Goal: Task Accomplishment & Management: Manage account settings

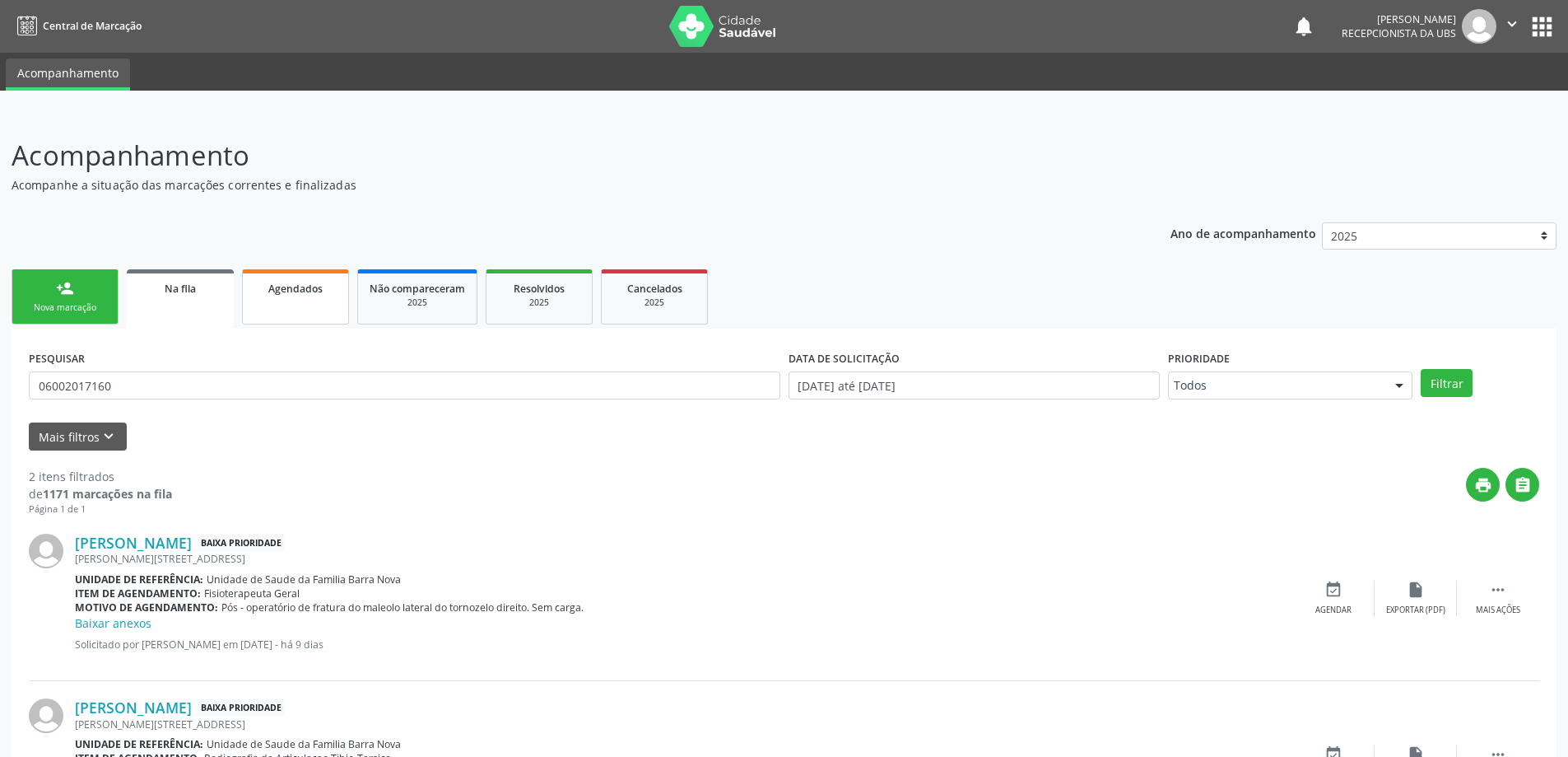
click at [290, 305] on link "Agendados" at bounding box center [295, 296] width 107 height 55
select select "9"
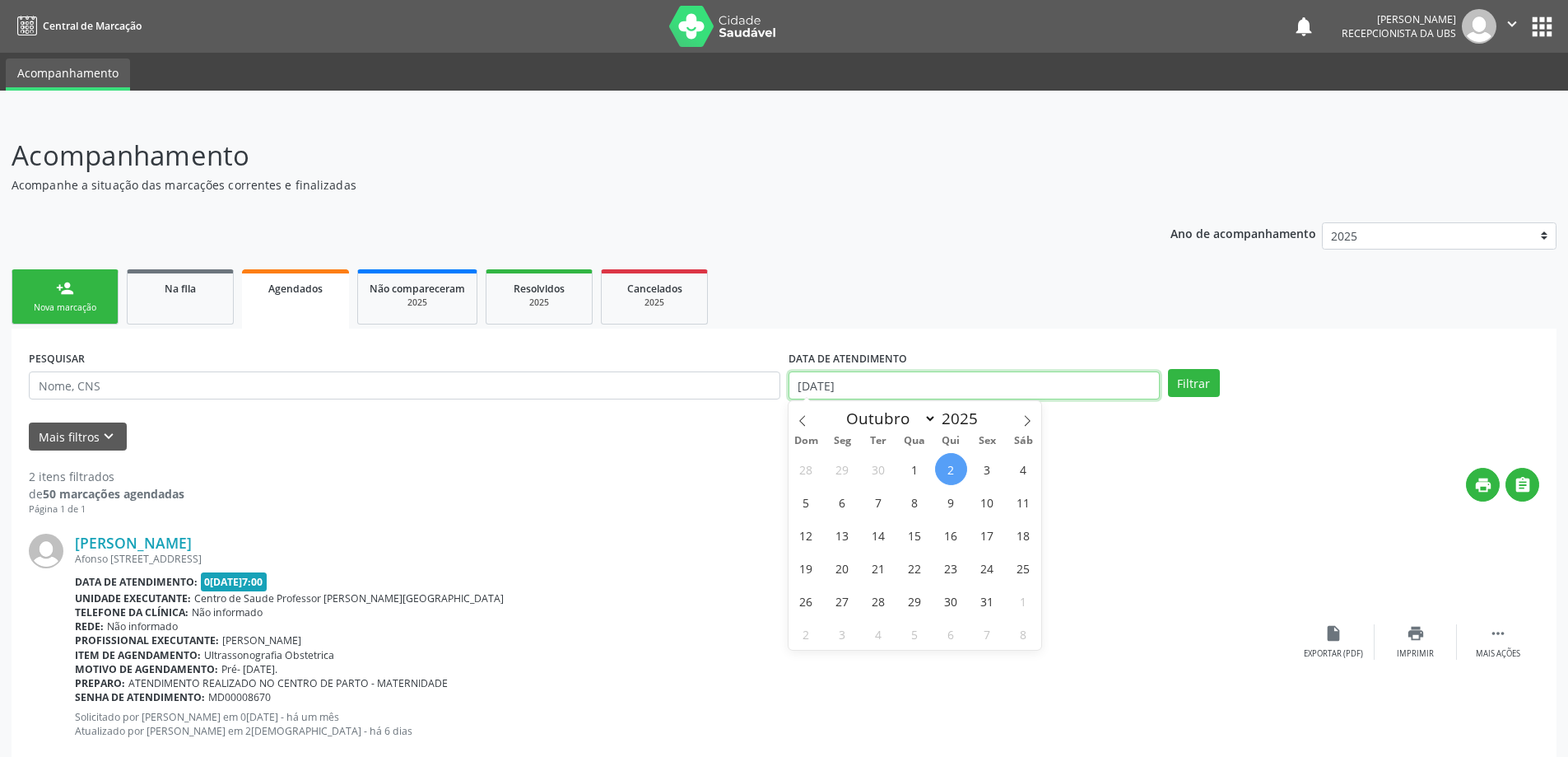
click at [967, 388] on input "[DATE]" at bounding box center [974, 385] width 371 height 28
click at [904, 466] on span "1" at bounding box center [915, 469] width 32 height 32
type input "0[DATE]"
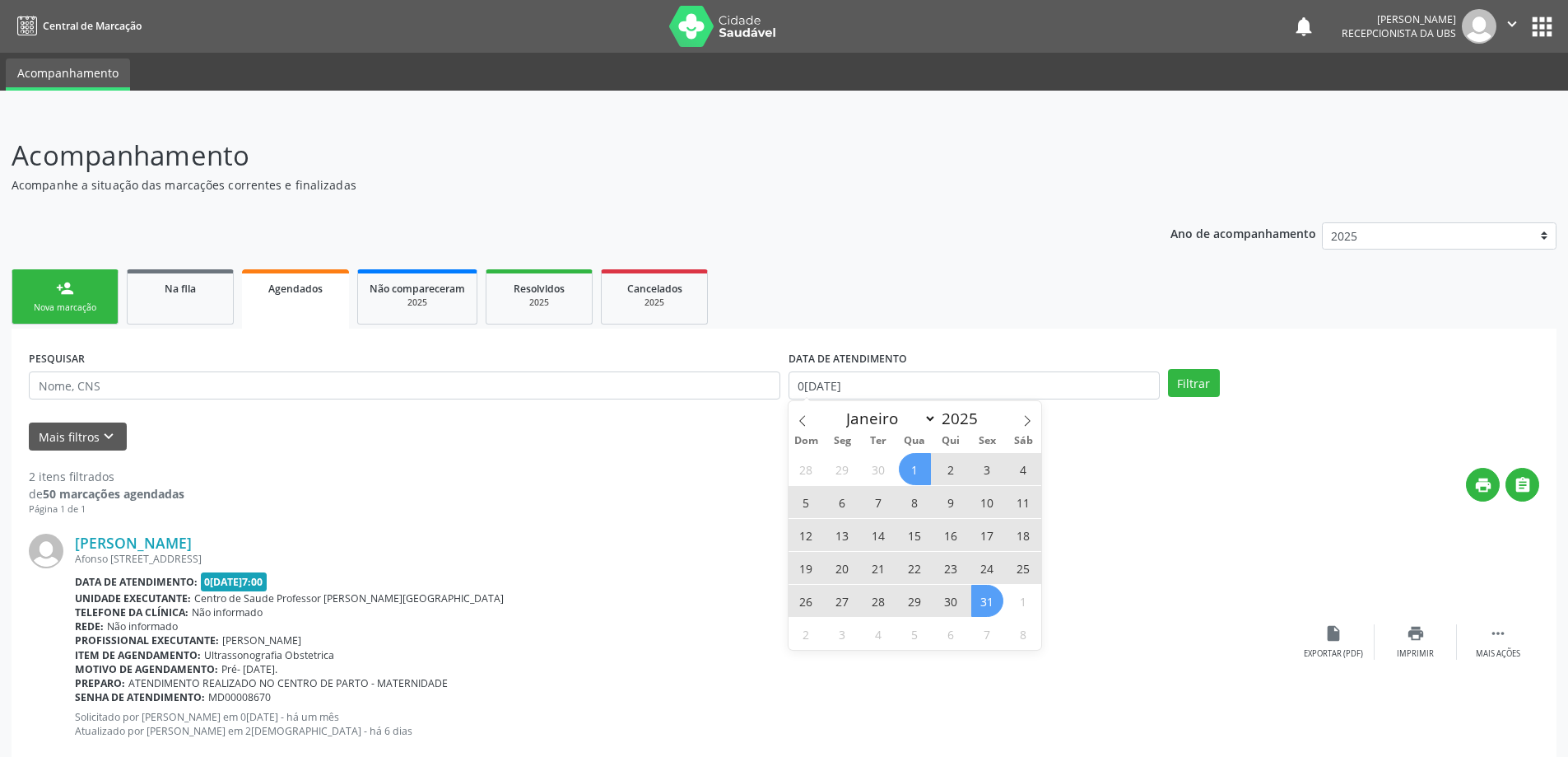
click at [992, 607] on span "31" at bounding box center [987, 600] width 32 height 32
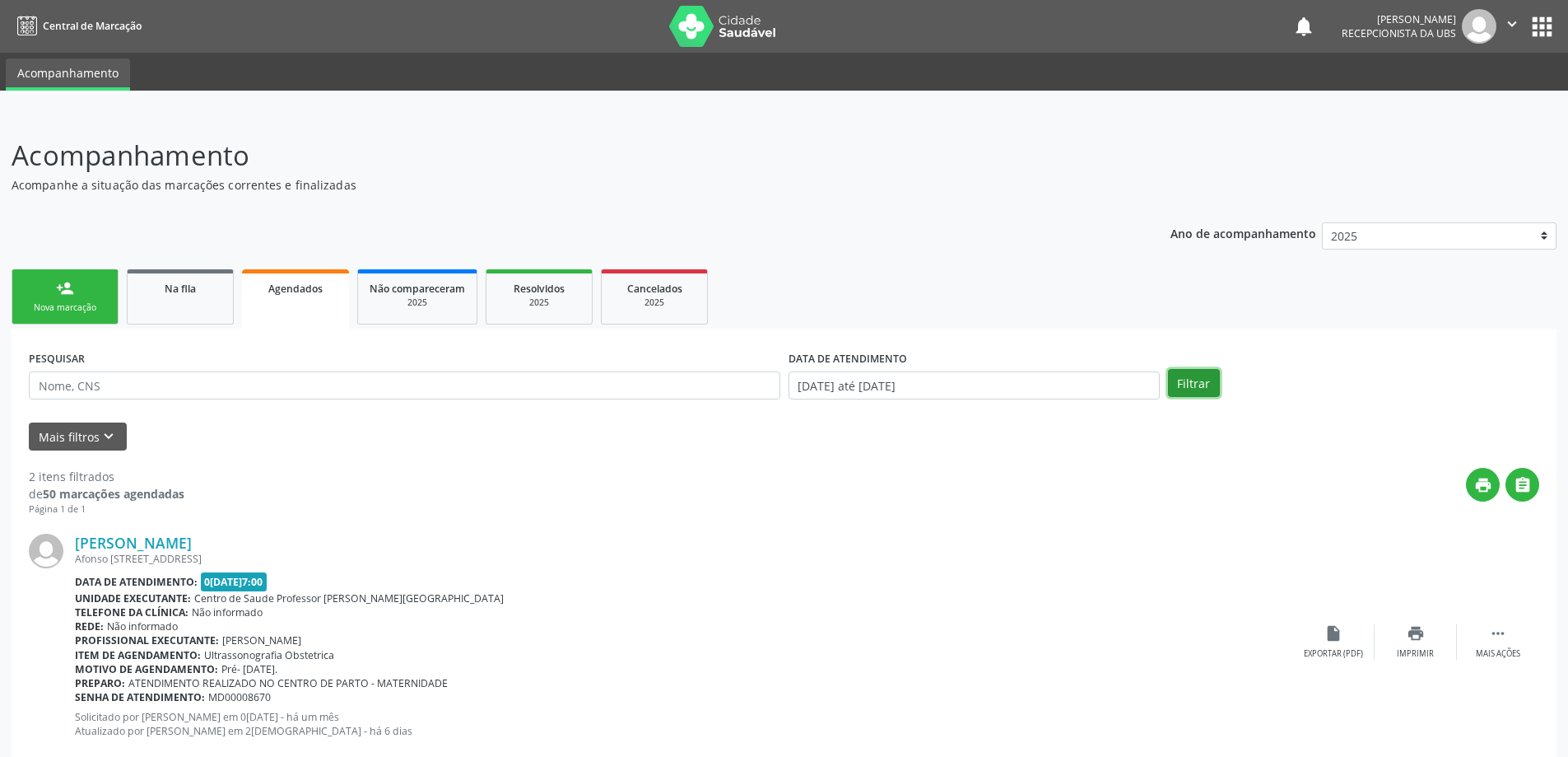
click at [1177, 379] on button "Filtrar" at bounding box center [1194, 383] width 52 height 28
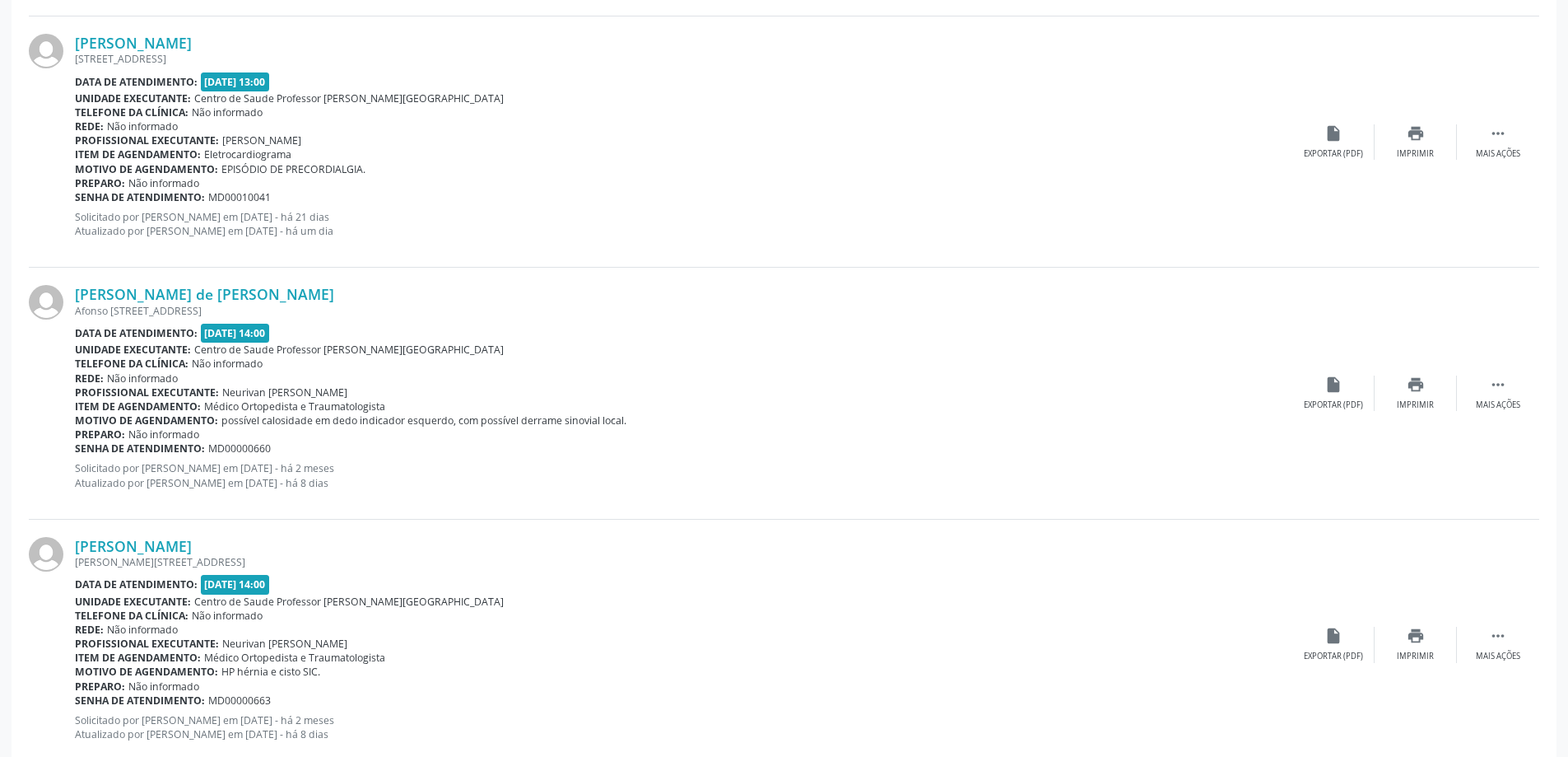
scroll to position [3607, 0]
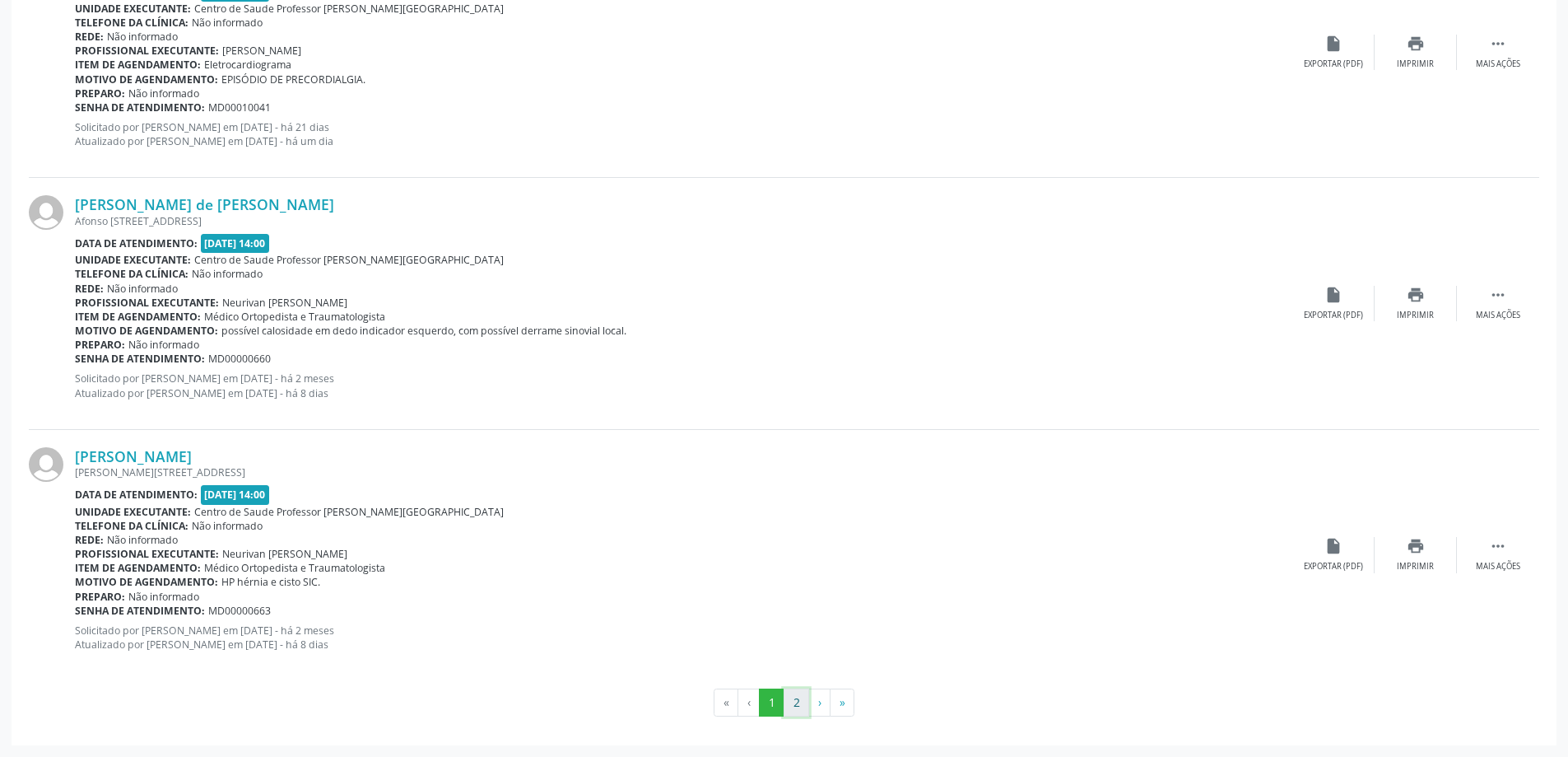
click at [791, 706] on button "2" at bounding box center [796, 702] width 25 height 28
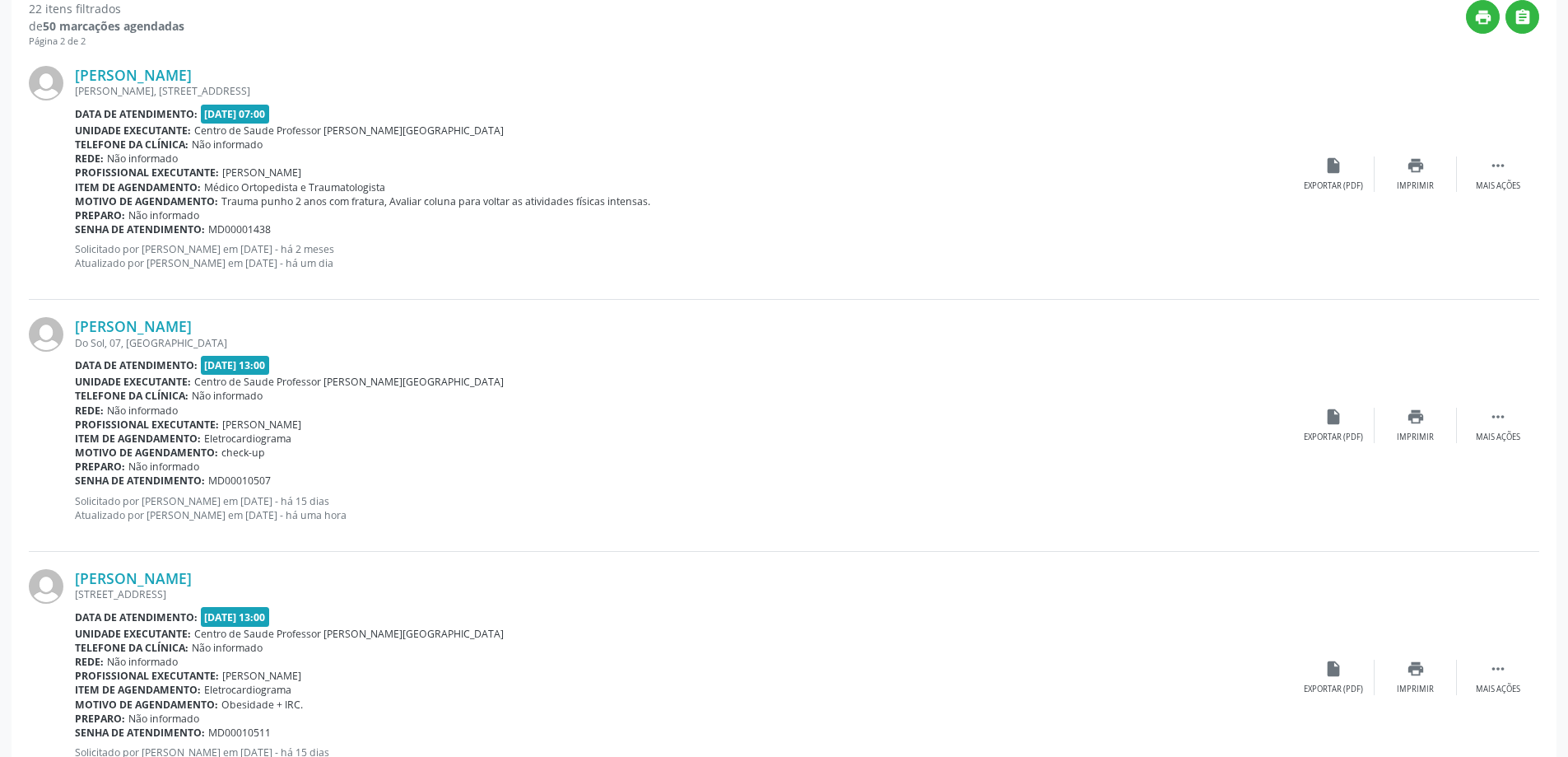
scroll to position [494, 0]
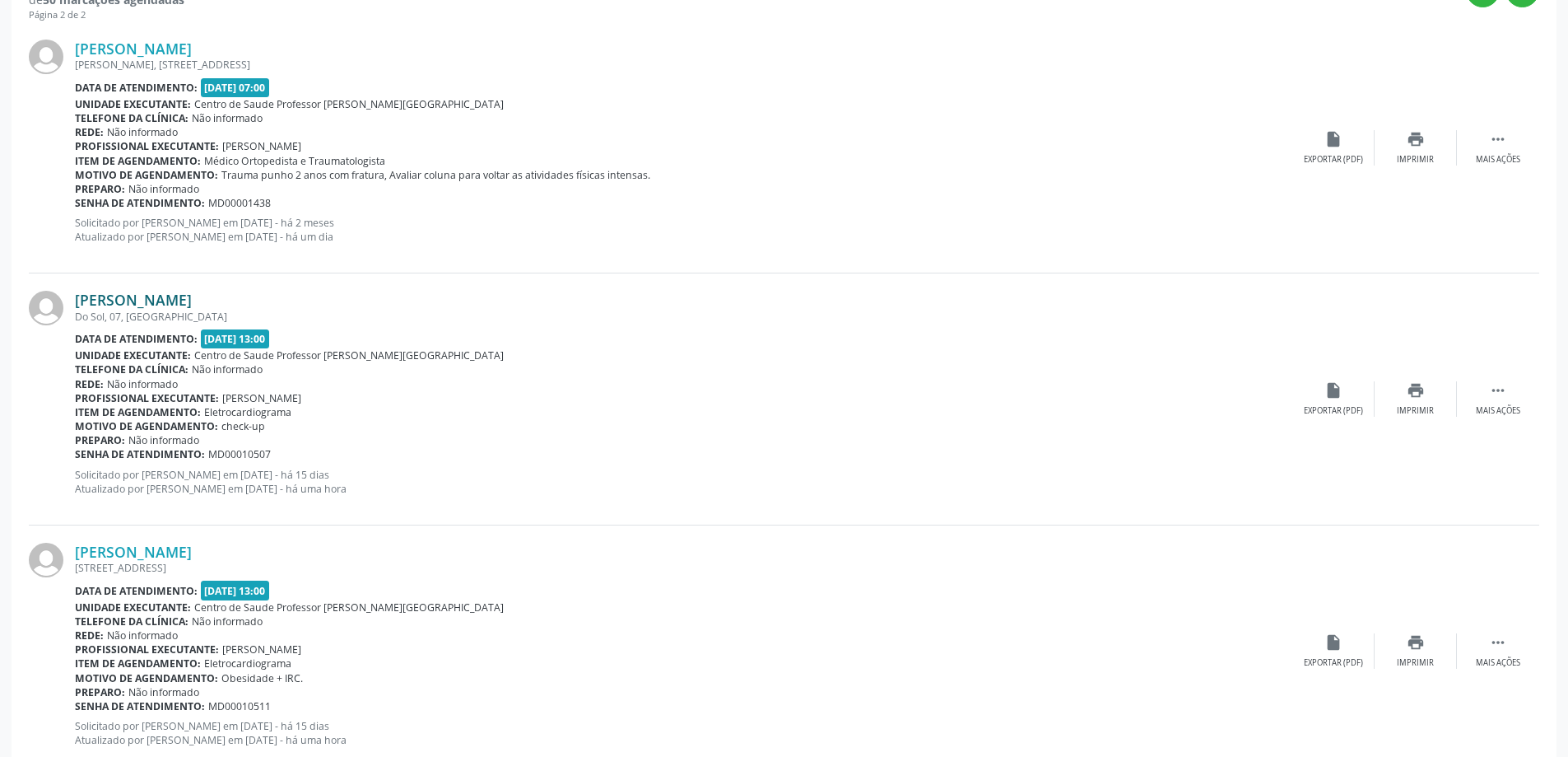
click at [162, 300] on link "[PERSON_NAME]" at bounding box center [133, 299] width 117 height 18
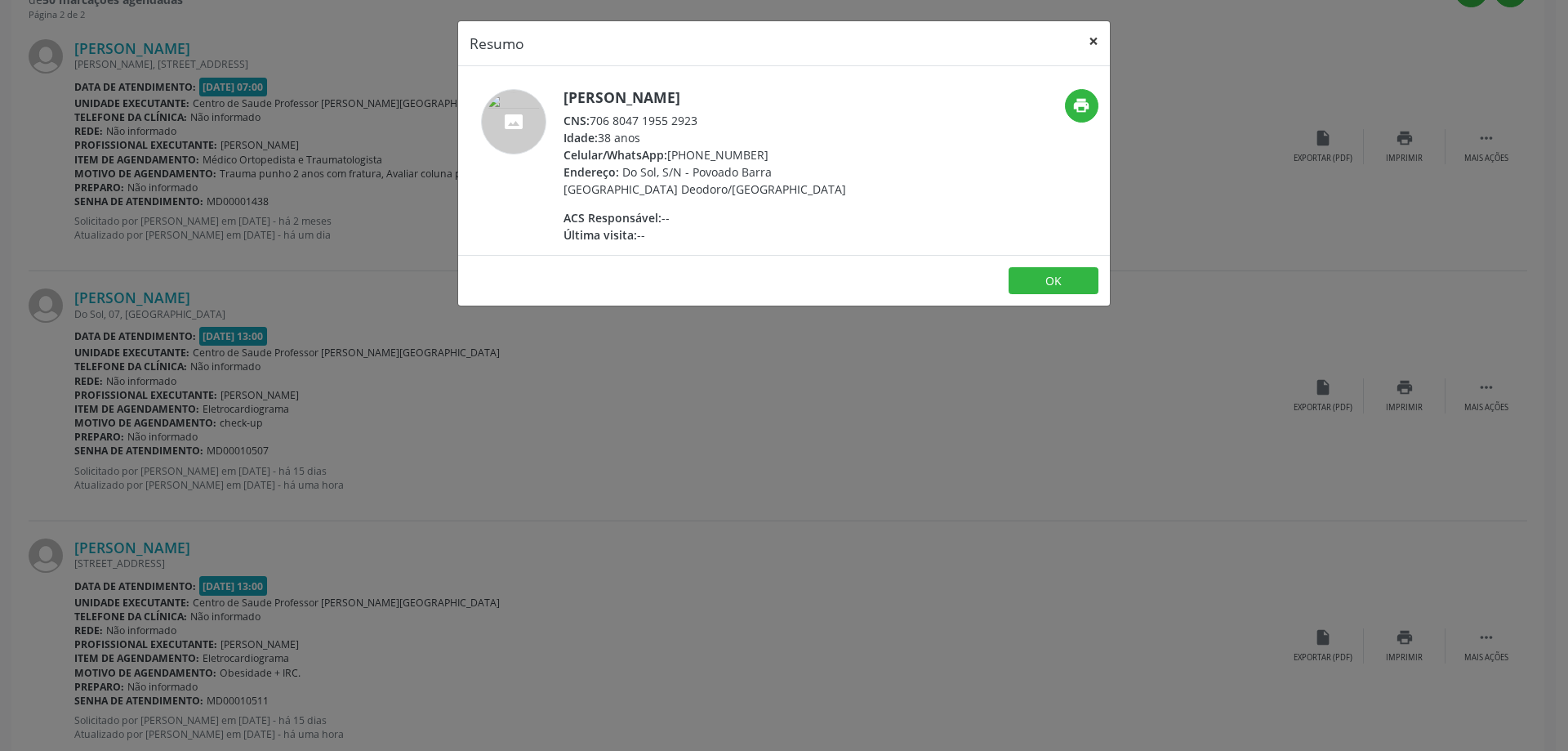
click at [1090, 40] on button "×" at bounding box center [1093, 41] width 33 height 40
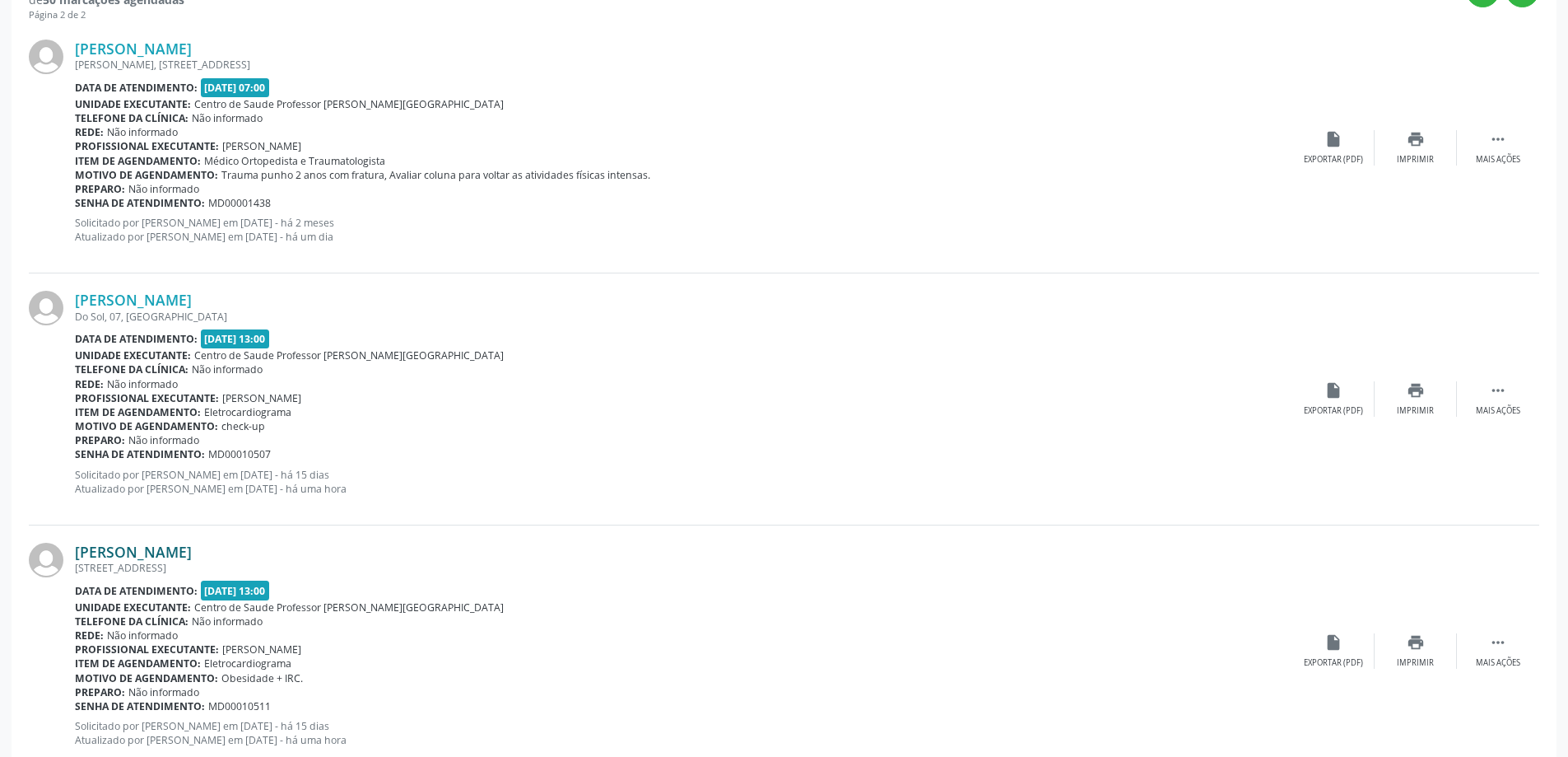
click at [190, 552] on link "[PERSON_NAME]" at bounding box center [133, 552] width 117 height 18
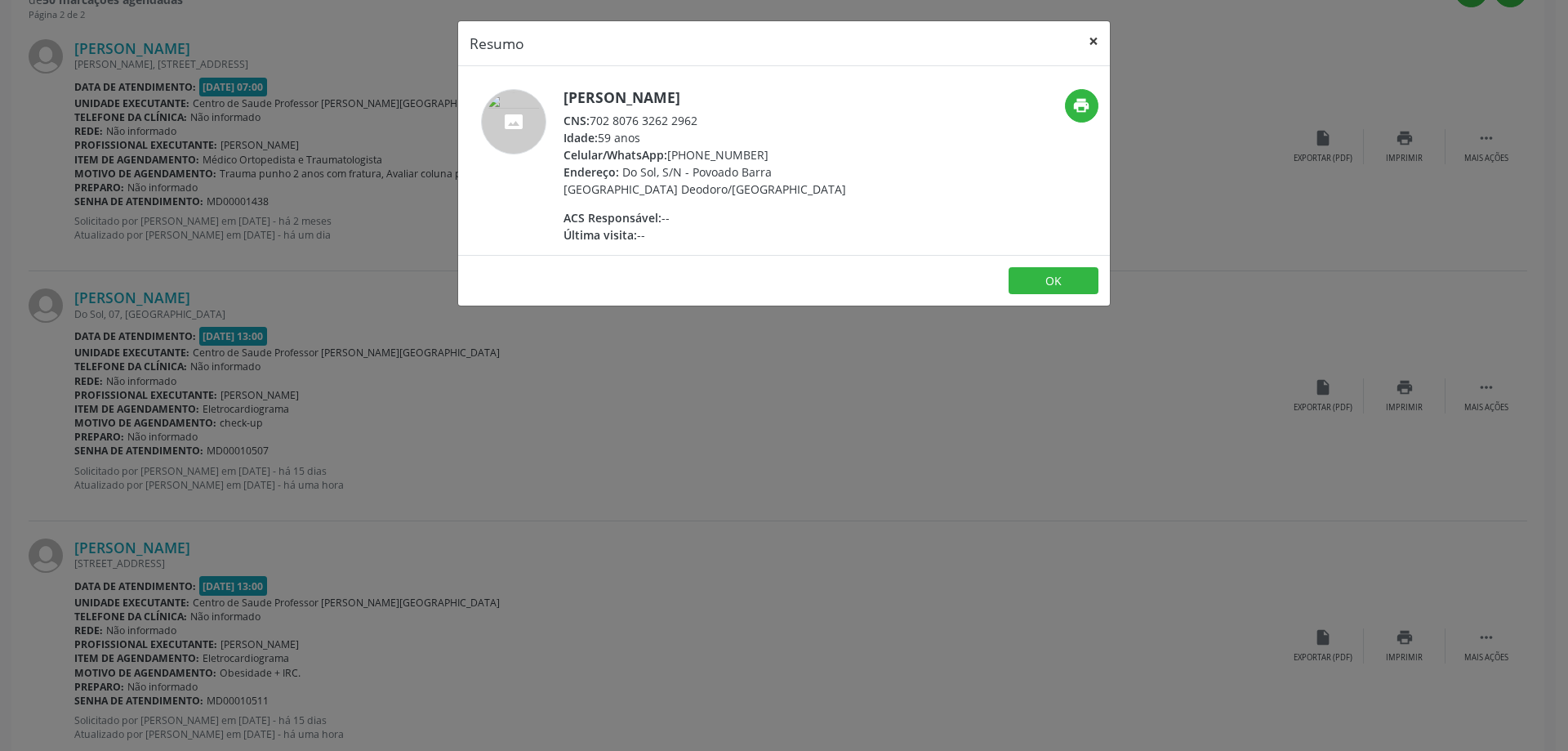
click at [1090, 39] on button "×" at bounding box center [1093, 41] width 33 height 40
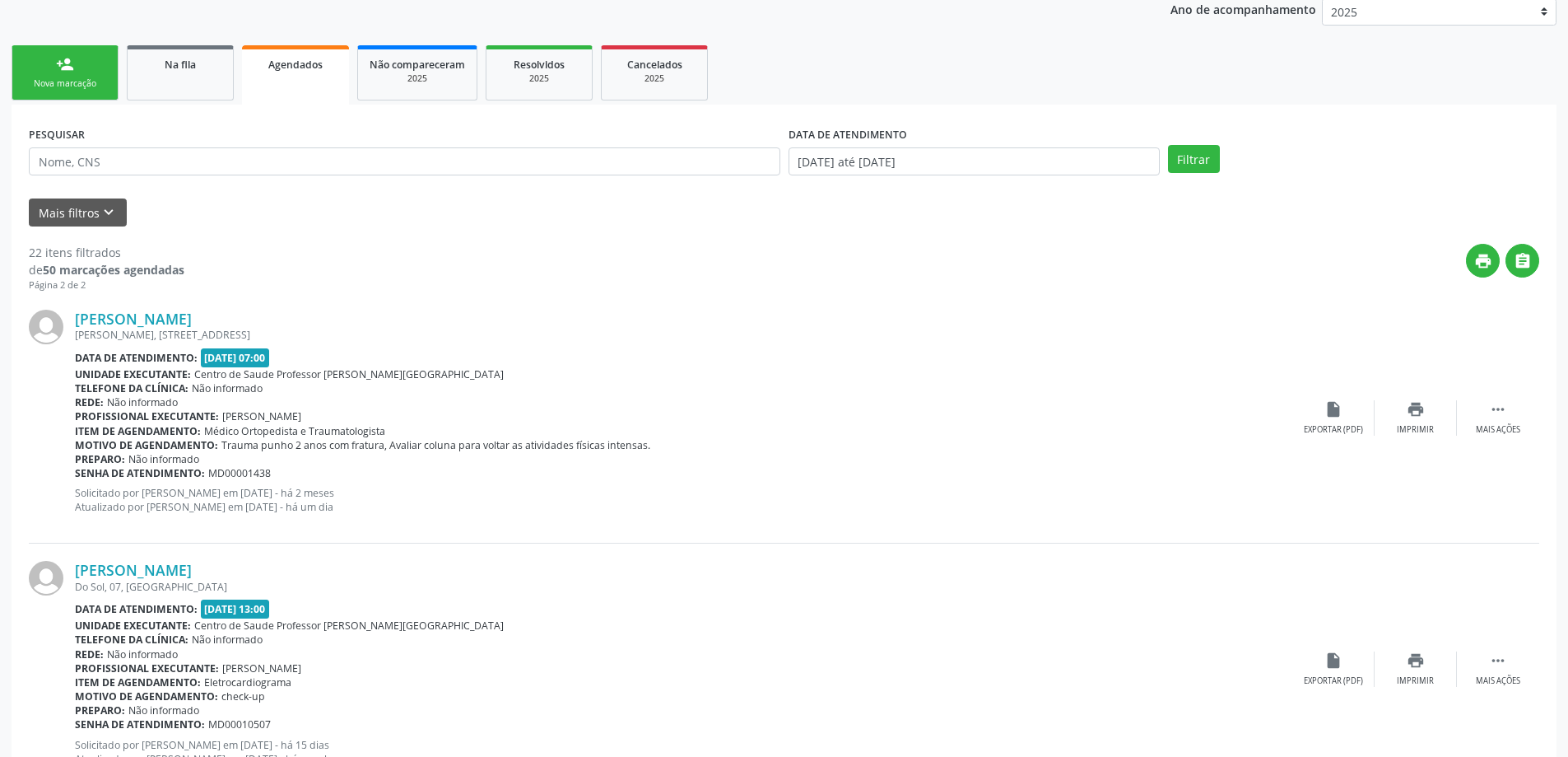
scroll to position [195, 0]
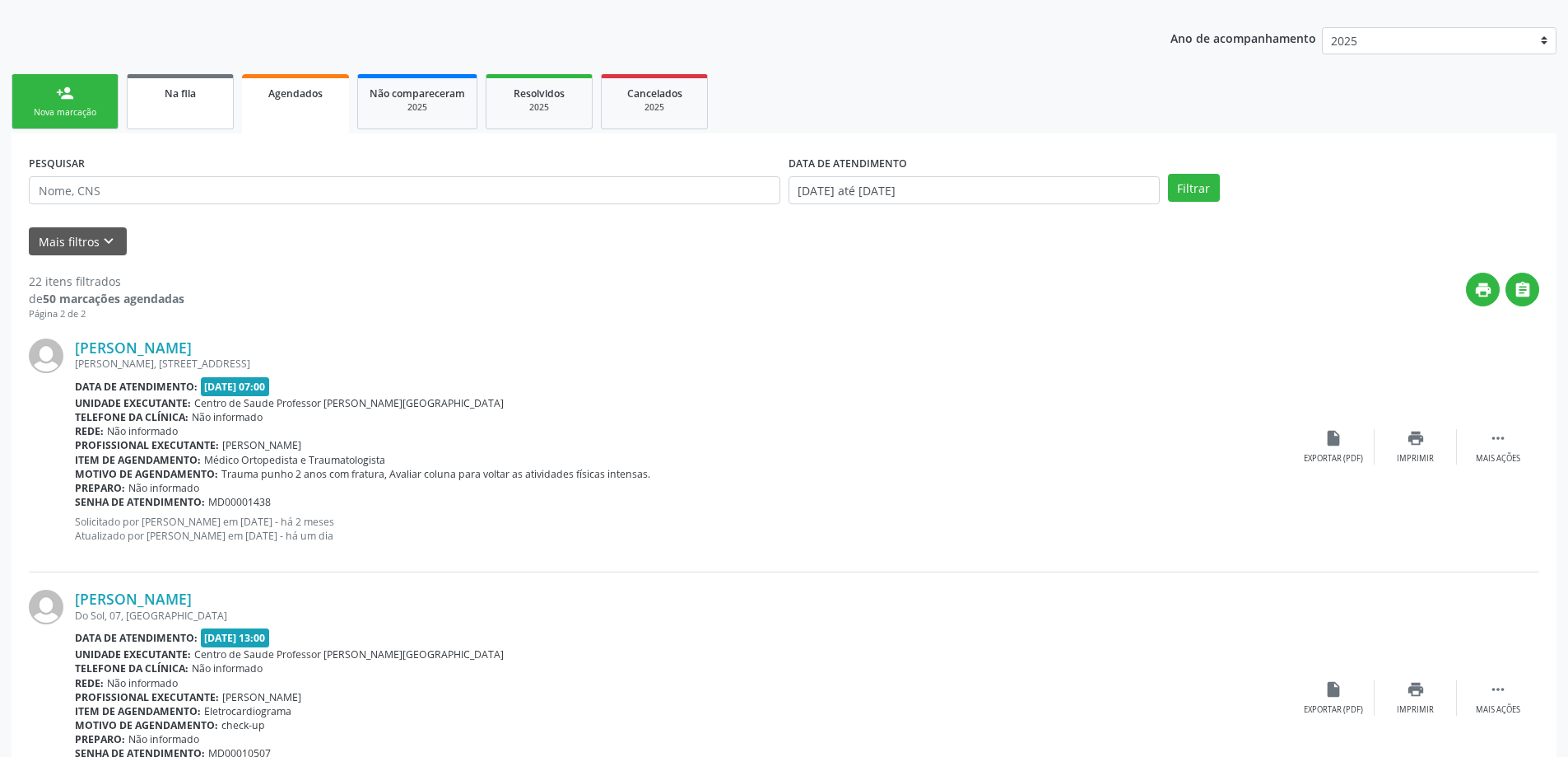
click at [184, 113] on link "Na fila" at bounding box center [180, 101] width 107 height 55
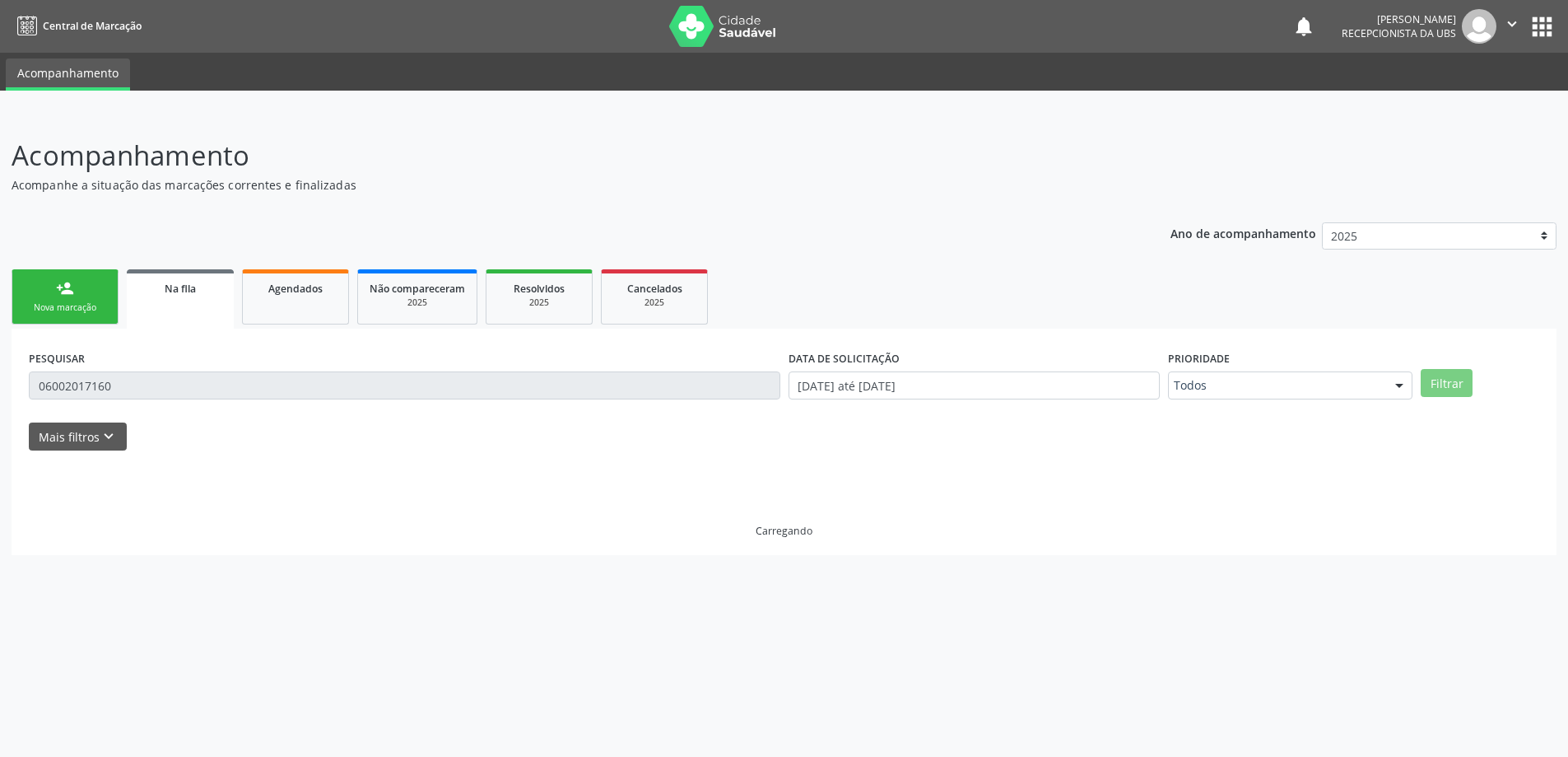
scroll to position [0, 0]
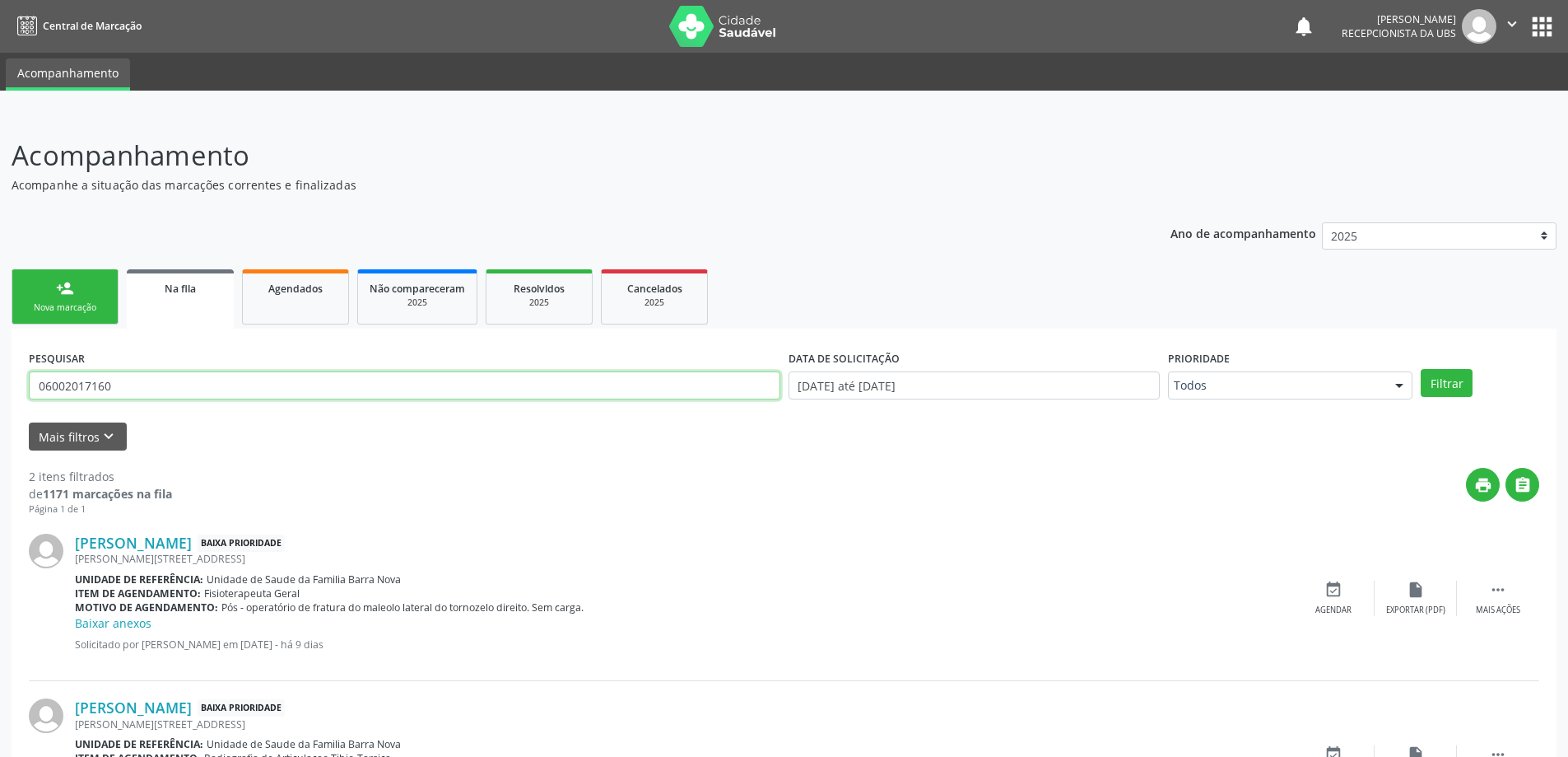
drag, startPoint x: 137, startPoint y: 392, endPoint x: 34, endPoint y: 395, distance: 103.0
click at [34, 395] on input "06002017160" at bounding box center [404, 385] width 751 height 28
type input "15890551442"
click at [1437, 388] on button "Filtrar" at bounding box center [1447, 383] width 52 height 28
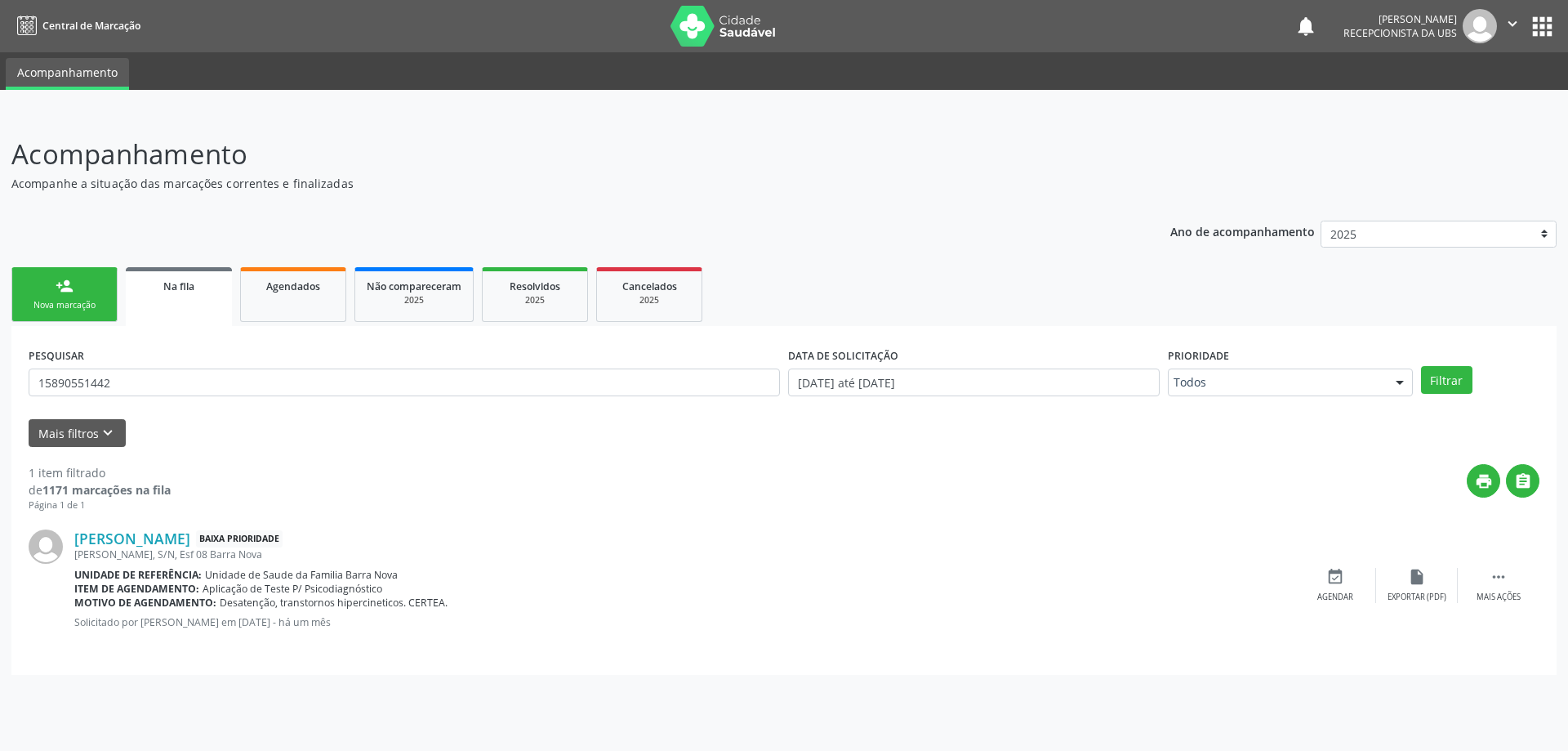
click at [84, 307] on div "Nova marcação" at bounding box center [64, 305] width 82 height 12
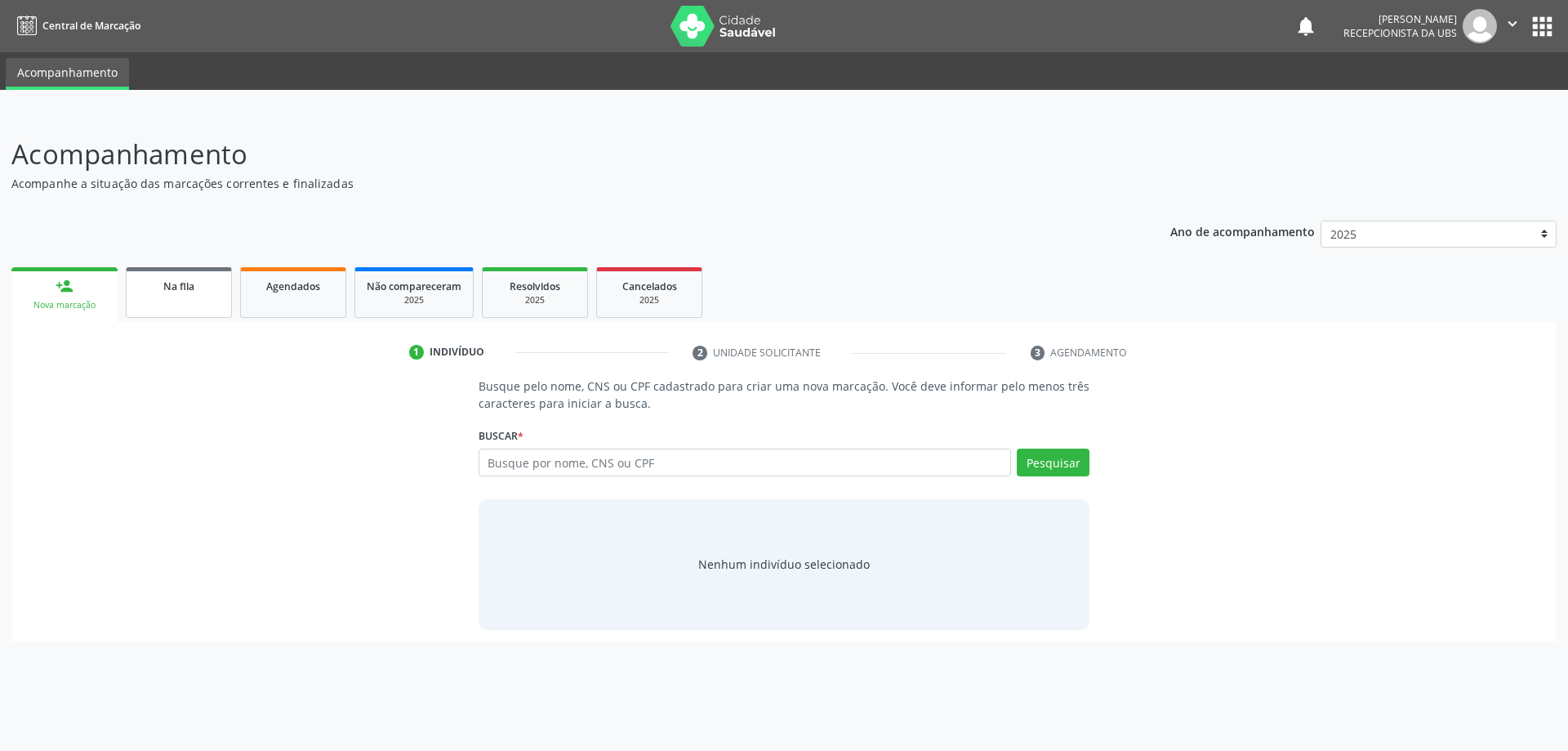
click at [198, 297] on link "Na fila" at bounding box center [179, 292] width 106 height 51
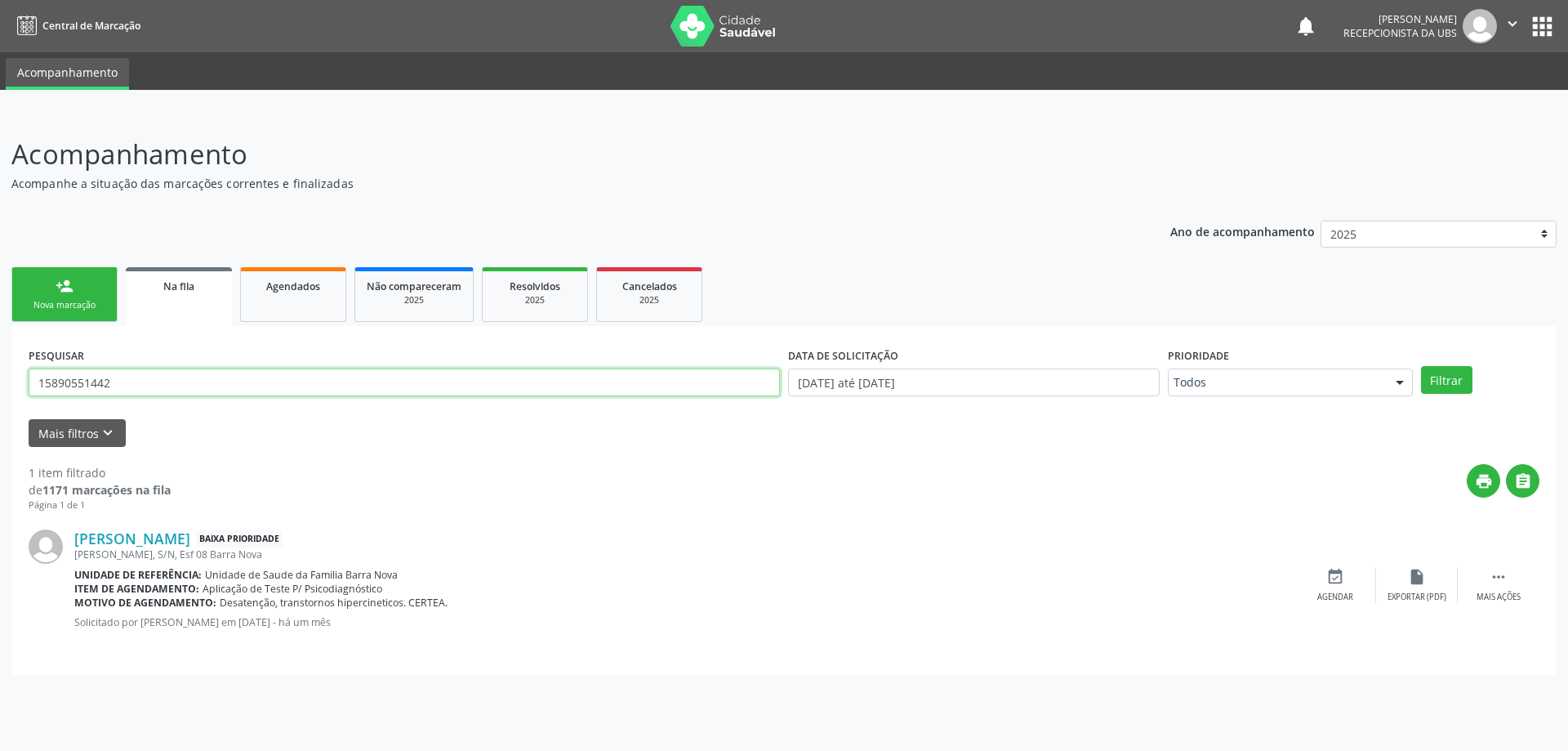
drag, startPoint x: 161, startPoint y: 376, endPoint x: 0, endPoint y: 397, distance: 162.4
click at [0, 397] on div "Acompanhamento Acompanhe a situação das marcações correntes e finalizadas Relat…" at bounding box center [784, 432] width 1568 height 638
click at [77, 292] on link "person_add Nova marcação" at bounding box center [64, 293] width 106 height 54
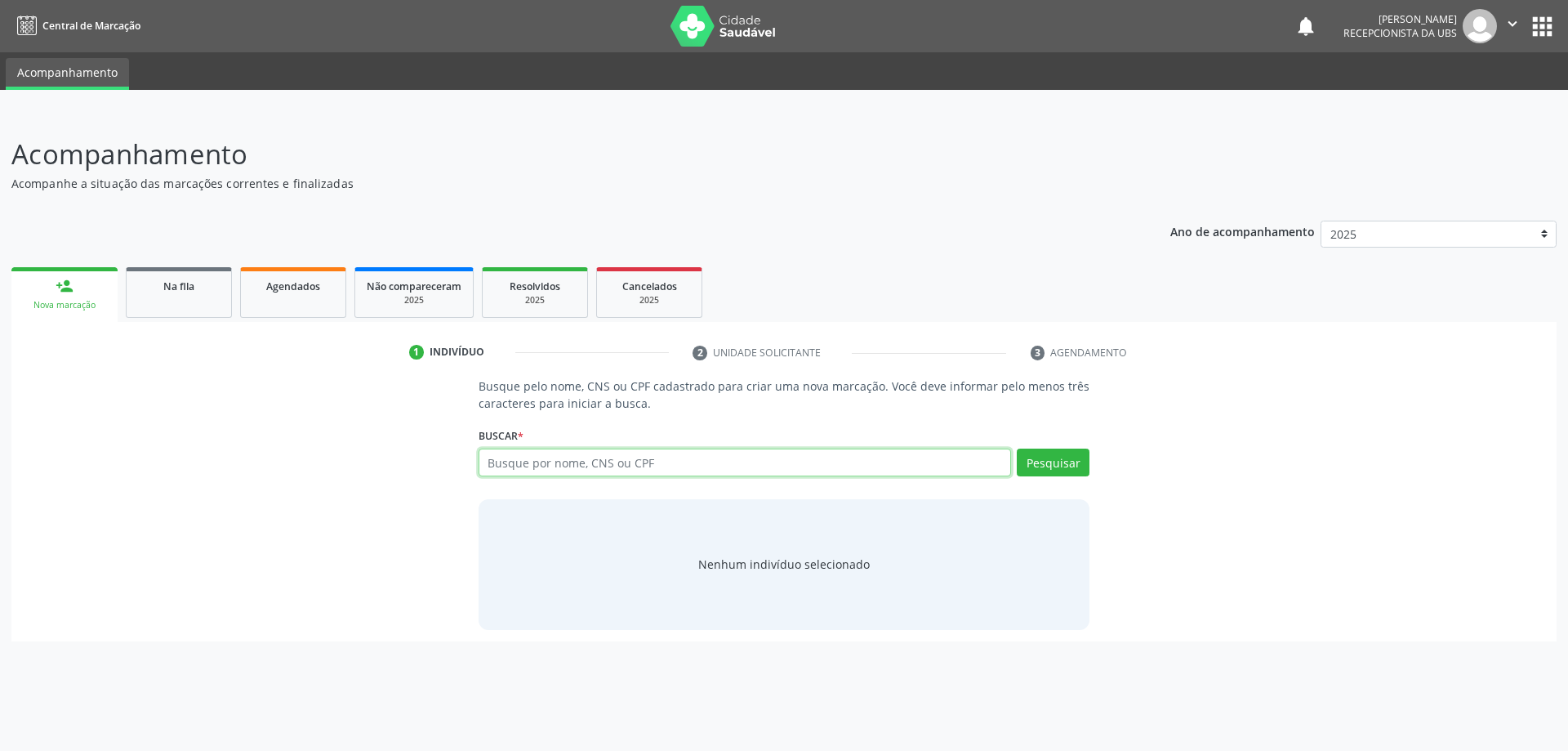
paste input "15890551442"
type input "15890551442"
click at [1068, 458] on button "Pesquisar" at bounding box center [1053, 463] width 72 height 28
type input "15890551442"
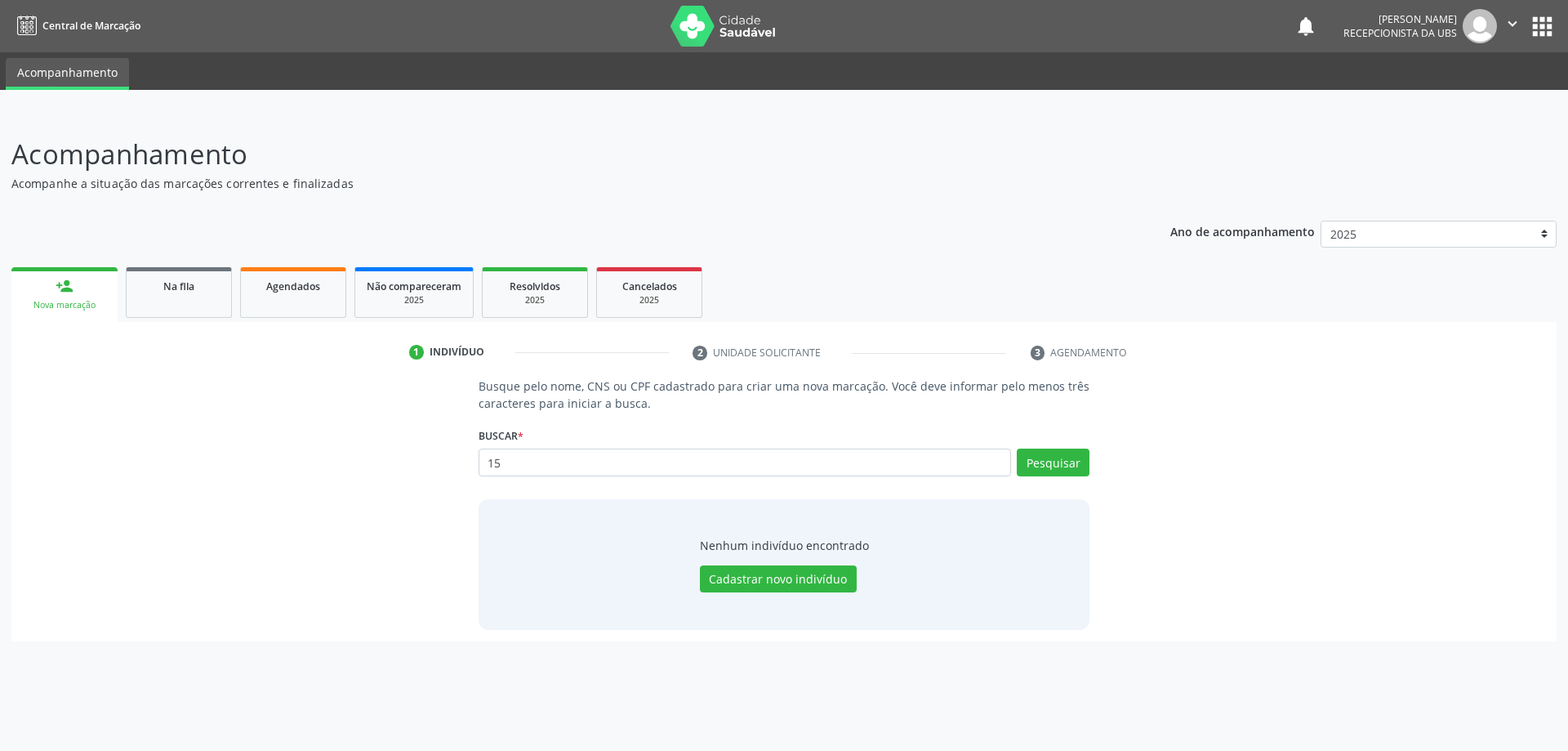
type input "1"
click at [557, 463] on input "text" at bounding box center [746, 463] width 533 height 28
type input "15890551442"
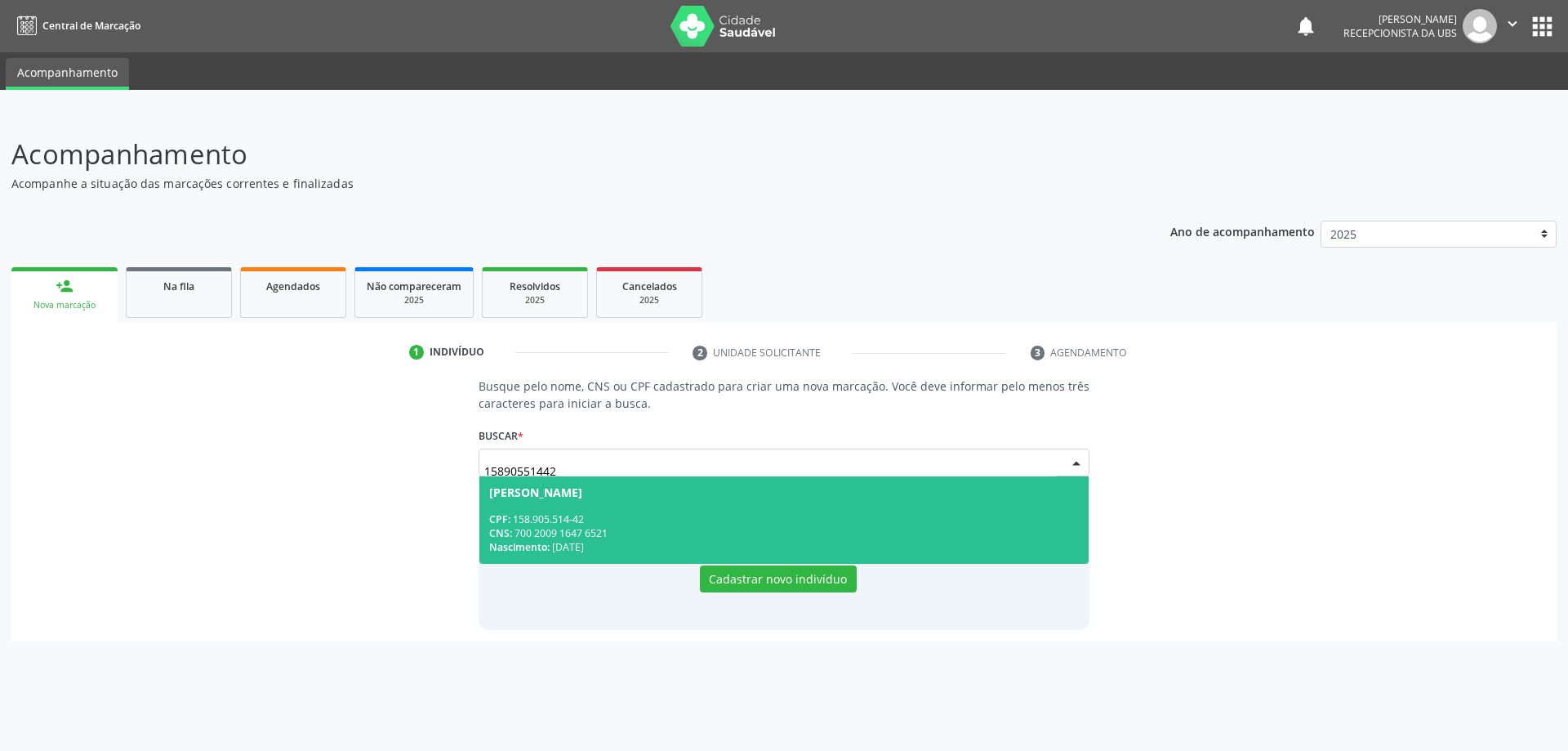
click at [698, 525] on div "CPF: 158.905.514-42" at bounding box center [784, 519] width 590 height 14
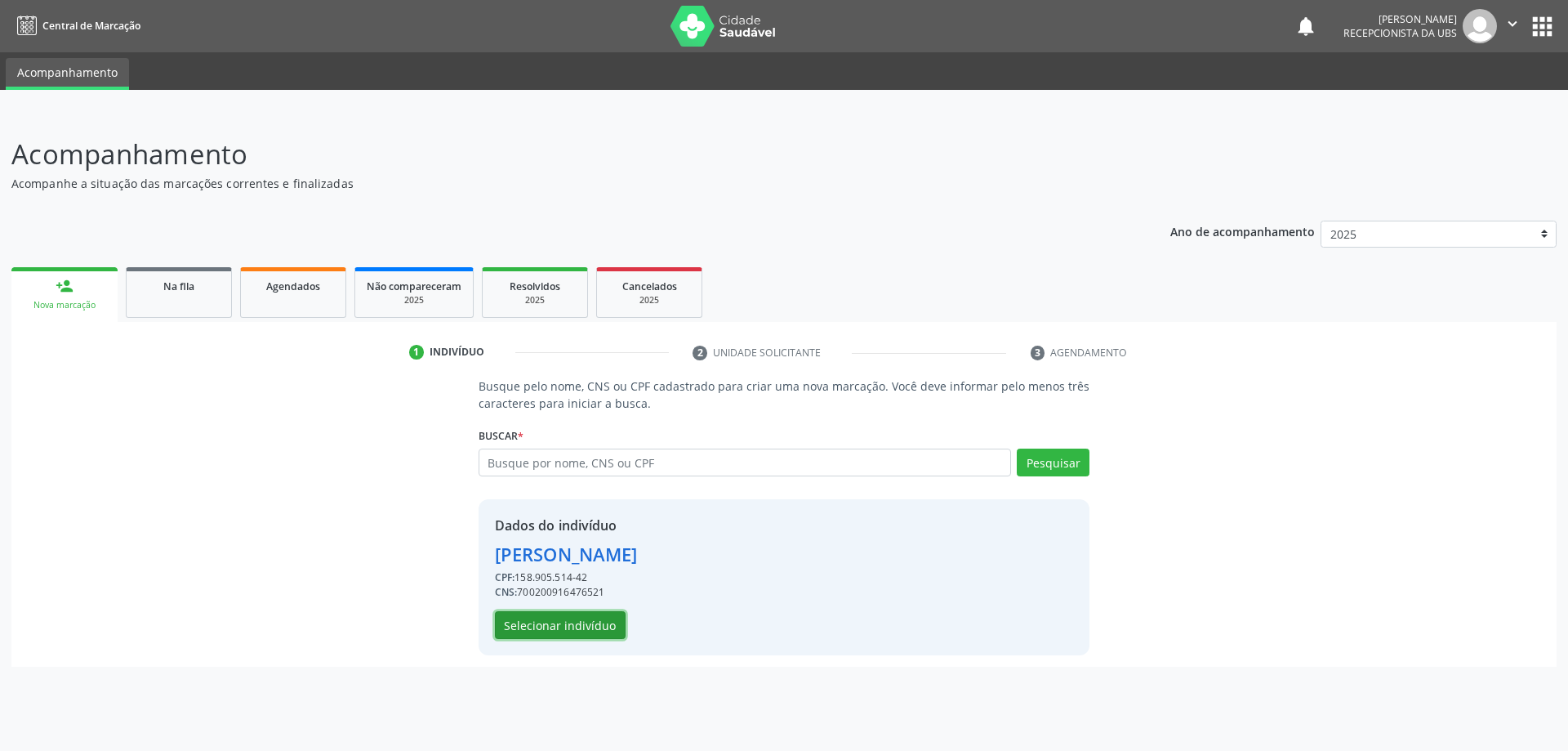
click at [572, 629] on button "Selecionar indivíduo" at bounding box center [560, 625] width 130 height 28
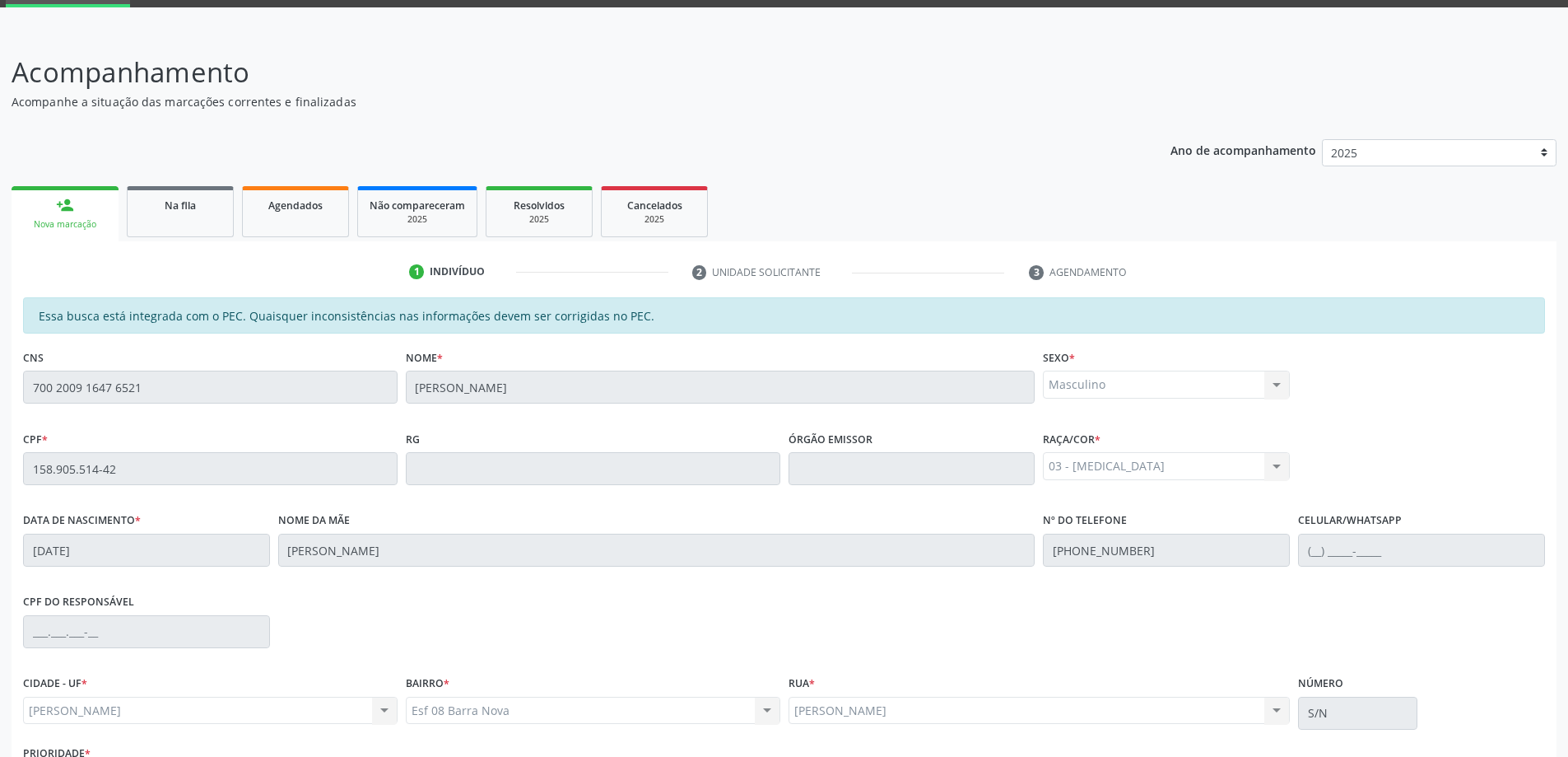
scroll to position [207, 0]
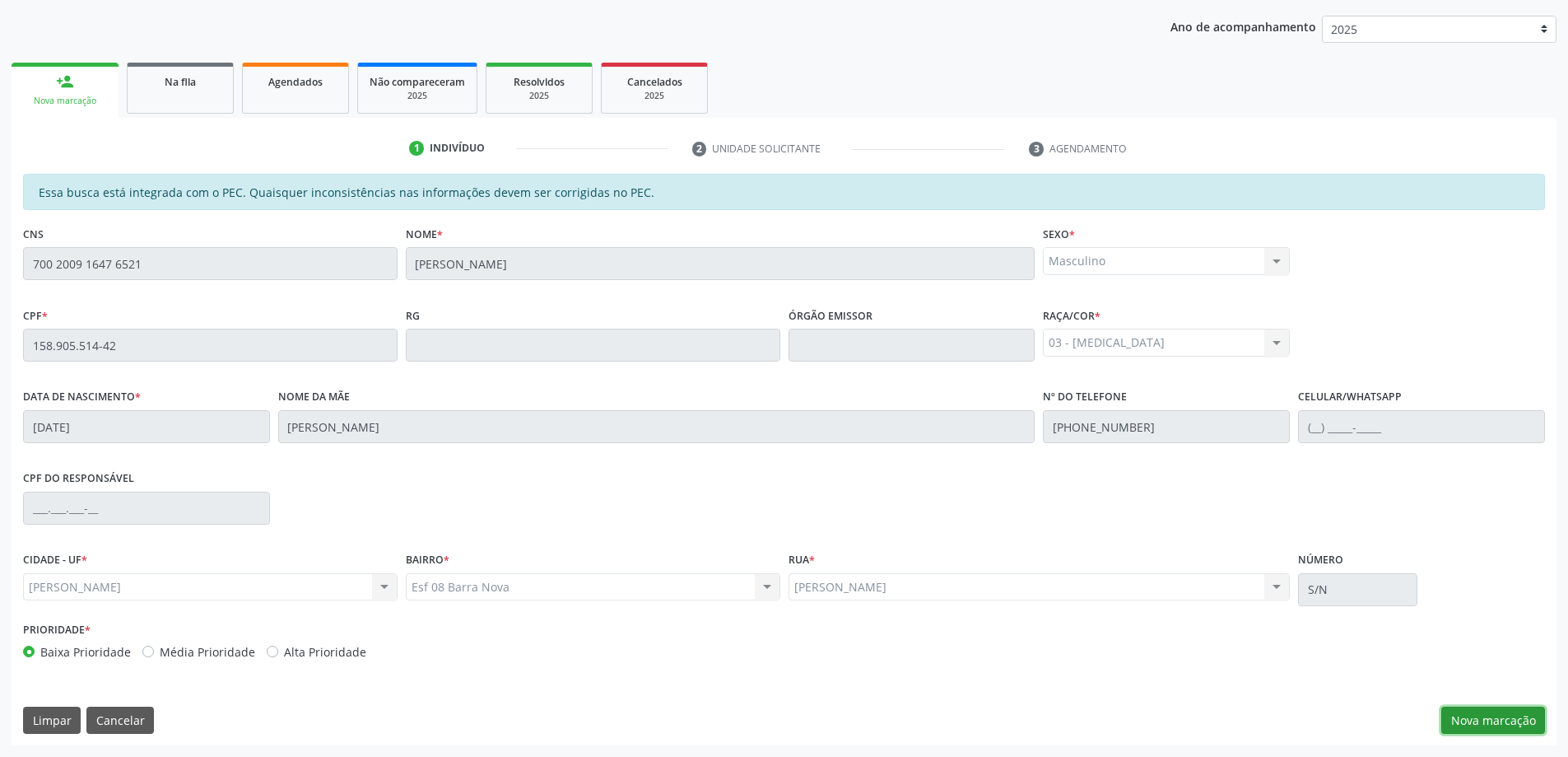
click at [1496, 727] on button "Nova marcação" at bounding box center [1492, 720] width 103 height 28
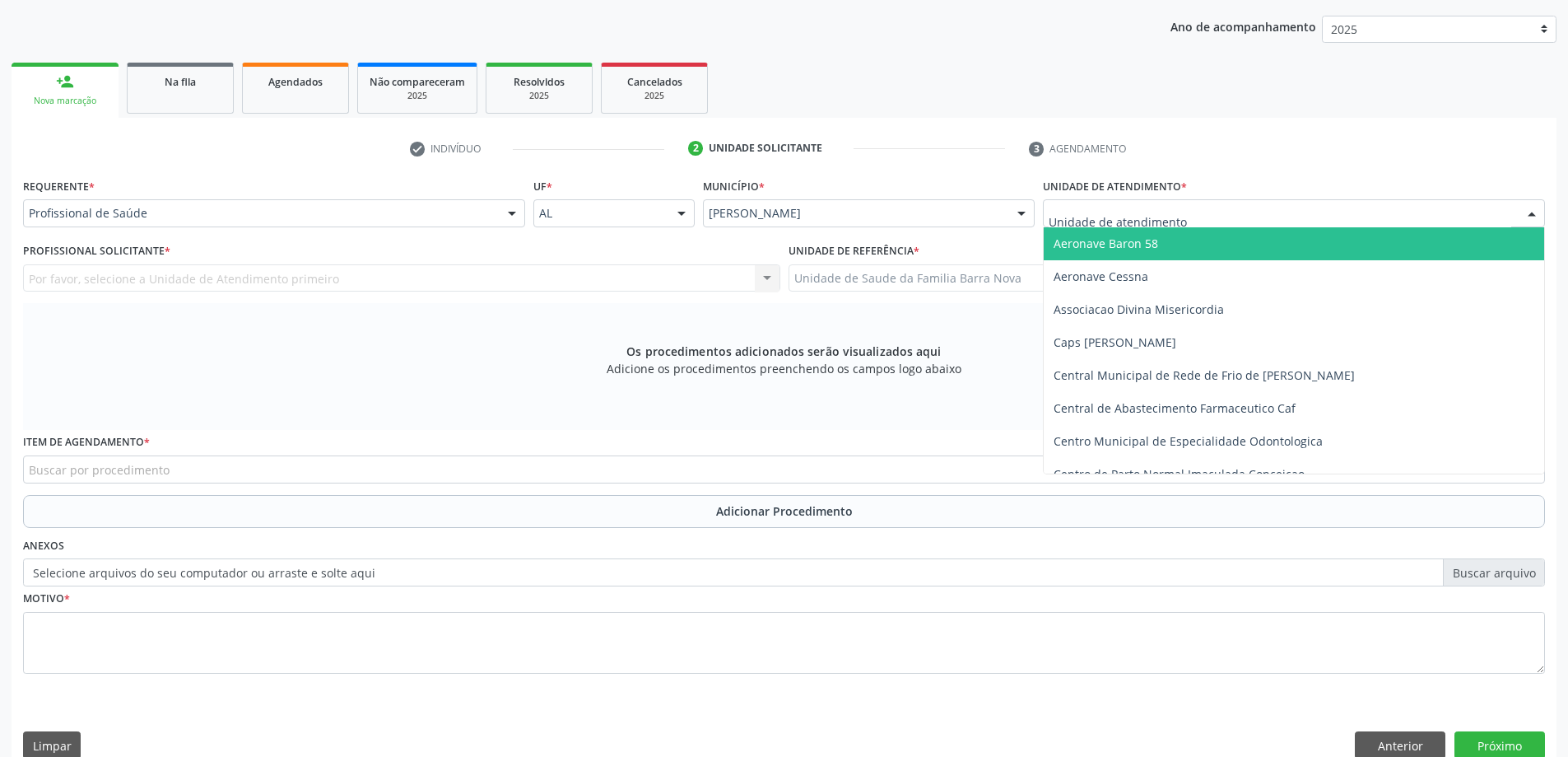
click at [1350, 220] on div at bounding box center [1293, 213] width 502 height 28
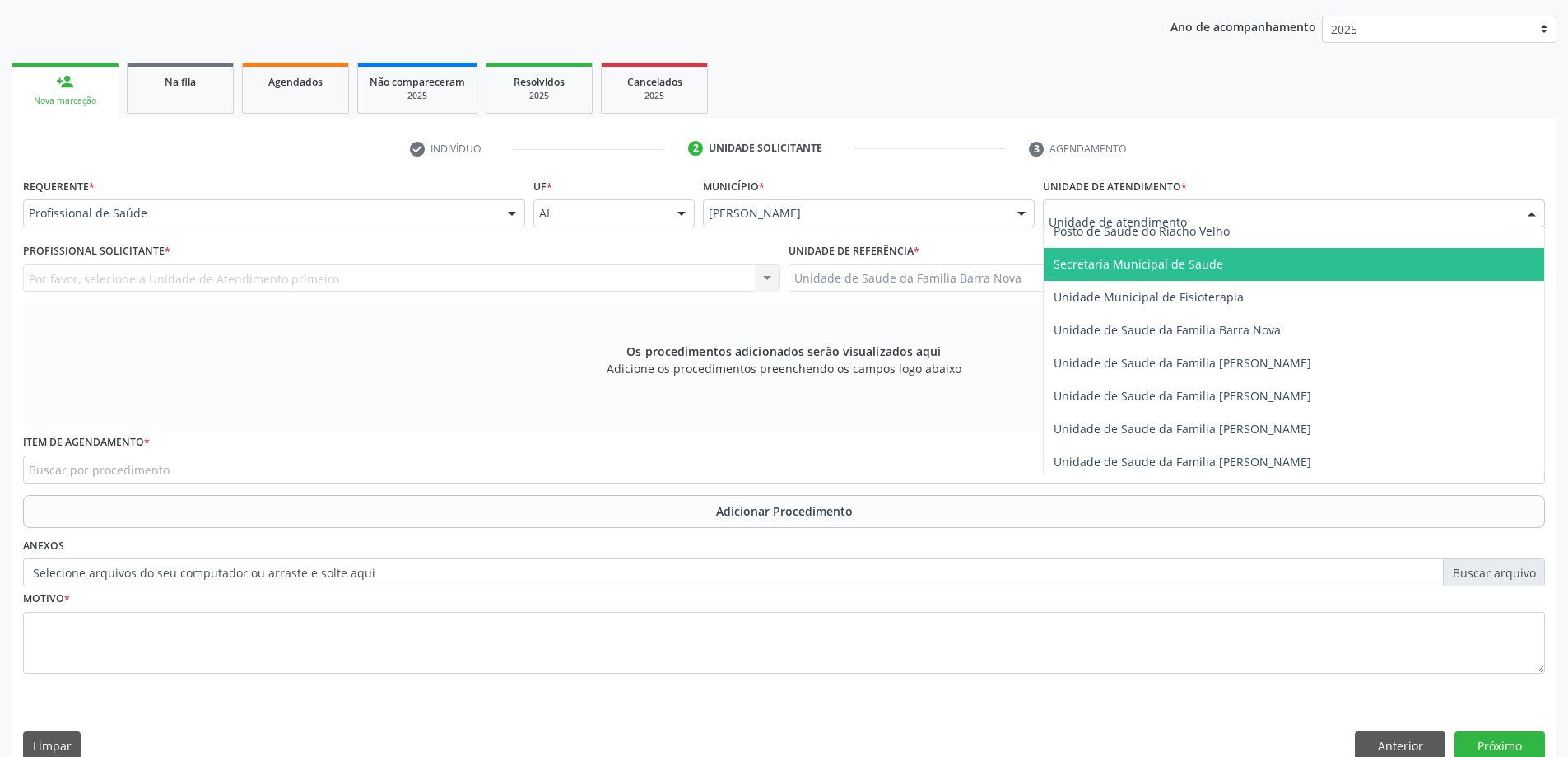
scroll to position [823, 0]
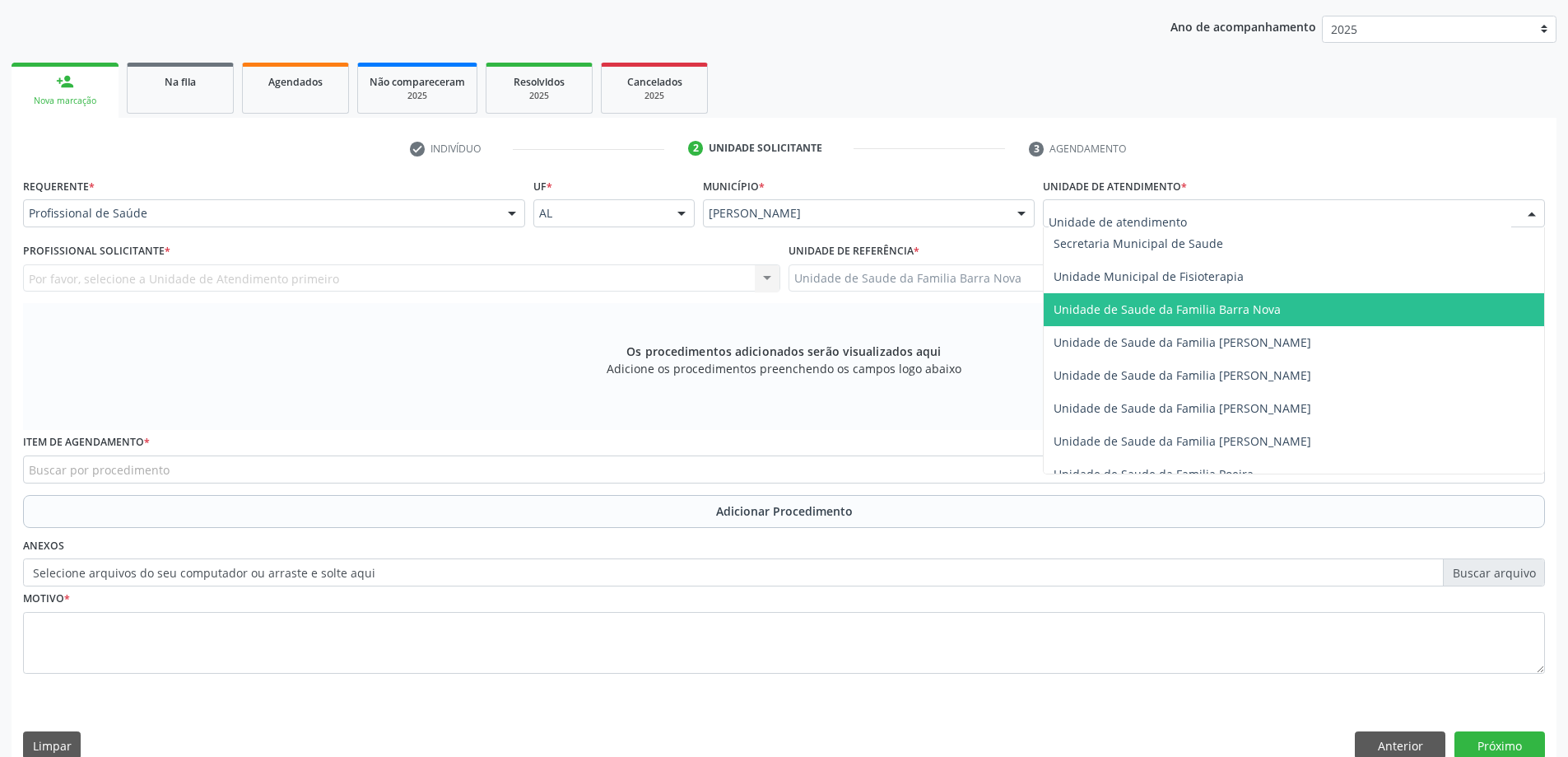
click at [1215, 304] on span "Unidade de Saude da Familia Barra Nova" at bounding box center [1166, 309] width 227 height 16
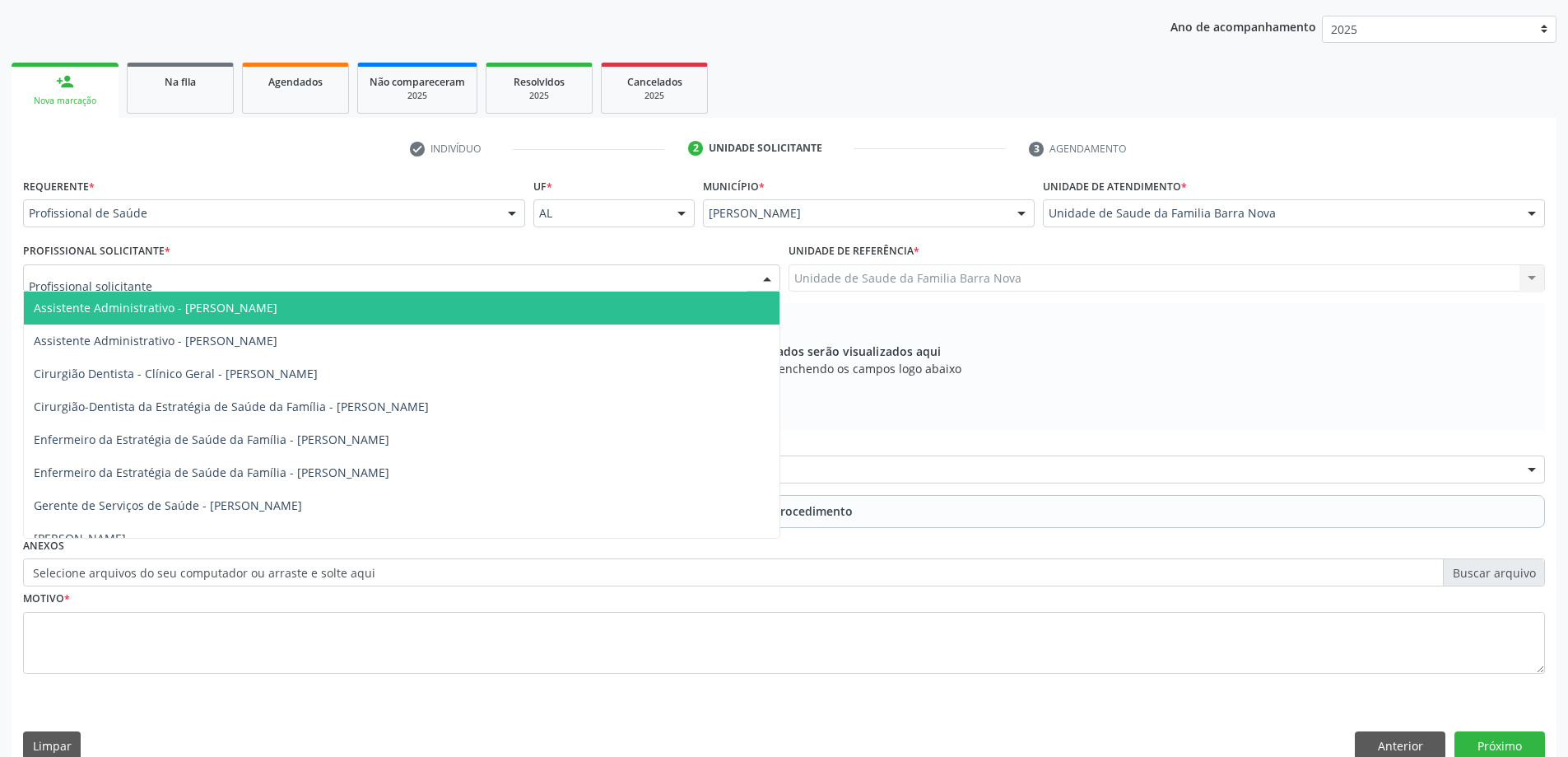
click at [185, 283] on div at bounding box center [402, 278] width 757 height 28
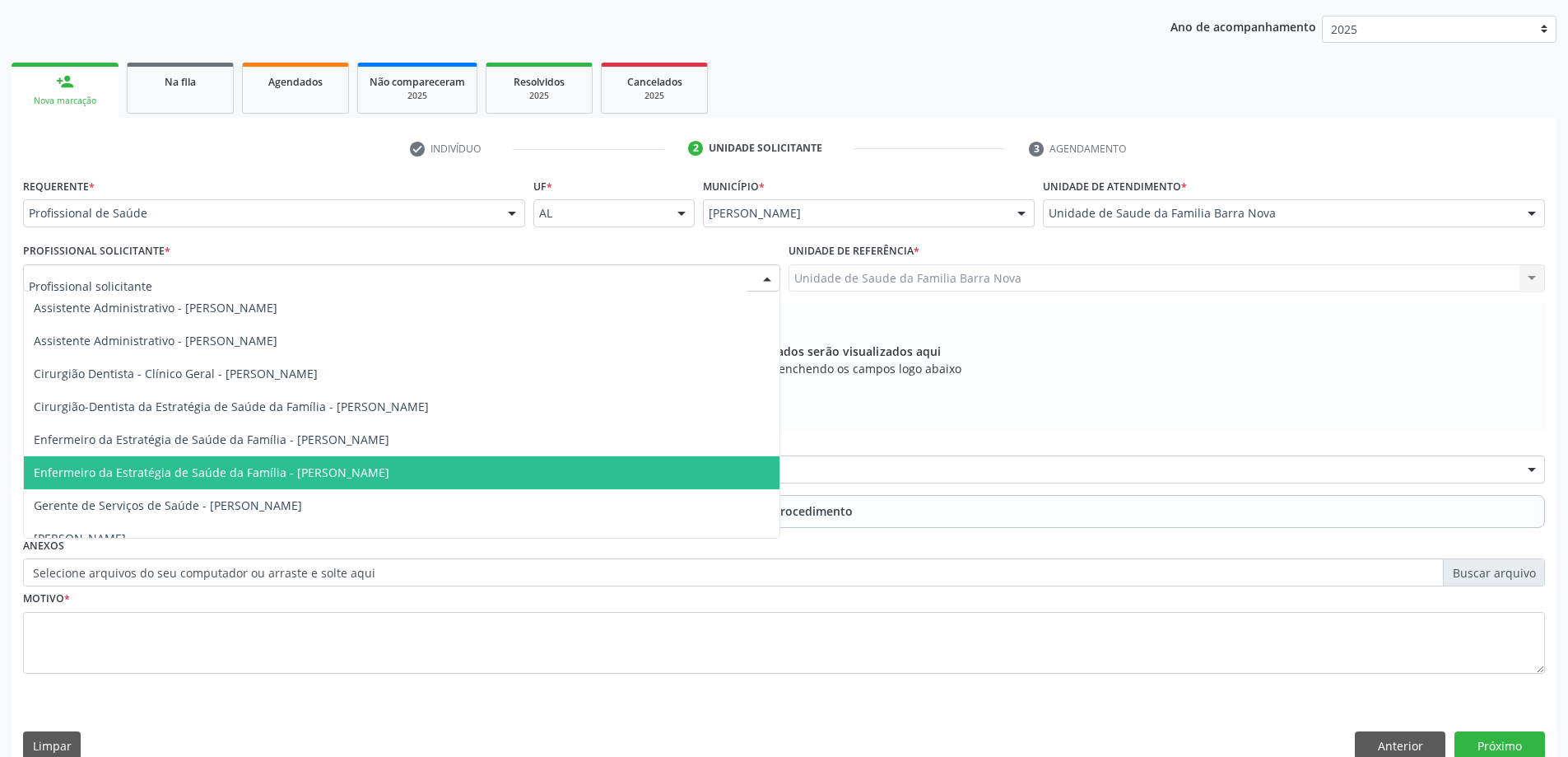
click at [264, 482] on span "Enfermeiro da Estratégia de Saúde da Família - [PERSON_NAME]" at bounding box center [401, 472] width 756 height 33
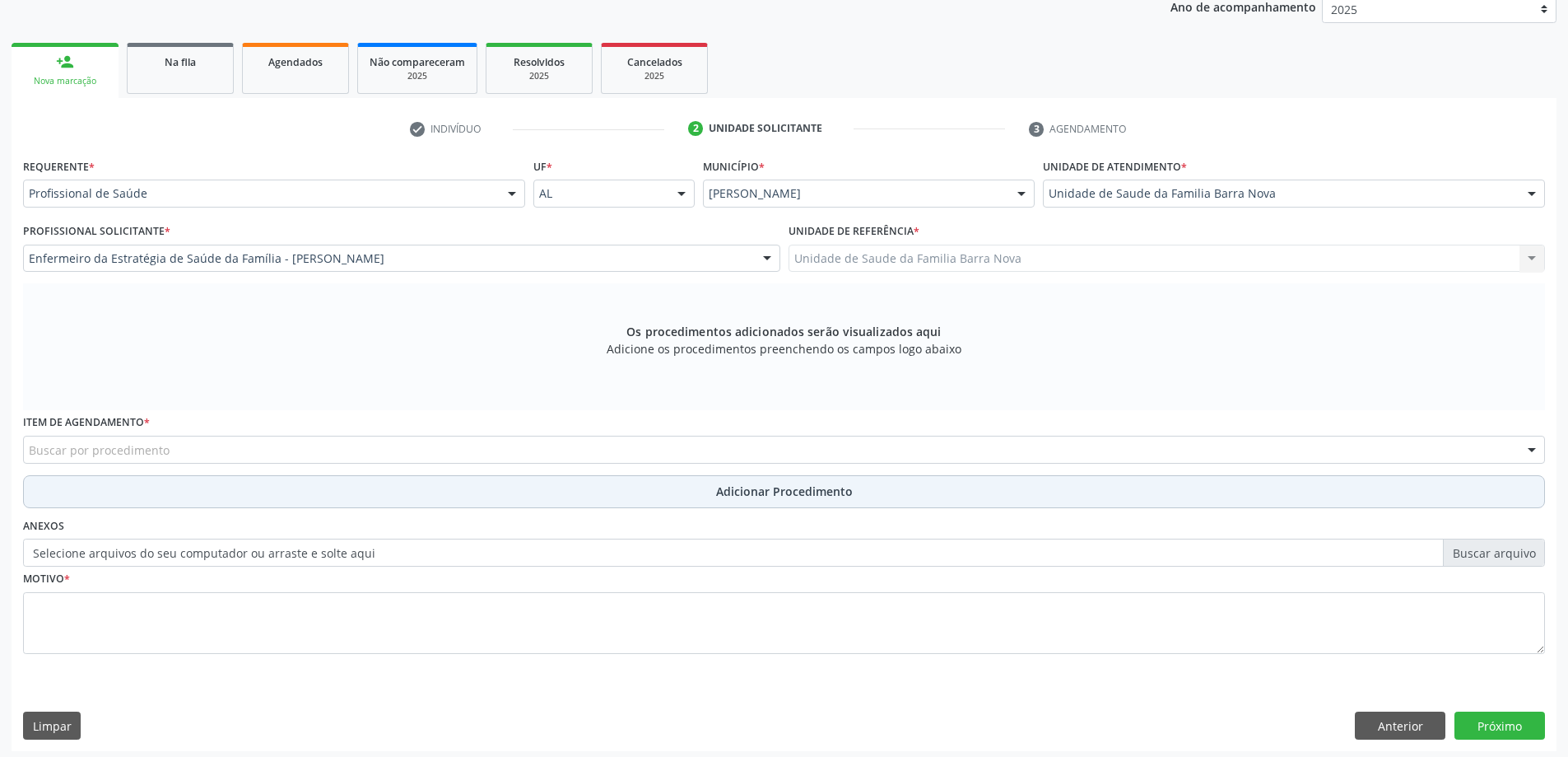
scroll to position [232, 0]
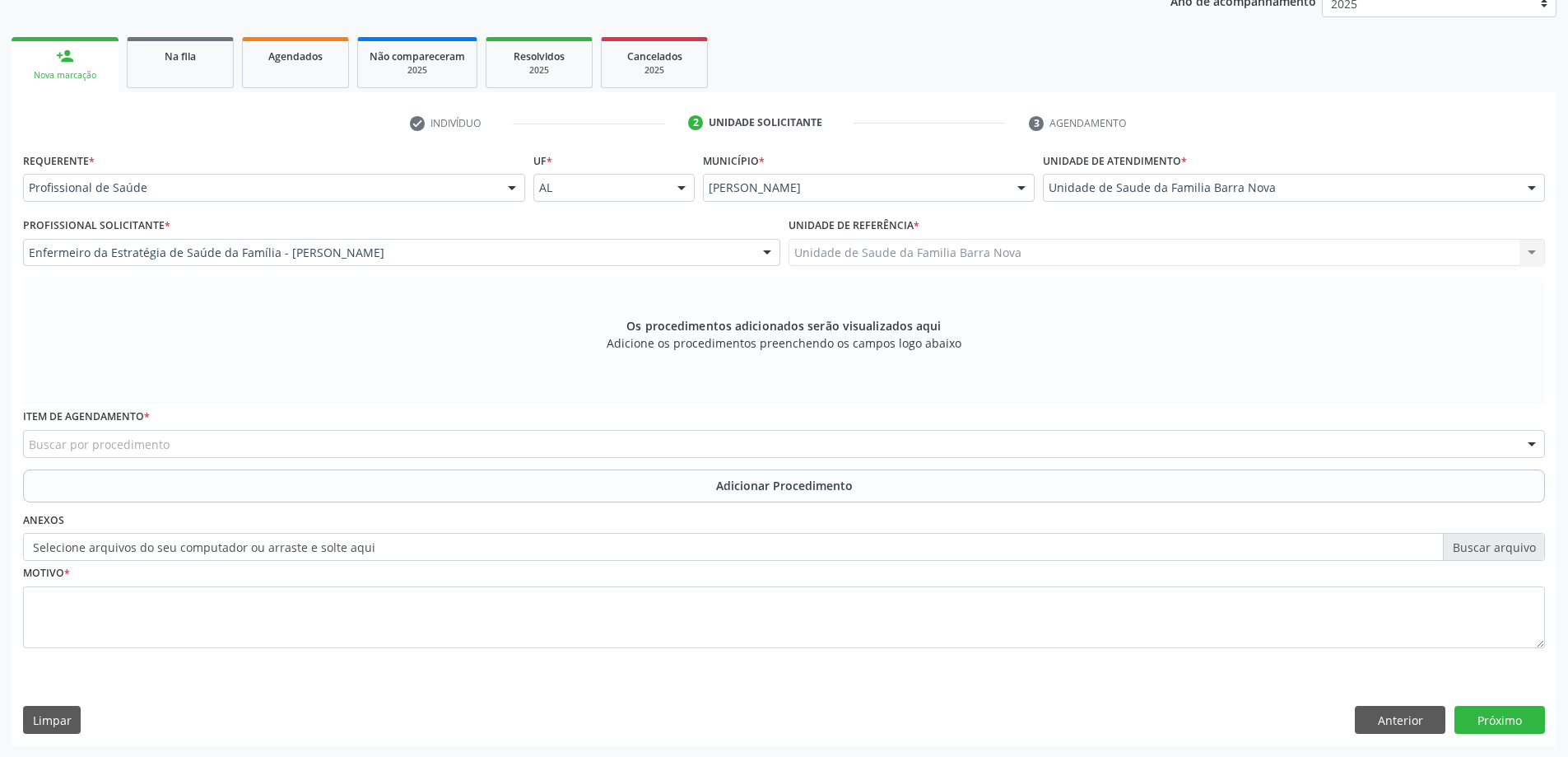
click at [421, 442] on div "Buscar por procedimento" at bounding box center [784, 444] width 1522 height 28
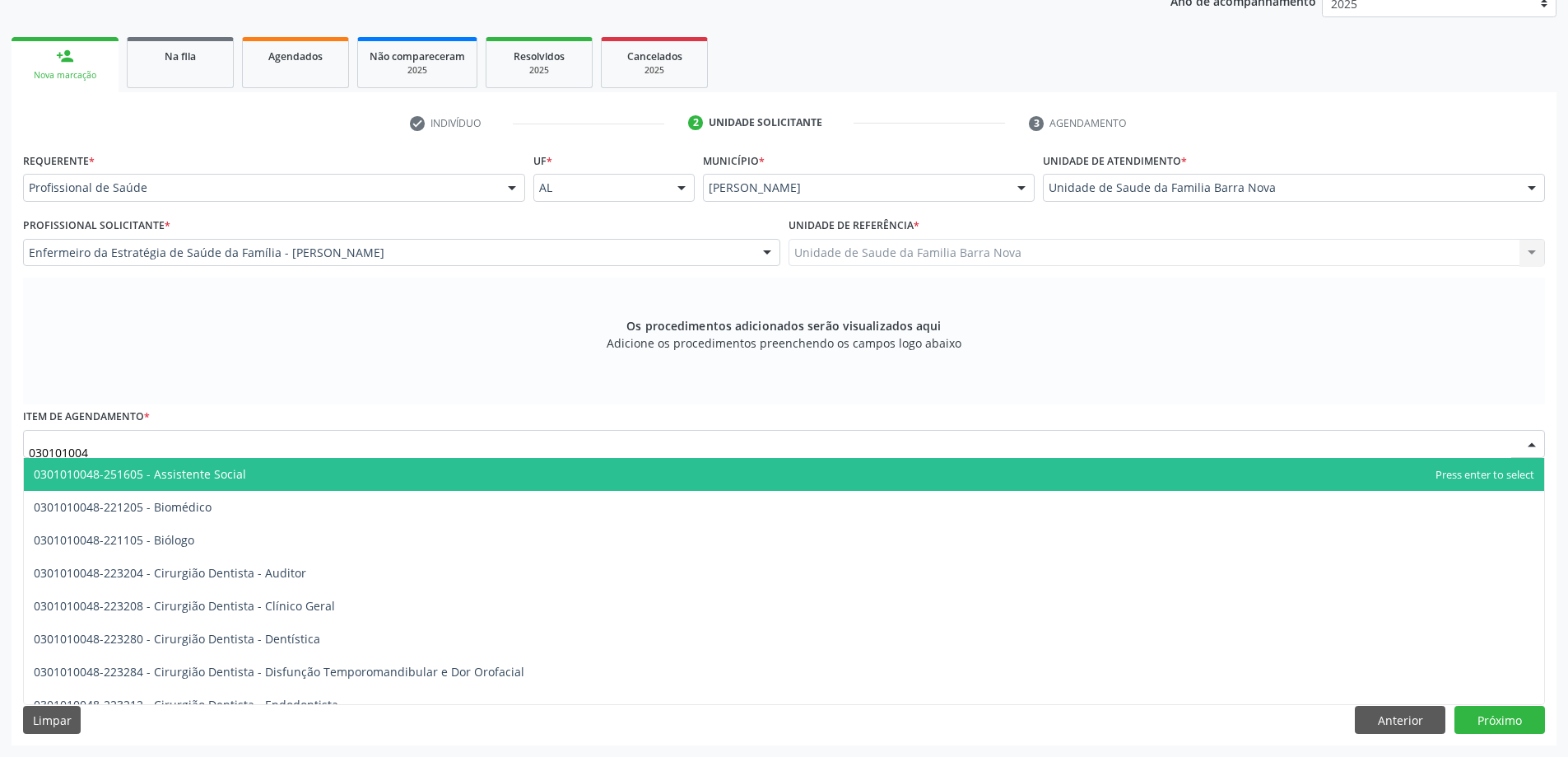
type input "0301010048"
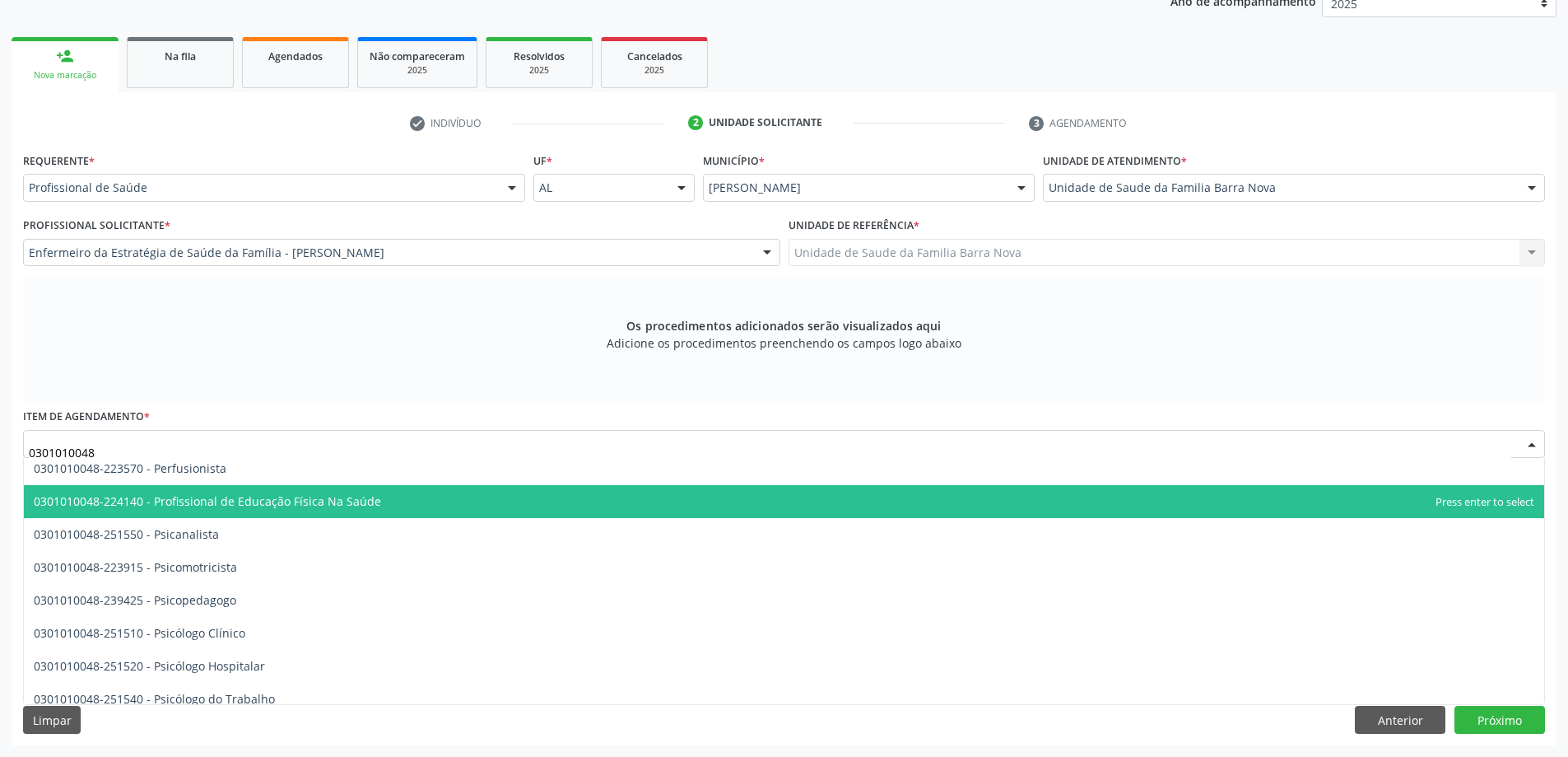
scroll to position [2553, 0]
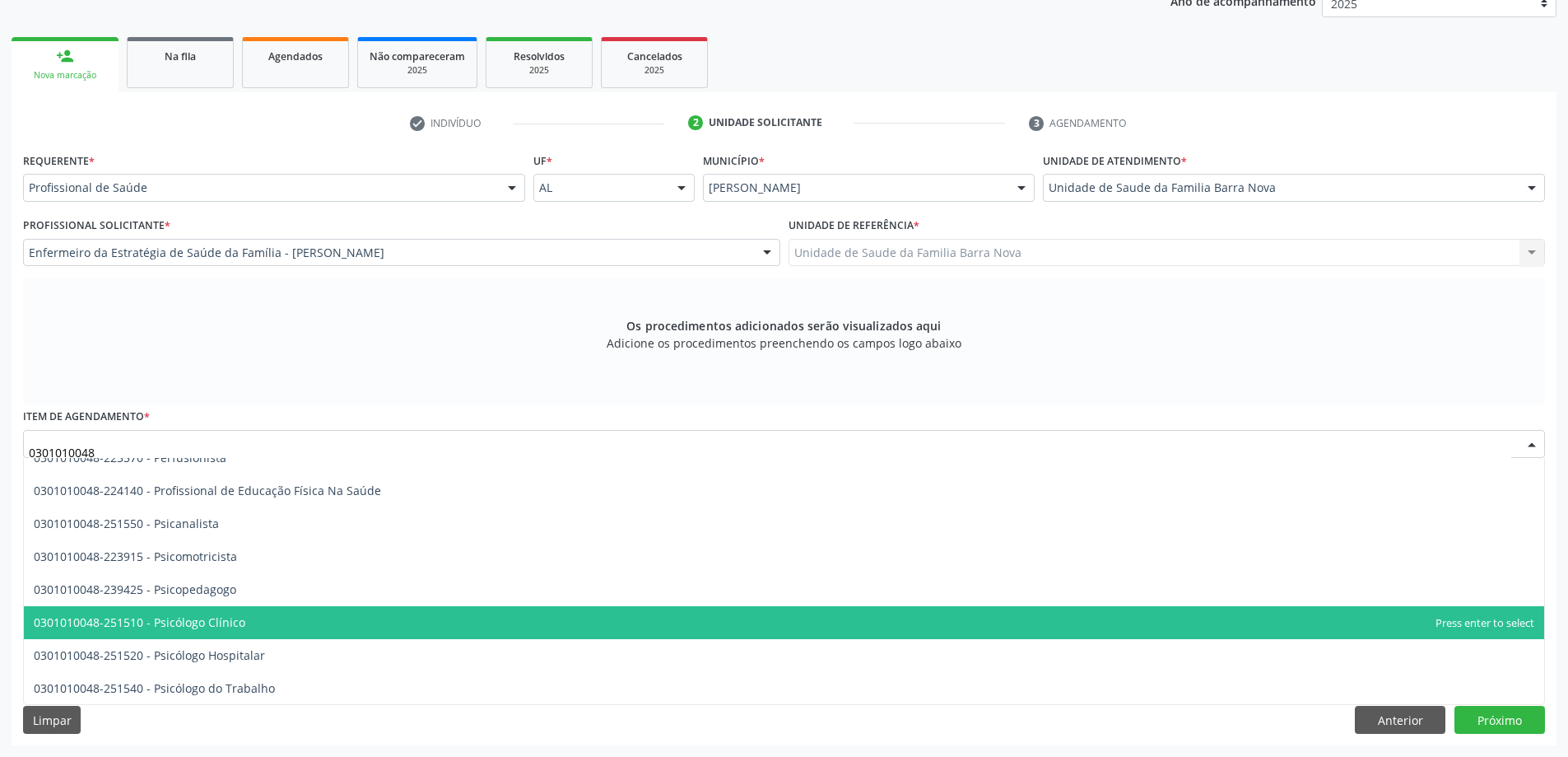
click at [272, 625] on span "0301010048-251510 - Psicólogo Clínico" at bounding box center [784, 623] width 1520 height 33
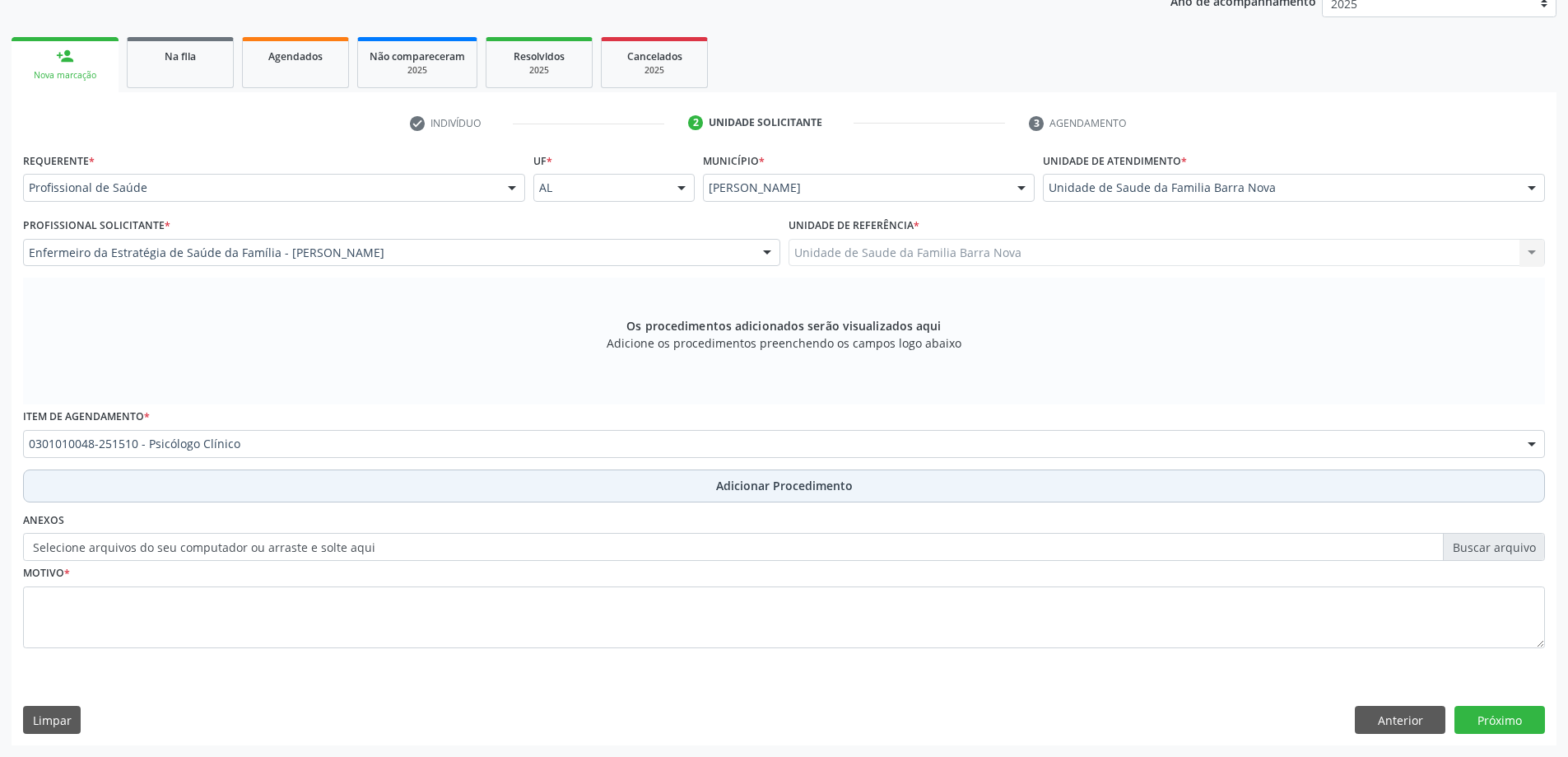
click at [747, 485] on span "Adicionar Procedimento" at bounding box center [784, 486] width 137 height 17
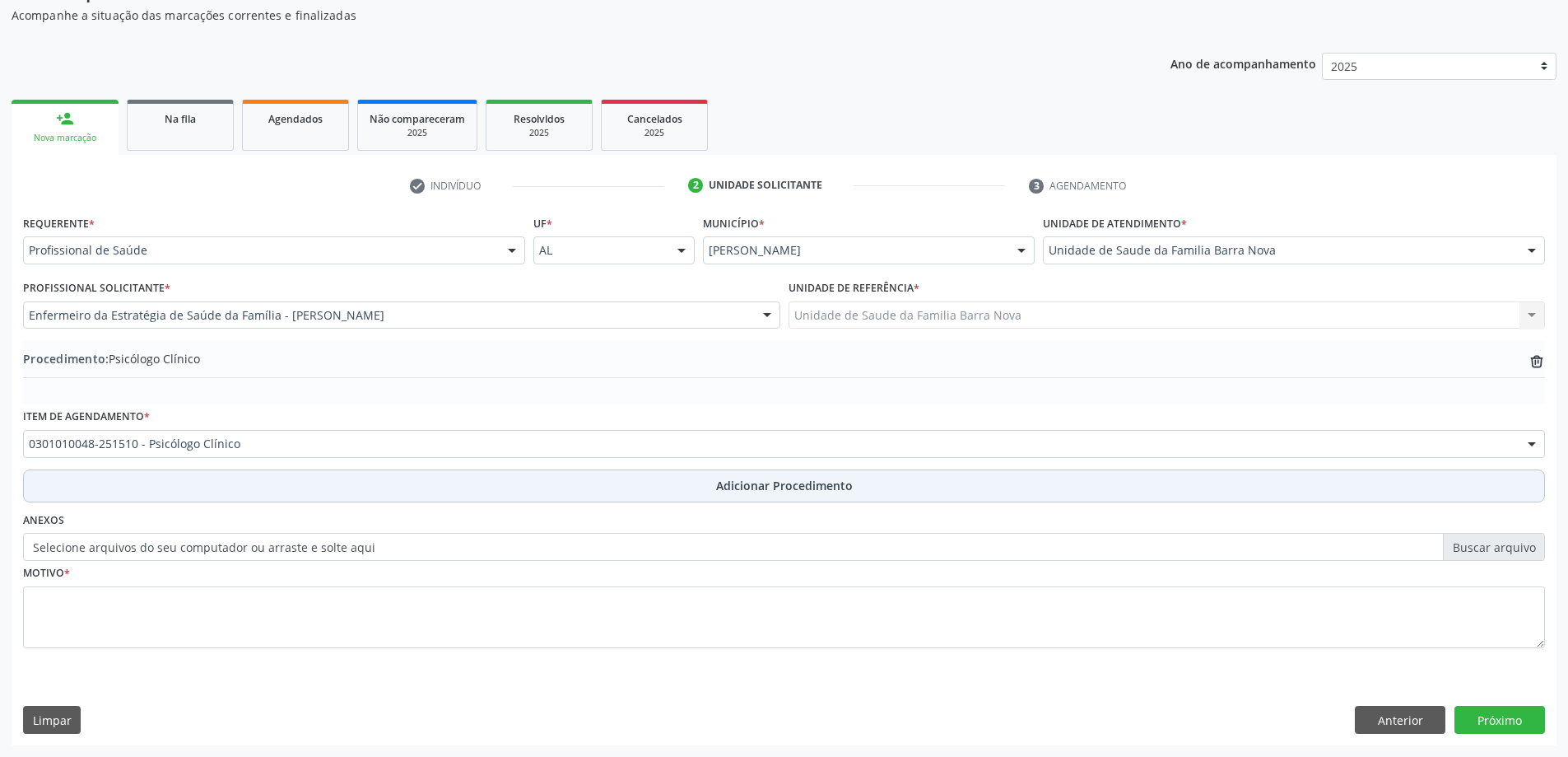
scroll to position [170, 0]
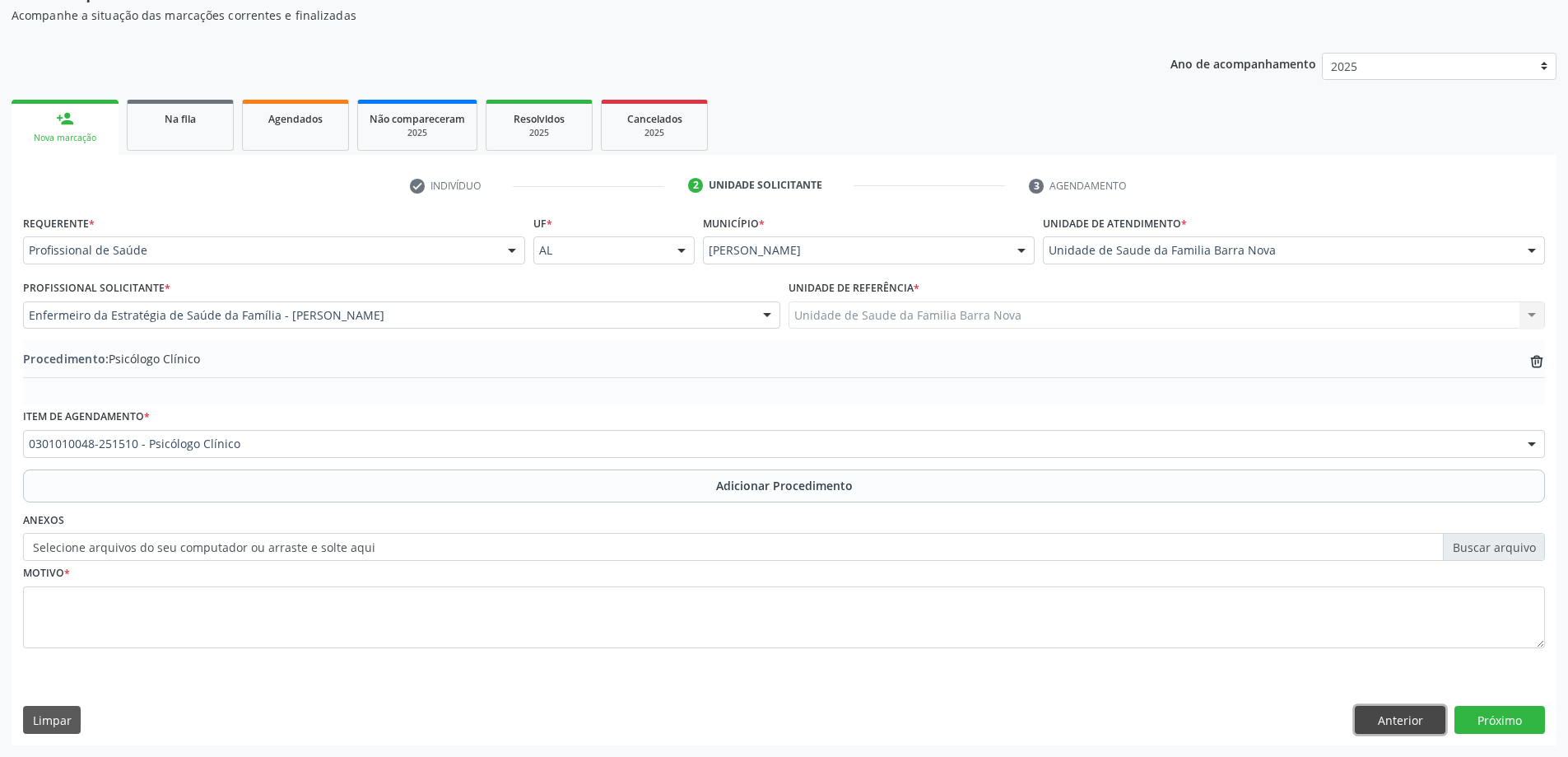
click at [1391, 720] on button "Anterior" at bounding box center [1400, 720] width 90 height 28
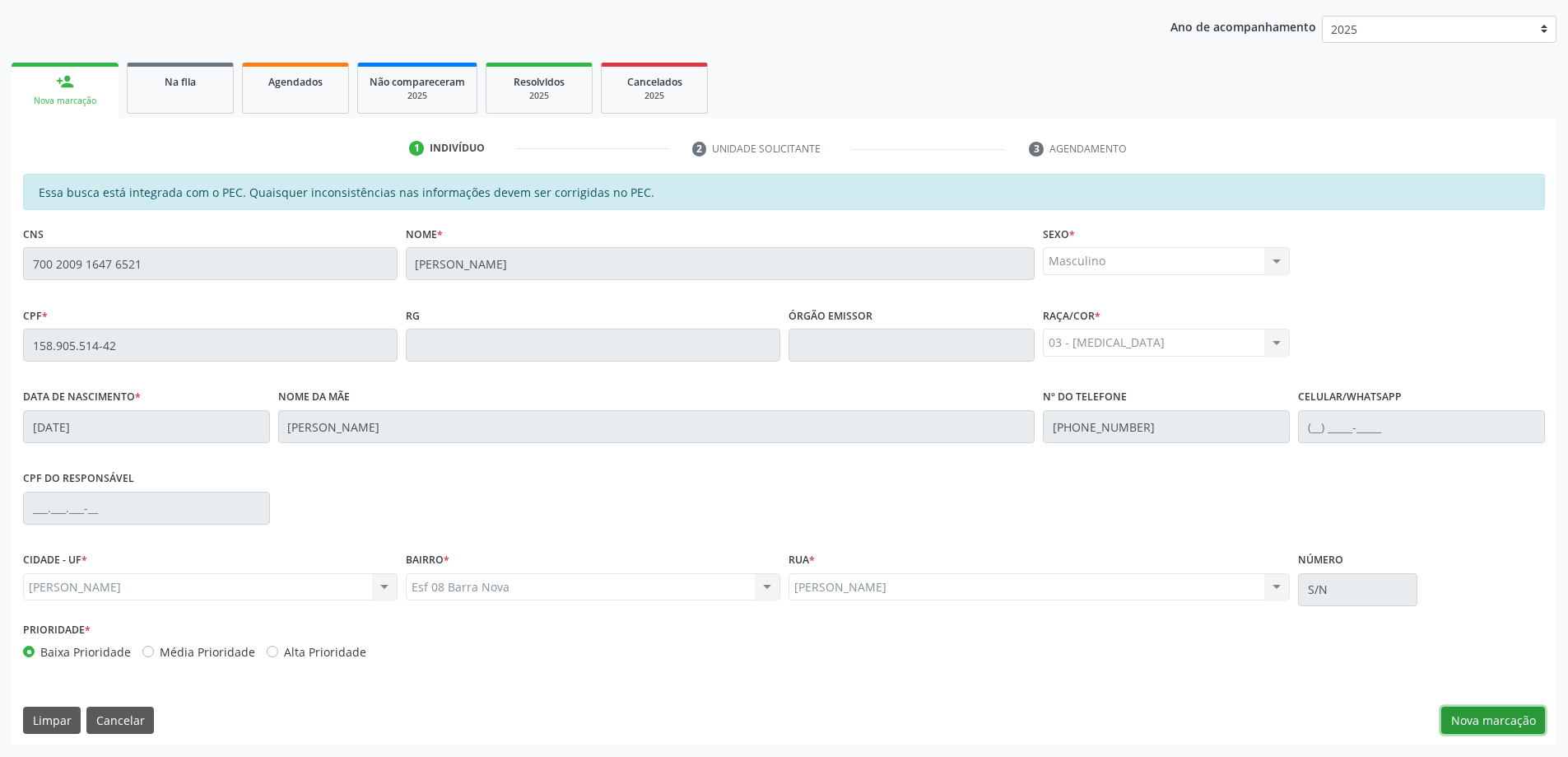
click at [1502, 713] on button "Nova marcação" at bounding box center [1492, 720] width 103 height 28
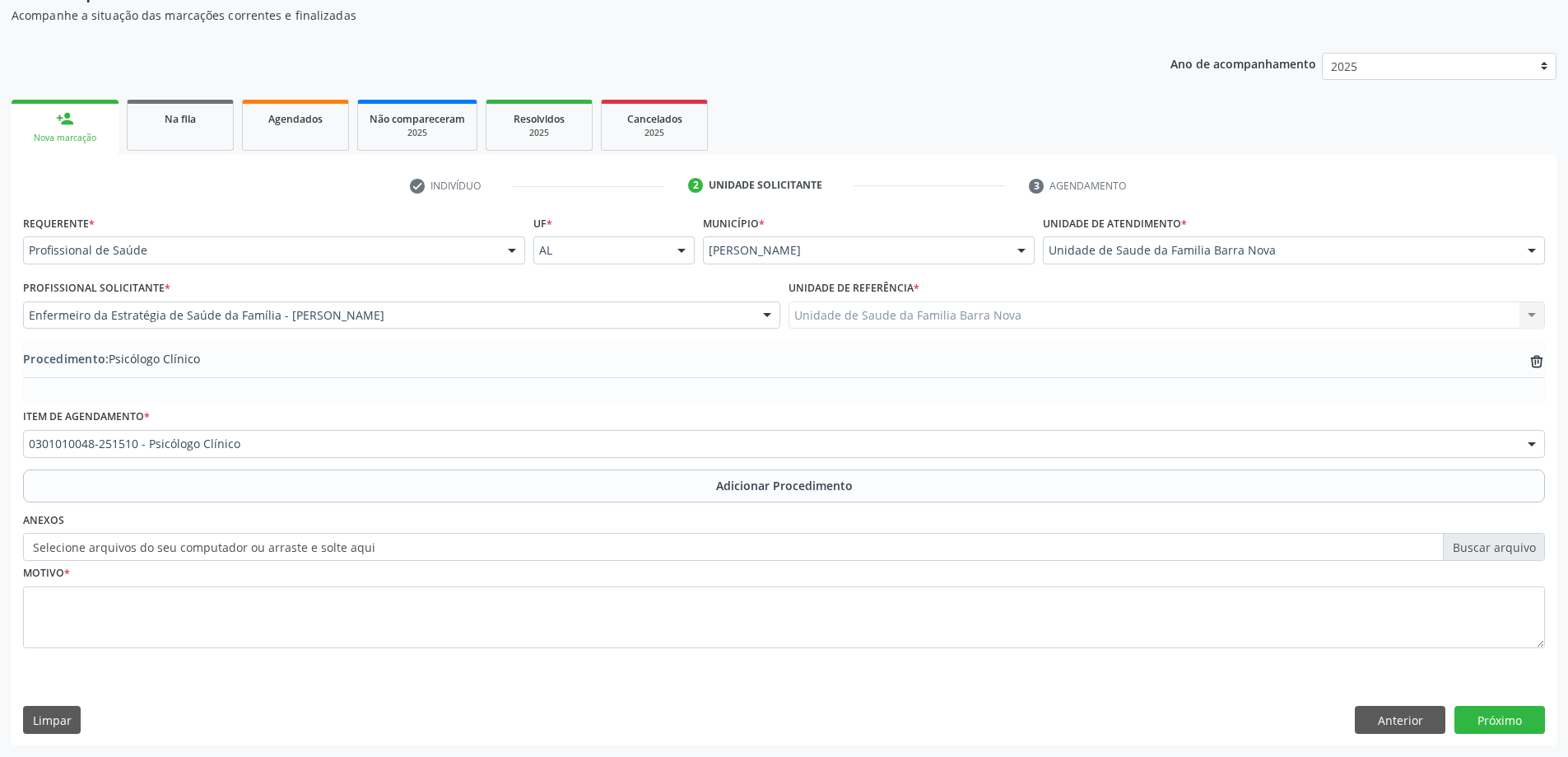
click at [1501, 550] on label "Selecione arquivos do seu computador ou arraste e solte aqui" at bounding box center [784, 546] width 1522 height 28
click at [1501, 550] on input "Selecione arquivos do seu computador ou arraste e solte aqui" at bounding box center [784, 546] width 1522 height 28
type input "C:\fakepath\WhatsApp Image 2[DATE]5.06.27.jpeg"
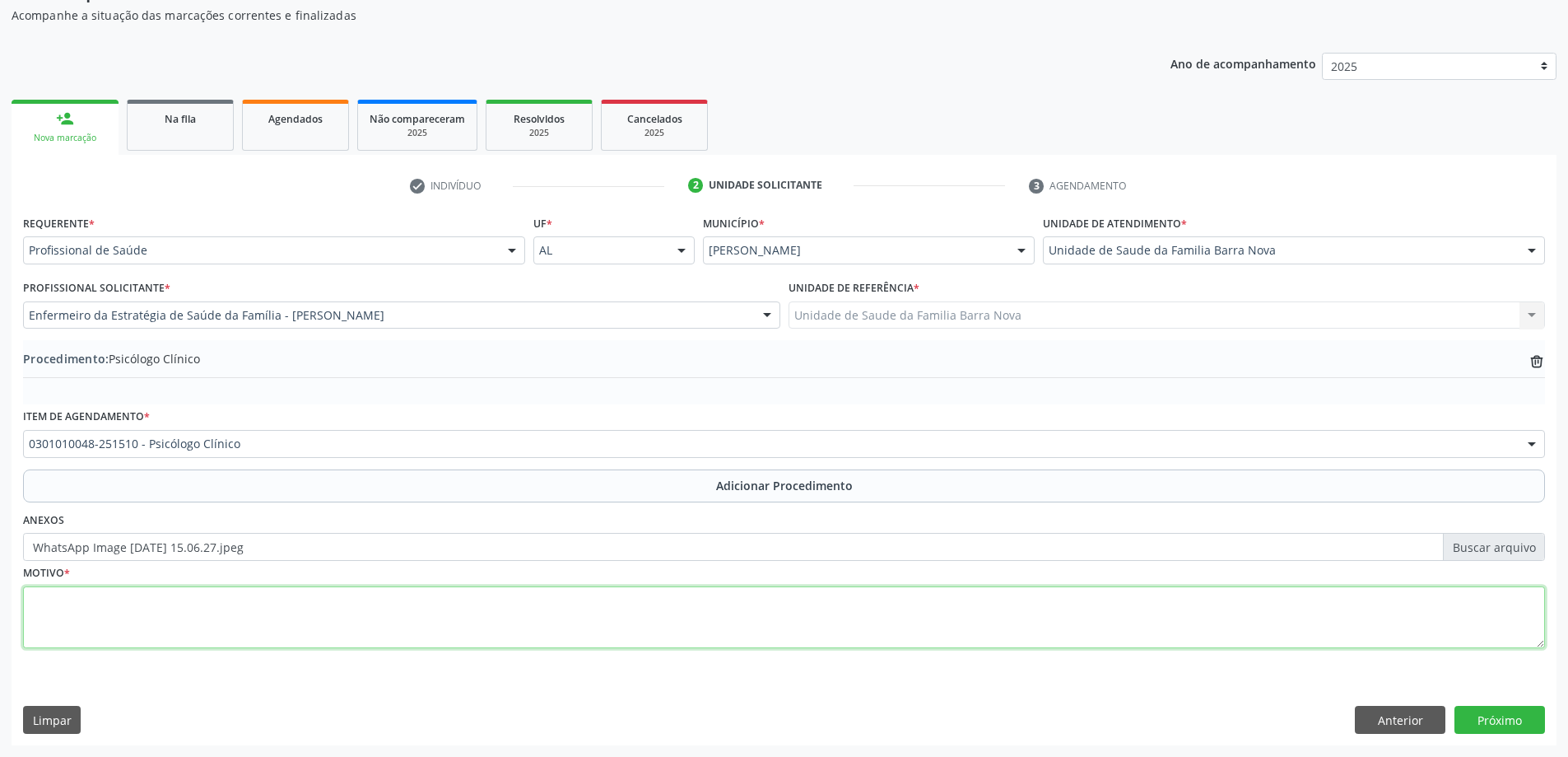
click at [359, 620] on textarea at bounding box center [784, 618] width 1522 height 63
type textarea "Outos sintomas e sinais relativos ao estado emacional.PSICOLOGO INFANTIL. PRIOR…"
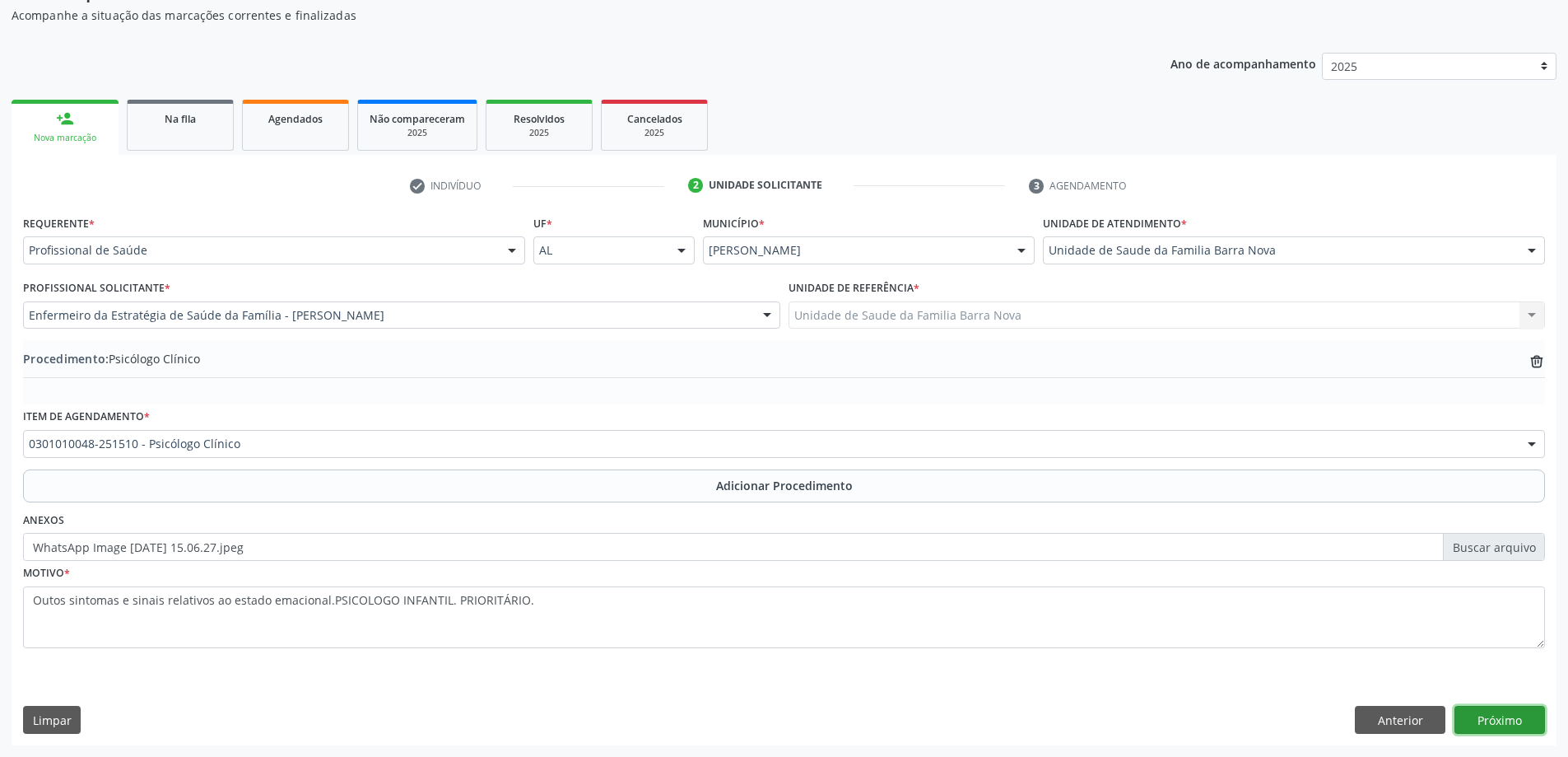
click at [1495, 725] on button "Próximo" at bounding box center [1499, 720] width 90 height 28
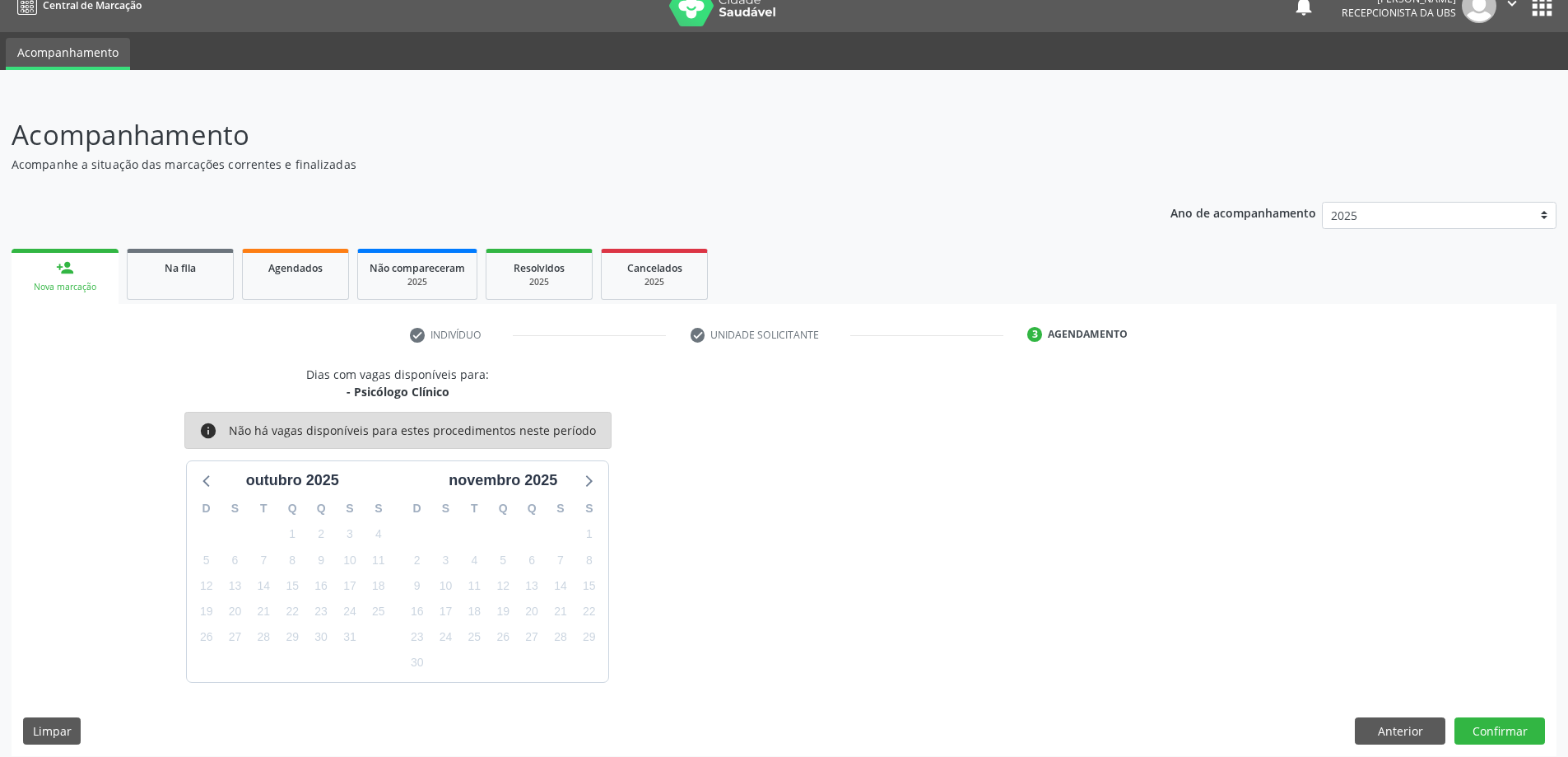
scroll to position [31, 0]
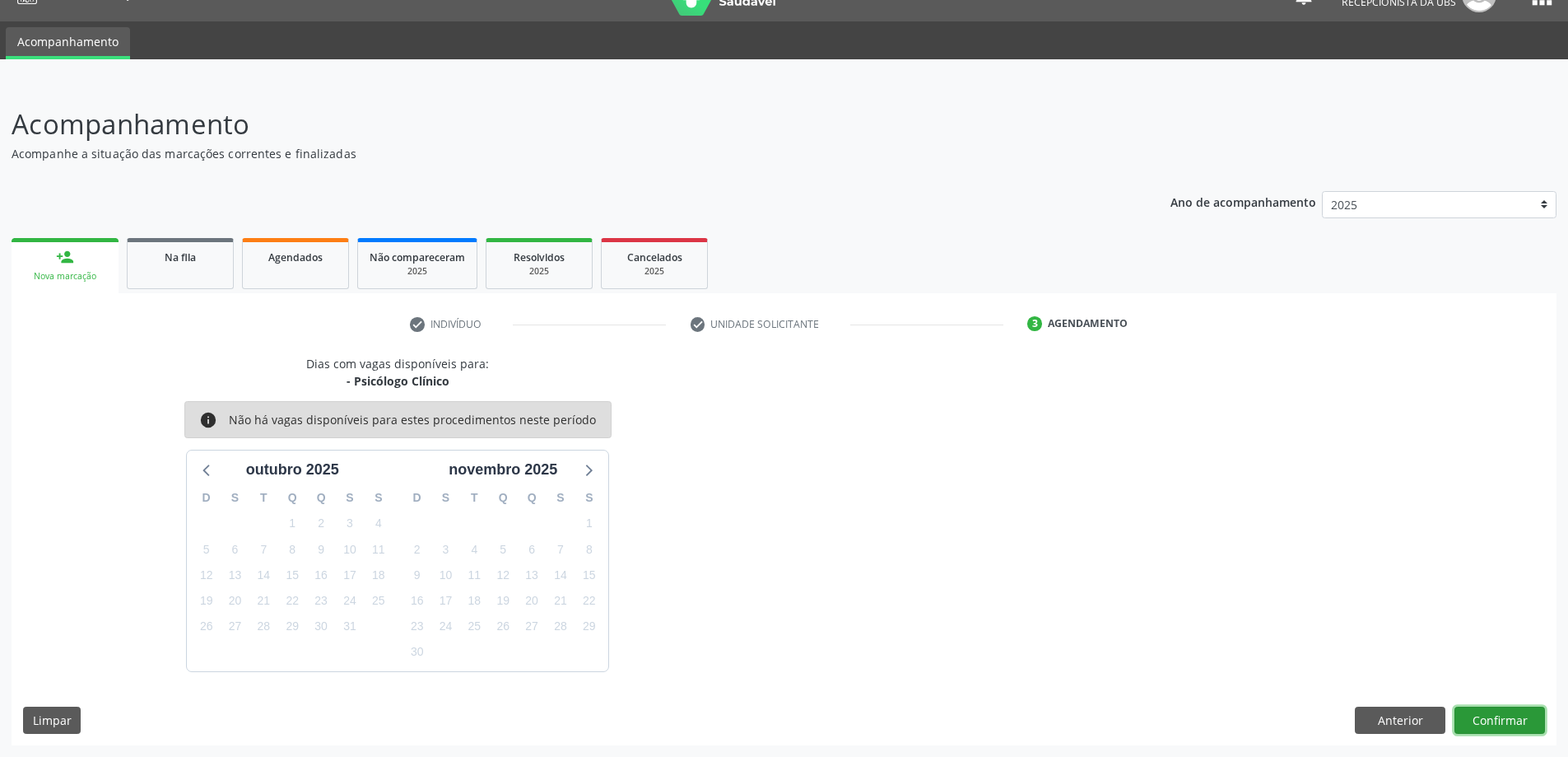
click at [1493, 722] on button "Confirmar" at bounding box center [1499, 720] width 90 height 28
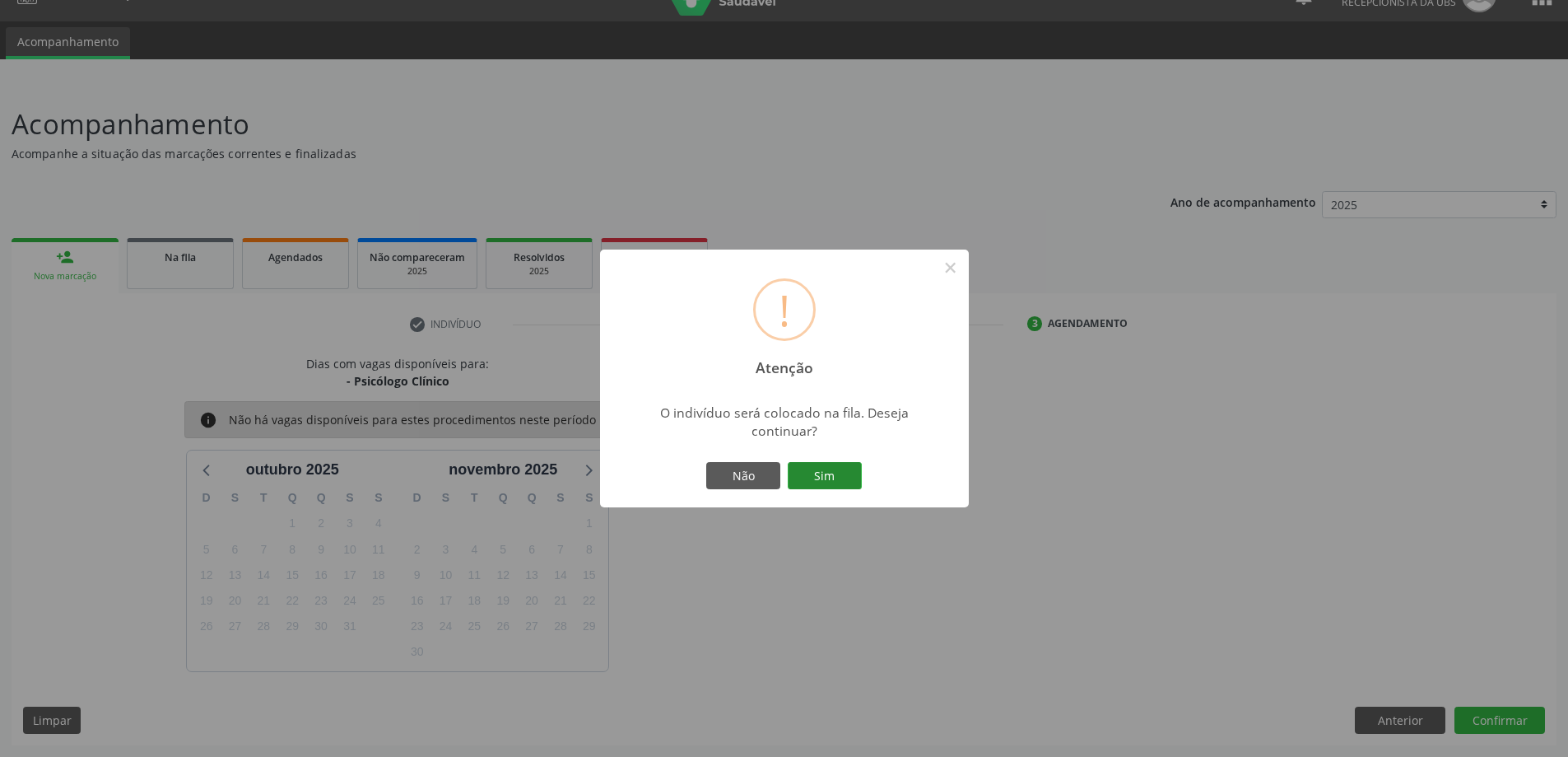
click at [830, 481] on button "Sim" at bounding box center [824, 476] width 74 height 28
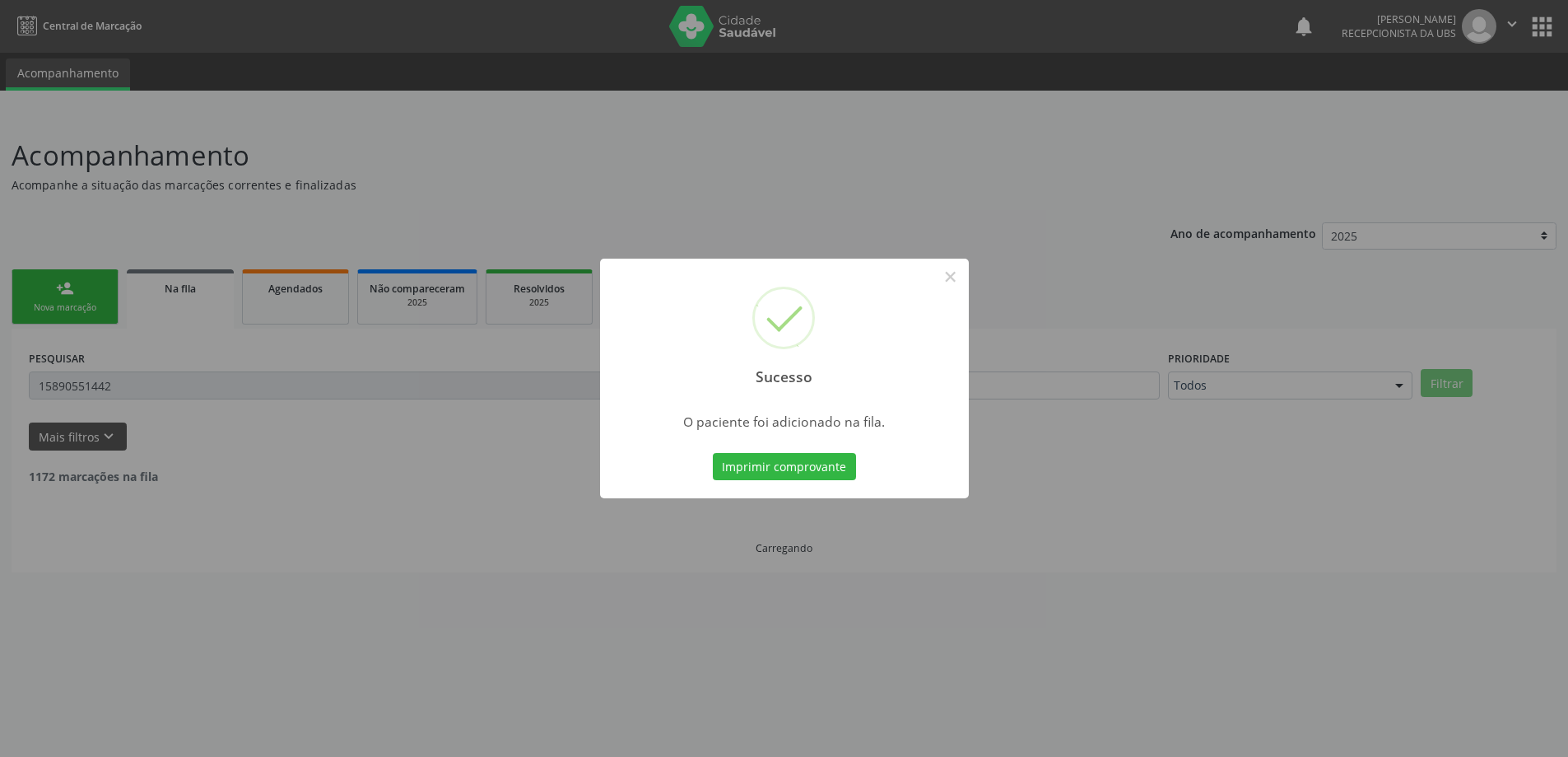
scroll to position [0, 0]
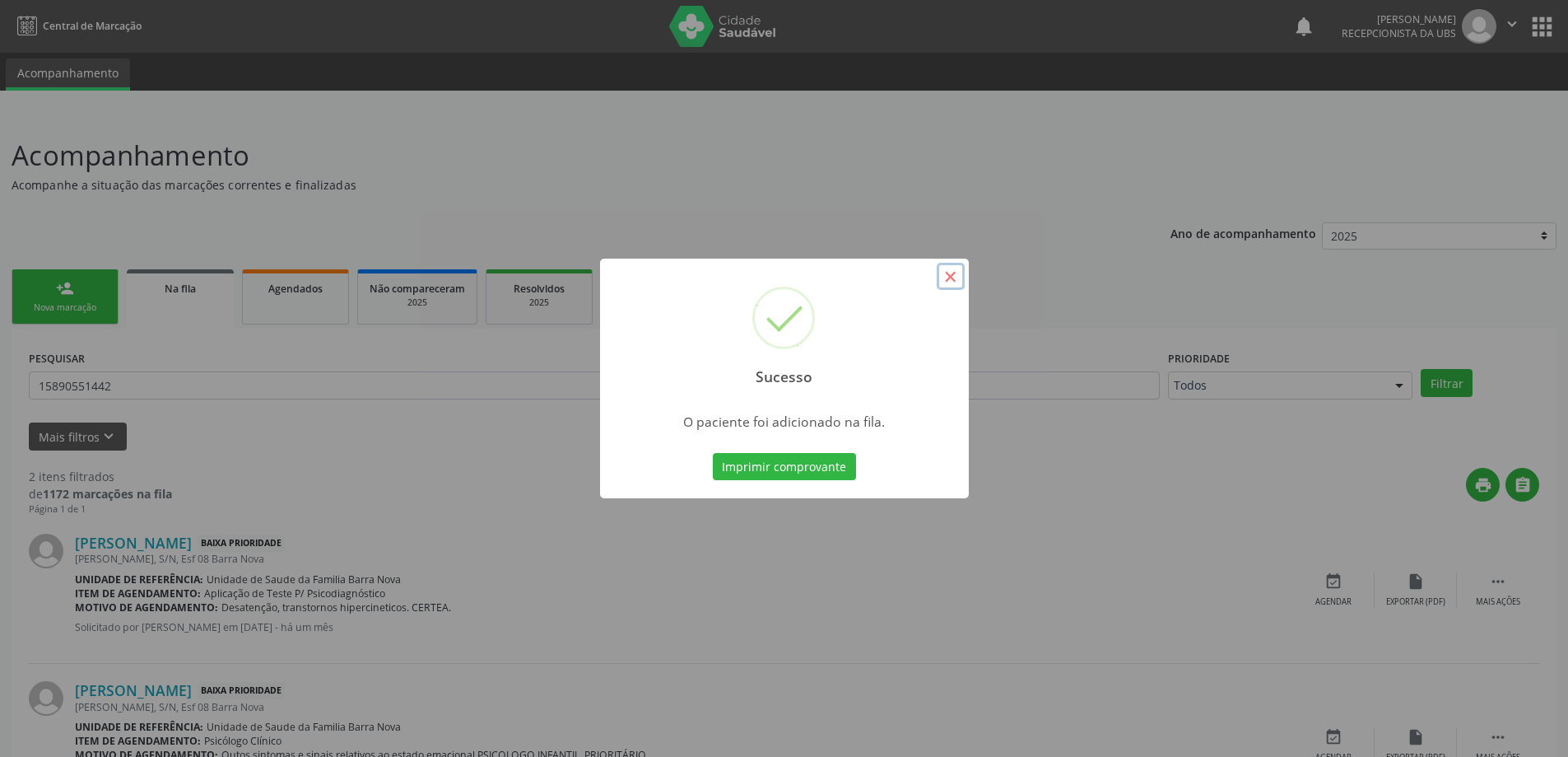
click at [948, 277] on button "×" at bounding box center [951, 277] width 28 height 28
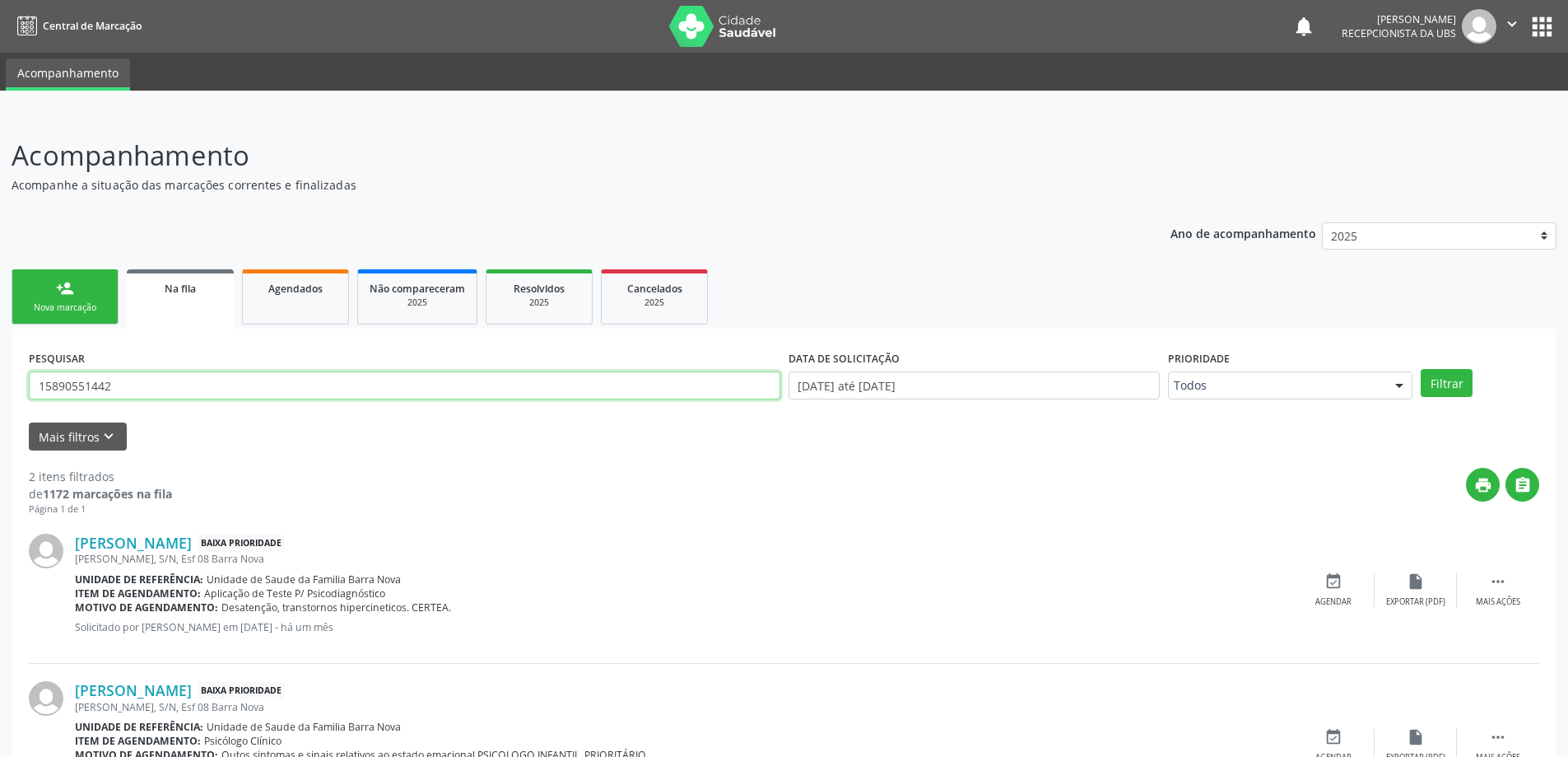
drag, startPoint x: 143, startPoint y: 387, endPoint x: 91, endPoint y: 280, distance: 119.0
click at [98, 283] on div "person_add Nova marcação Na fila Agendados Não compareceram 2025 Resolvidos 202…" at bounding box center [784, 555] width 1545 height 579
click at [68, 279] on div "person_add" at bounding box center [64, 288] width 18 height 18
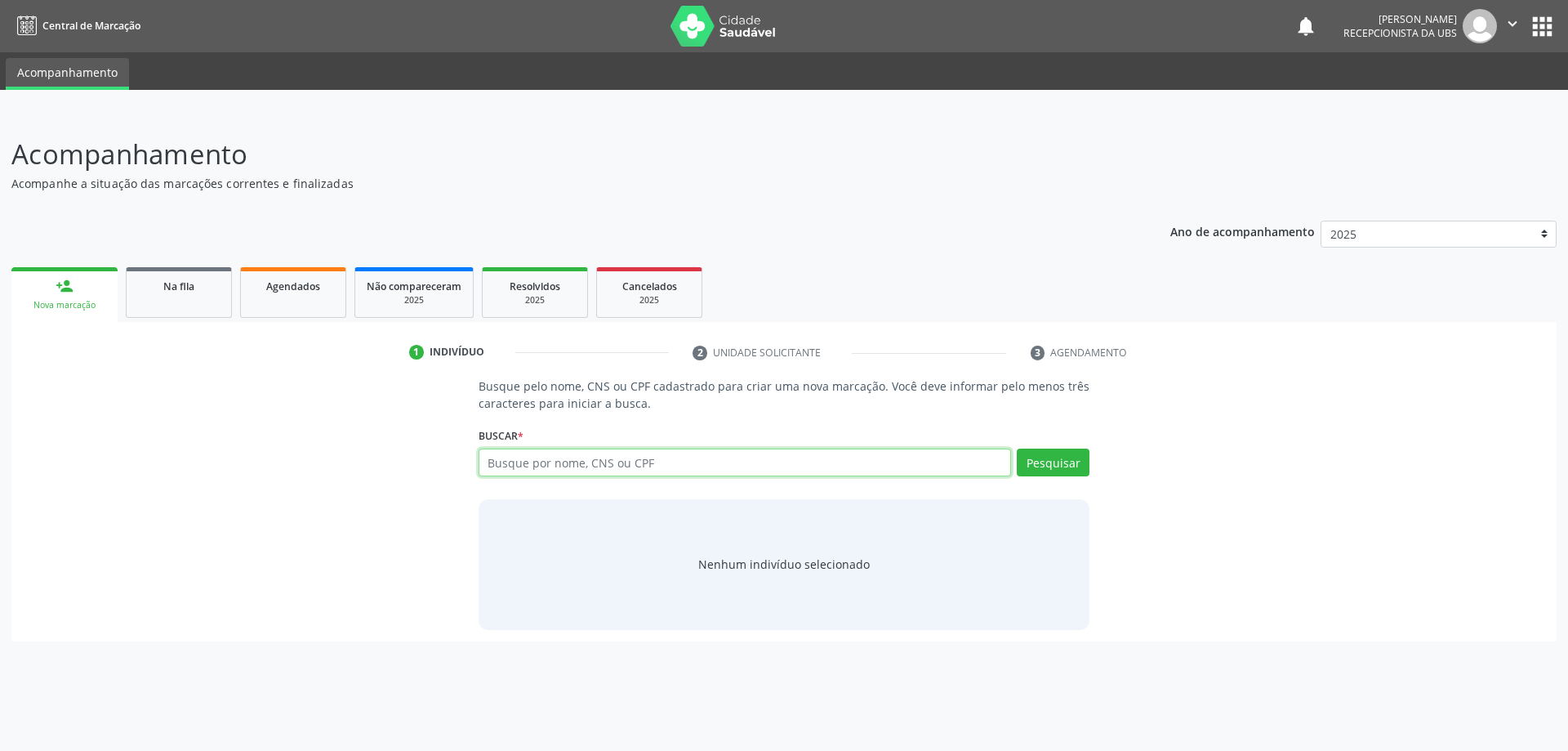
click at [538, 471] on input "text" at bounding box center [746, 463] width 533 height 28
type input "17123175476"
click at [1054, 467] on button "Pesquisar" at bounding box center [1053, 463] width 72 height 28
type input "17123175476"
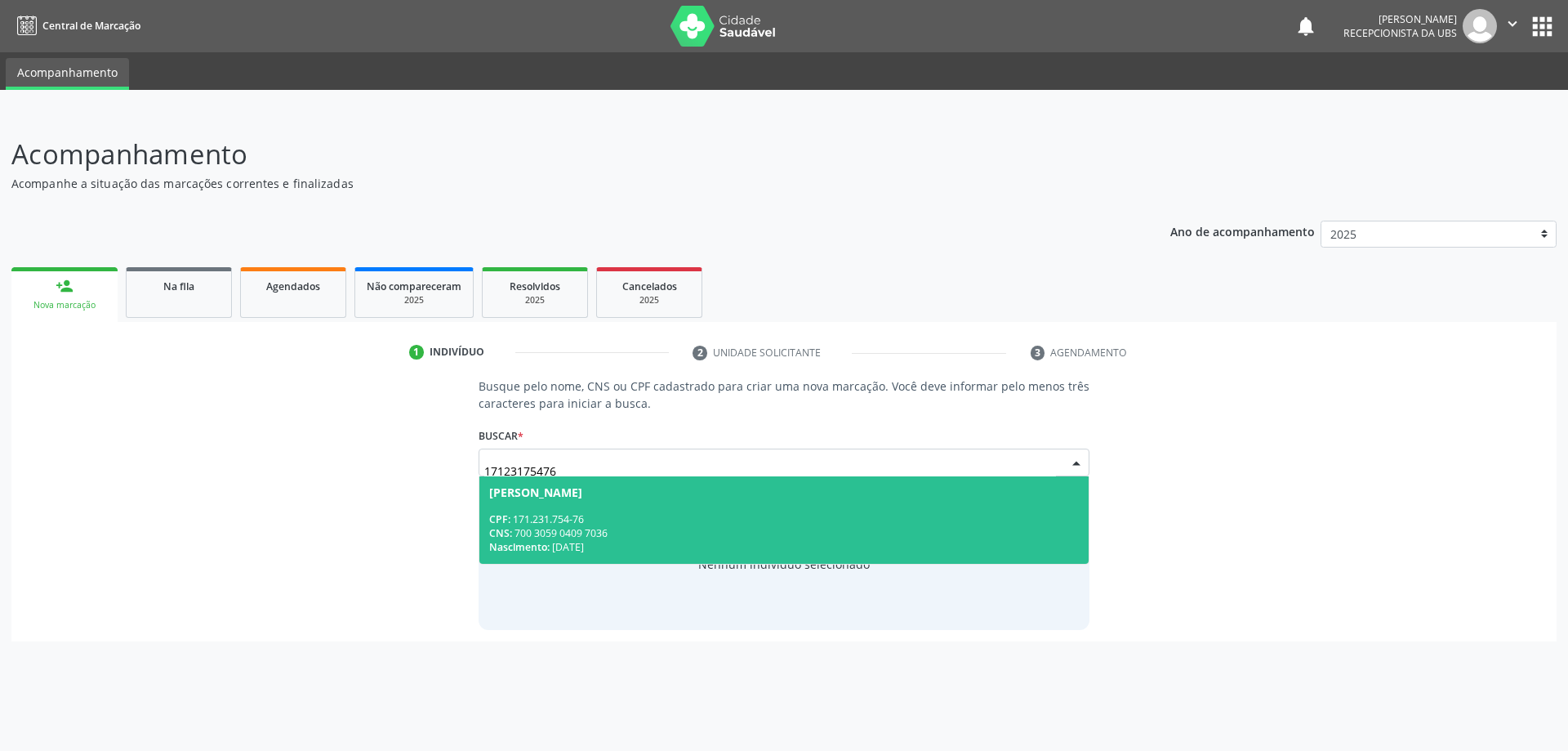
click at [630, 538] on div "CNS: 700 3059 0409 7036" at bounding box center [784, 533] width 590 height 14
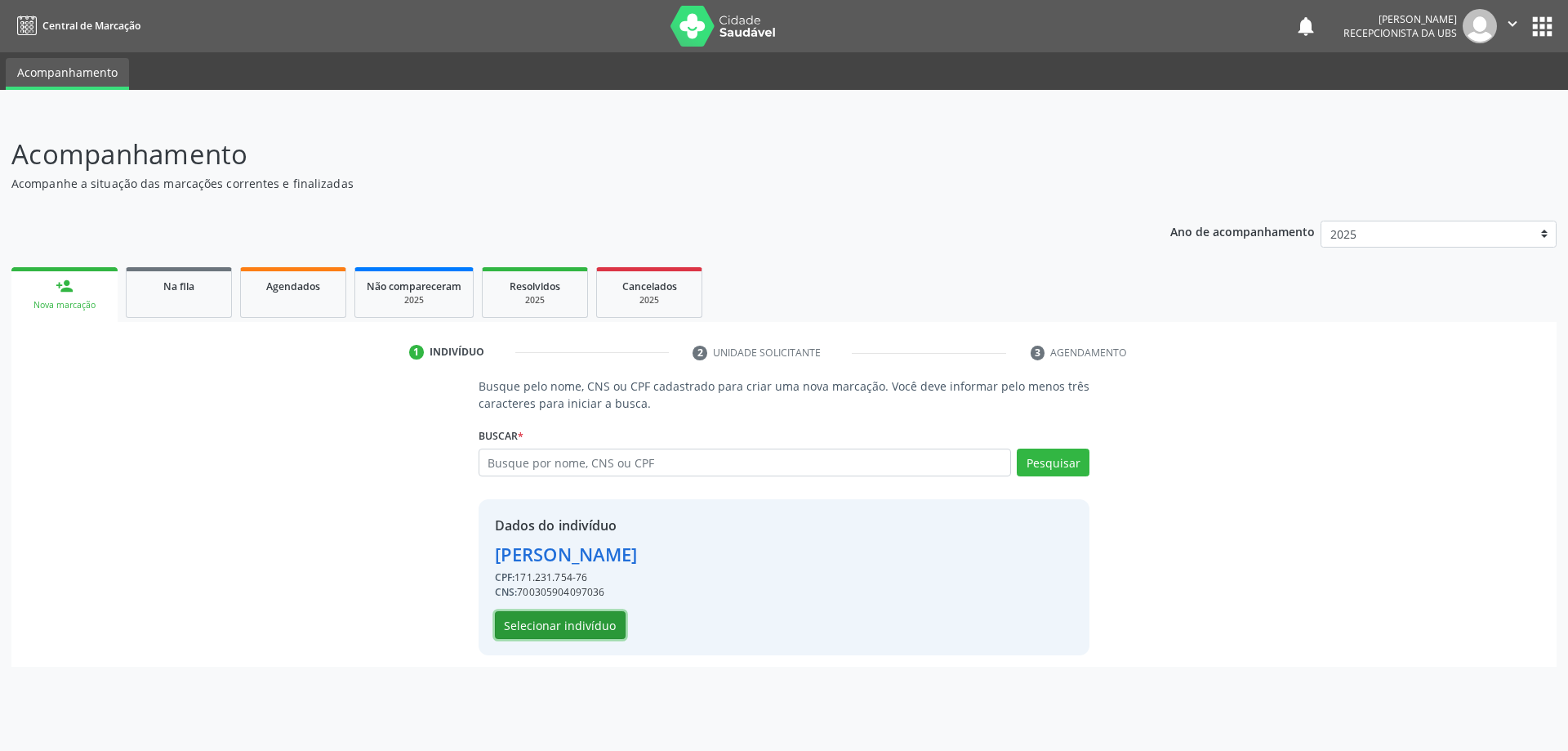
click at [545, 625] on button "Selecionar indivíduo" at bounding box center [560, 625] width 130 height 28
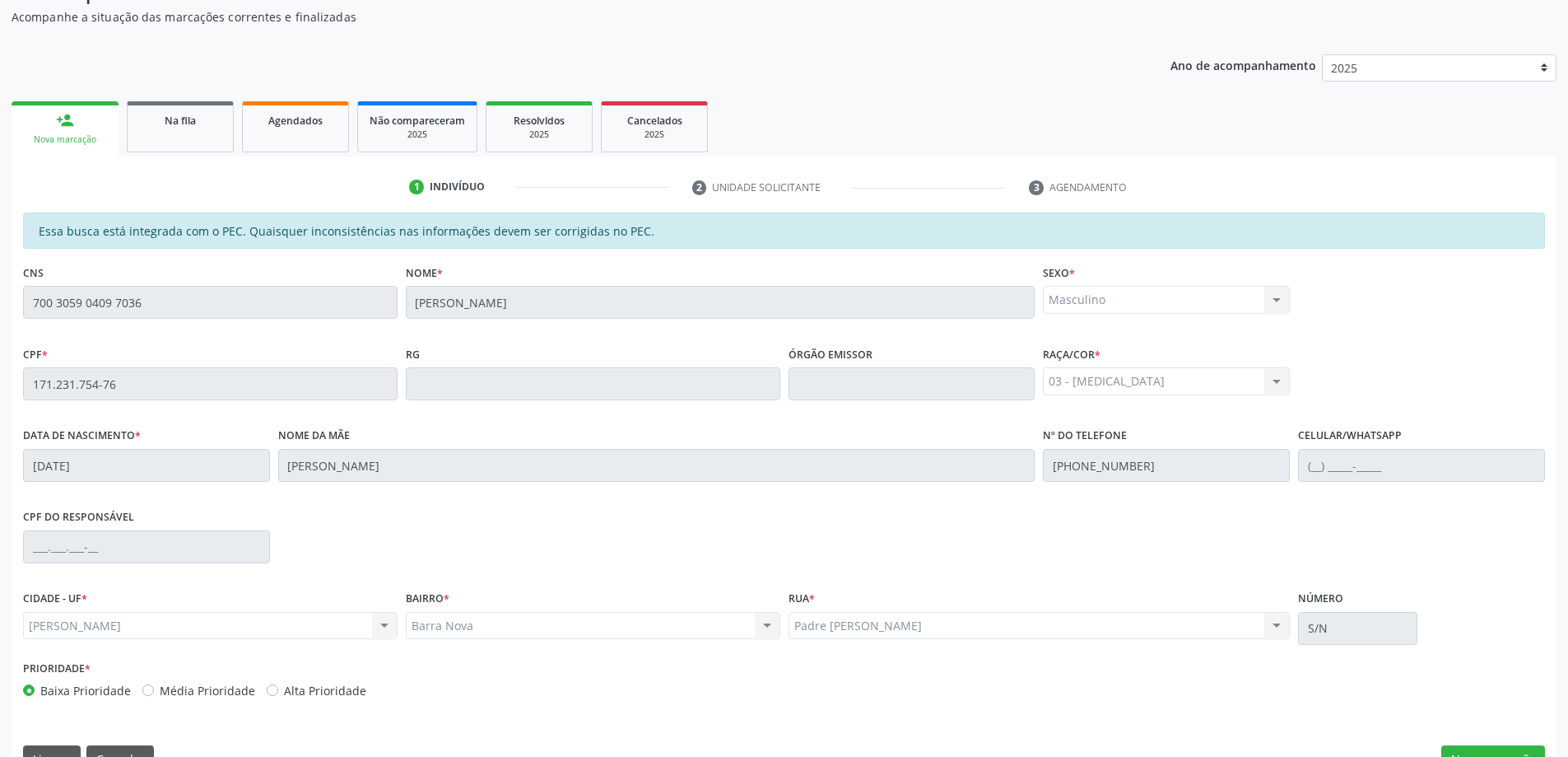
scroll to position [207, 0]
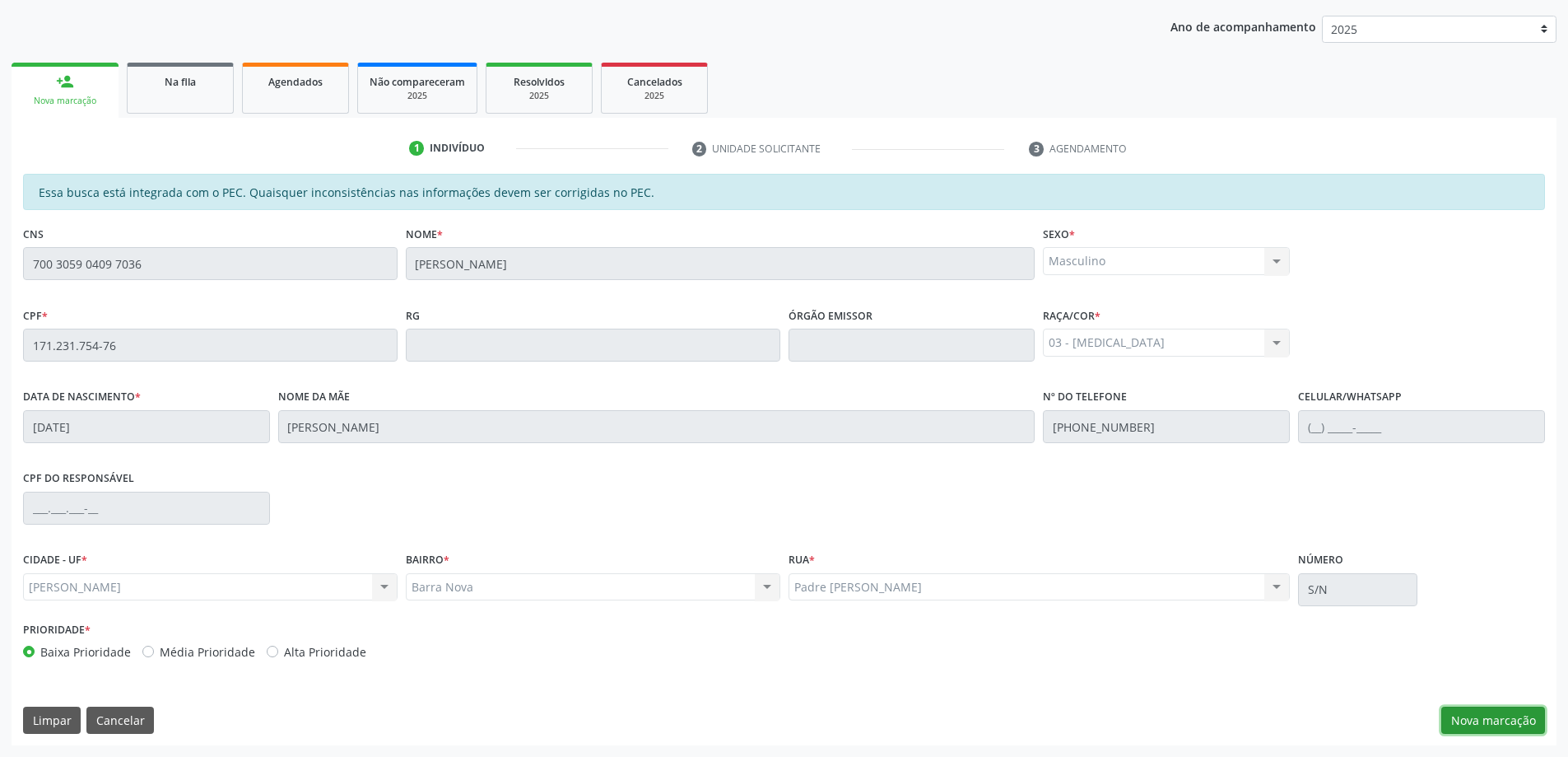
click at [1493, 730] on button "Nova marcação" at bounding box center [1492, 720] width 103 height 28
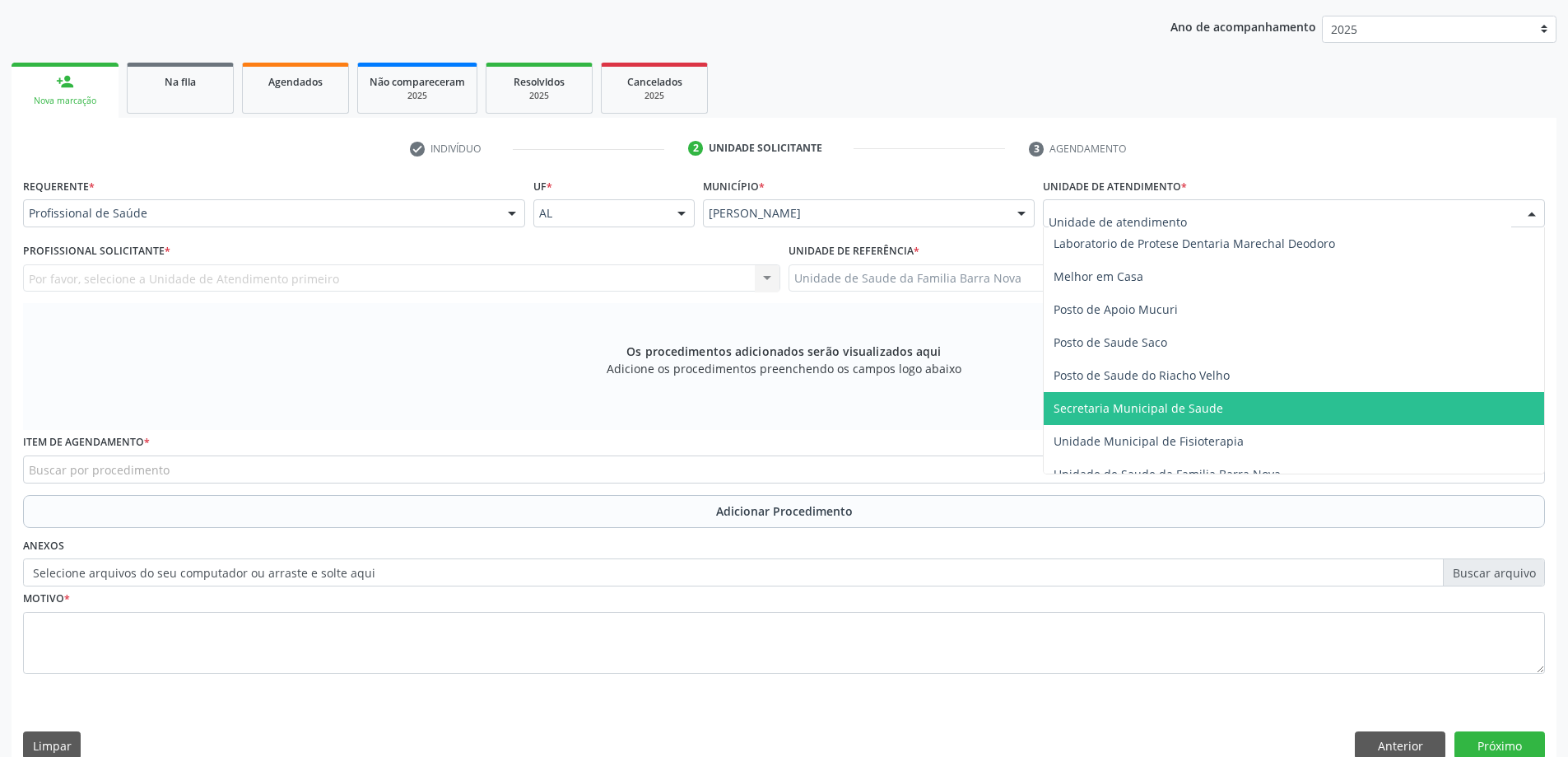
scroll to position [741, 0]
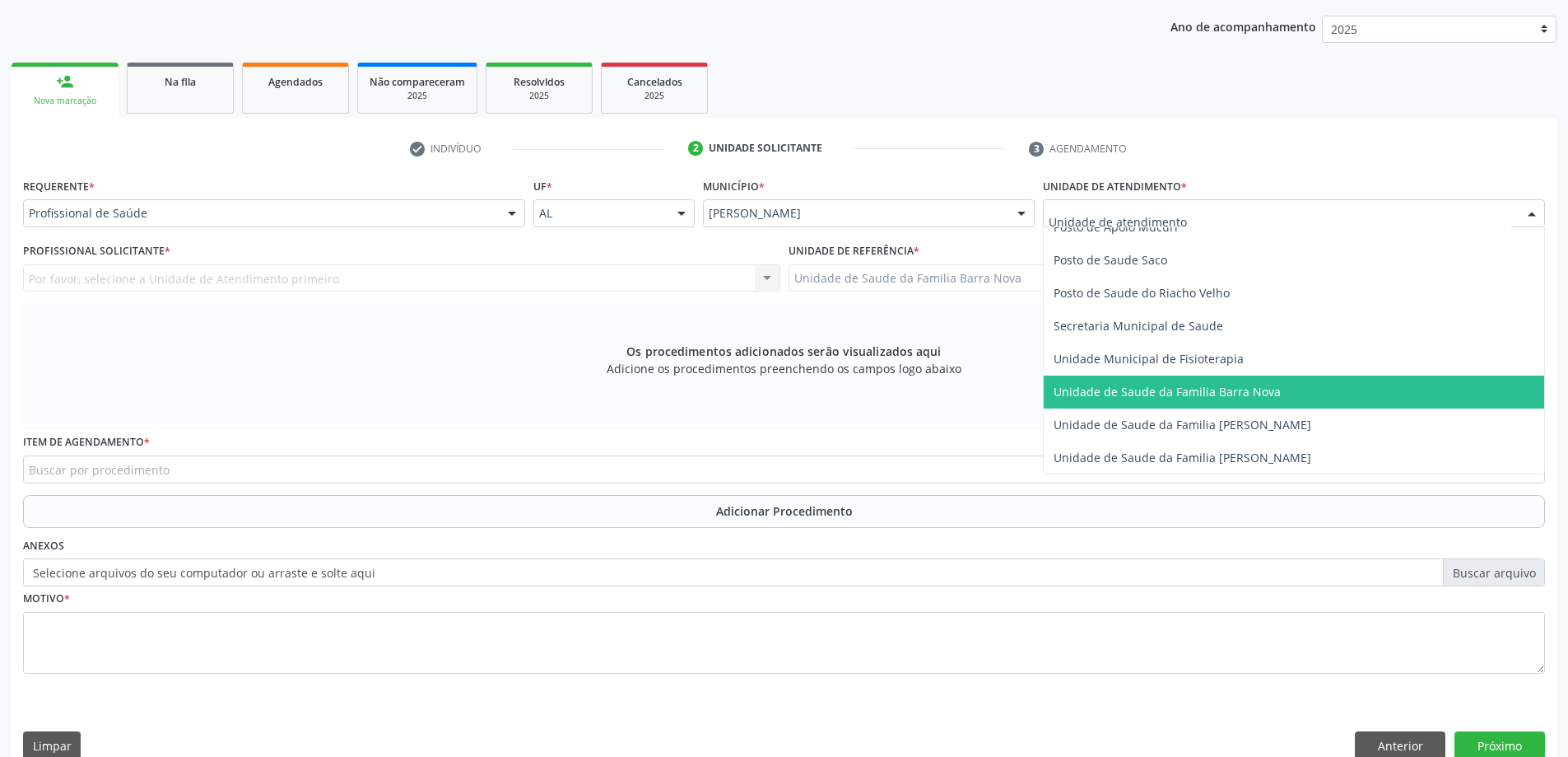
click at [1212, 395] on span "Unidade de Saude da Familia Barra Nova" at bounding box center [1166, 392] width 227 height 16
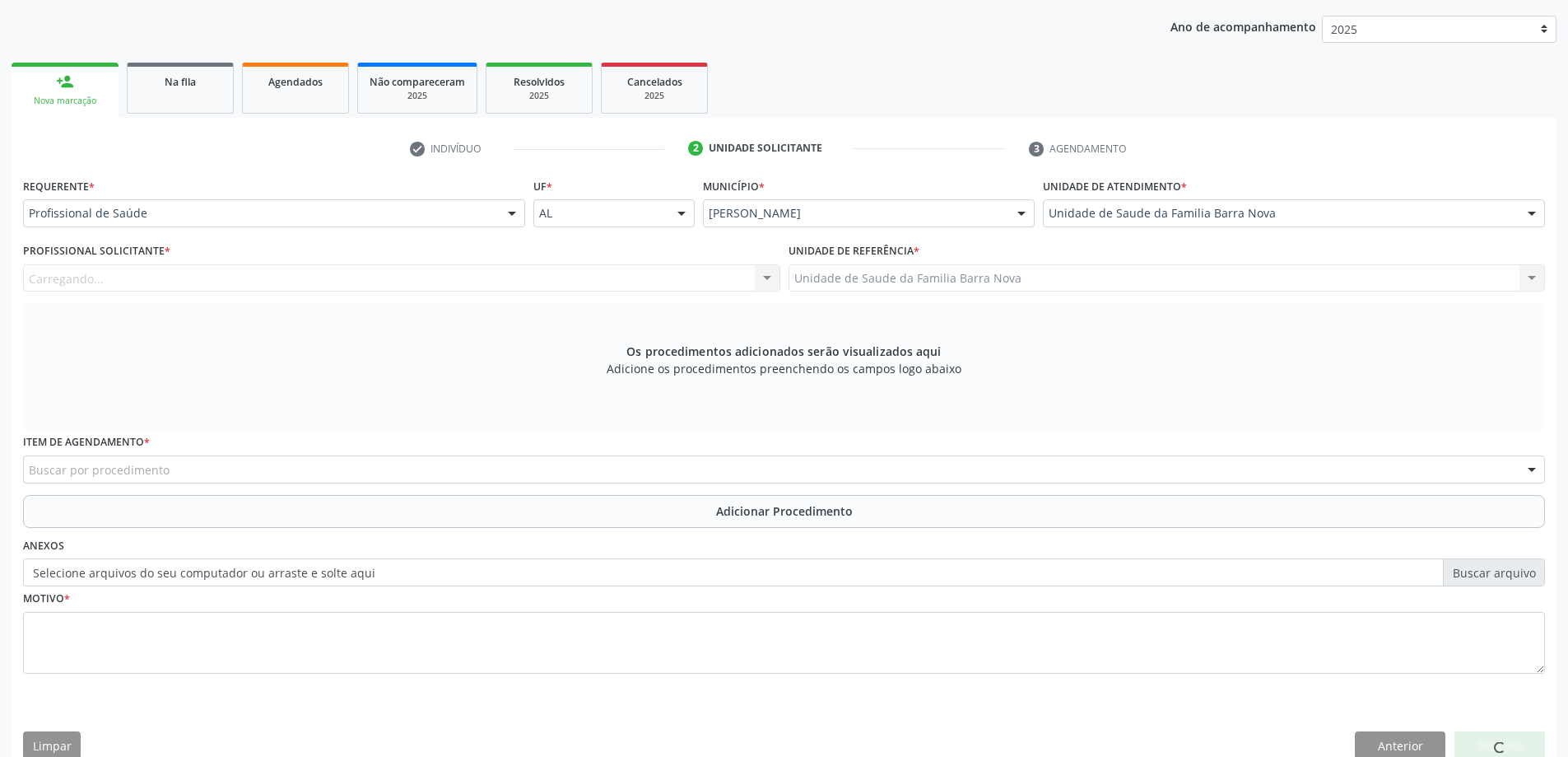
click at [388, 280] on div "Carregando..." at bounding box center [402, 278] width 757 height 28
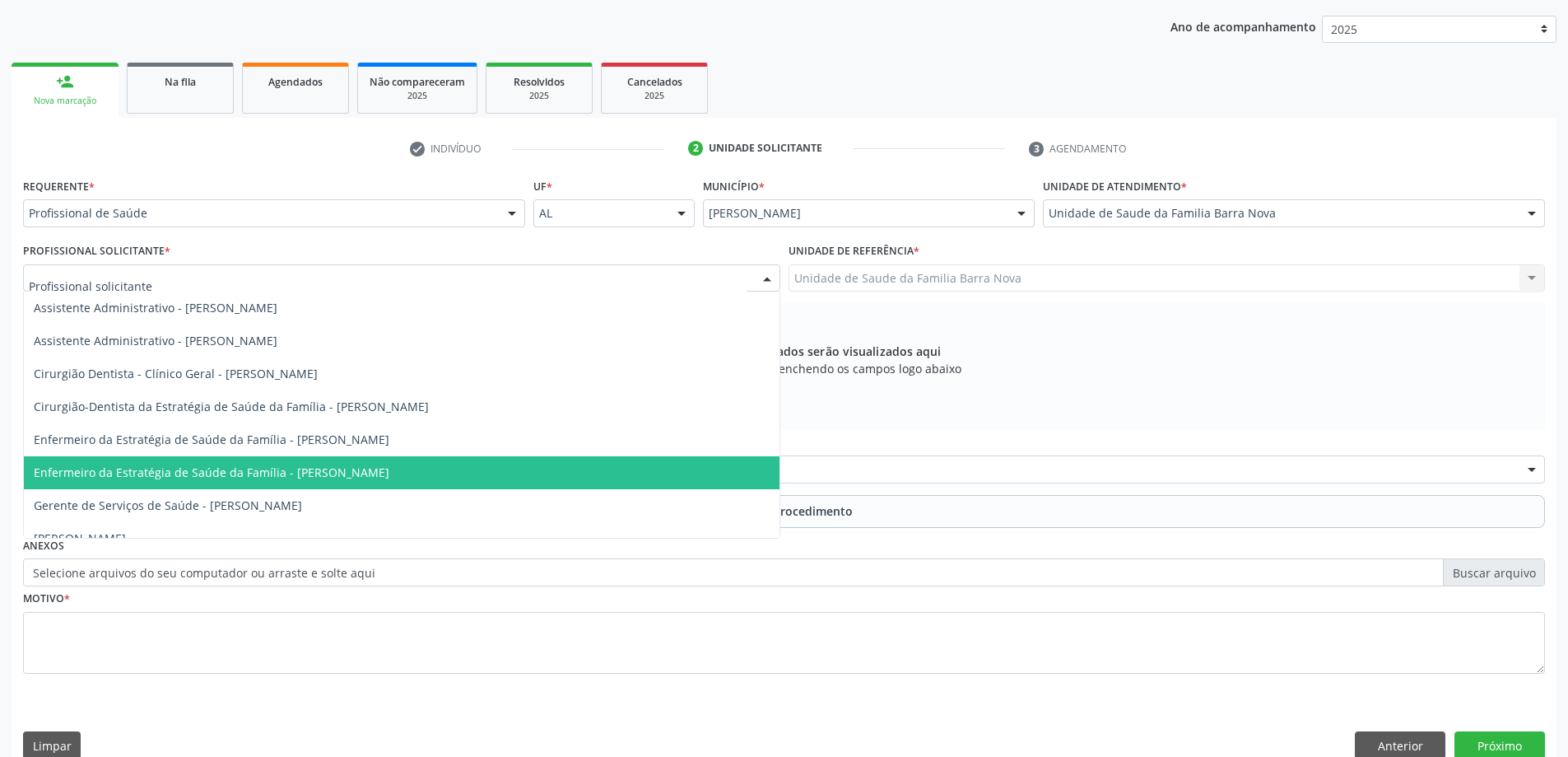
click at [363, 475] on span "Enfermeiro da Estratégia de Saúde da Família - [PERSON_NAME]" at bounding box center [211, 472] width 356 height 16
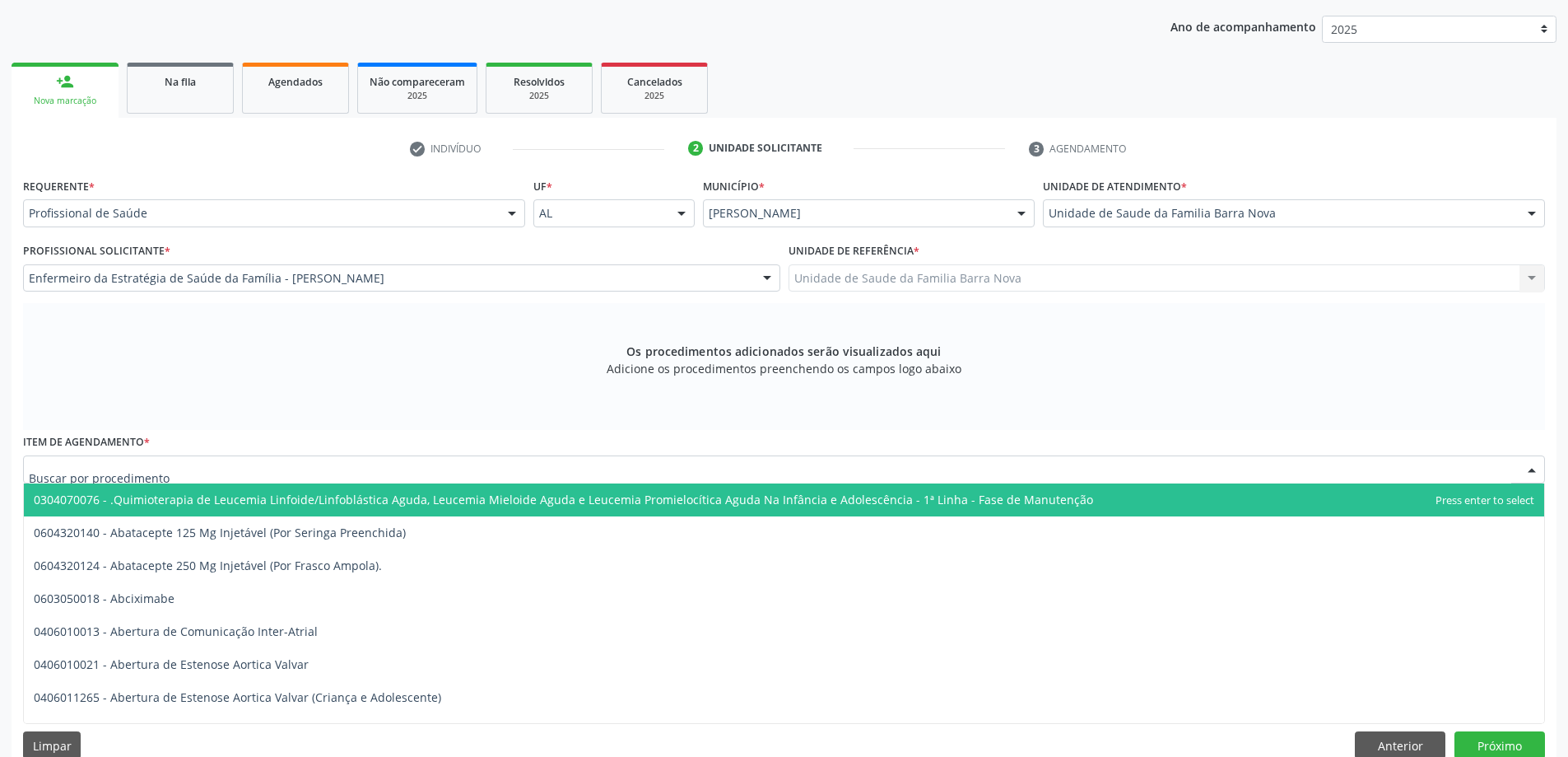
click at [568, 474] on div at bounding box center [784, 469] width 1522 height 28
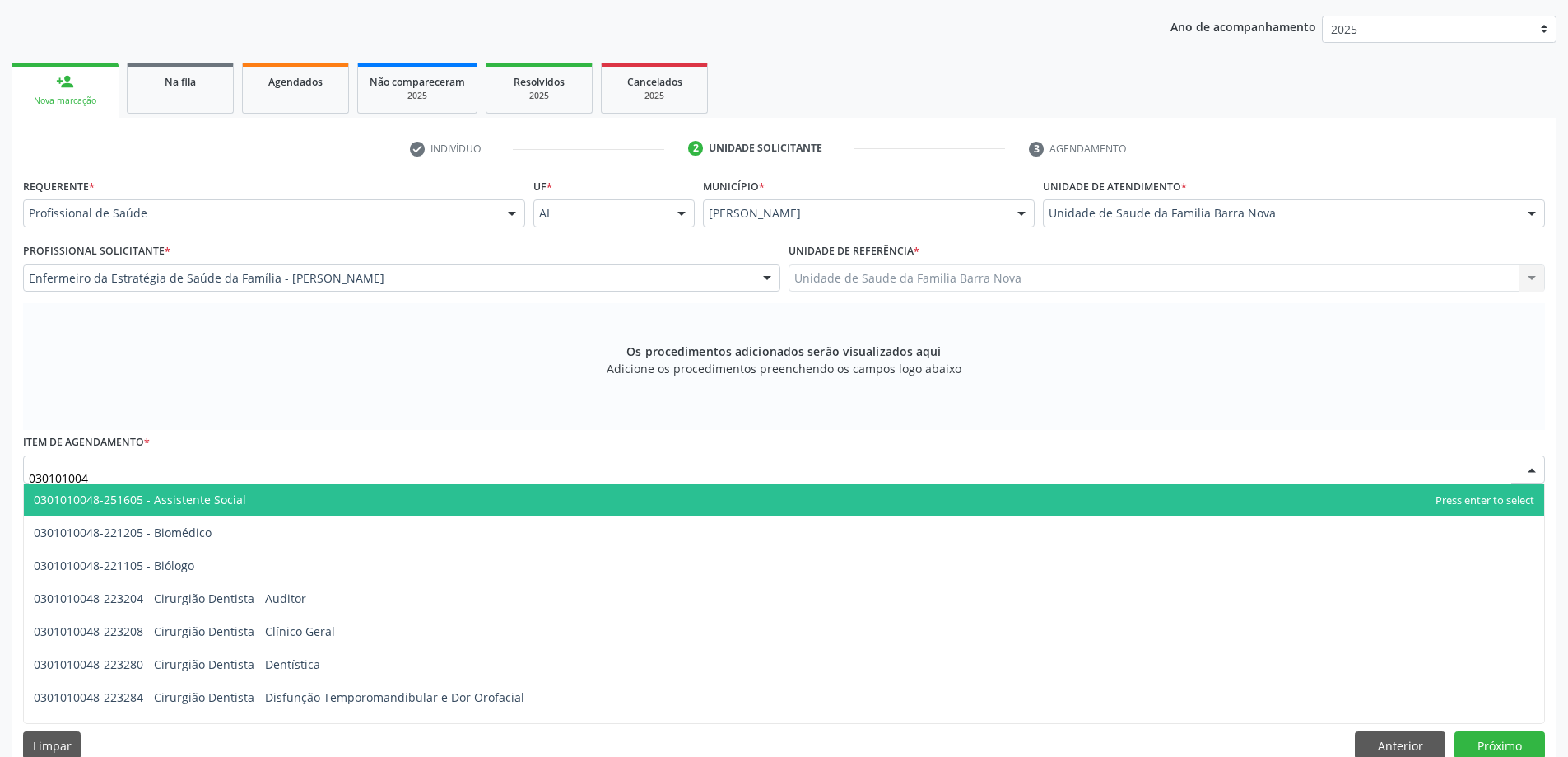
type input "0301010048"
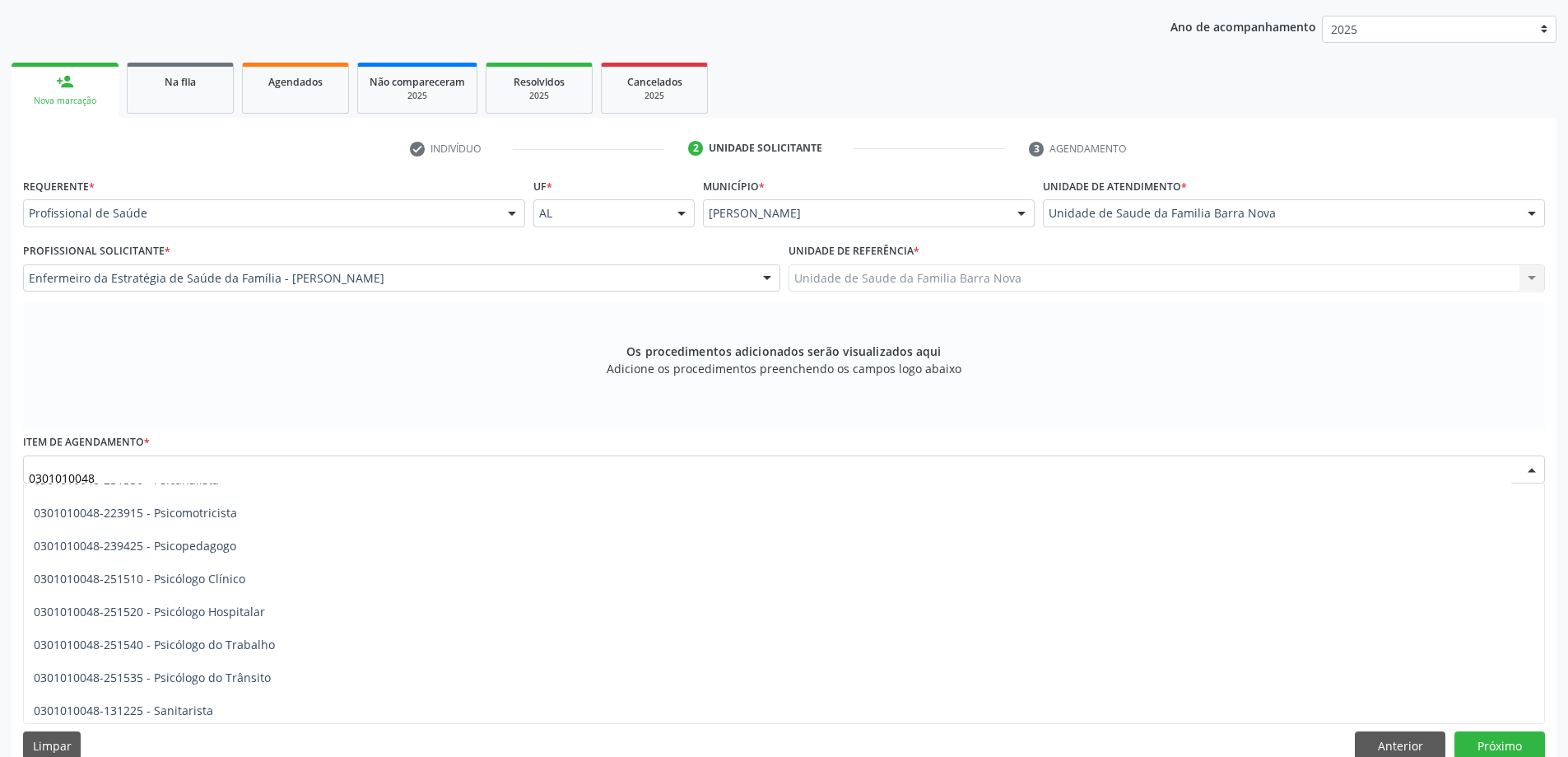
scroll to position [2636, 0]
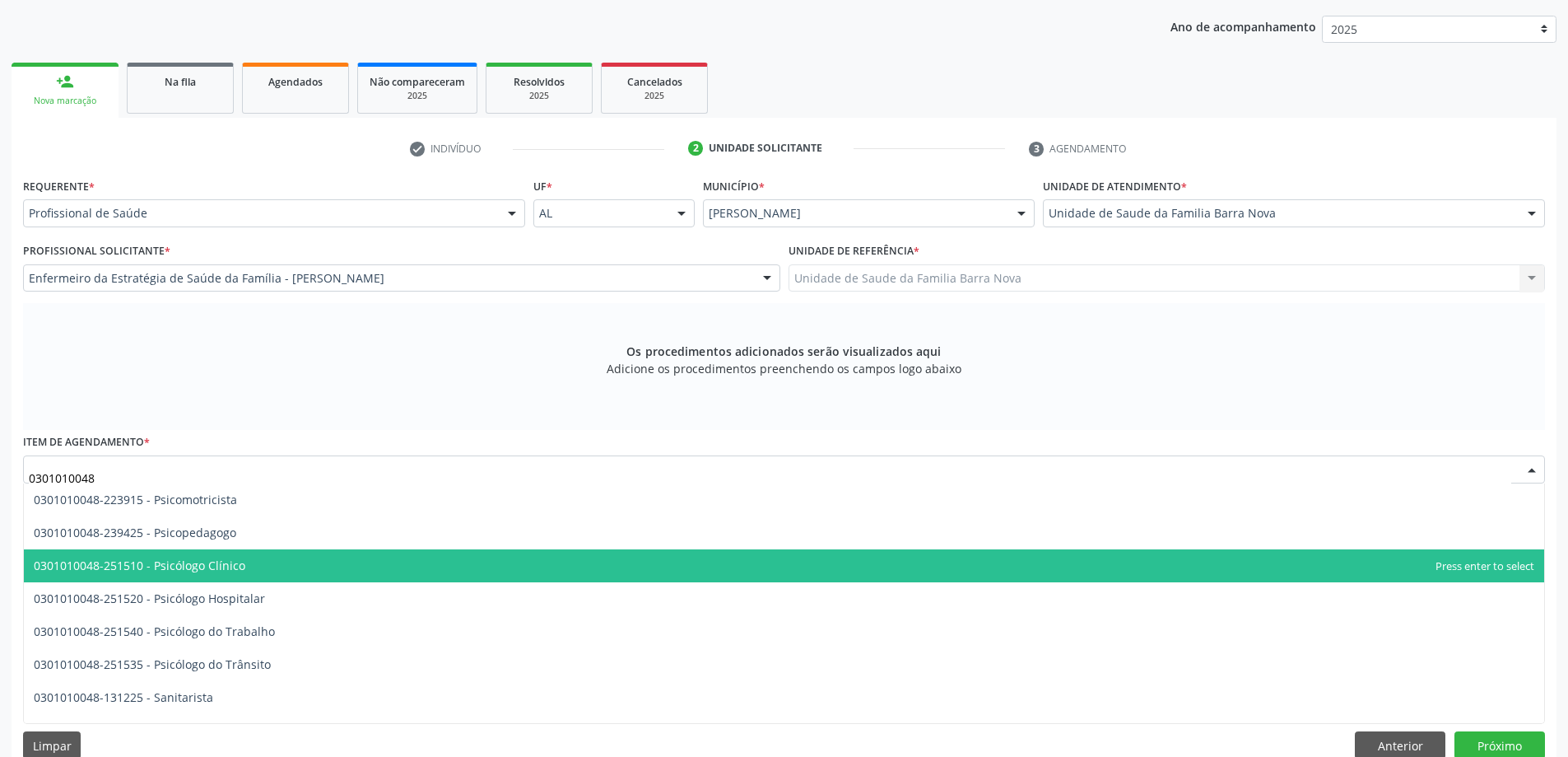
click at [269, 565] on span "0301010048-251510 - Psicólogo Clínico" at bounding box center [784, 566] width 1520 height 33
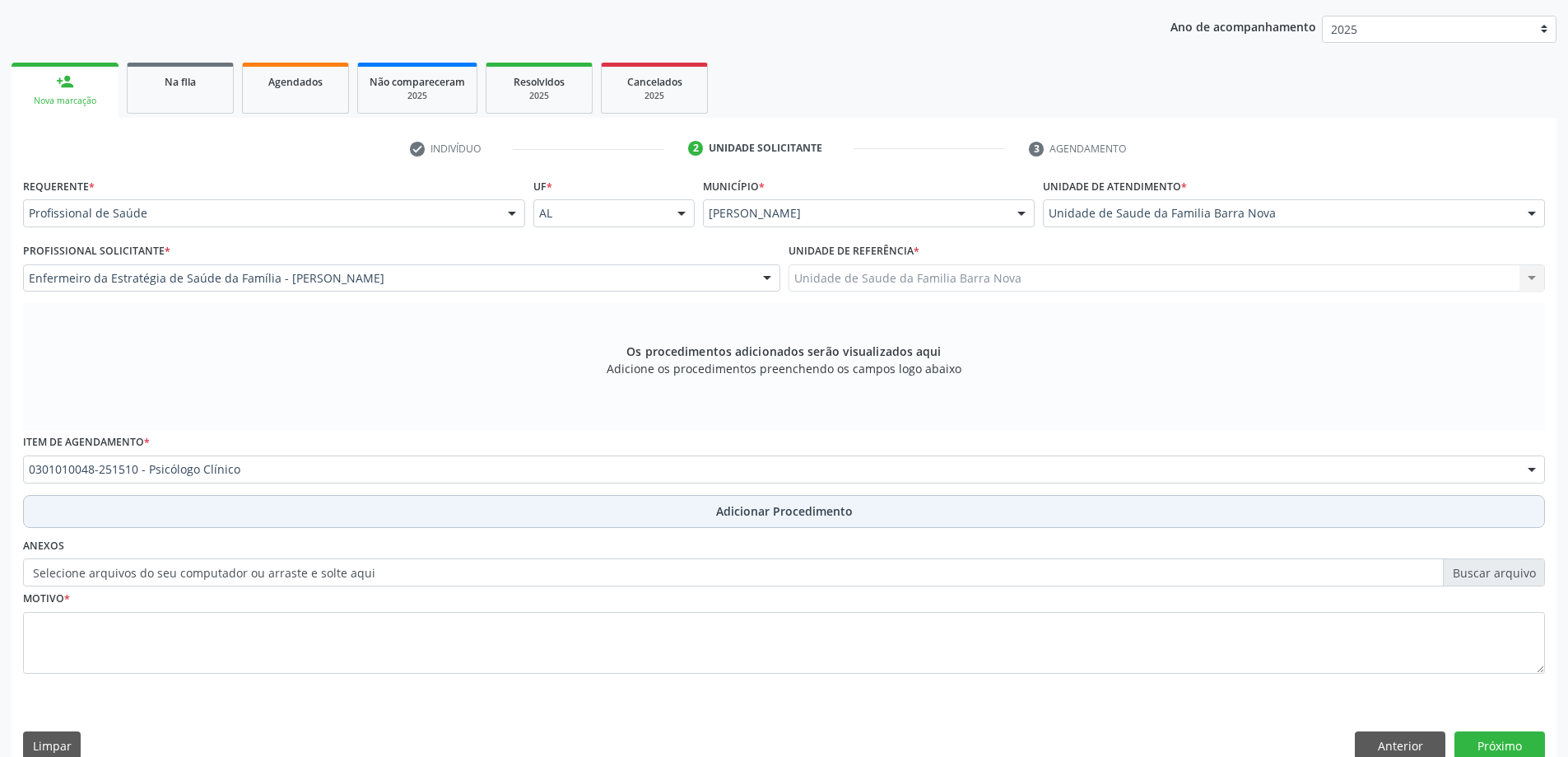
click at [782, 511] on span "Adicionar Procedimento" at bounding box center [784, 511] width 137 height 17
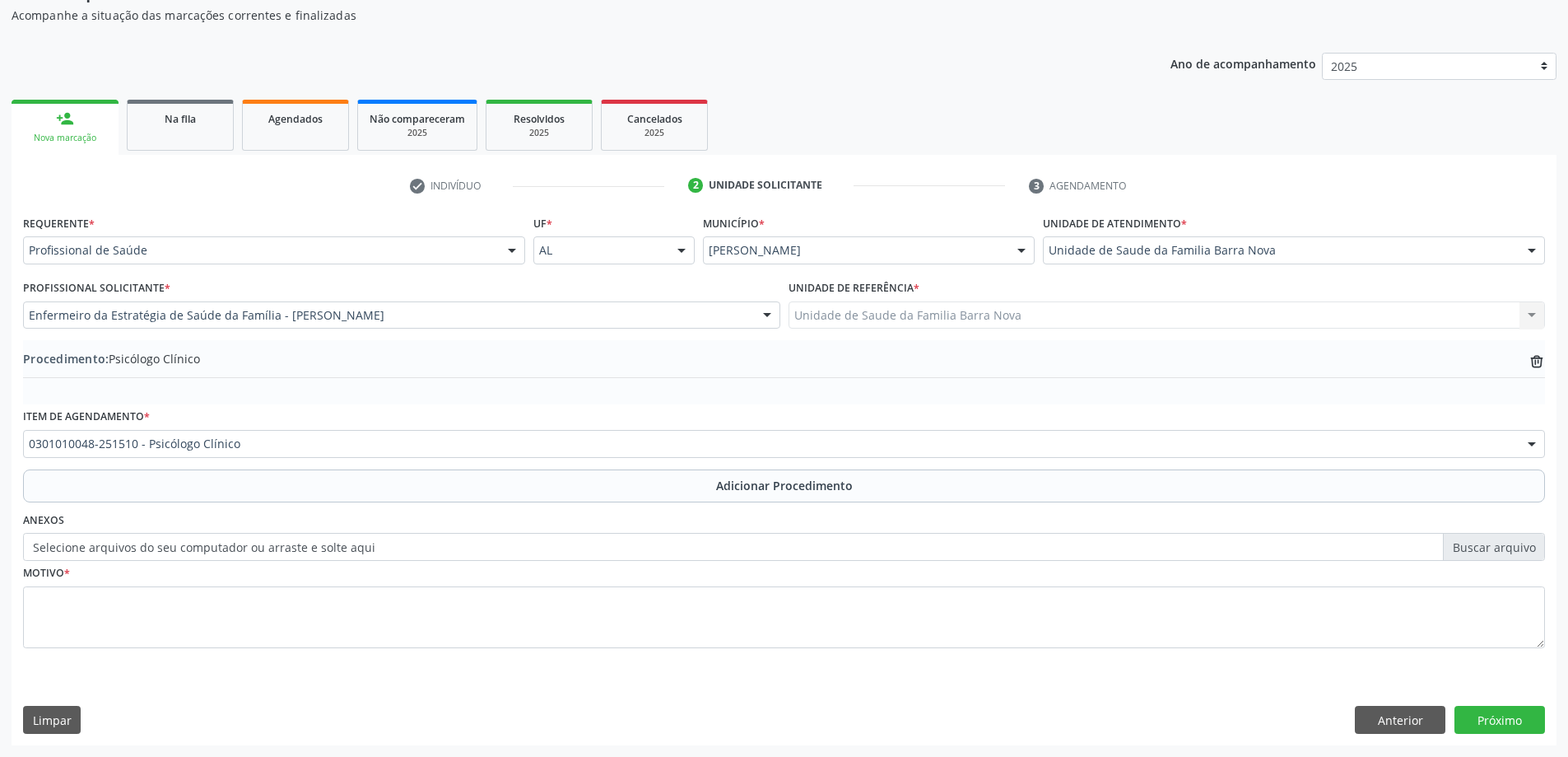
scroll to position [170, 0]
click at [1485, 551] on label "Selecione arquivos do seu computador ou arraste e solte aqui" at bounding box center [784, 546] width 1522 height 28
click at [1485, 551] on input "Selecione arquivos do seu computador ou arraste e solte aqui" at bounding box center [784, 546] width 1522 height 28
type input "C:\fakepath\WhatsApp Image 2[DATE]5.06.51.jpeg"
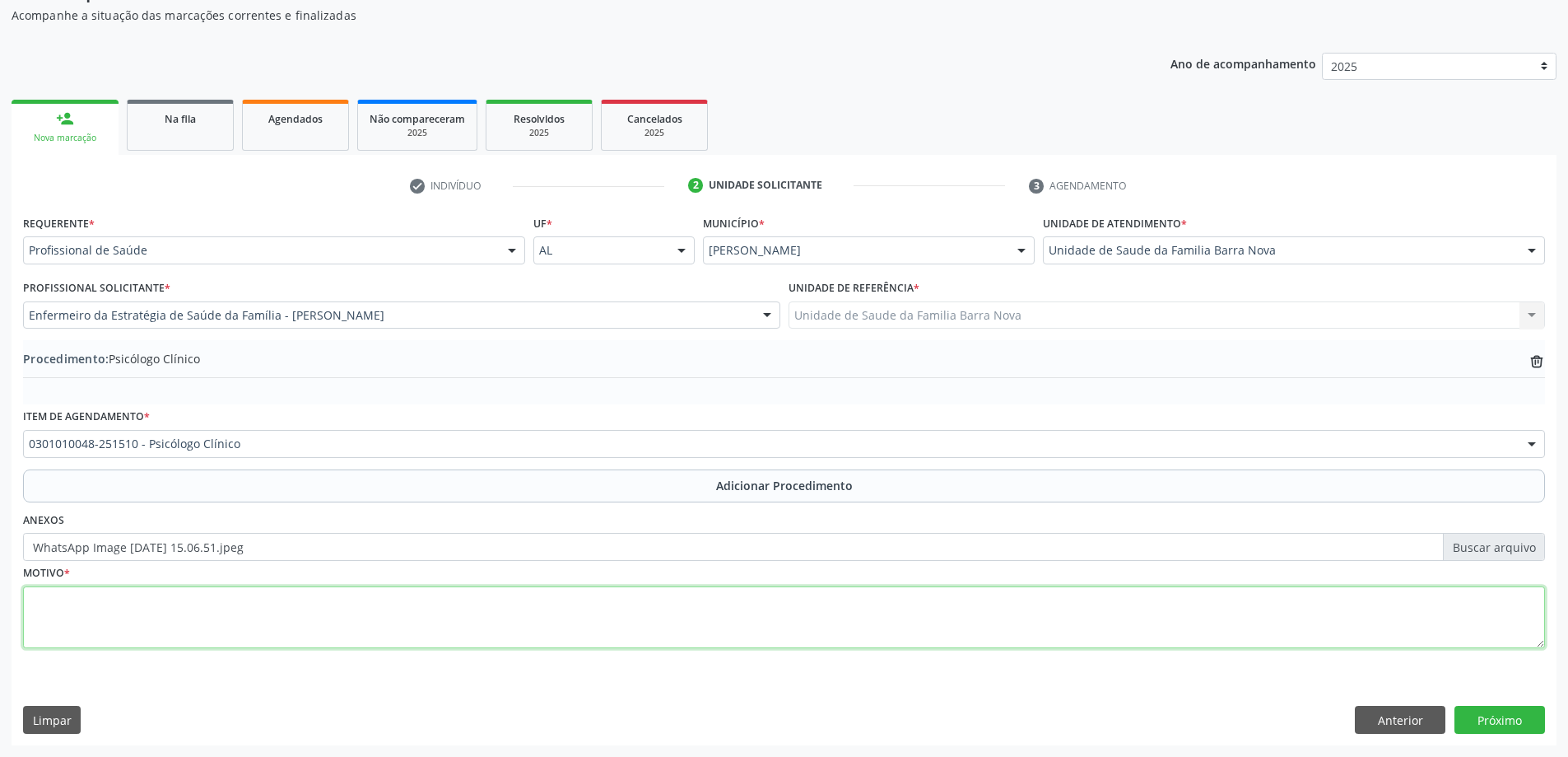
click at [290, 614] on textarea at bounding box center [784, 618] width 1522 height 63
type textarea "o"
type textarea "Outros transtornos ansiosos. PSICOLOGIA INFANTIL. PRIORITÁRIO."
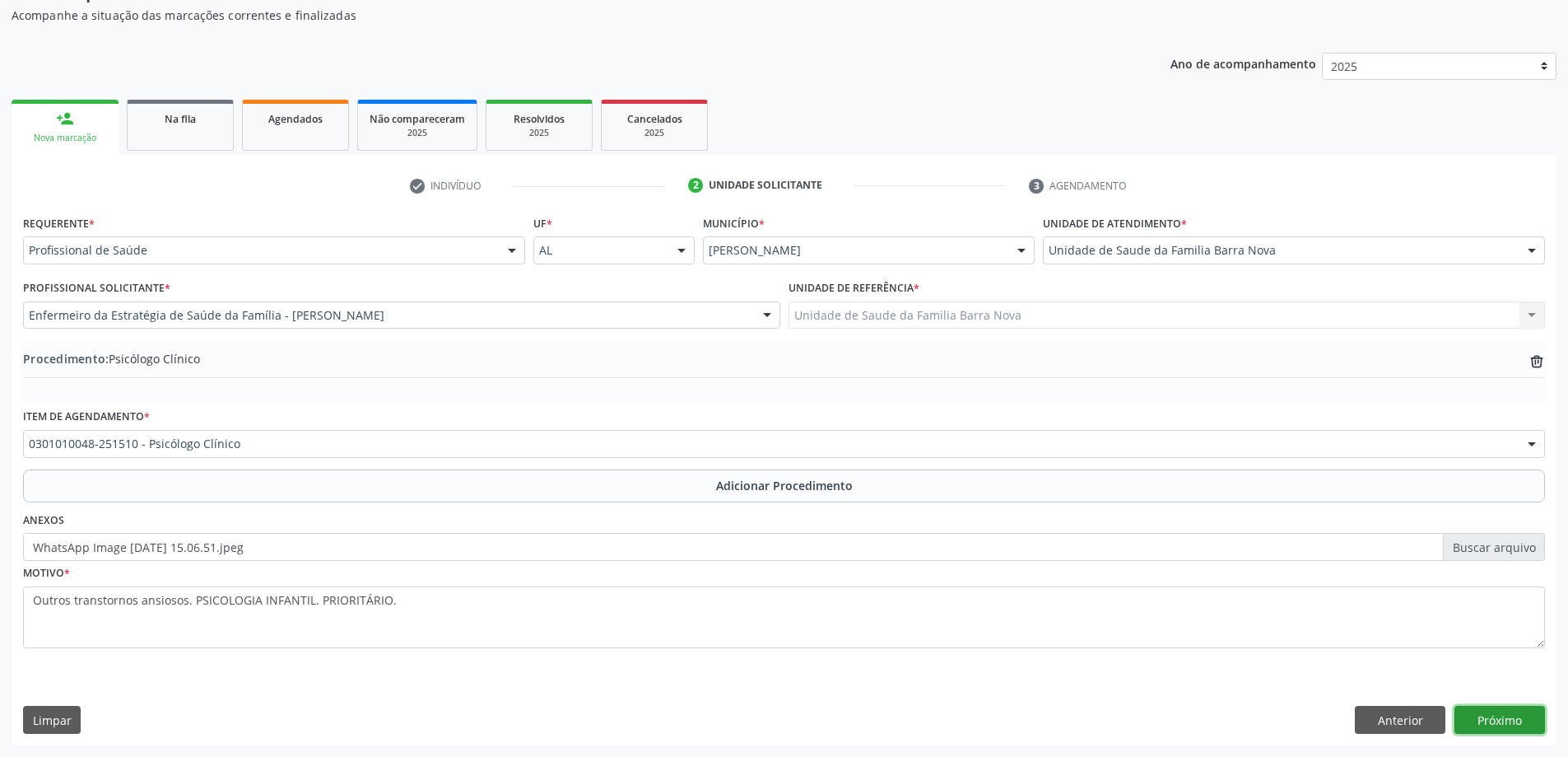
click at [1486, 720] on button "Próximo" at bounding box center [1499, 720] width 90 height 28
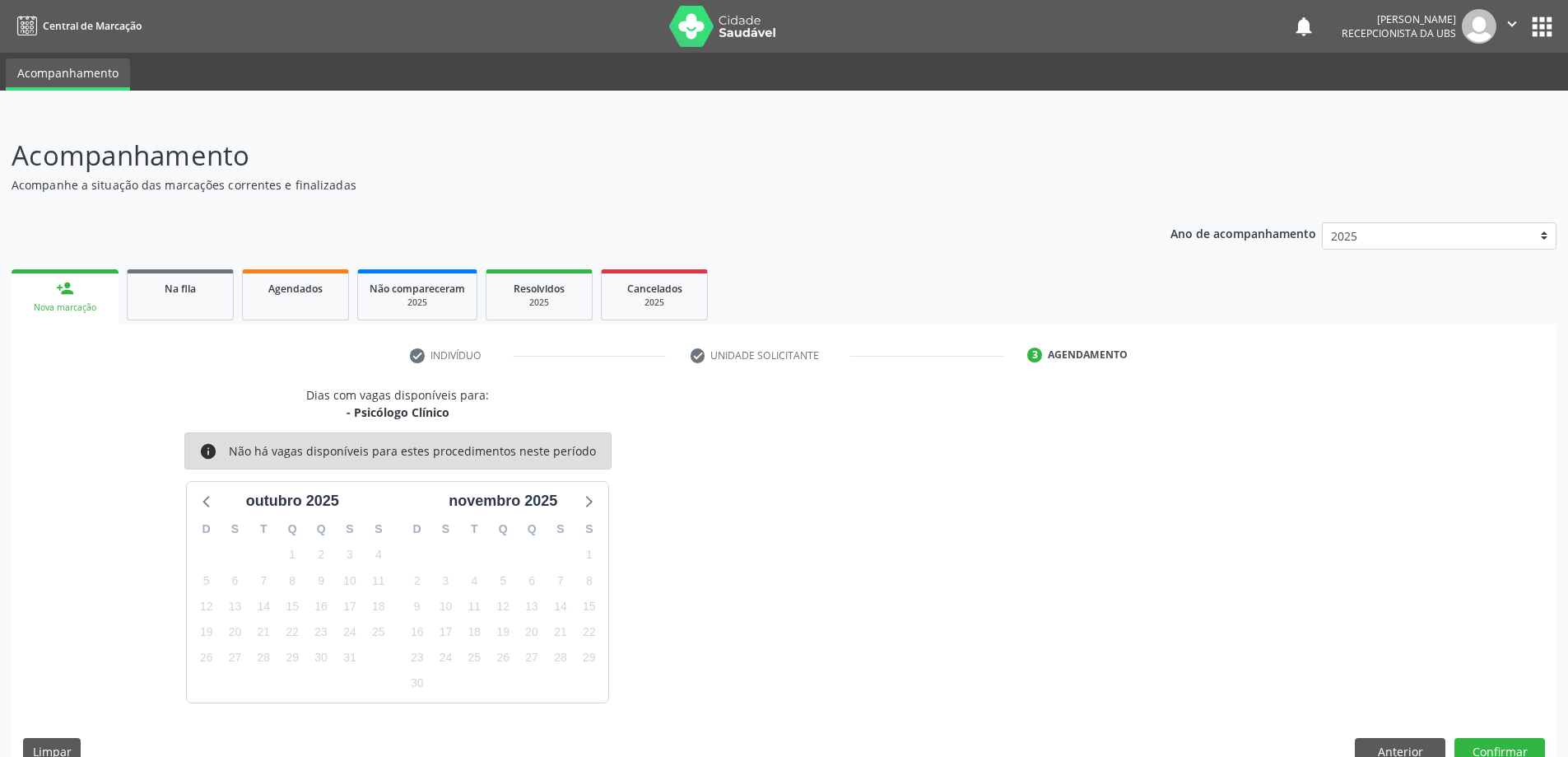
scroll to position [31, 0]
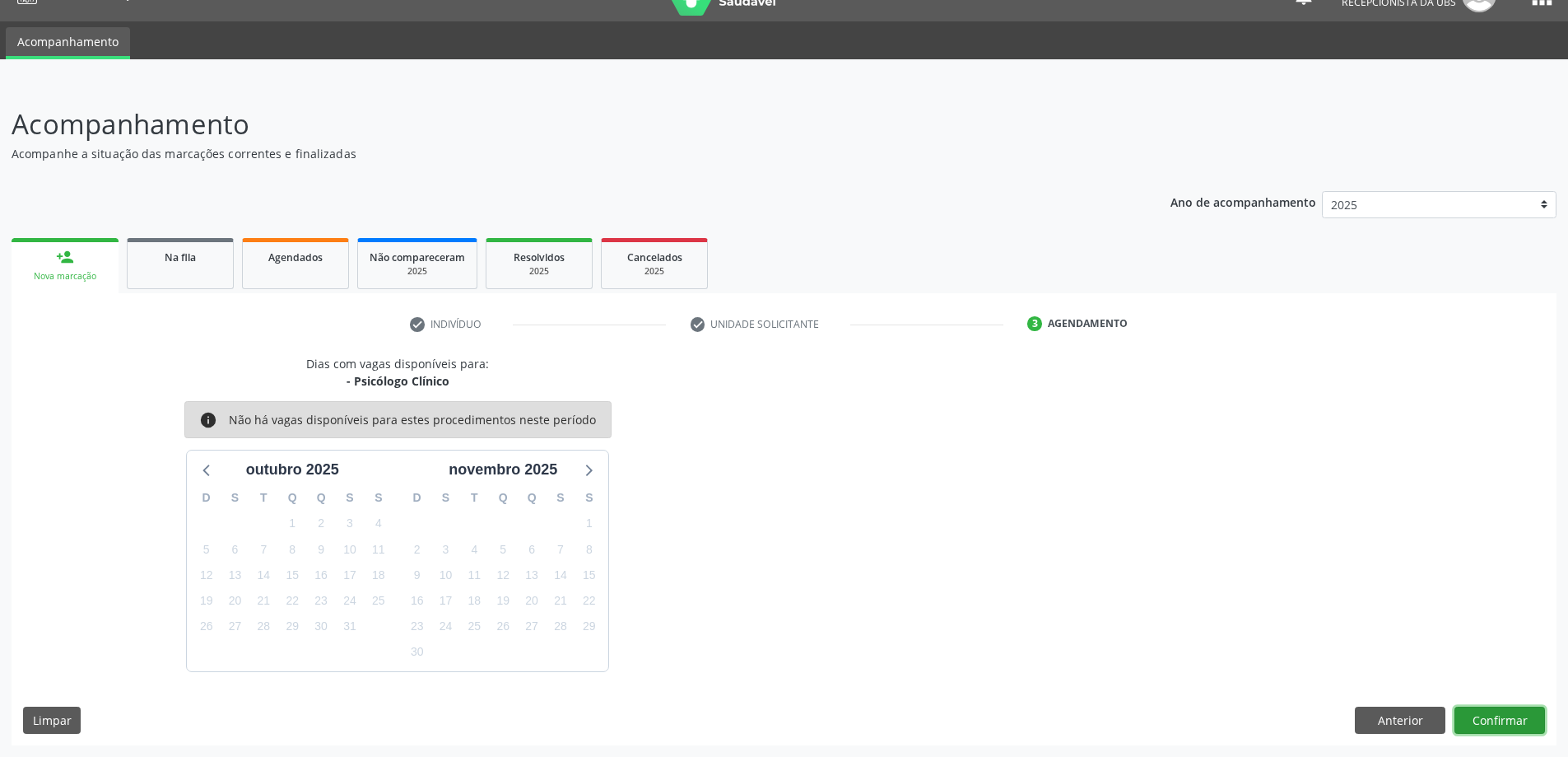
click at [1485, 716] on button "Confirmar" at bounding box center [1499, 720] width 90 height 28
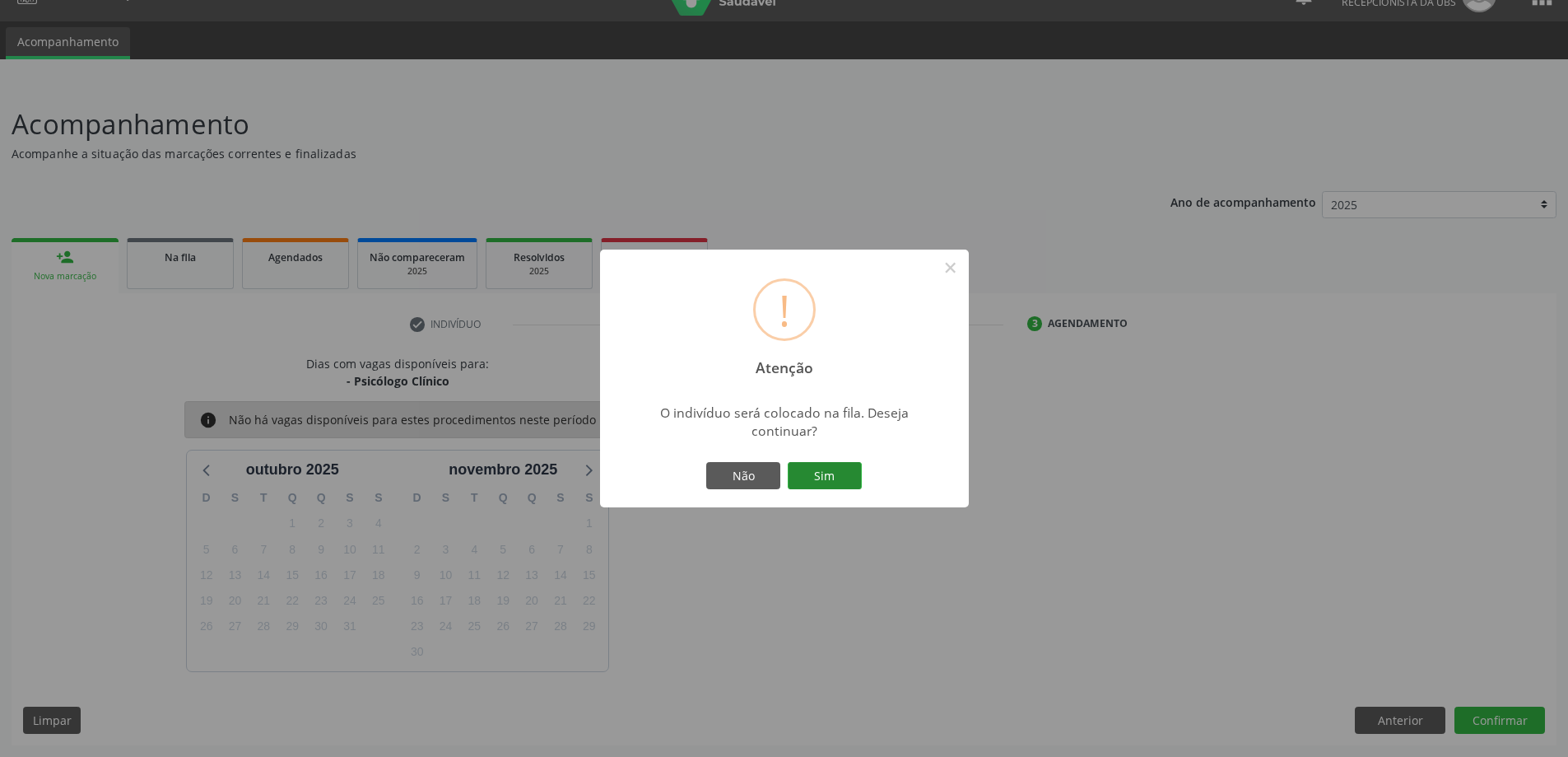
click at [831, 476] on button "Sim" at bounding box center [824, 476] width 74 height 28
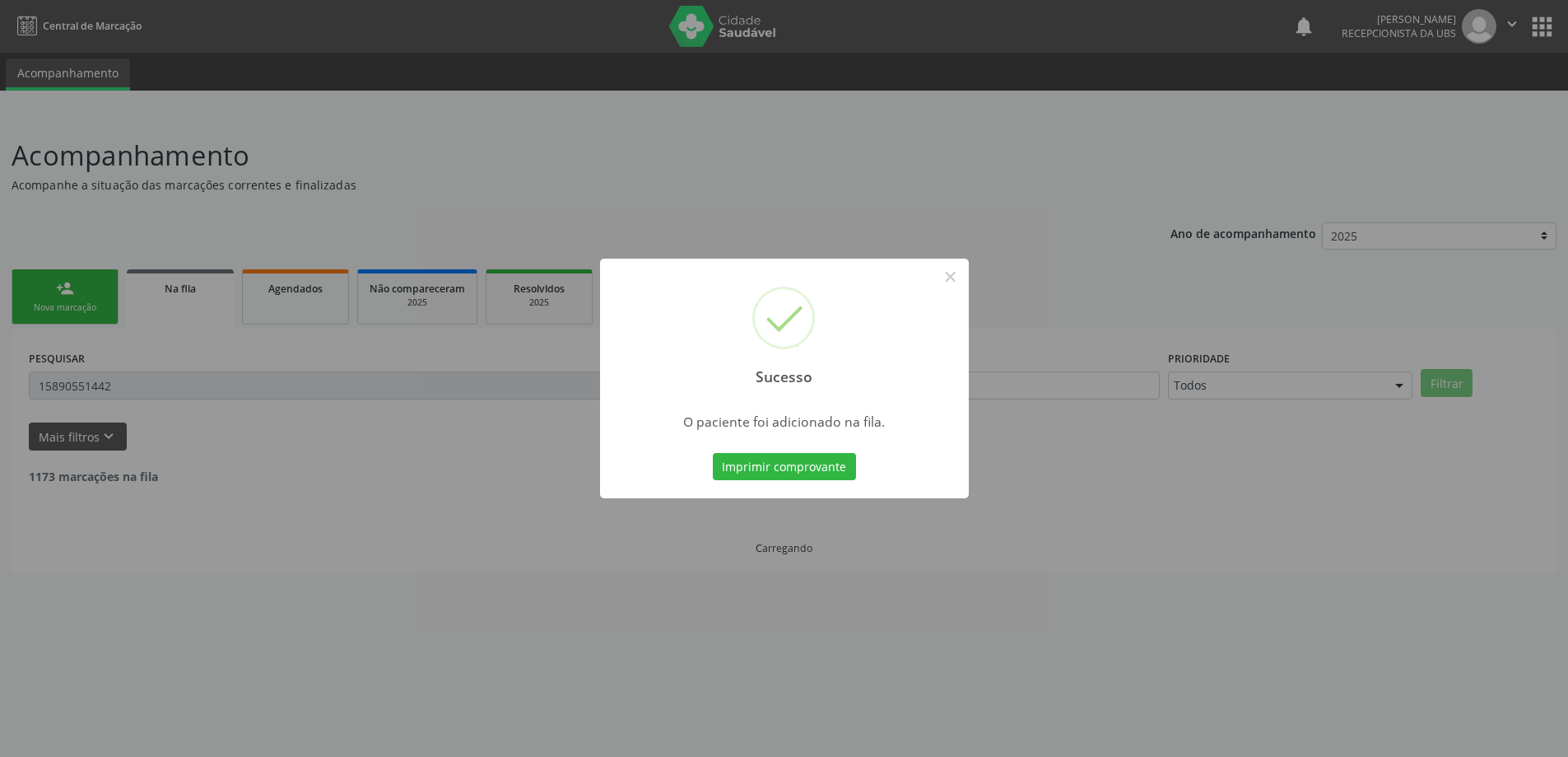
scroll to position [0, 0]
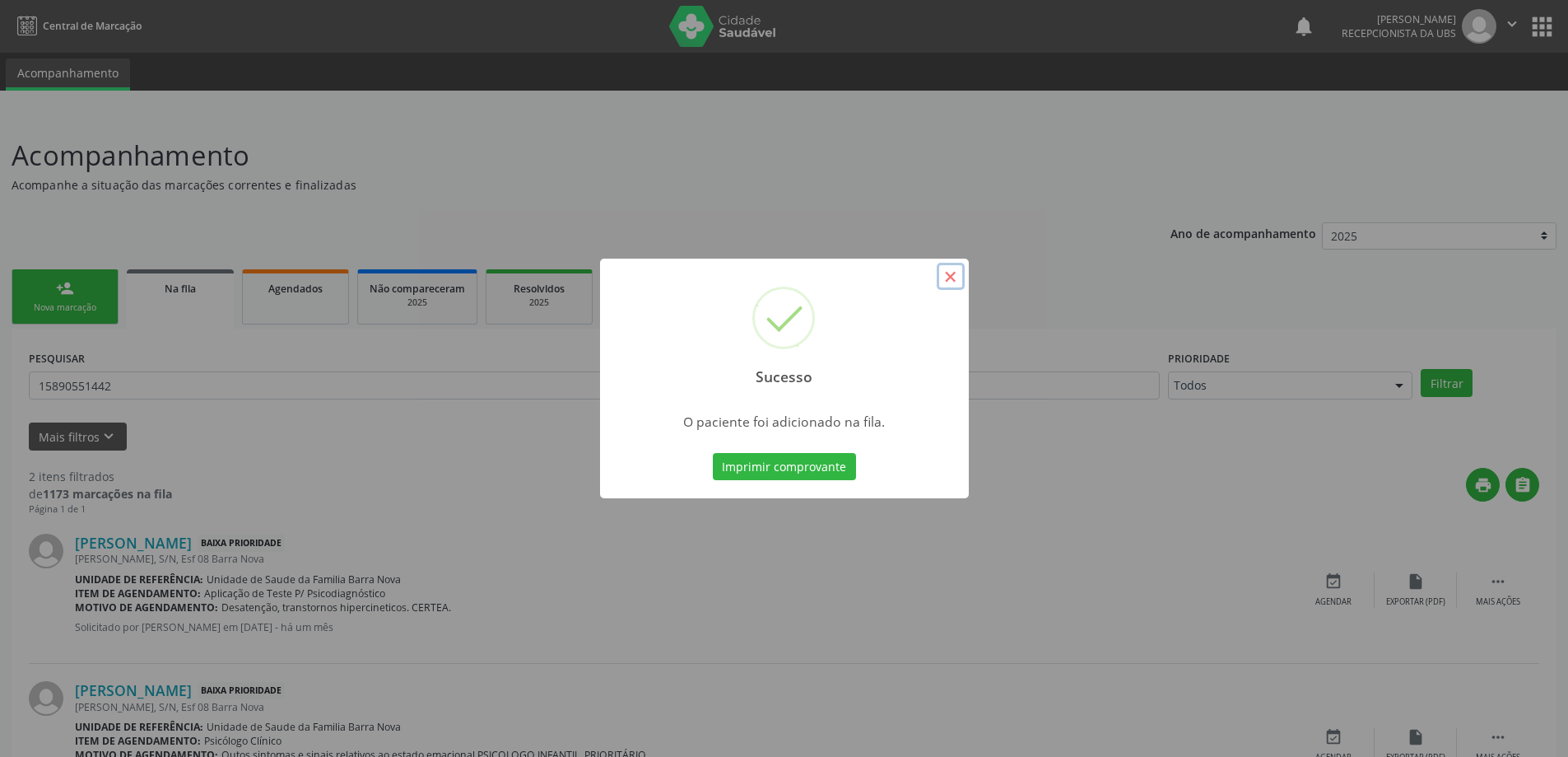
click at [951, 274] on button "×" at bounding box center [951, 277] width 28 height 28
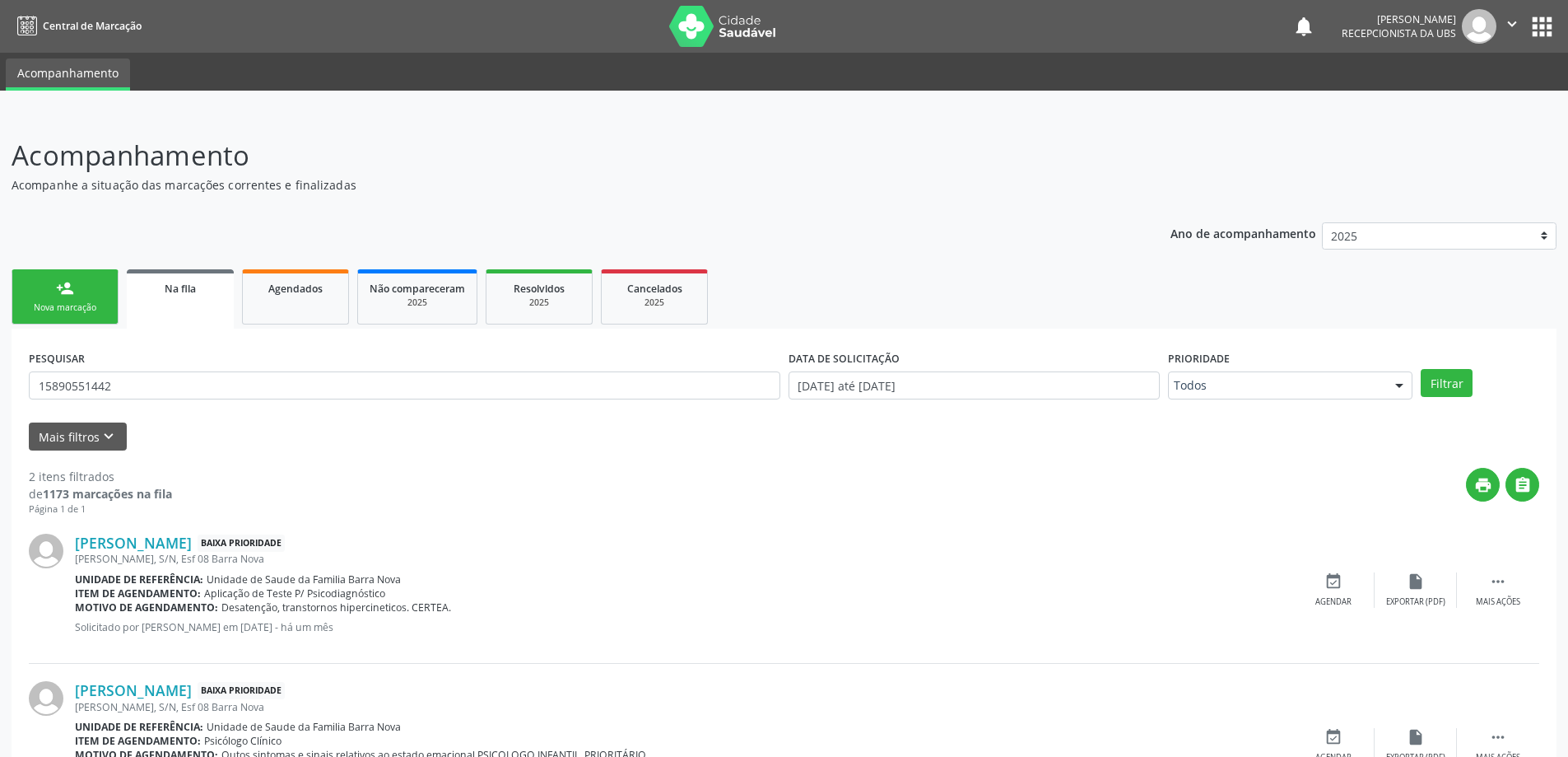
click at [50, 298] on link "person_add Nova marcação" at bounding box center [64, 296] width 107 height 55
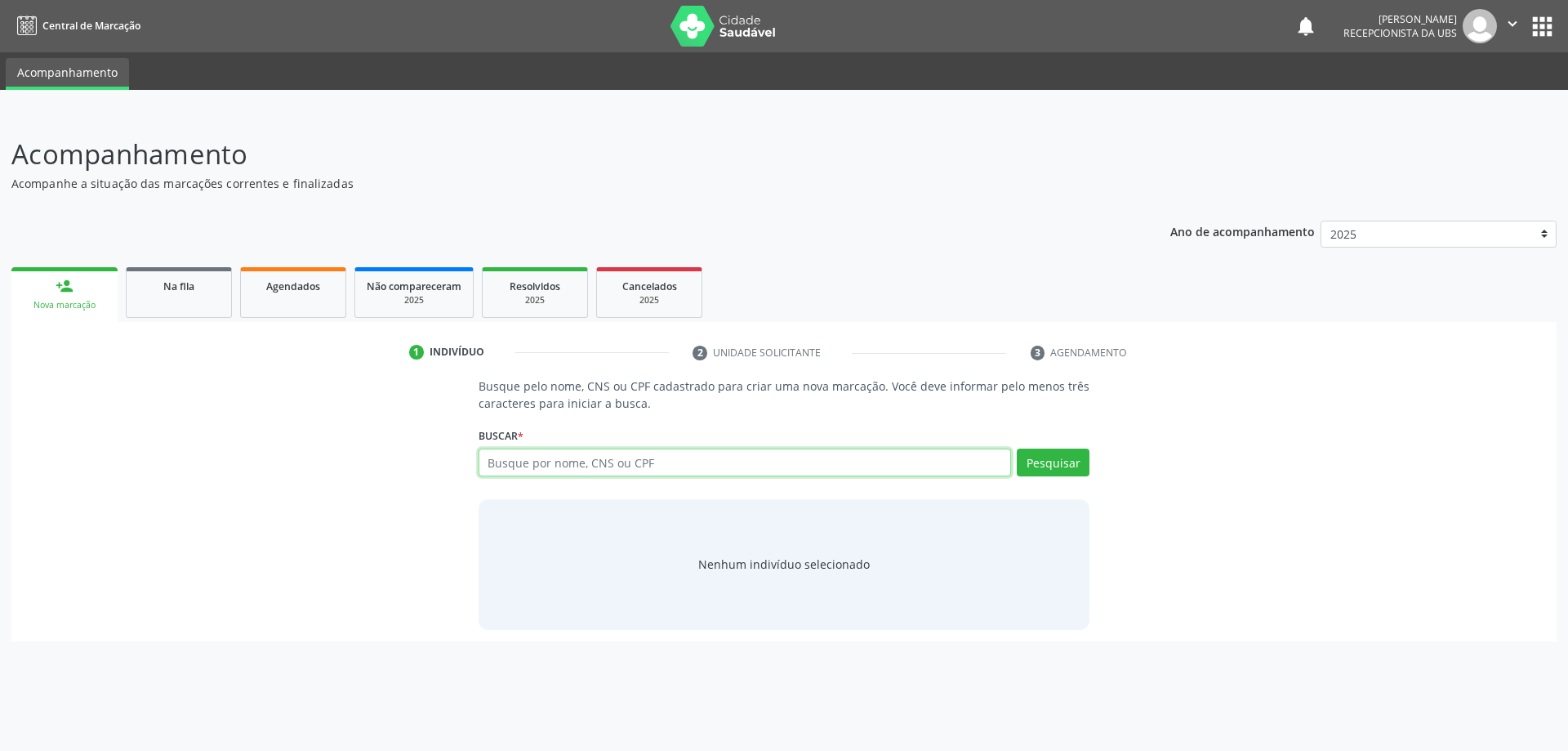
click at [635, 476] on input "text" at bounding box center [746, 463] width 533 height 28
type input "15002717489"
click at [1043, 467] on button "Pesquisar" at bounding box center [1053, 463] width 72 height 28
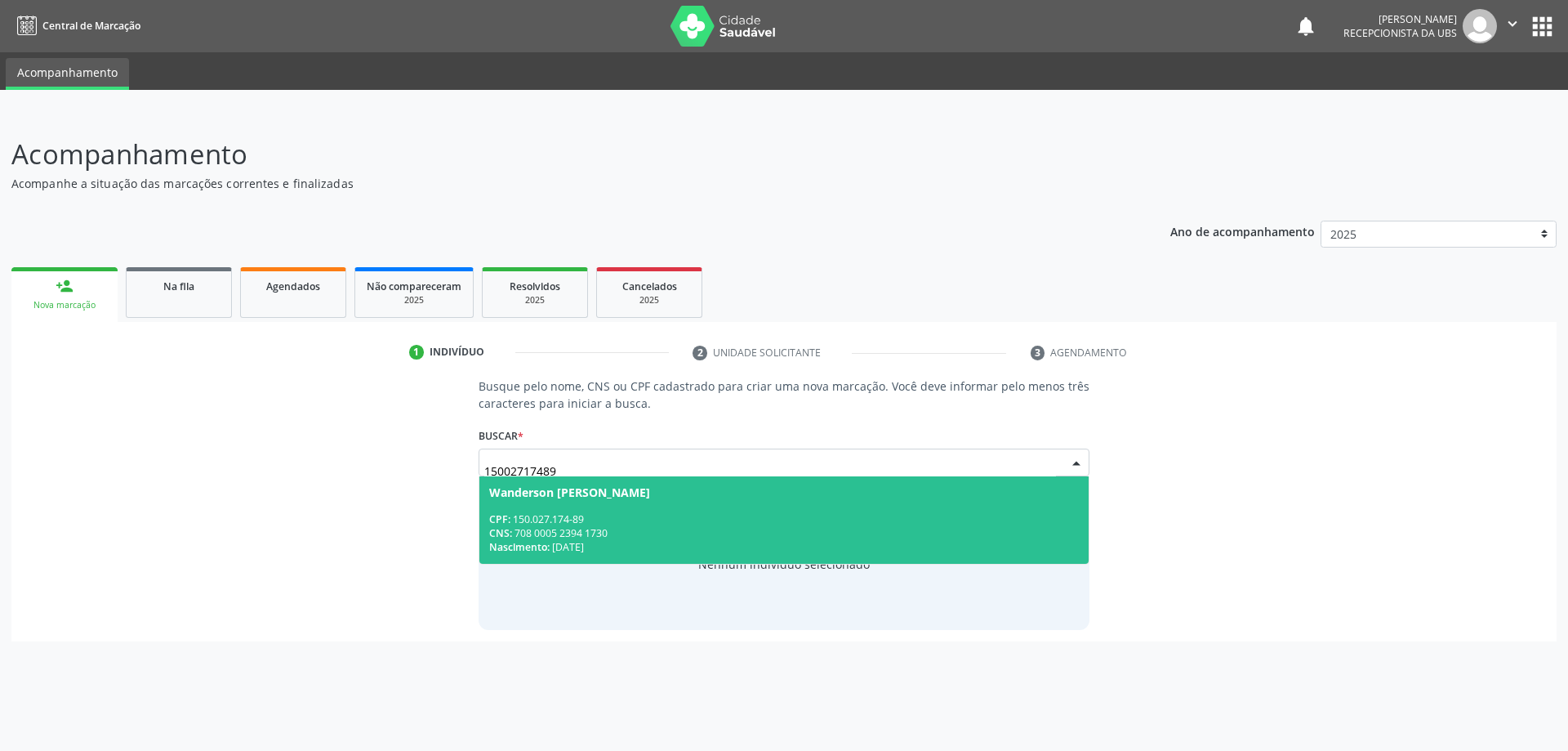
click at [581, 527] on div "CNS: 708 0005 2394 1730" at bounding box center [784, 533] width 590 height 14
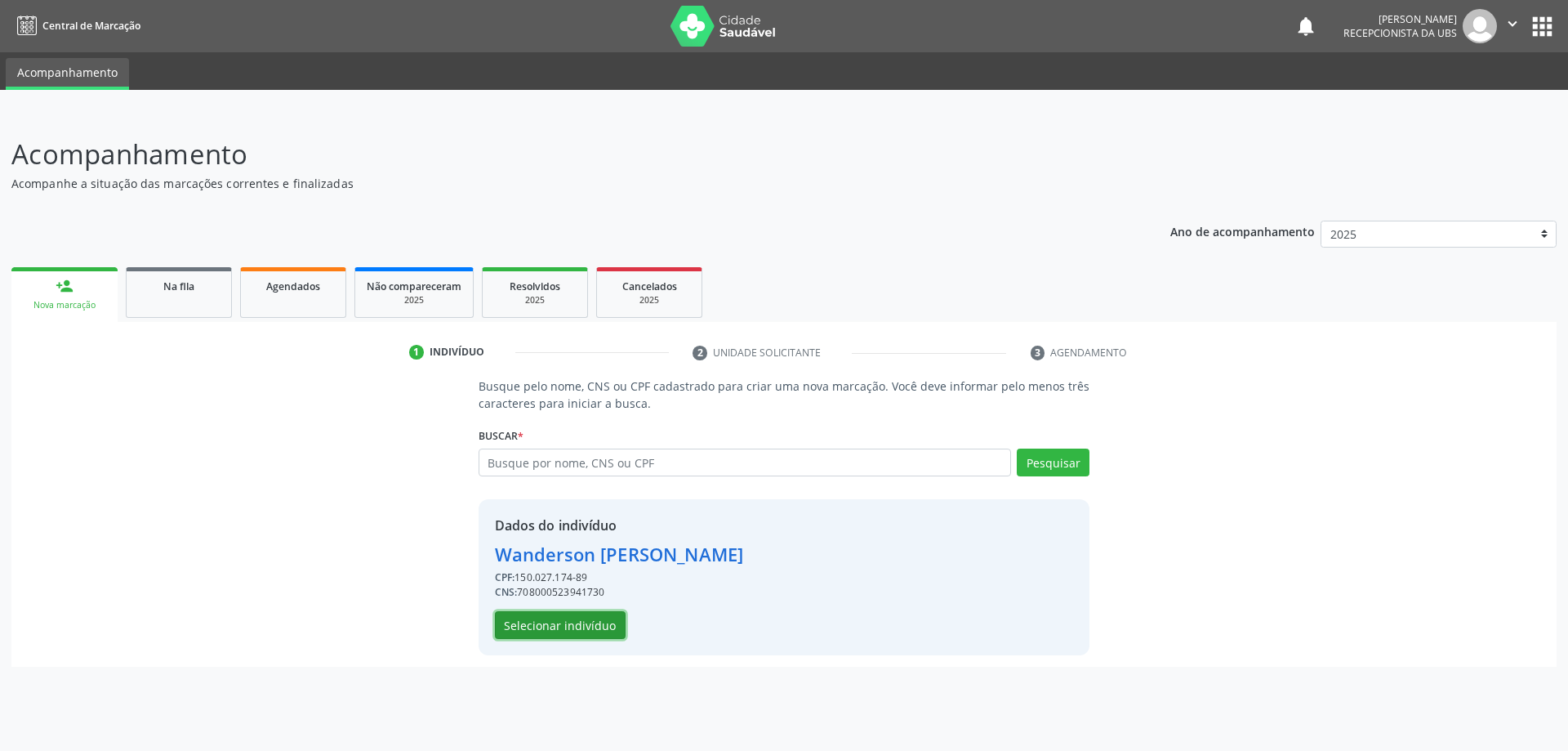
click at [559, 621] on button "Selecionar indivíduo" at bounding box center [560, 625] width 130 height 28
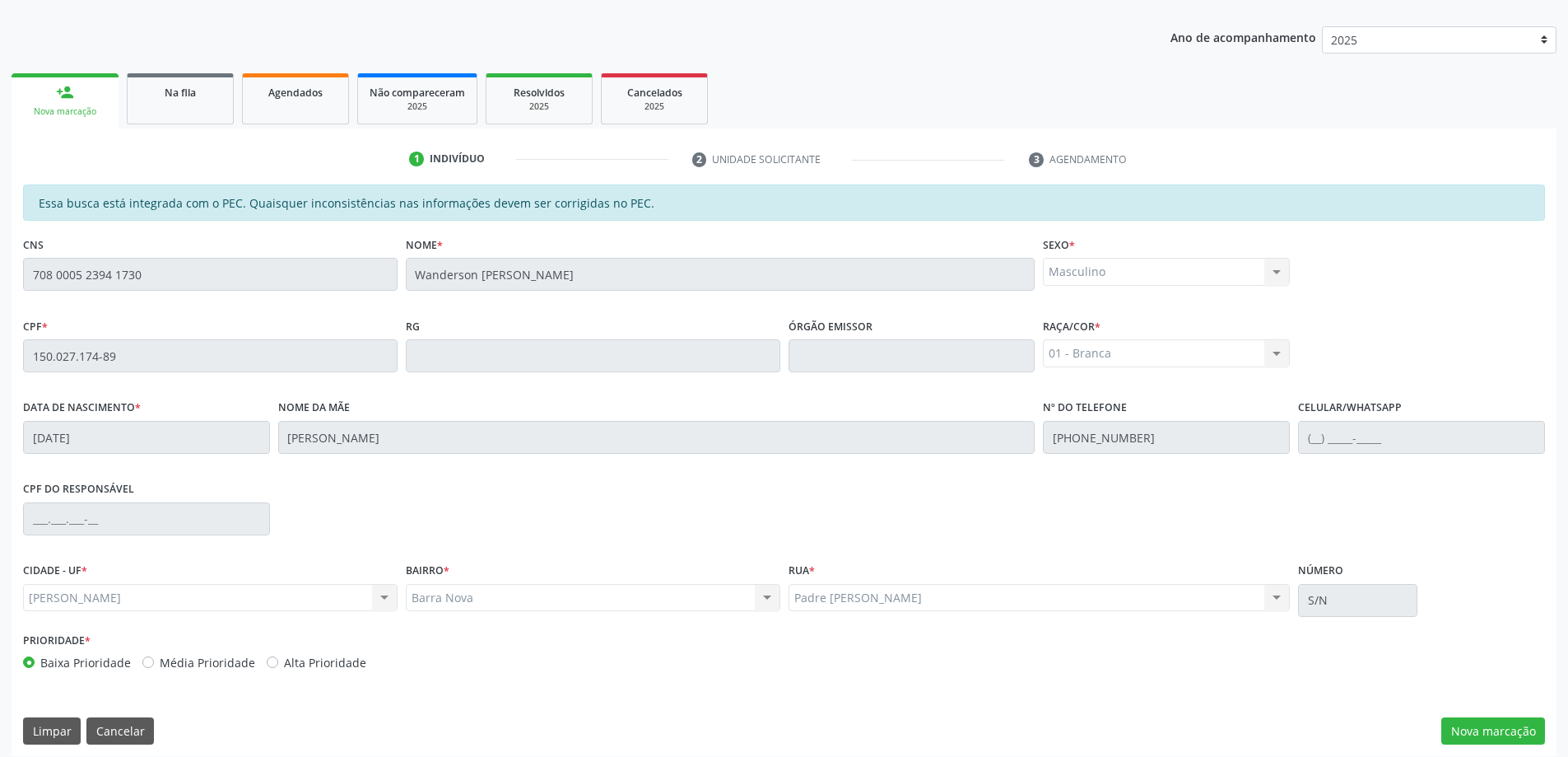
scroll to position [207, 0]
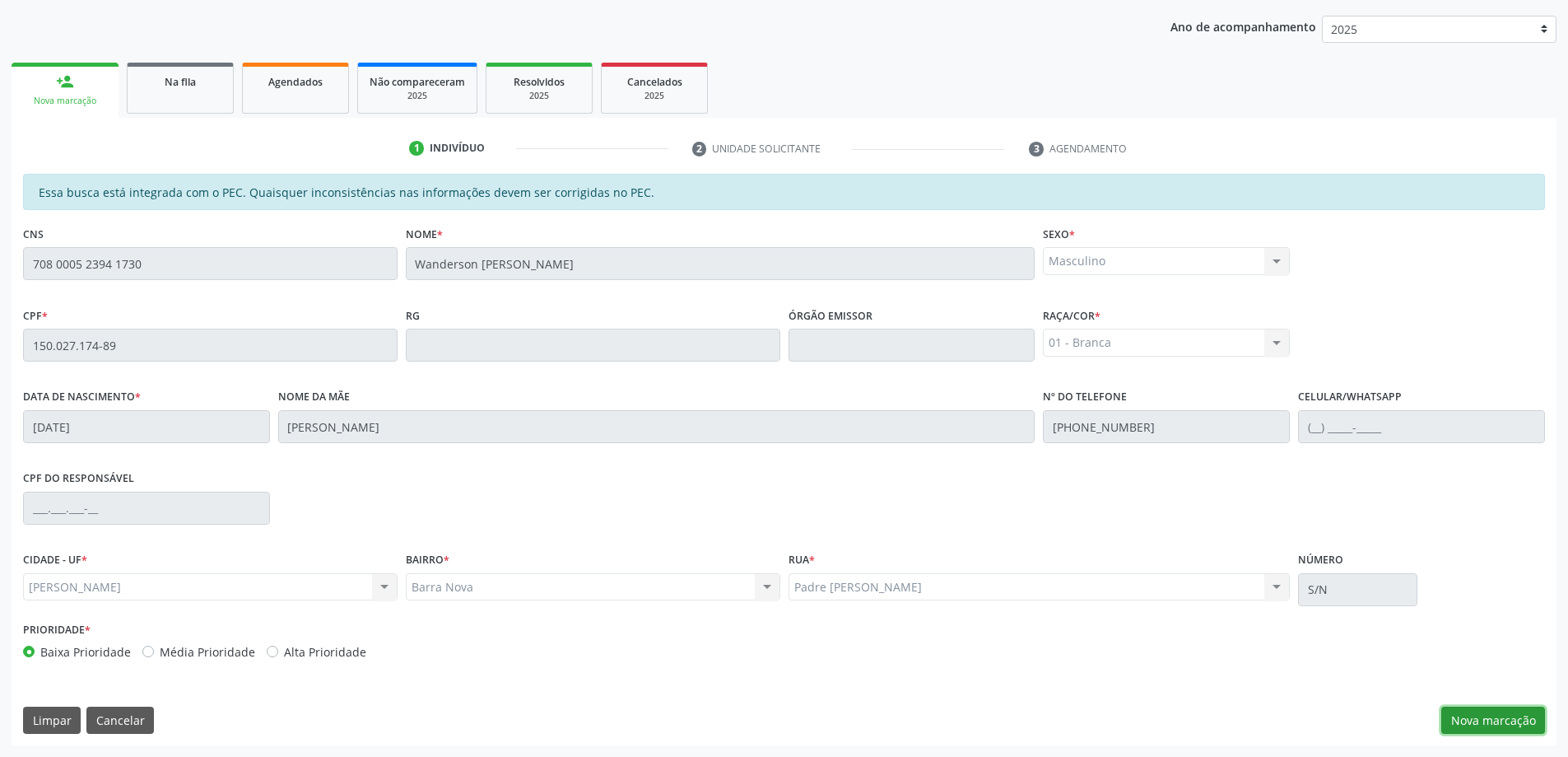
click at [1496, 733] on button "Nova marcação" at bounding box center [1492, 720] width 103 height 28
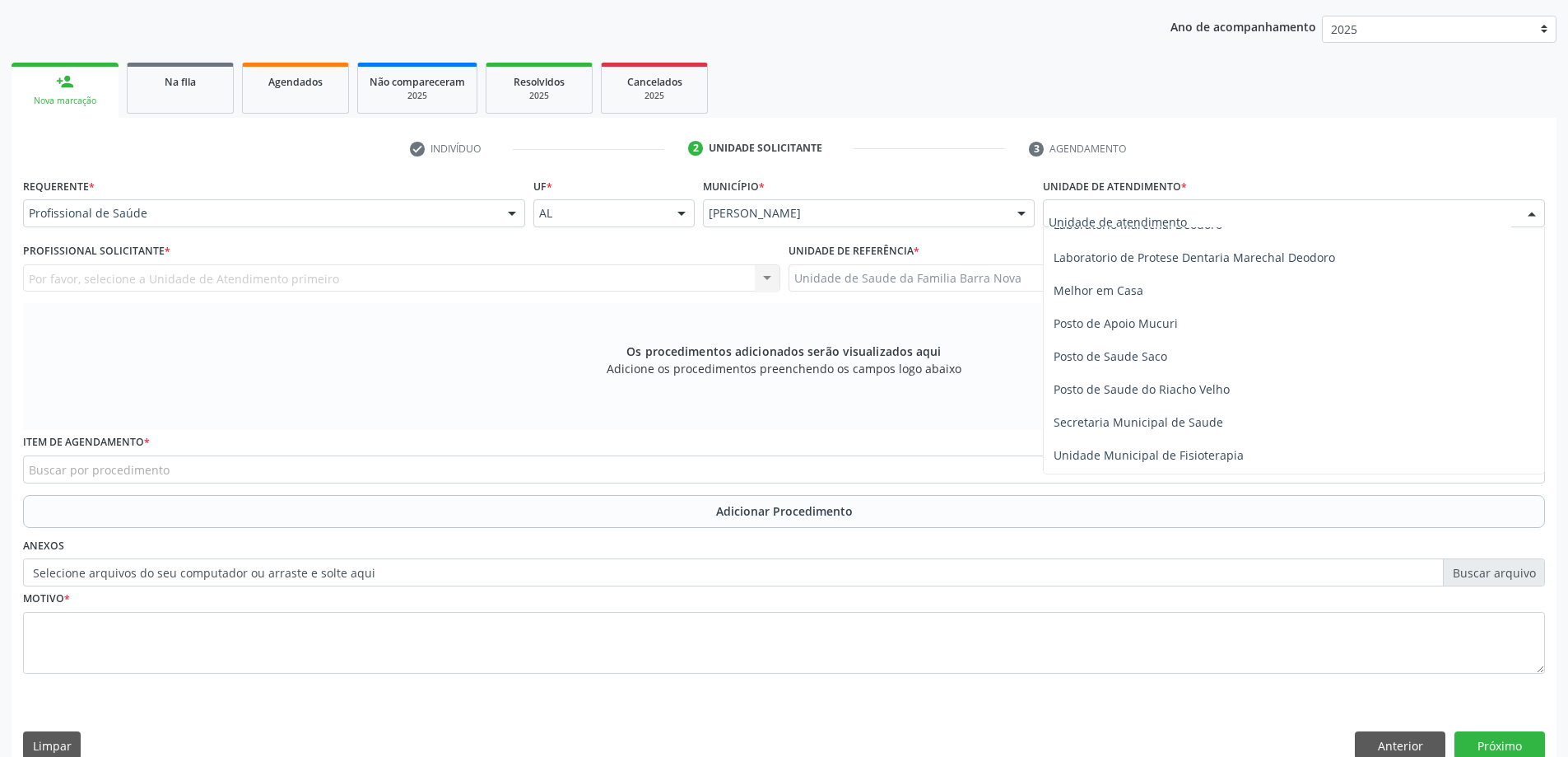
scroll to position [741, 0]
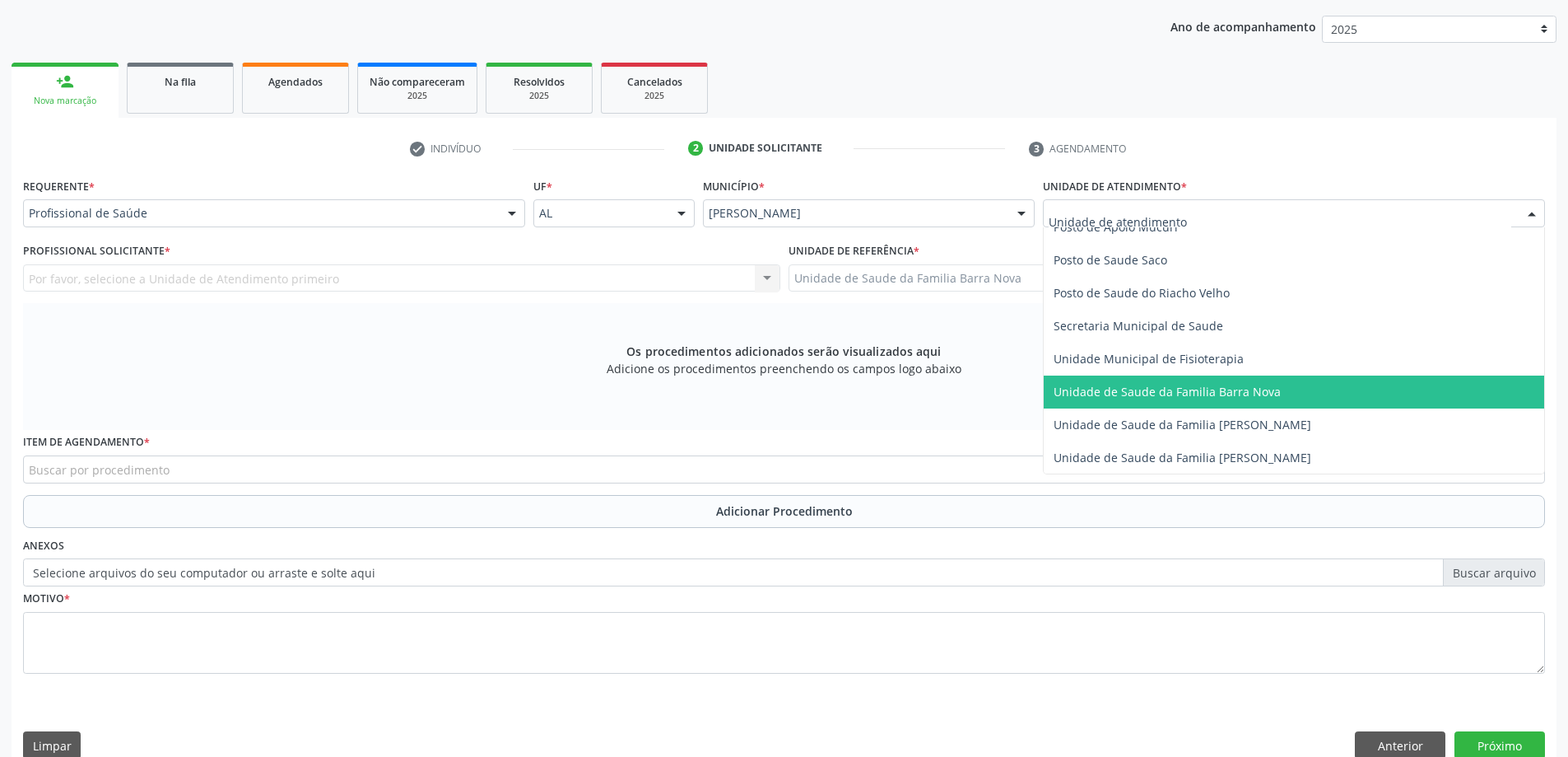
click at [1180, 396] on span "Unidade de Saude da Familia Barra Nova" at bounding box center [1166, 392] width 227 height 16
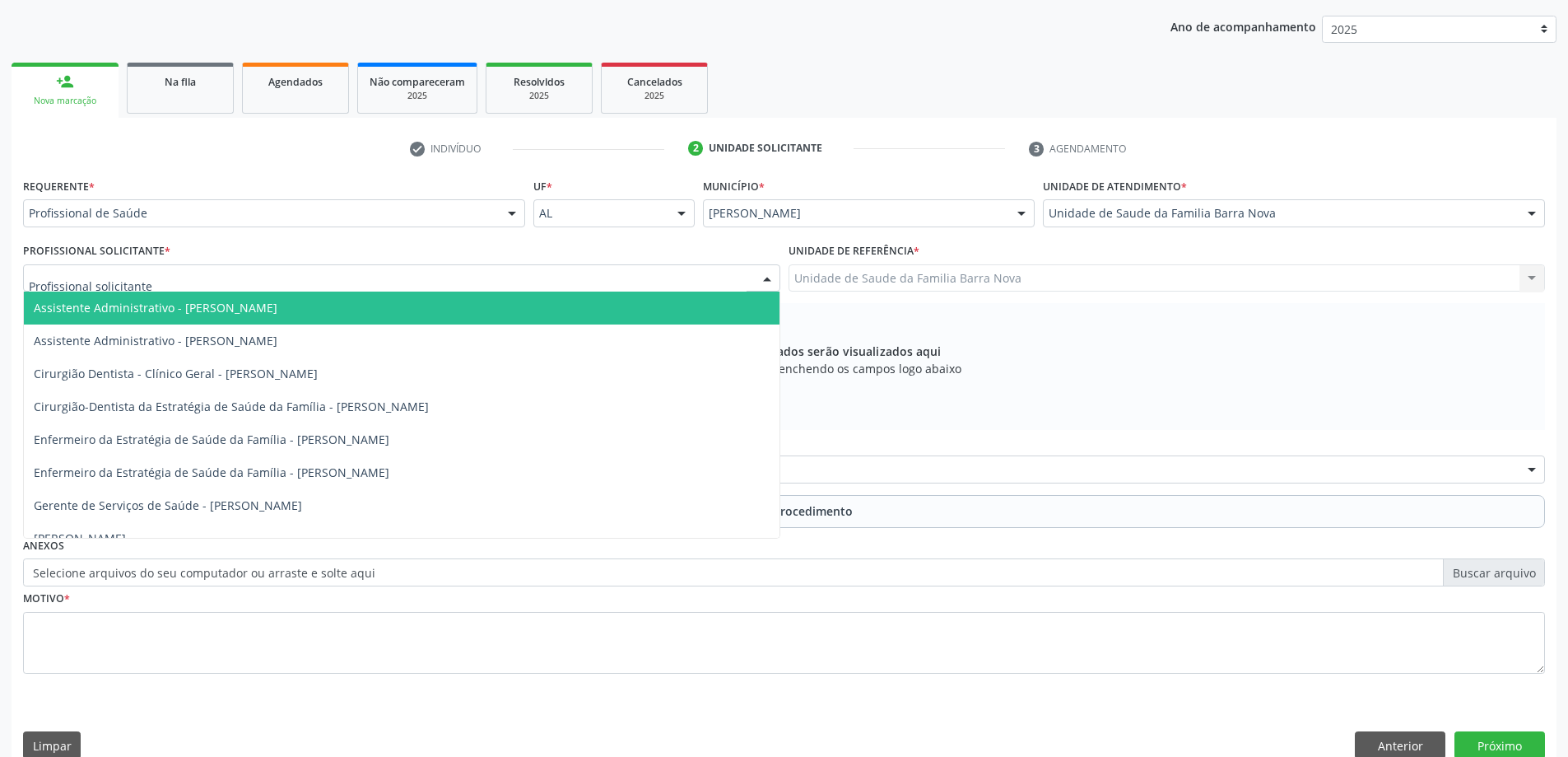
click at [277, 282] on div at bounding box center [402, 278] width 757 height 28
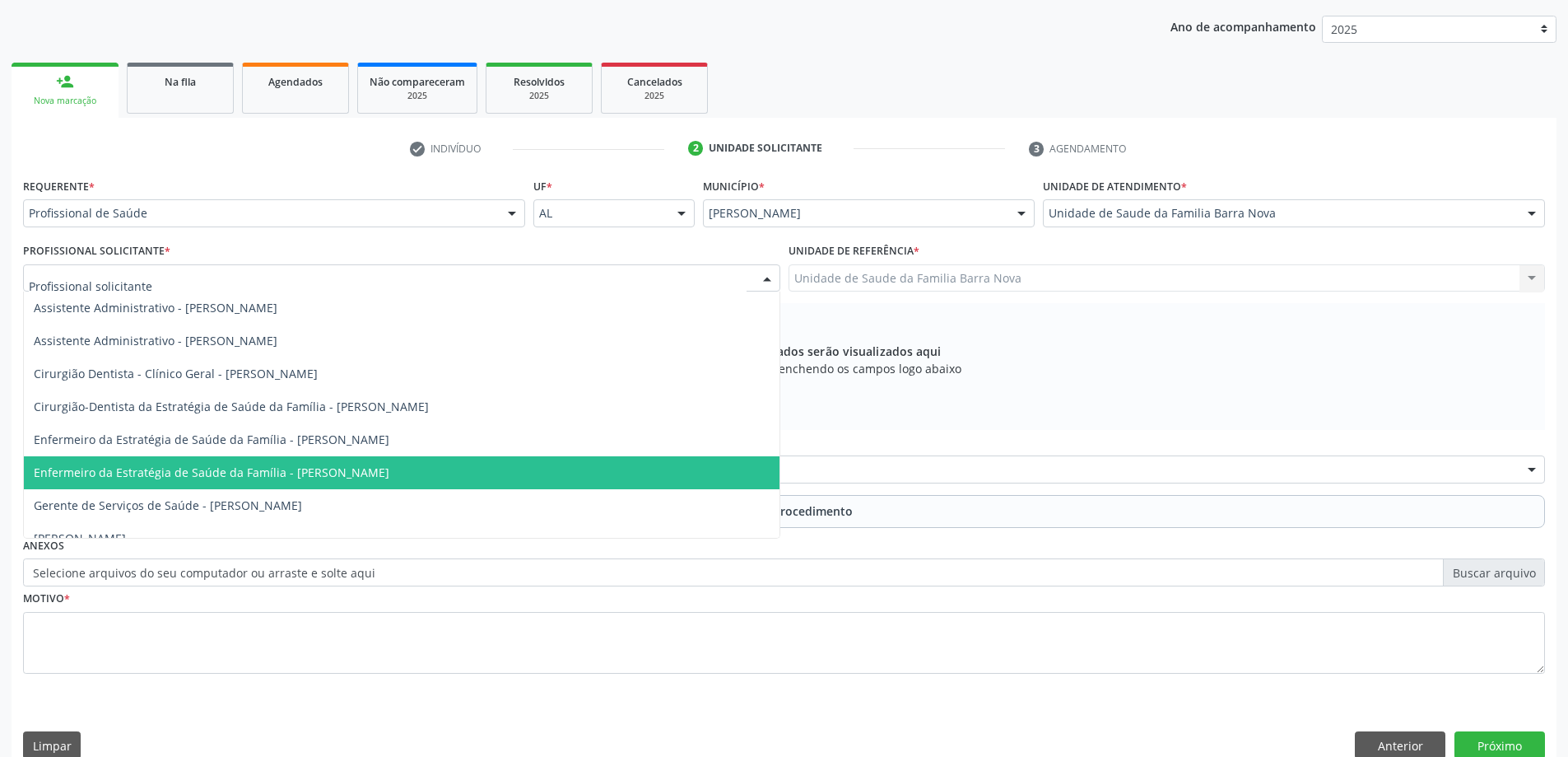
click at [310, 474] on span "Enfermeiro da Estratégia de Saúde da Família - [PERSON_NAME]" at bounding box center [211, 472] width 356 height 16
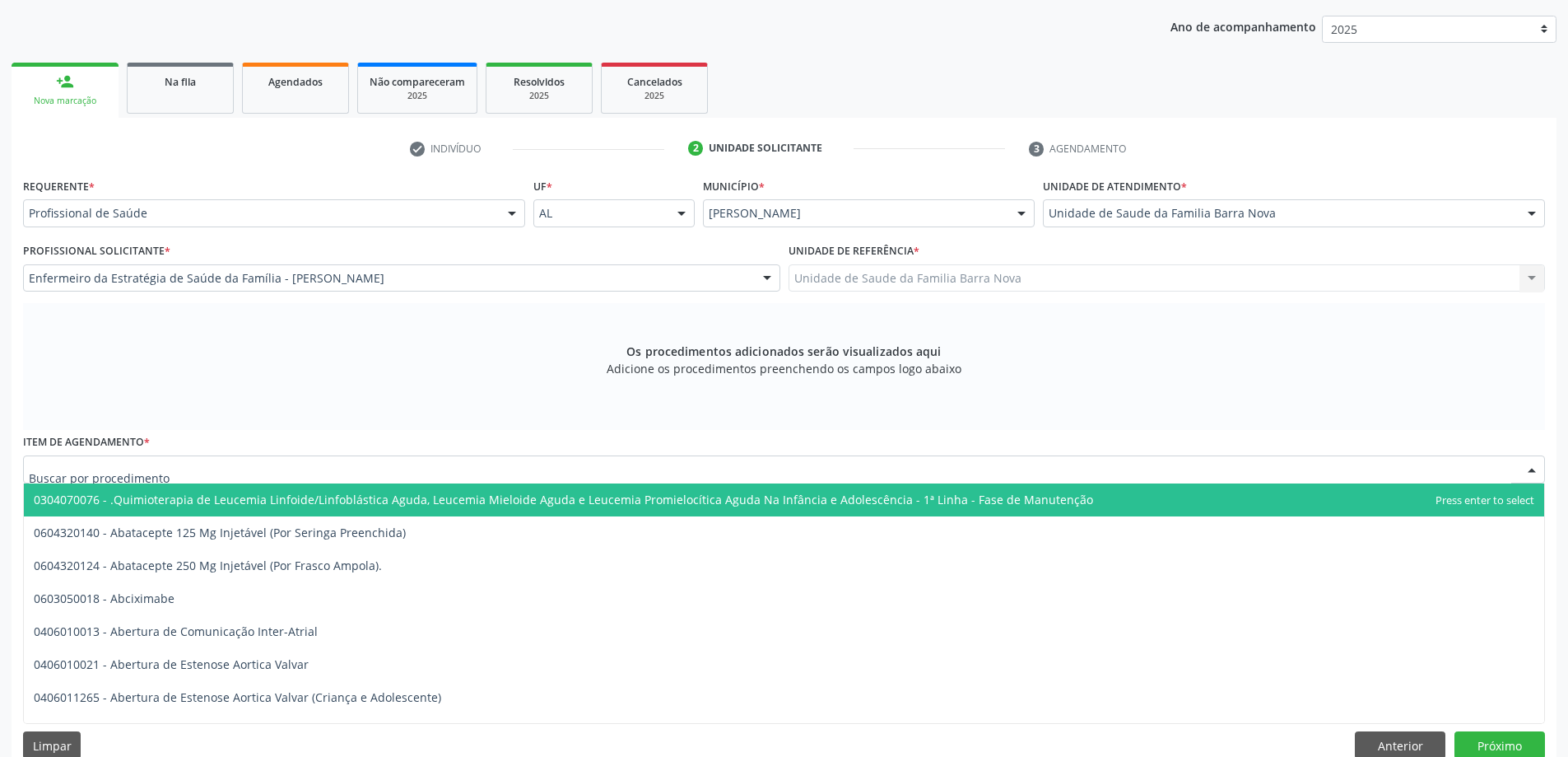
click at [323, 472] on div at bounding box center [784, 469] width 1522 height 28
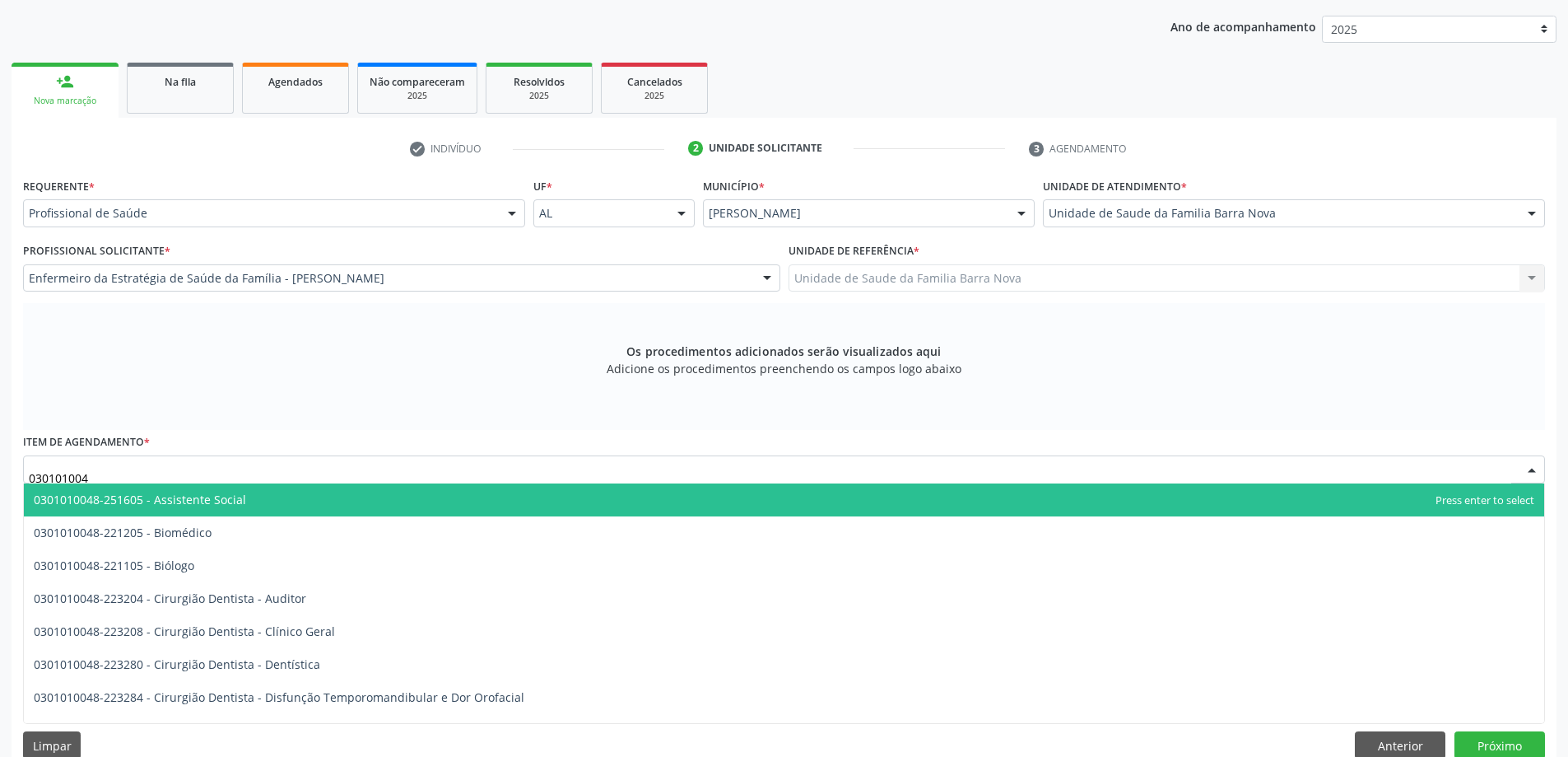
type input "0301010048"
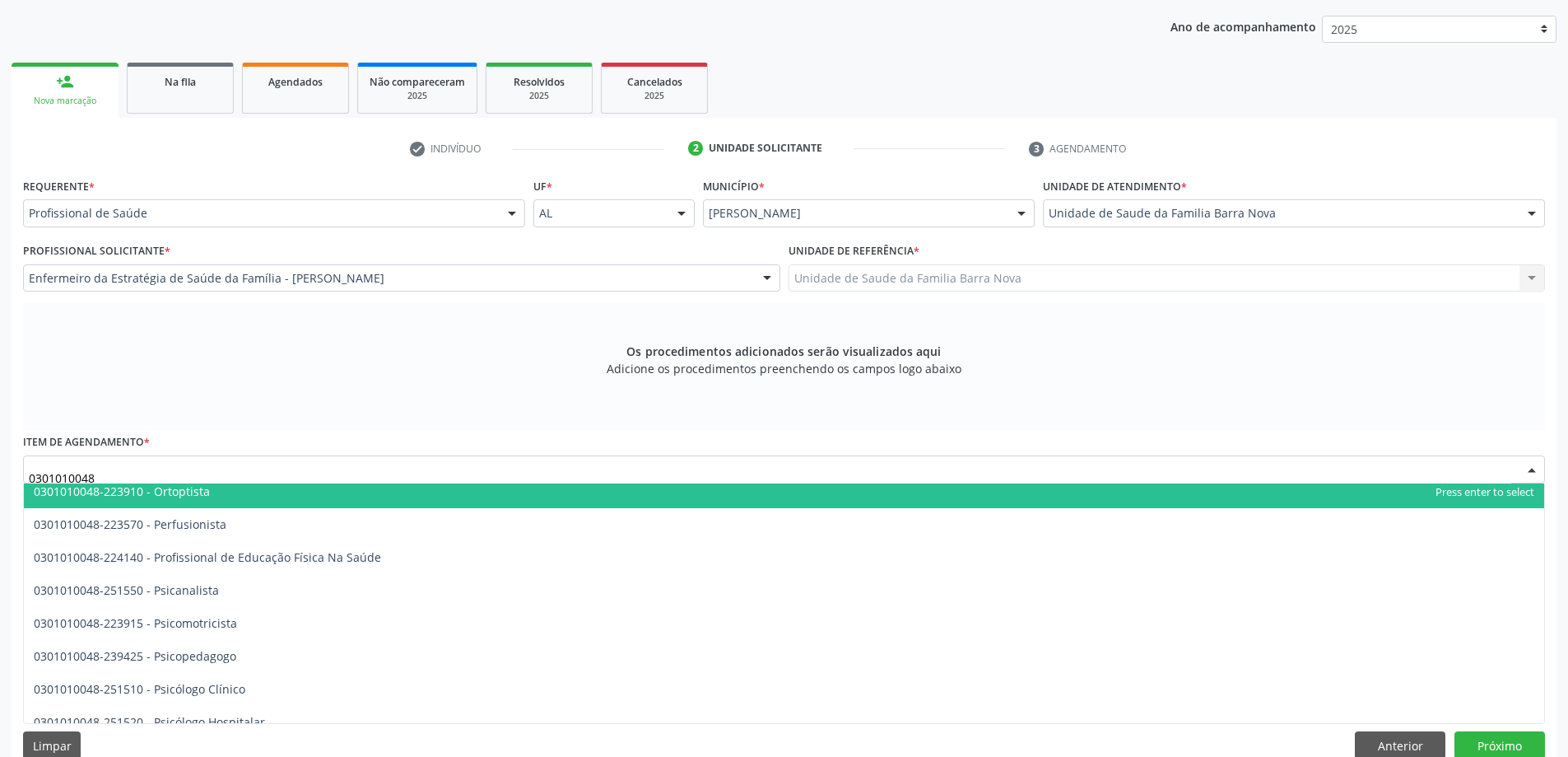
scroll to position [2553, 0]
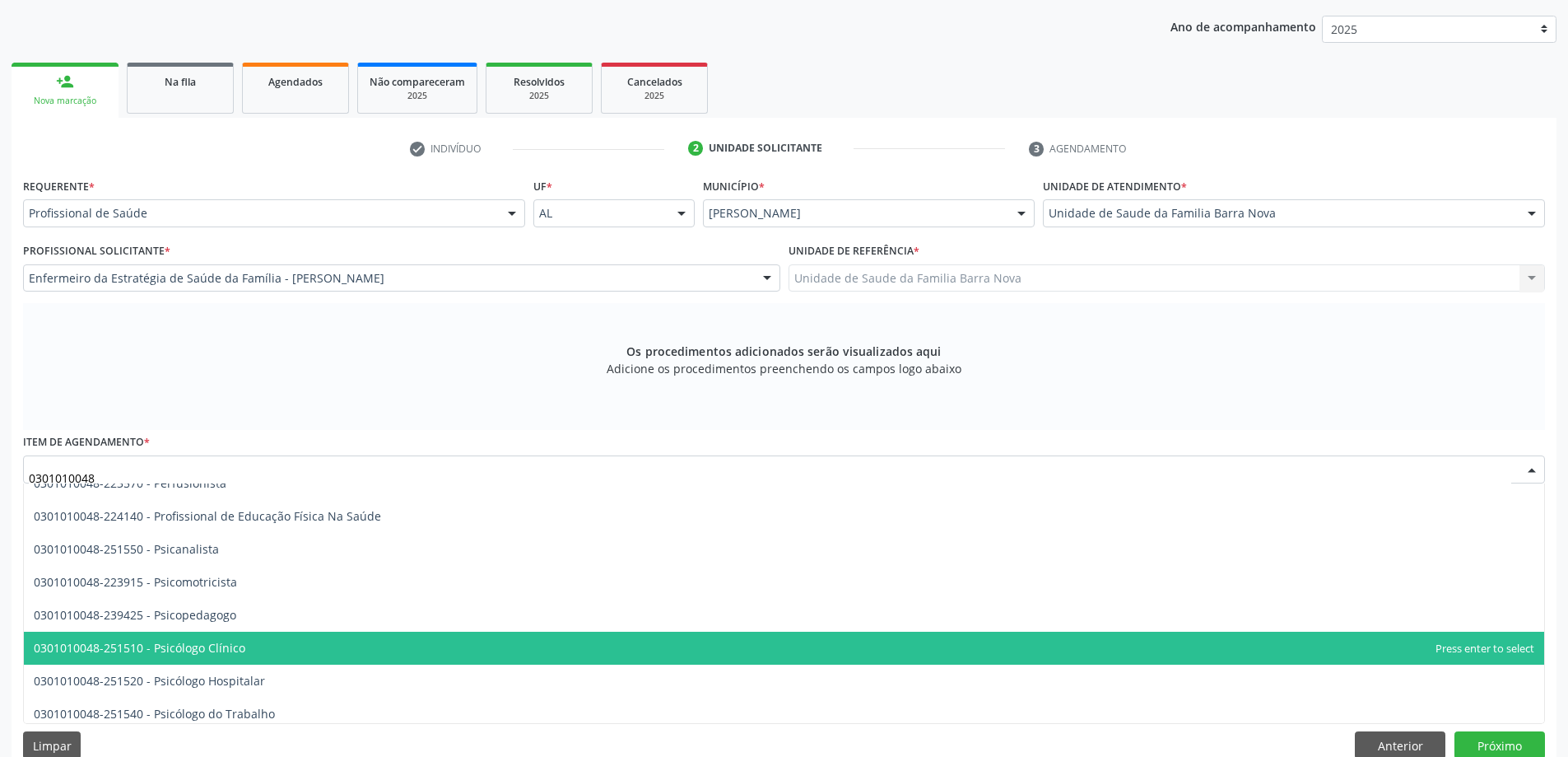
click at [495, 644] on span "0301010048-251510 - Psicólogo Clínico" at bounding box center [784, 648] width 1520 height 33
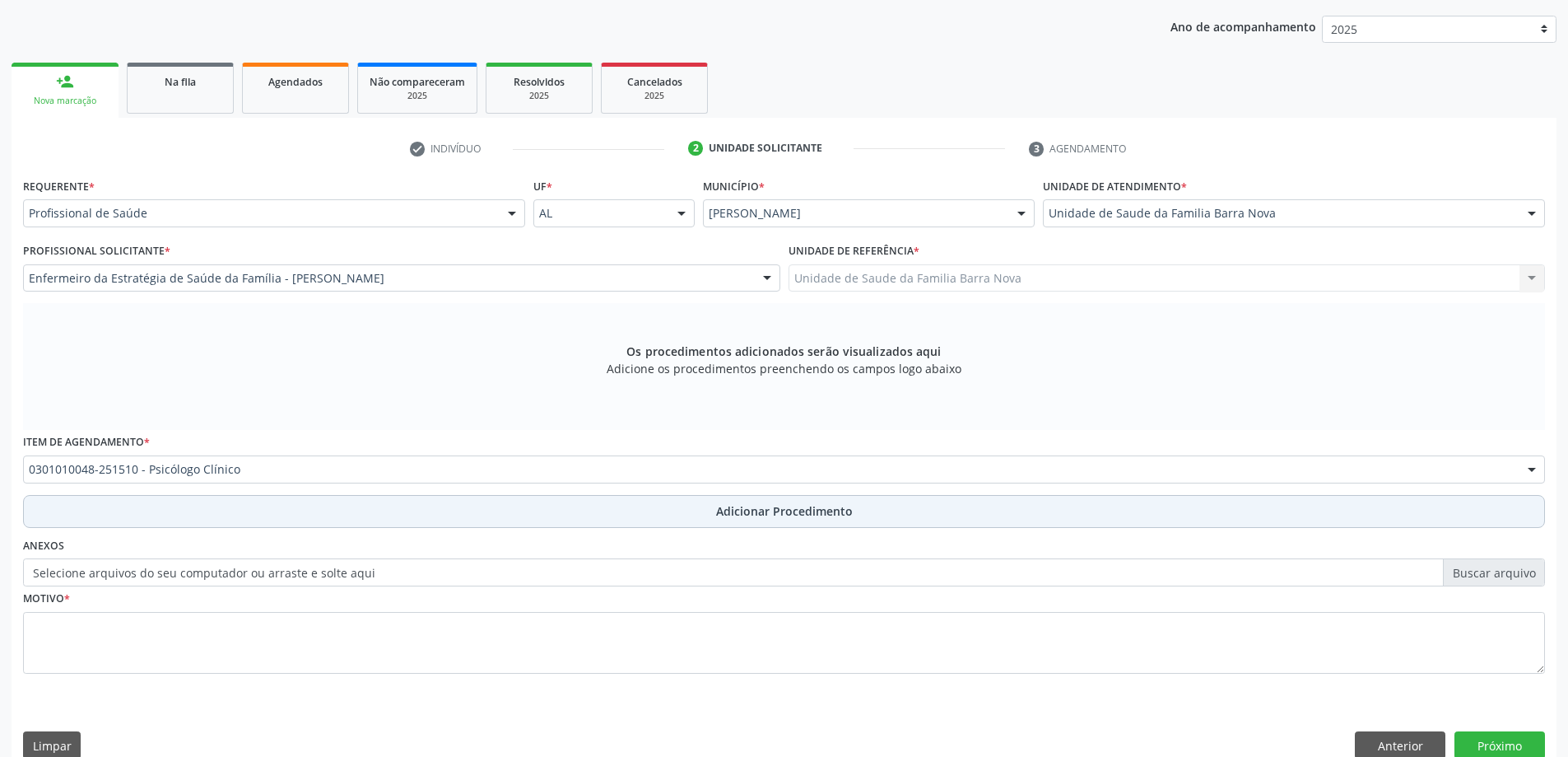
click at [790, 511] on span "Adicionar Procedimento" at bounding box center [784, 511] width 137 height 17
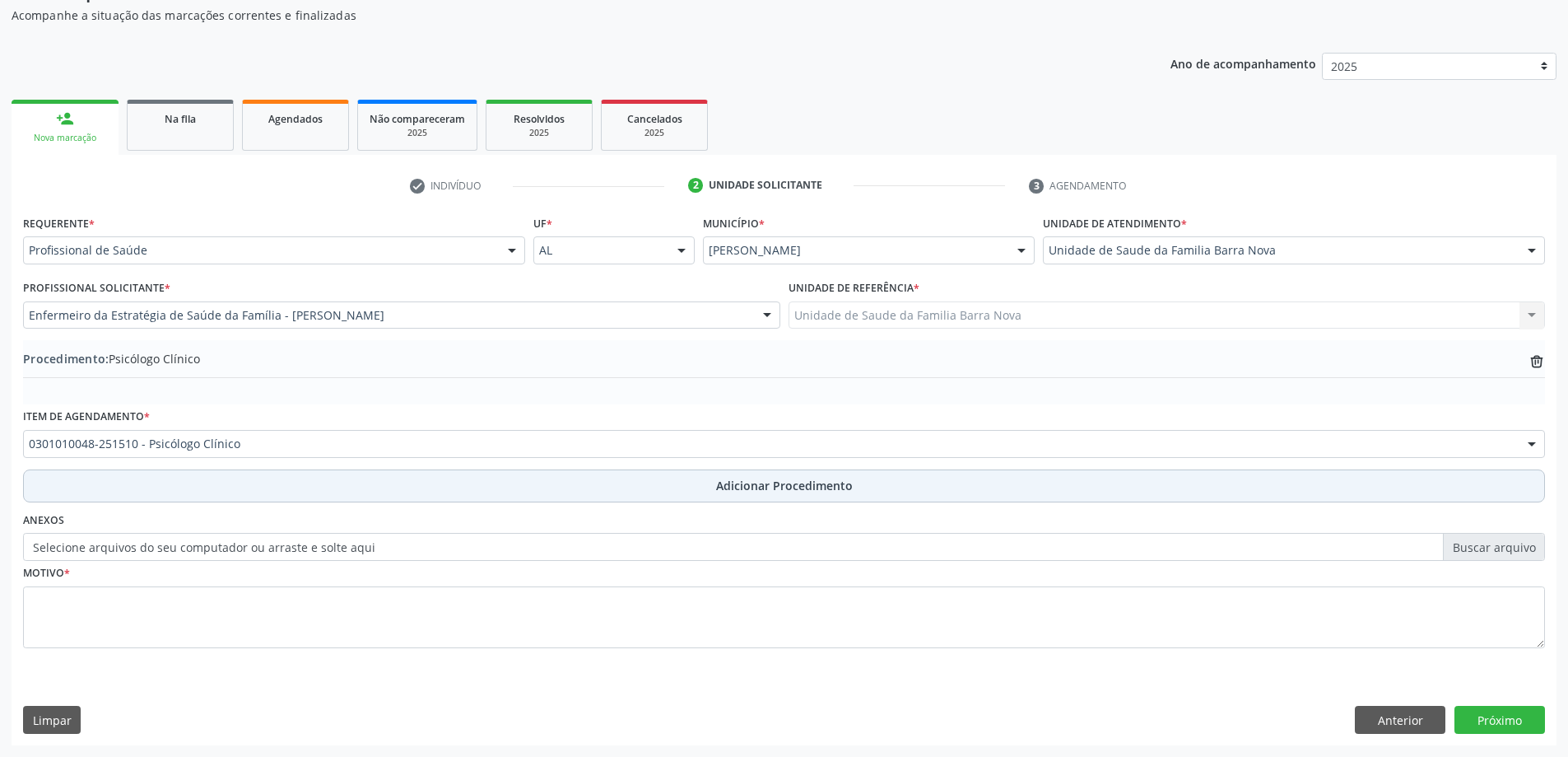
scroll to position [170, 0]
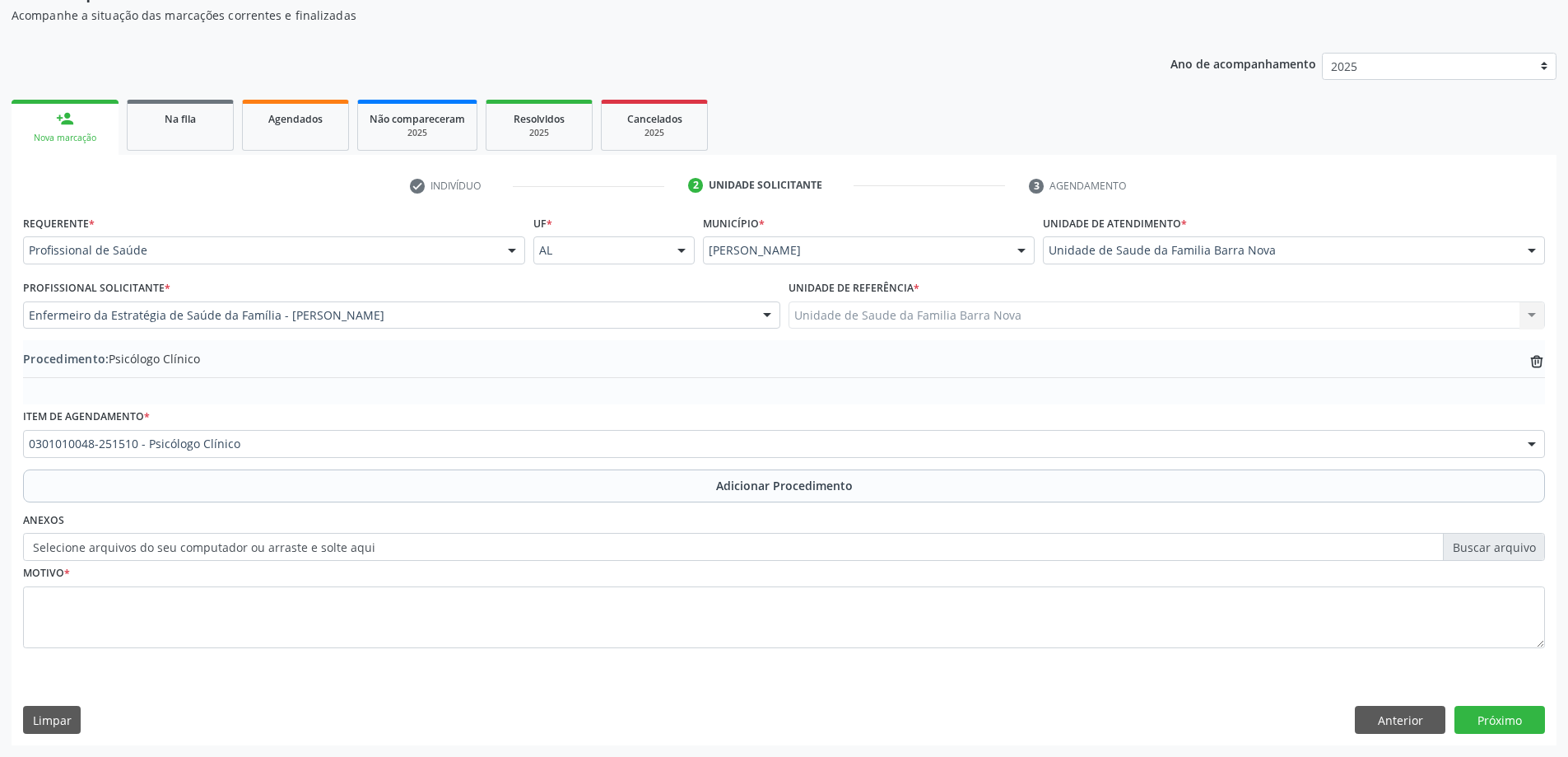
click at [1481, 544] on label "Selecione arquivos do seu computador ou arraste e solte aqui" at bounding box center [784, 546] width 1522 height 28
click at [1481, 544] on input "Selecione arquivos do seu computador ou arraste e solte aqui" at bounding box center [784, 546] width 1522 height 28
type input "C:\fakepath\WhatsApp Image [DATE] 15.07.05.jpeg"
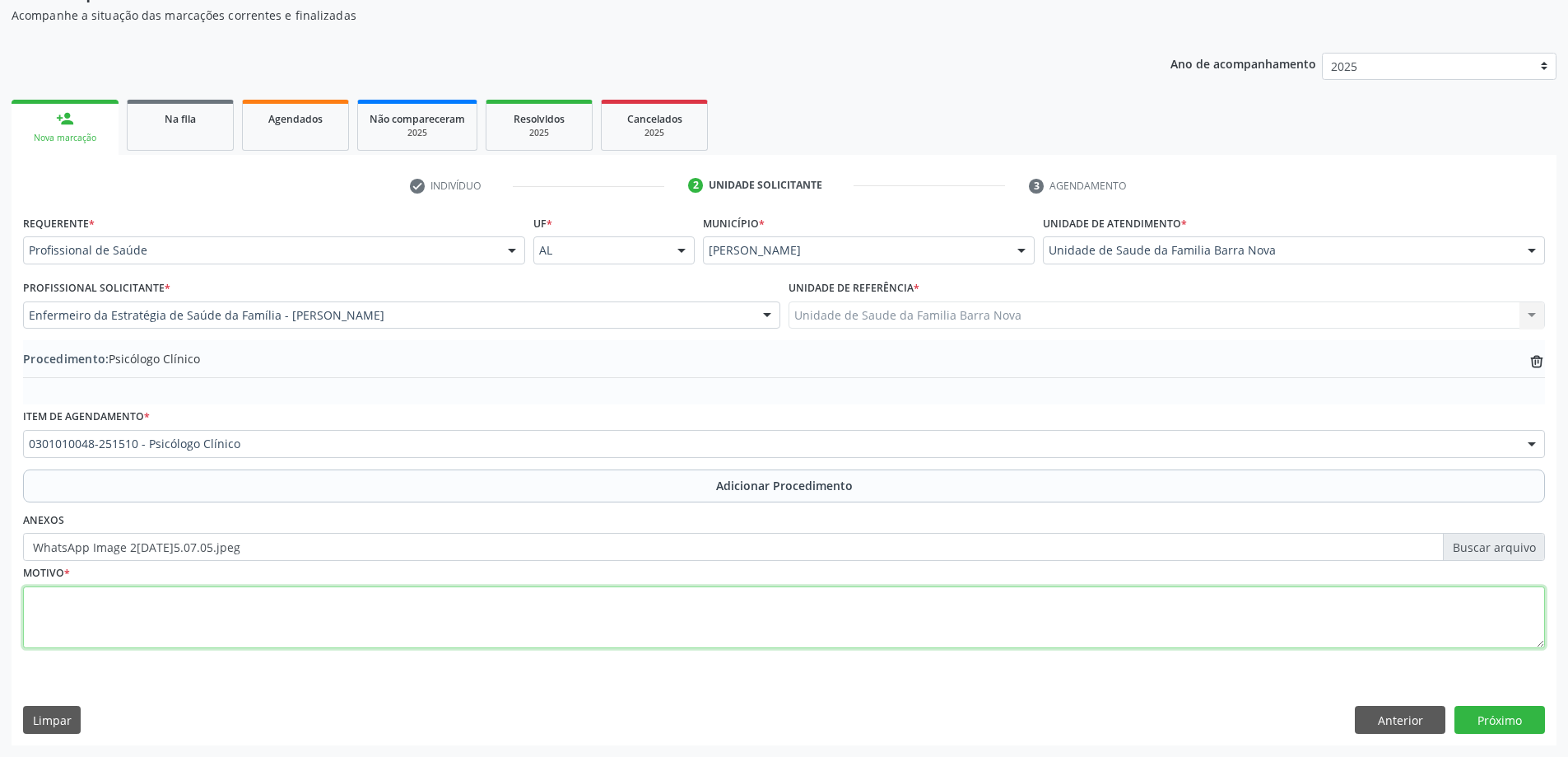
click at [593, 631] on textarea at bounding box center [784, 618] width 1522 height 63
click at [442, 601] on textarea "Paciente com crises de ansiedade. Escola solicitou acompanhamento psicologico" at bounding box center [784, 618] width 1522 height 63
click at [467, 605] on textarea "Paciente com crises de ansiedade. Escola solicitou acompanhamento psicológico" at bounding box center [784, 618] width 1522 height 63
type textarea "Paciente com crises de ansiedade. Escola solicitou acompanhamento psicológico. …"
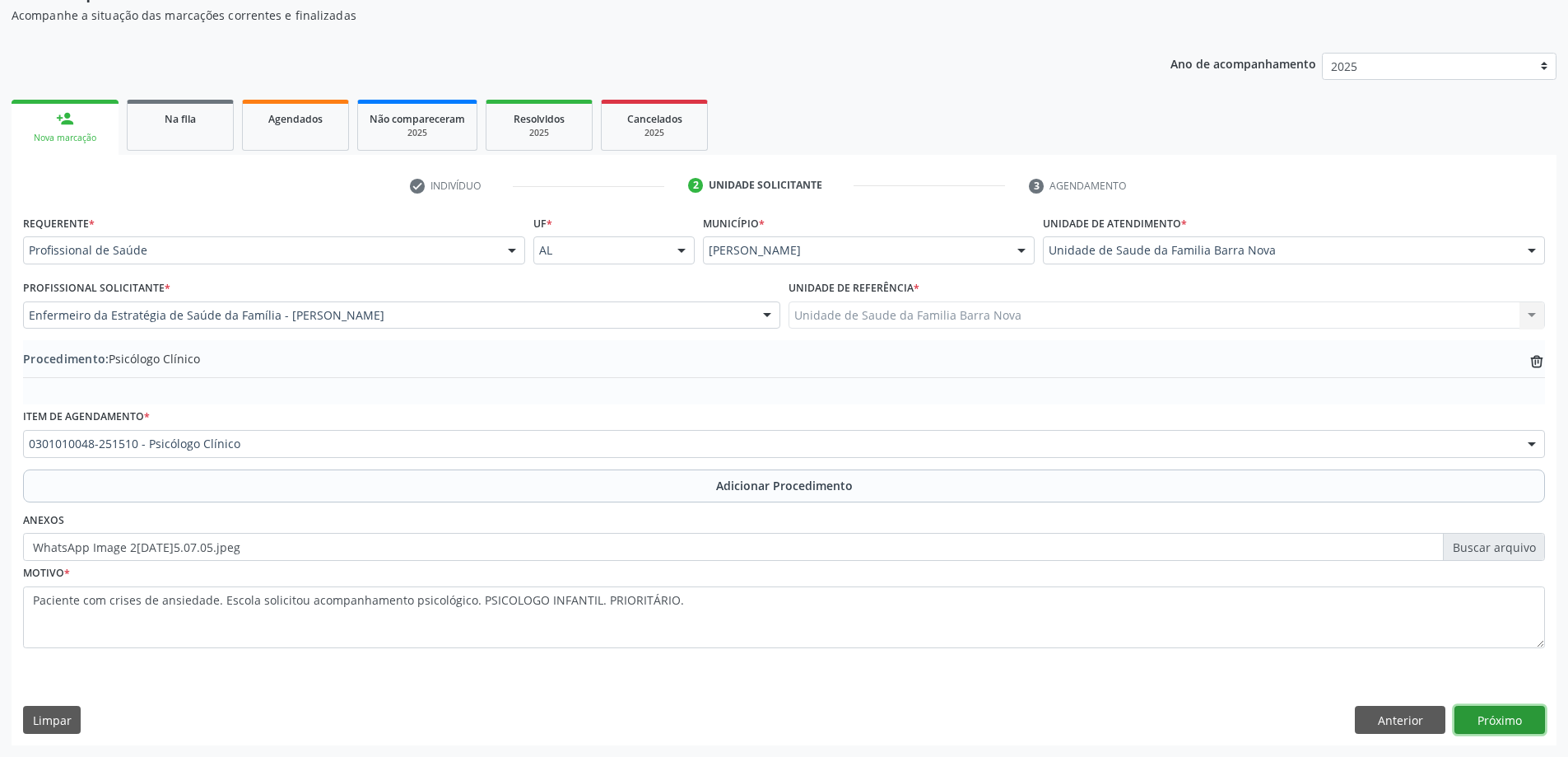
click at [1498, 721] on button "Próximo" at bounding box center [1499, 720] width 90 height 28
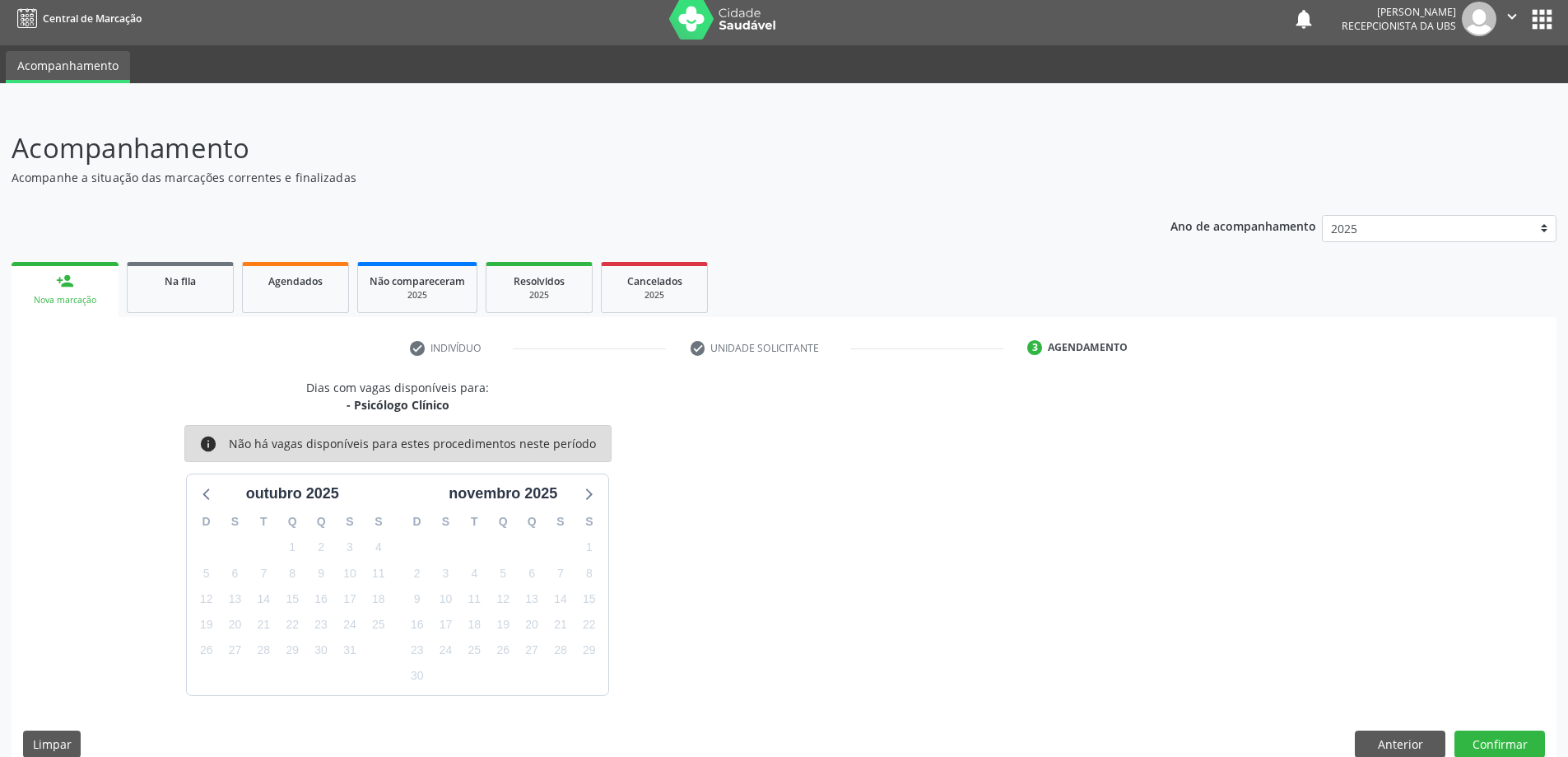
scroll to position [31, 0]
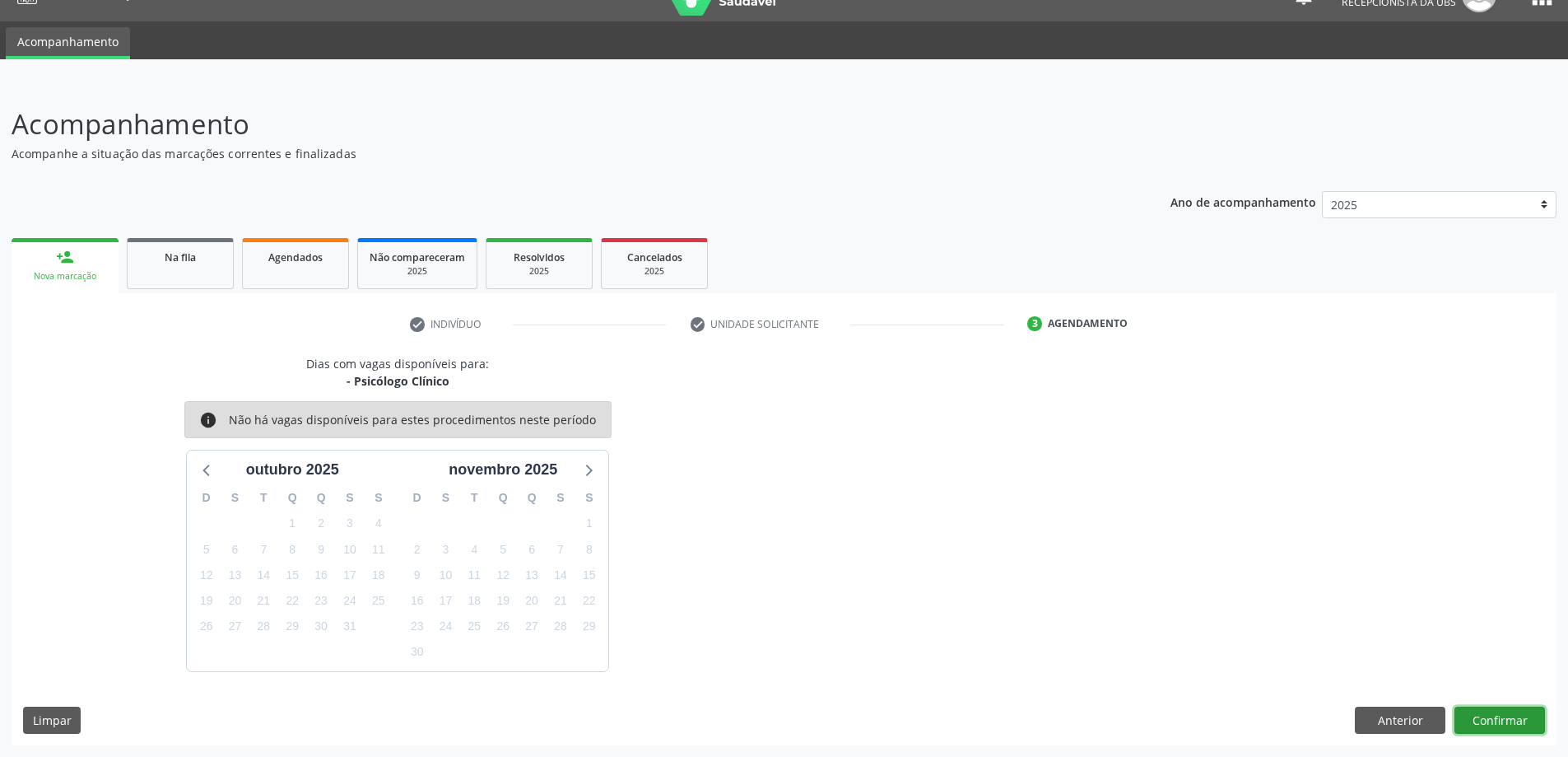
click at [1495, 720] on button "Confirmar" at bounding box center [1499, 720] width 90 height 28
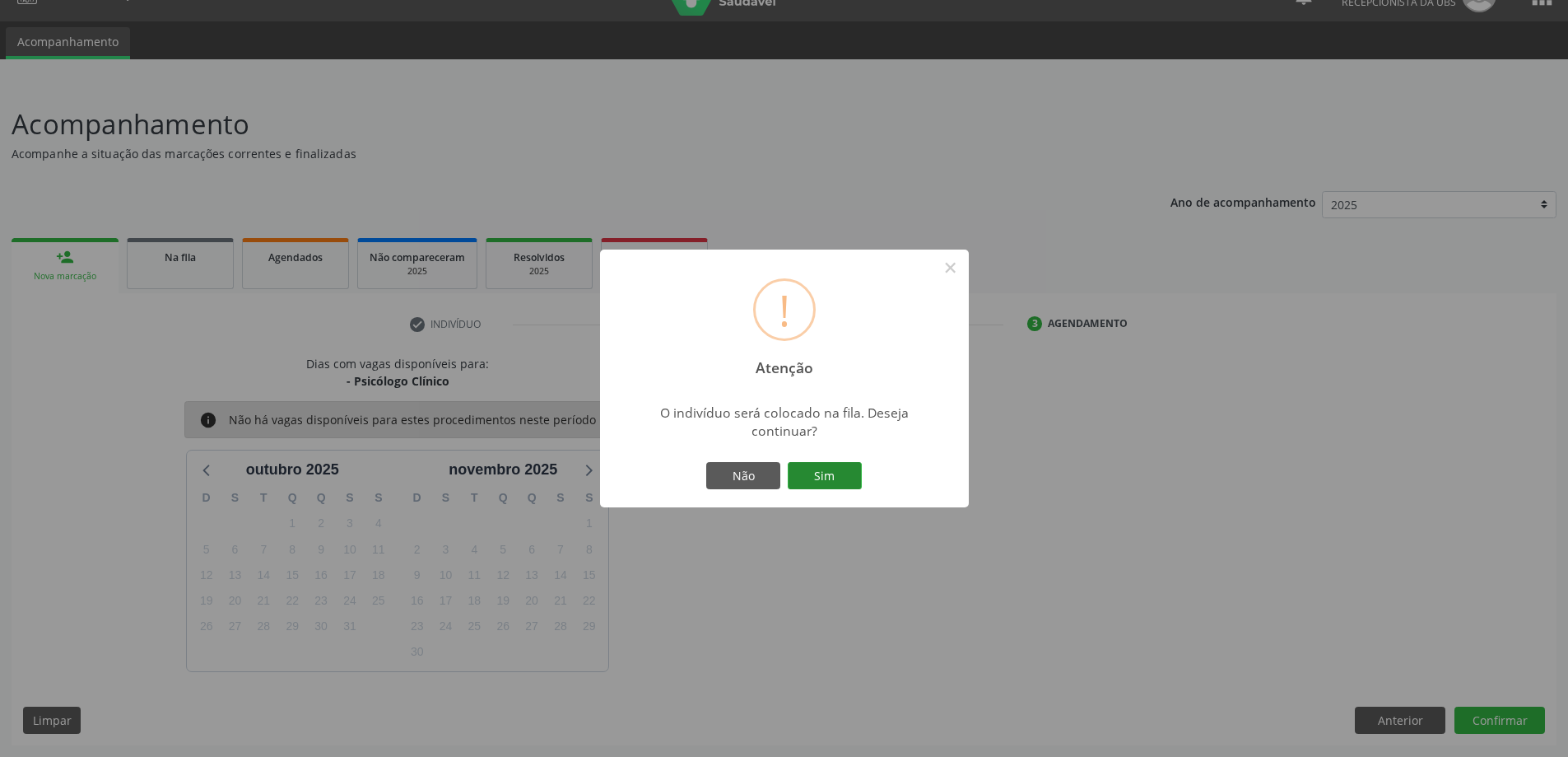
click at [820, 479] on button "Sim" at bounding box center [824, 476] width 74 height 28
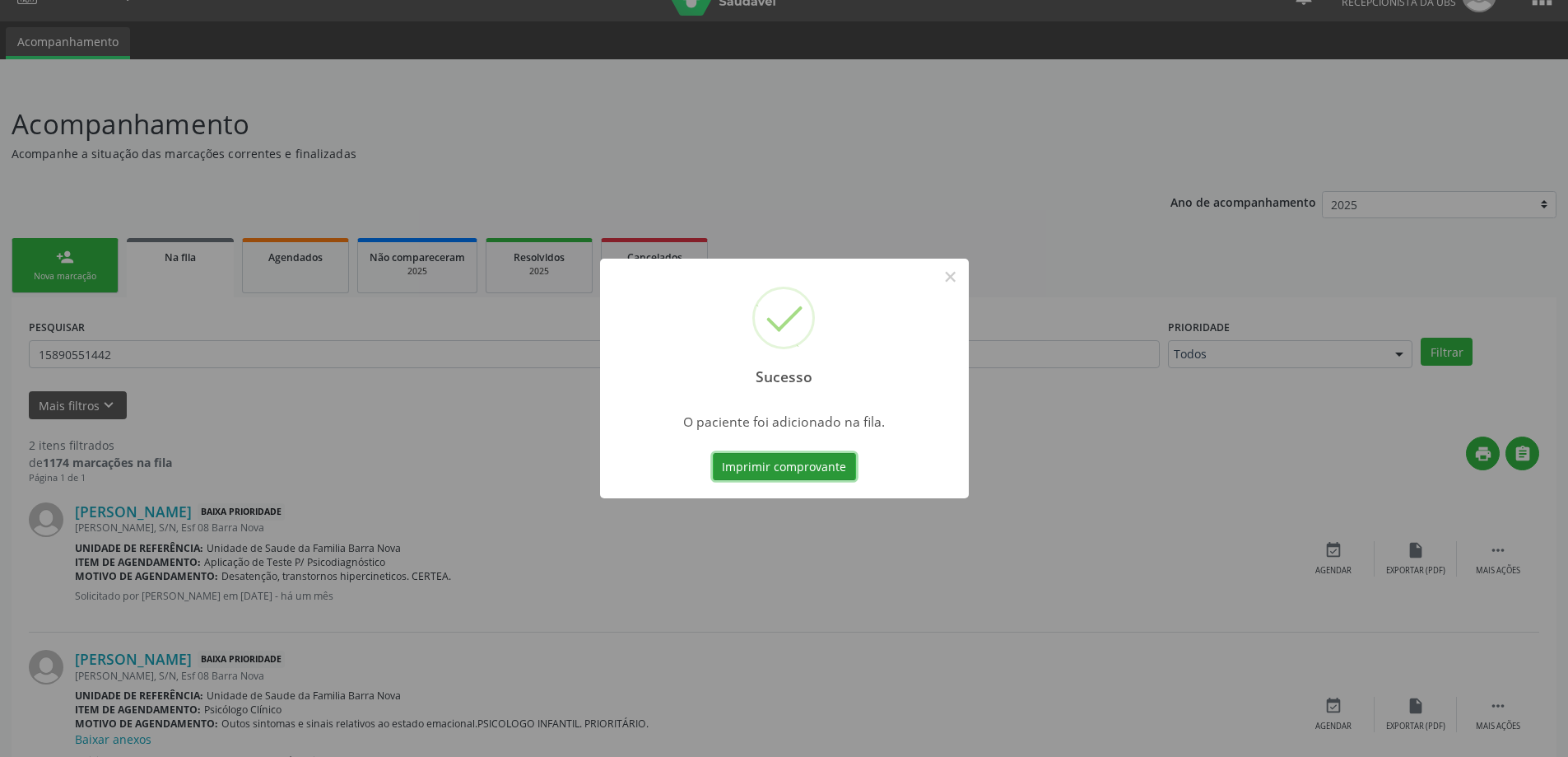
scroll to position [0, 0]
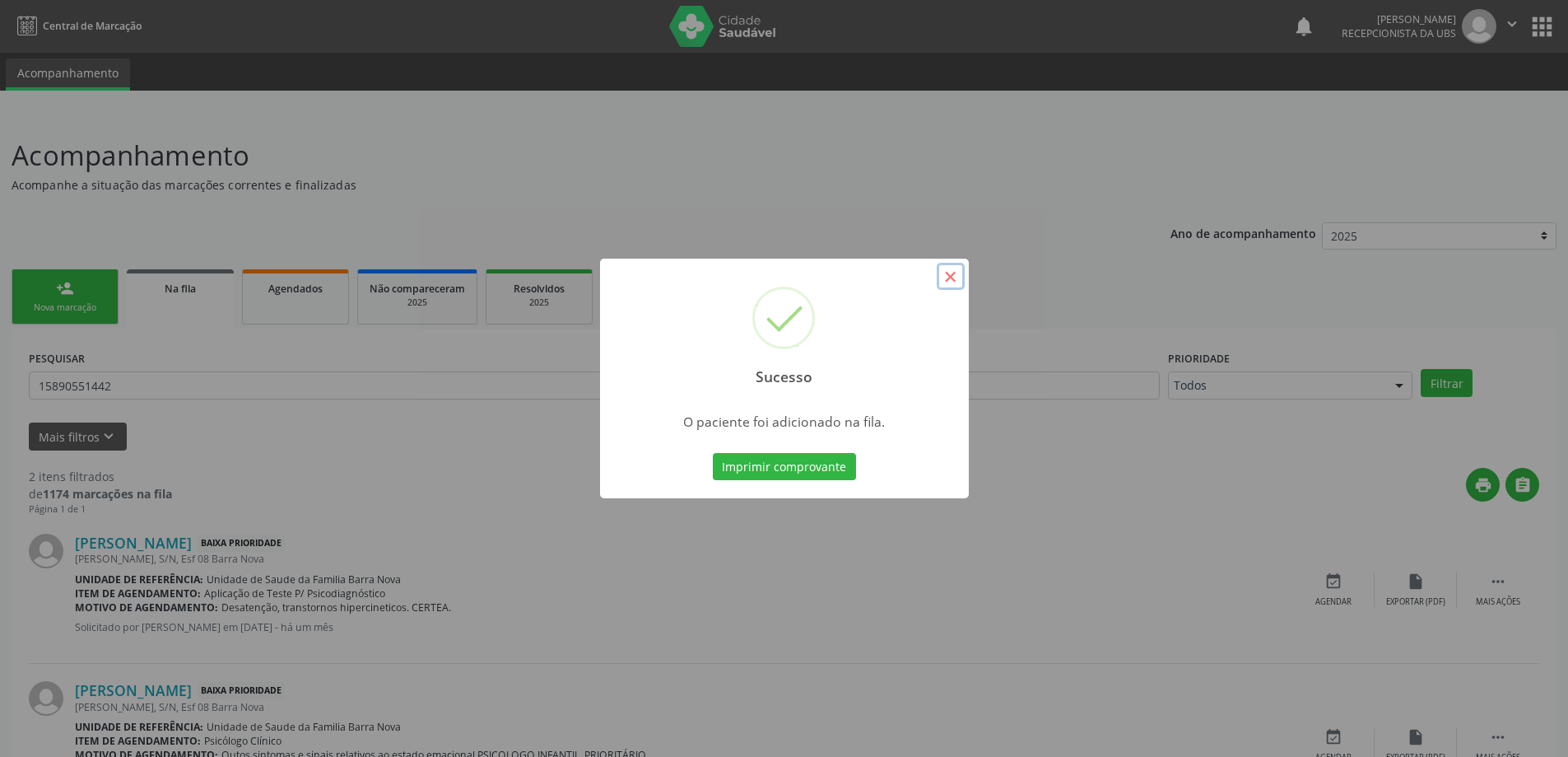
click at [955, 278] on button "×" at bounding box center [951, 277] width 28 height 28
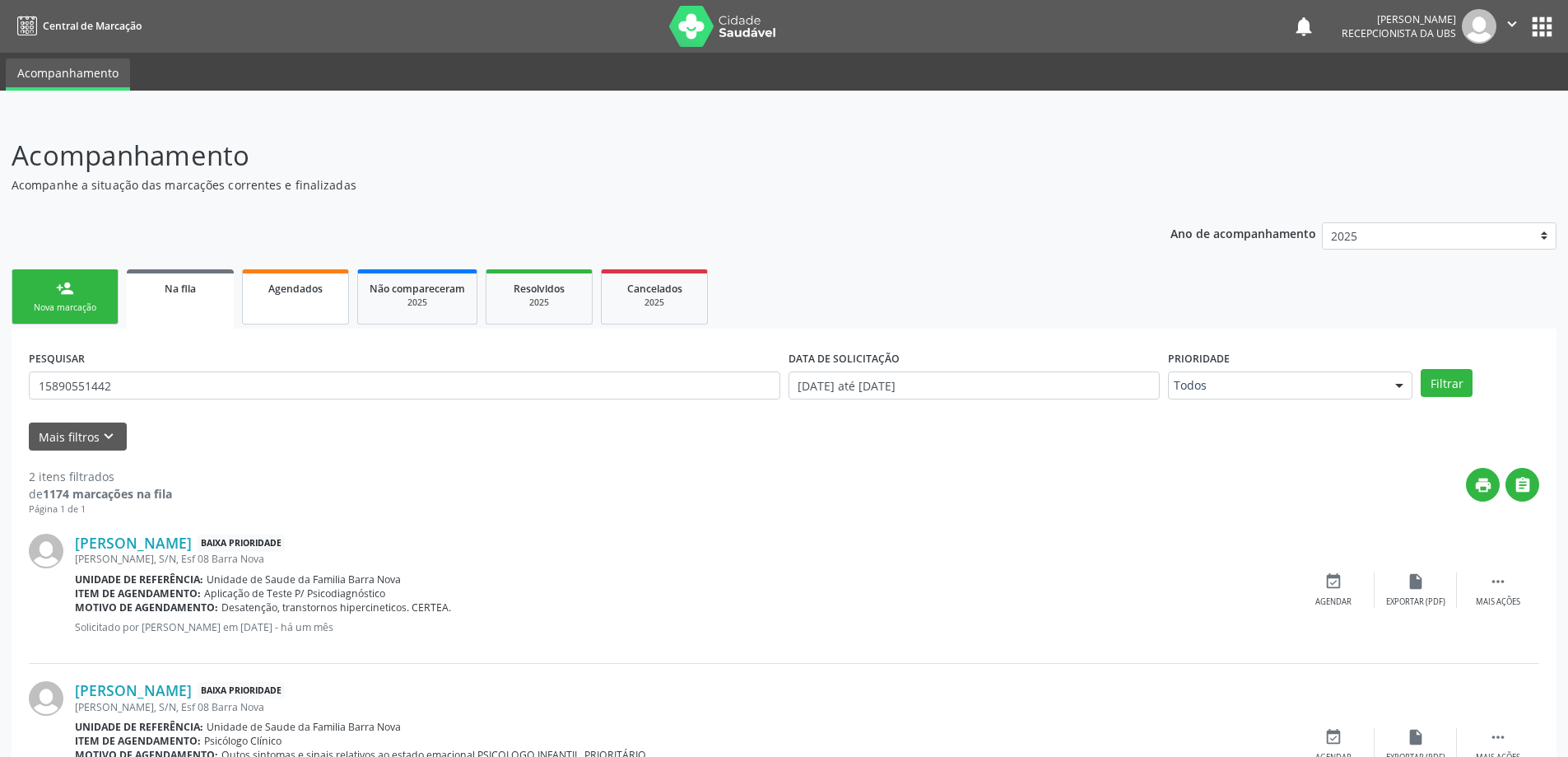
click at [295, 289] on span "Agendados" at bounding box center [296, 289] width 54 height 14
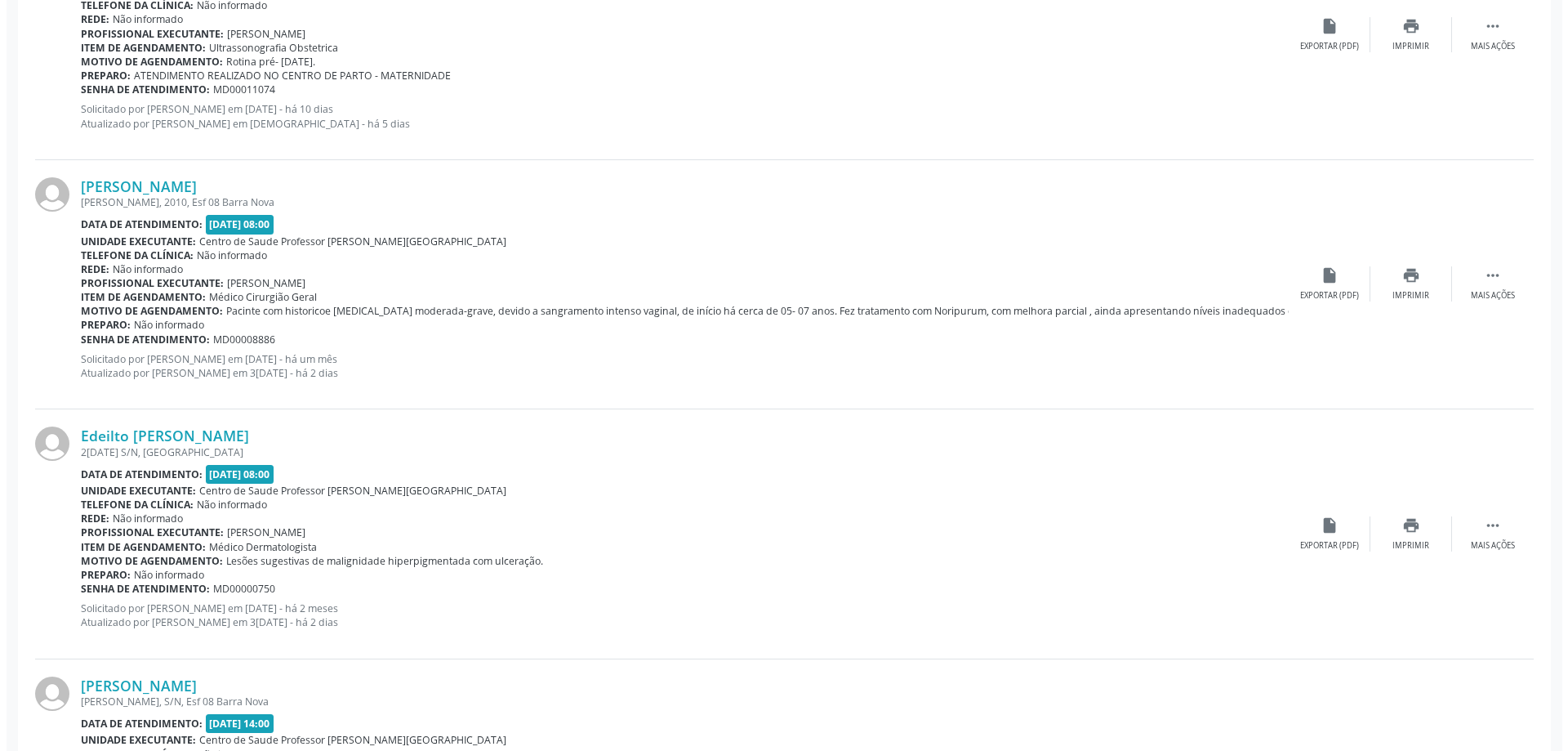
scroll to position [1582, 0]
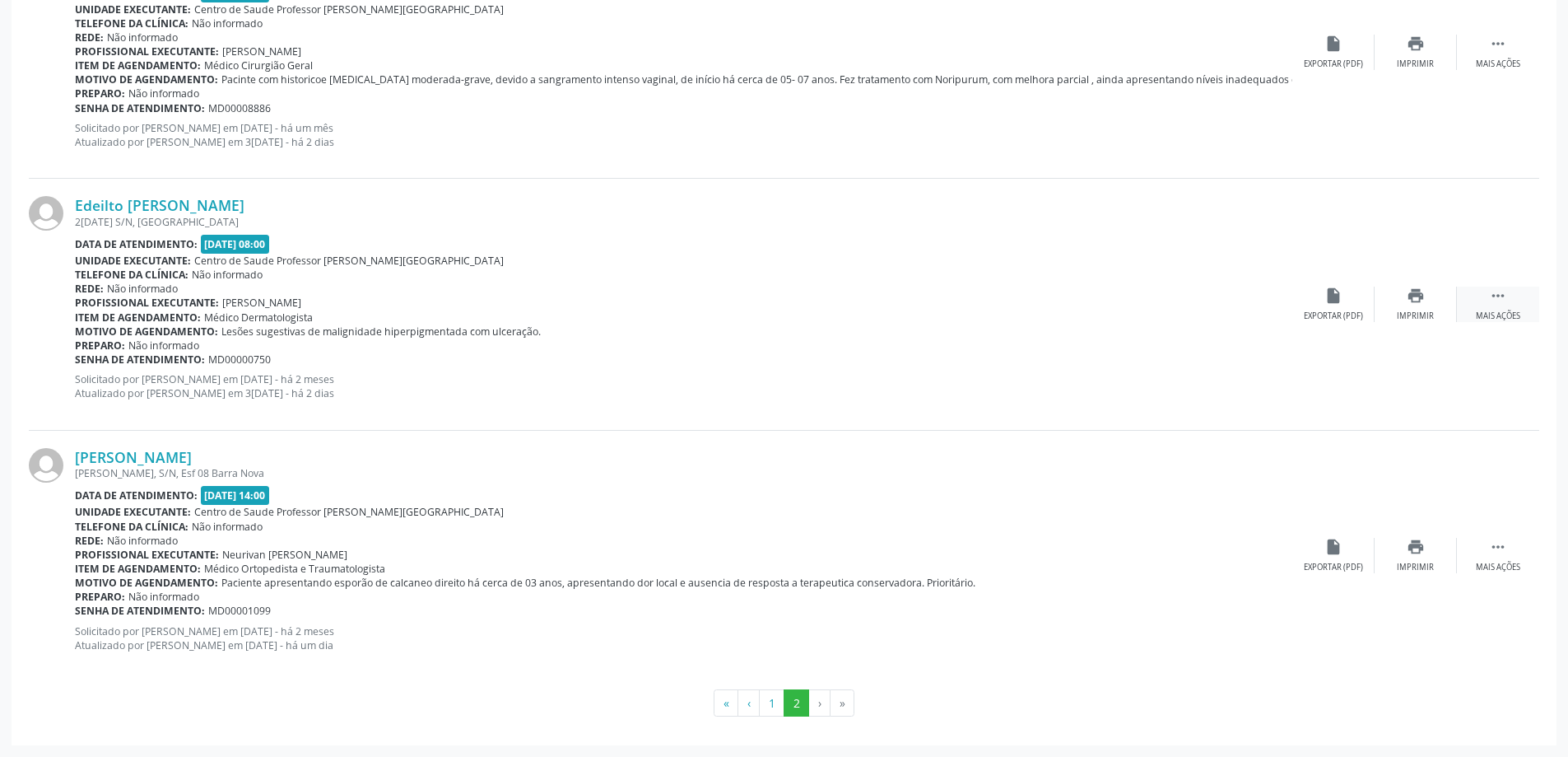
click at [1497, 296] on icon "" at bounding box center [1498, 295] width 18 height 18
click at [1335, 293] on icon "cancel" at bounding box center [1333, 295] width 18 height 18
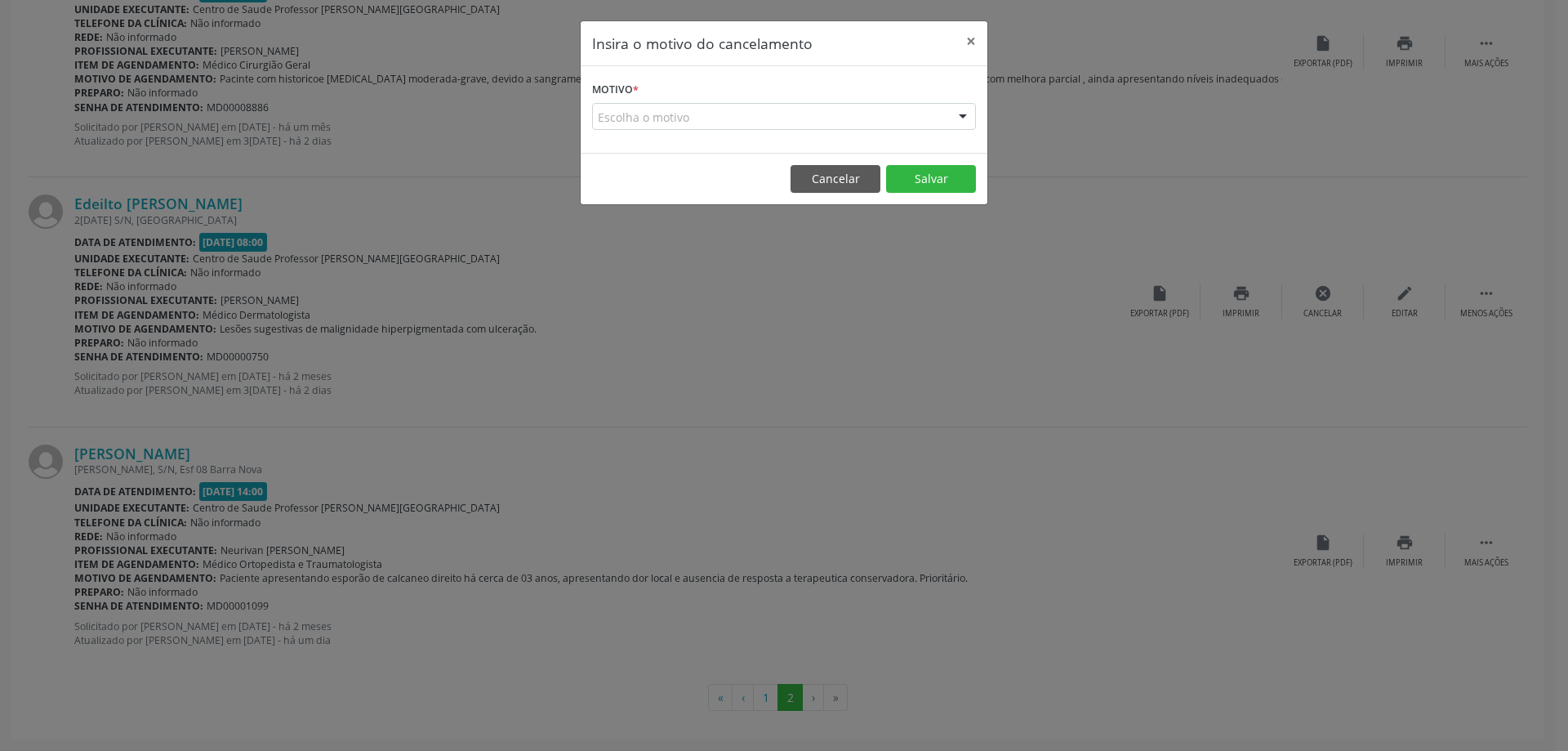
click at [946, 115] on div "Escolha o motivo Outro Médico - Participação em eventos (ex: congresso) Médico …" at bounding box center [784, 117] width 384 height 28
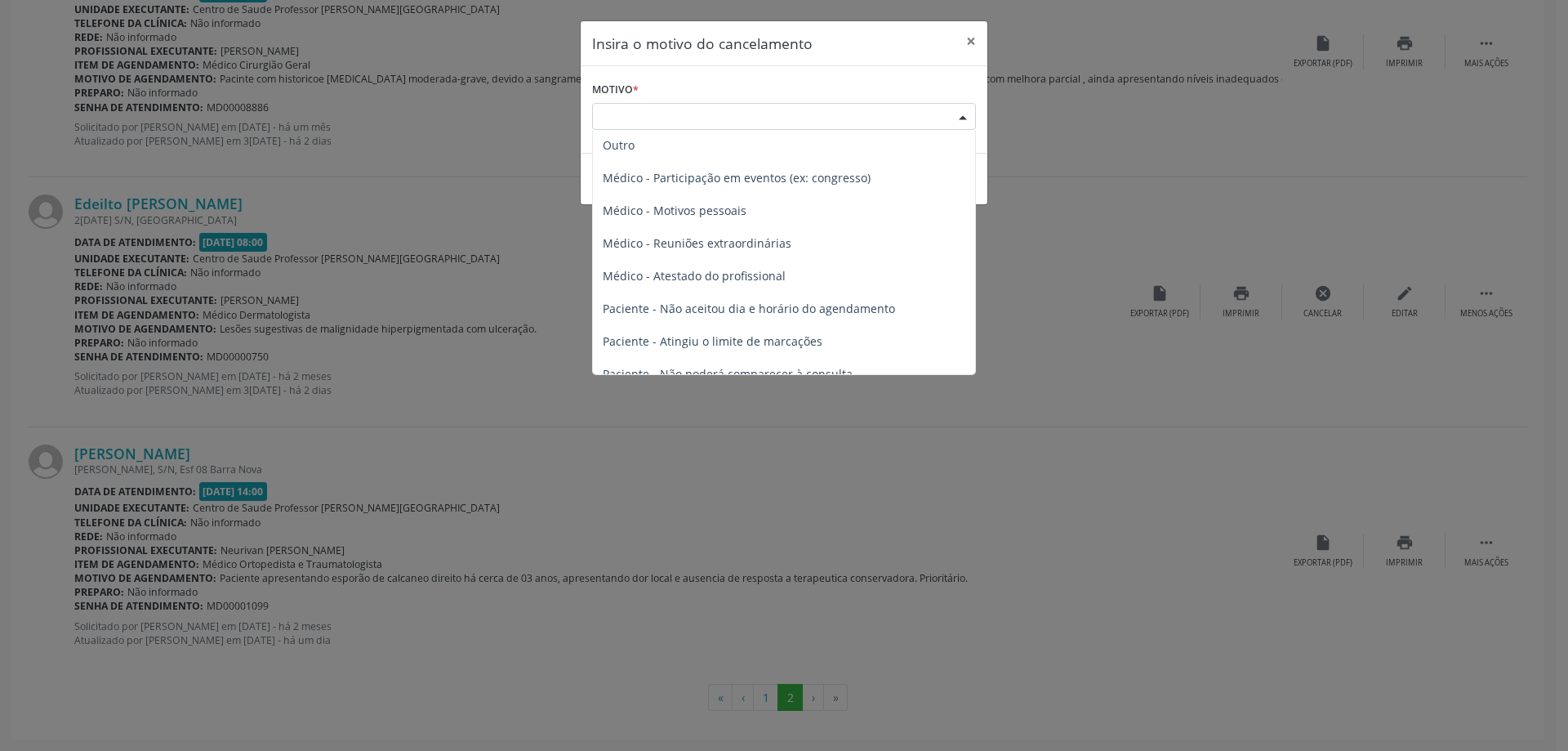
scroll to position [0, 0]
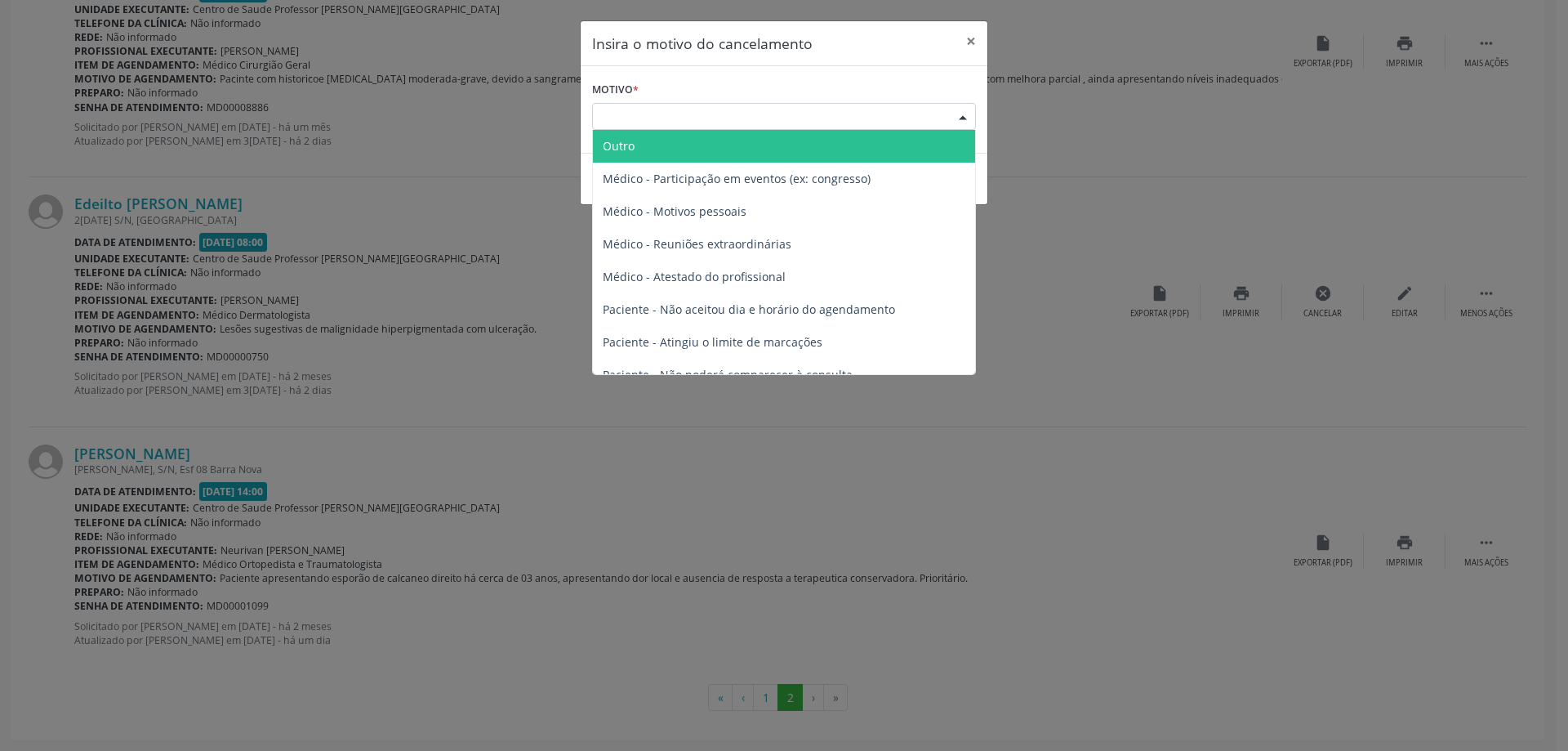
click at [682, 148] on span "Outro" at bounding box center [784, 146] width 382 height 33
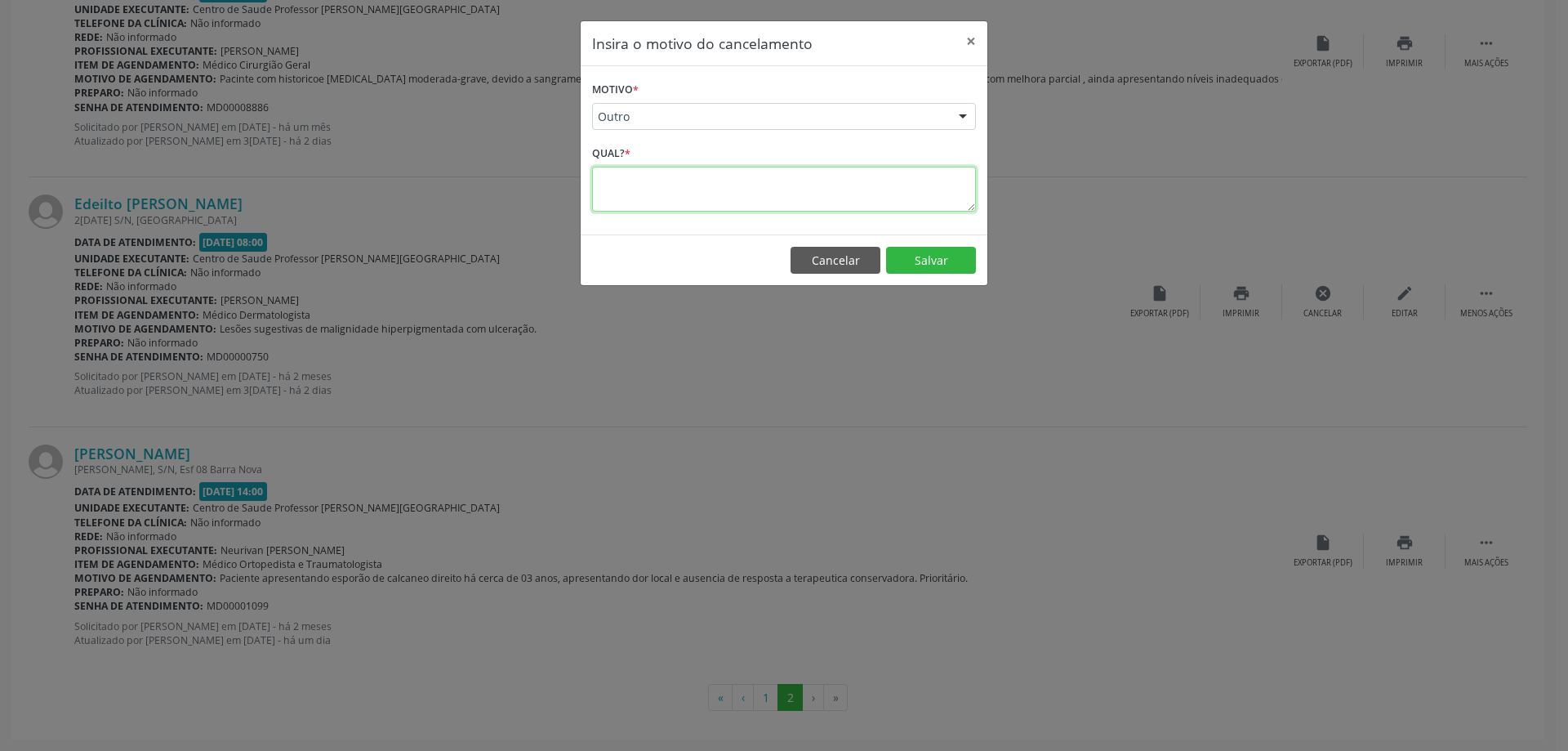
click at [652, 195] on textarea at bounding box center [784, 189] width 384 height 45
type textarea "p"
click at [623, 181] on textarea "Pacinte" at bounding box center [784, 189] width 384 height 45
click at [652, 180] on textarea "Paciente" at bounding box center [784, 189] width 384 height 45
type textarea "Paciente faleceu."
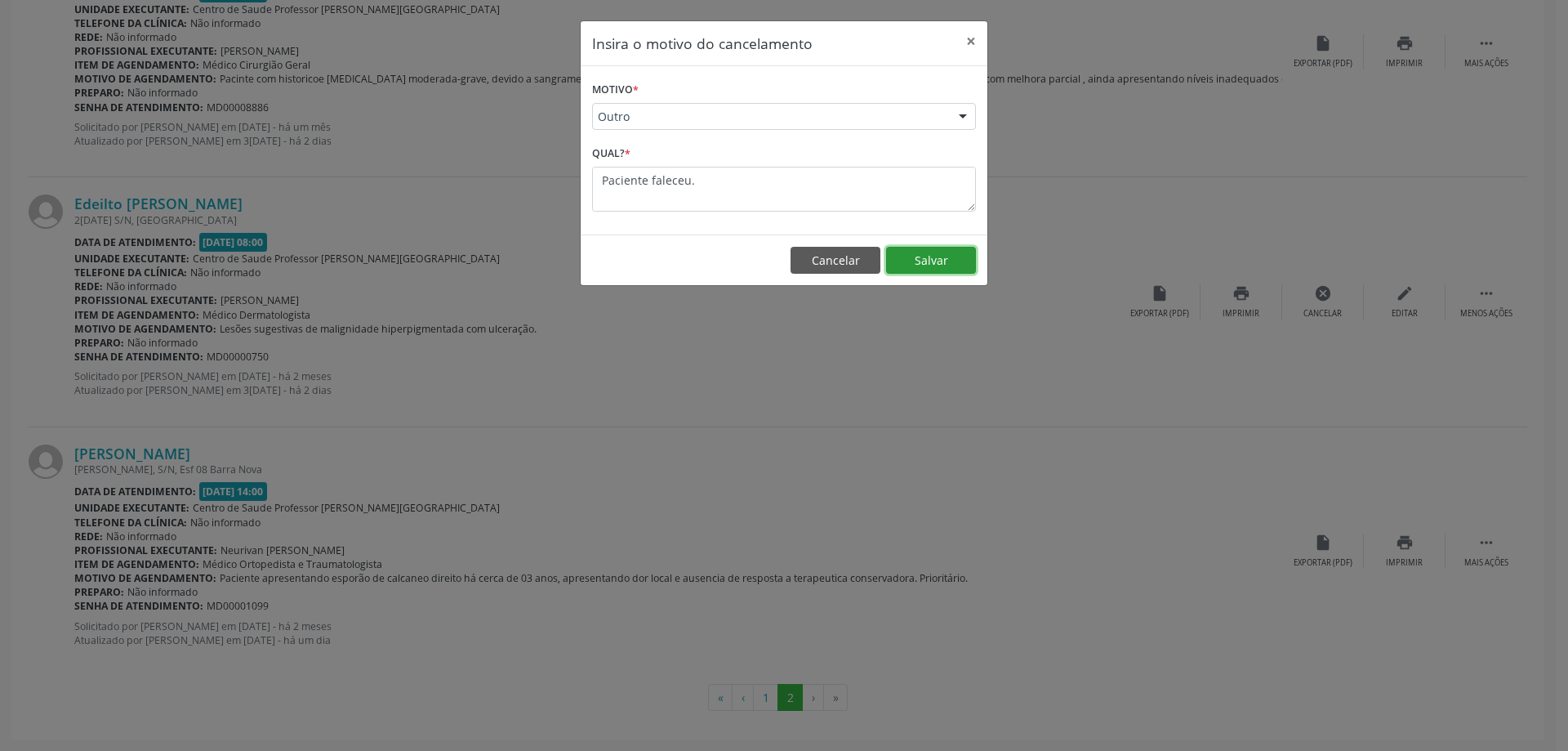
click at [927, 260] on button "Salvar" at bounding box center [931, 261] width 90 height 28
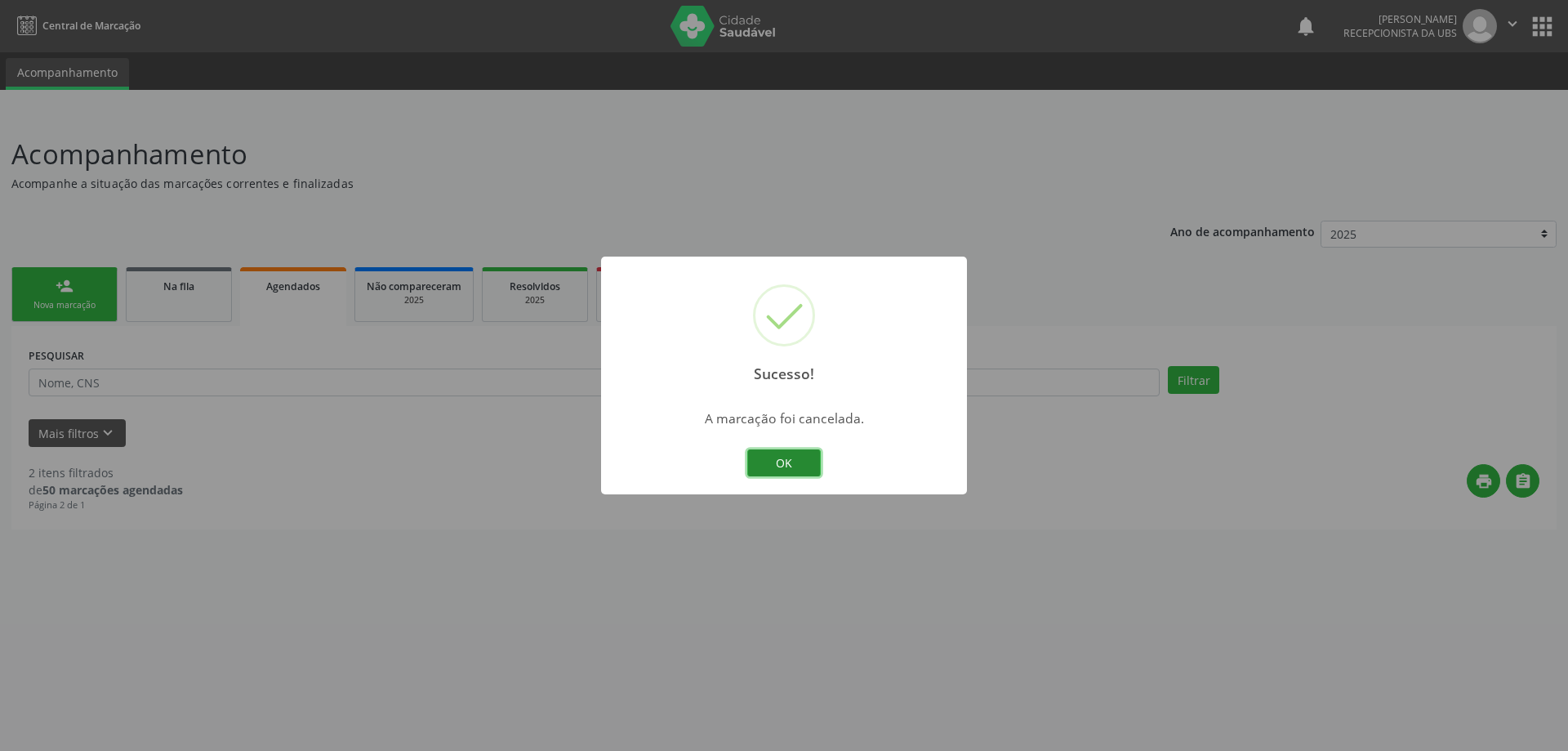
click at [782, 470] on button "OK" at bounding box center [784, 464] width 73 height 28
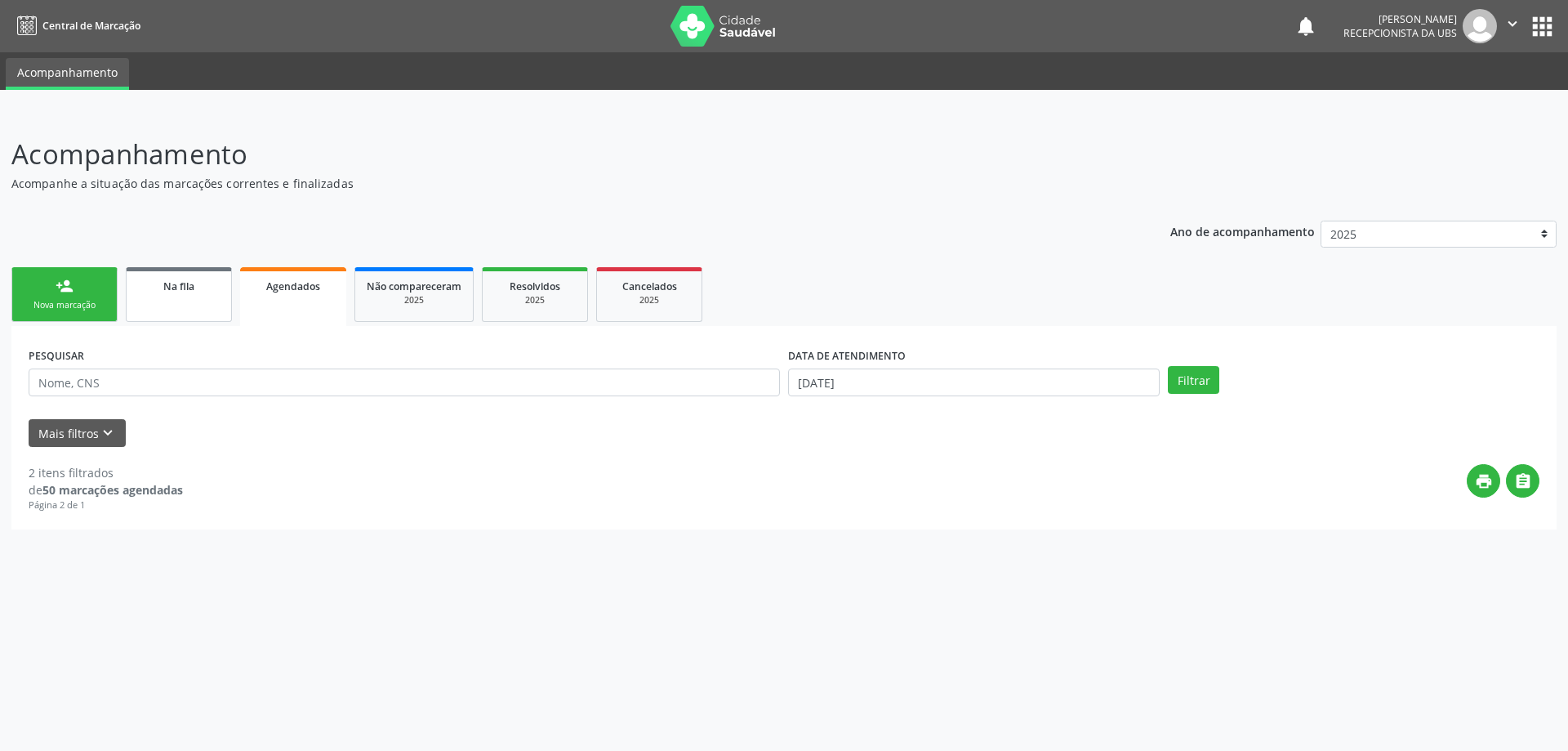
click at [170, 292] on span "Na fila" at bounding box center [179, 287] width 31 height 14
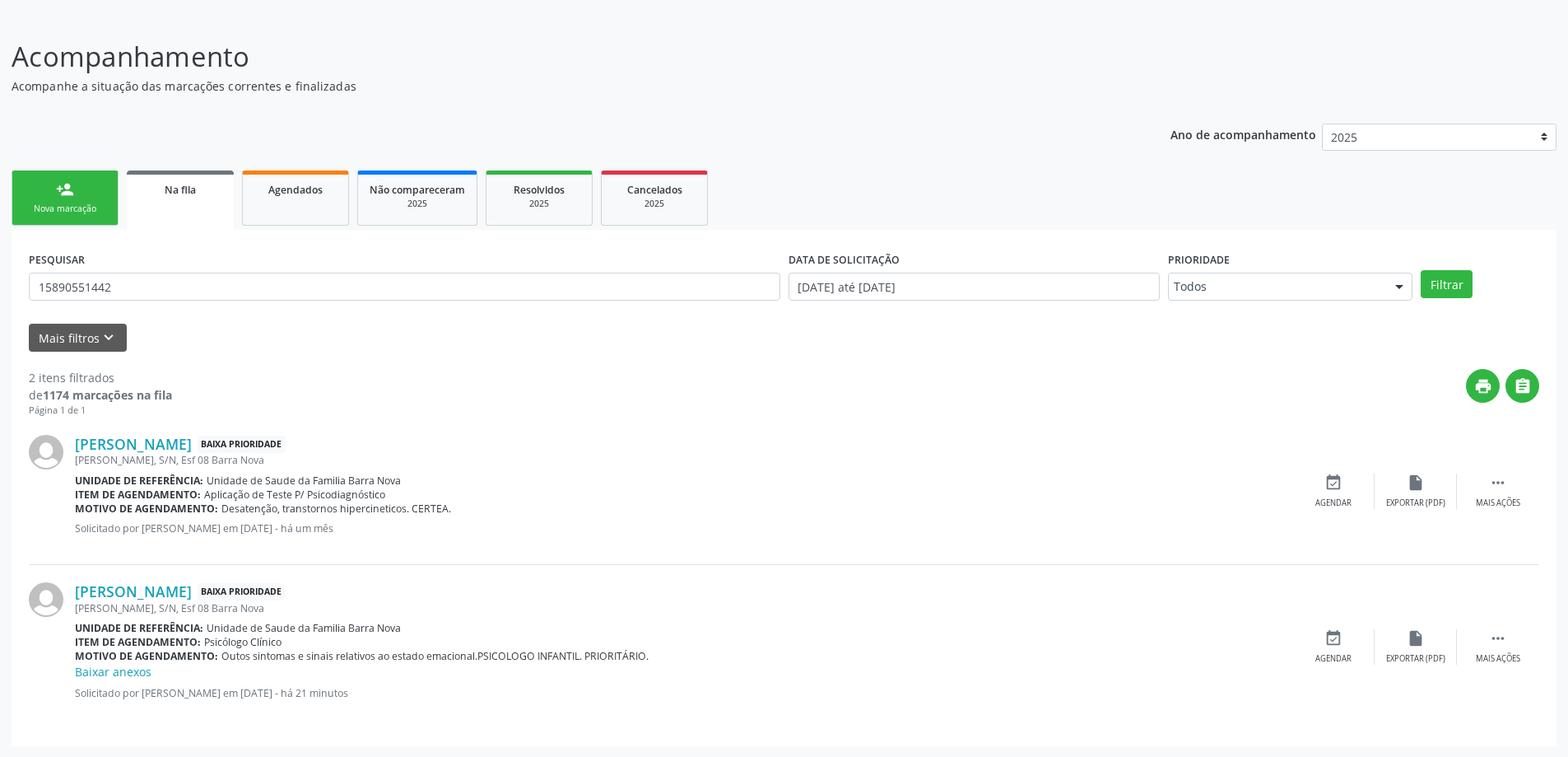
scroll to position [100, 0]
click at [289, 195] on span "Agendados" at bounding box center [296, 189] width 54 height 14
select select "9"
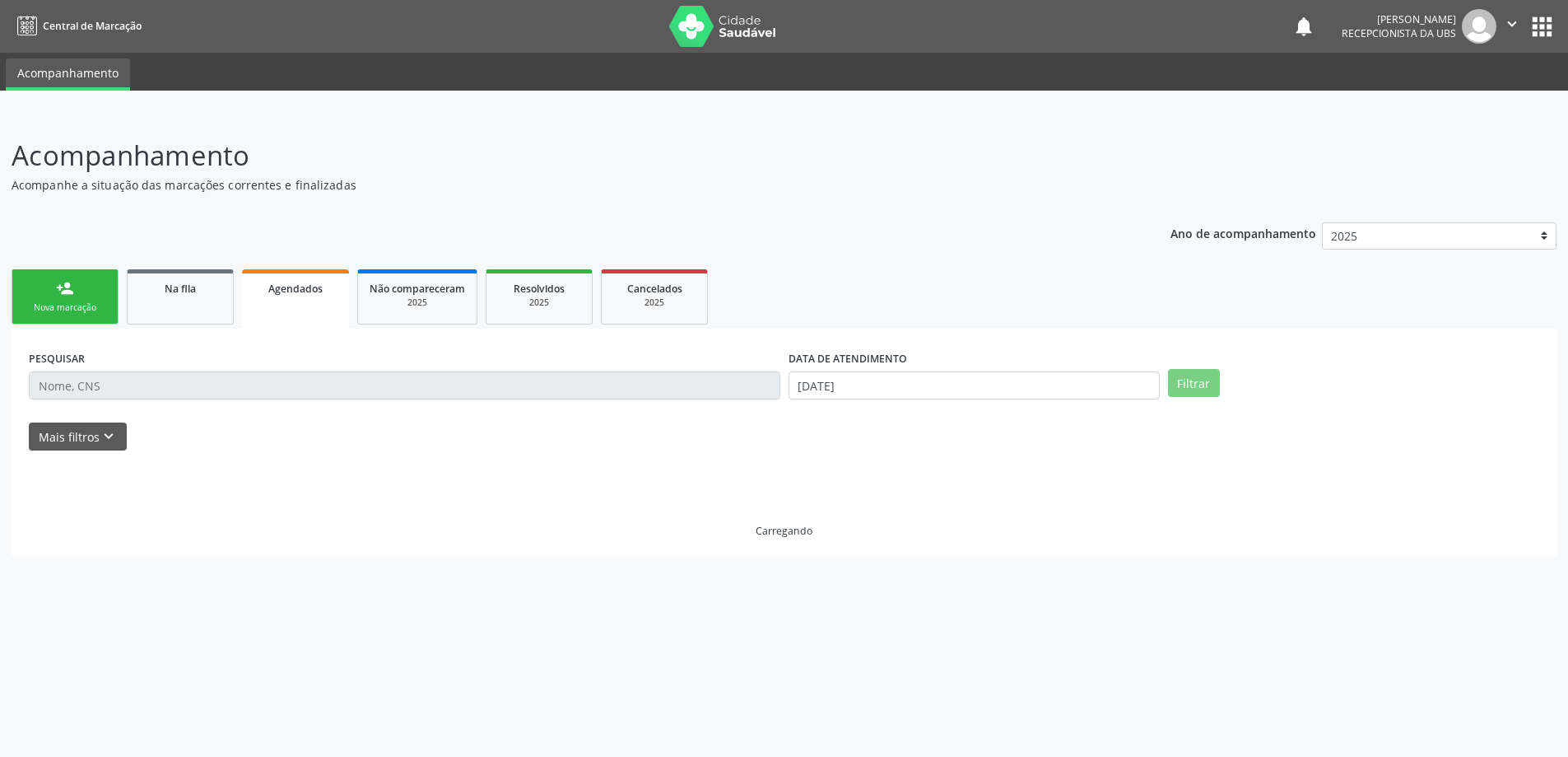
scroll to position [0, 0]
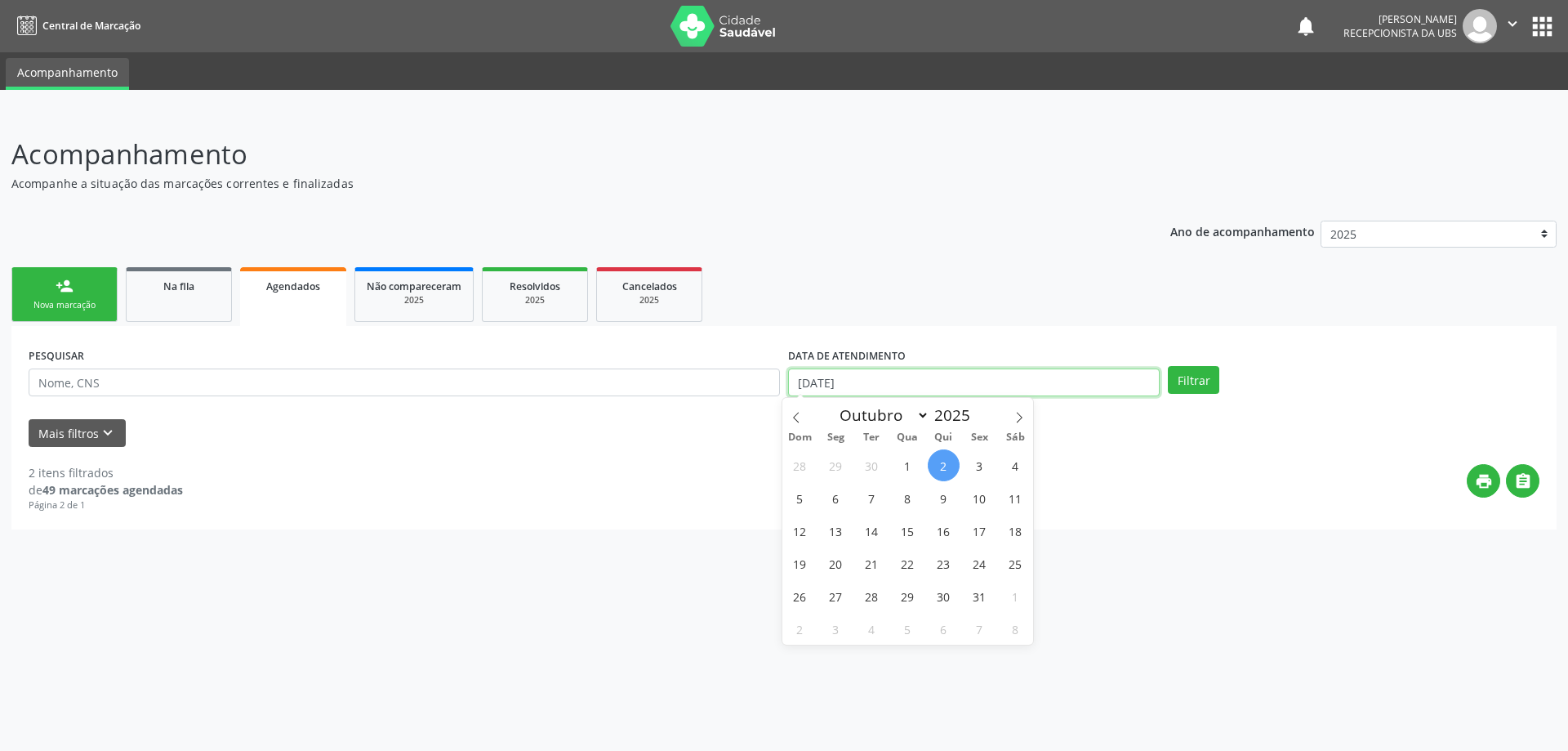
click at [1026, 387] on input "[DATE]" at bounding box center [973, 382] width 372 height 28
click at [906, 465] on span "1" at bounding box center [908, 465] width 32 height 32
type input "0[DATE]"
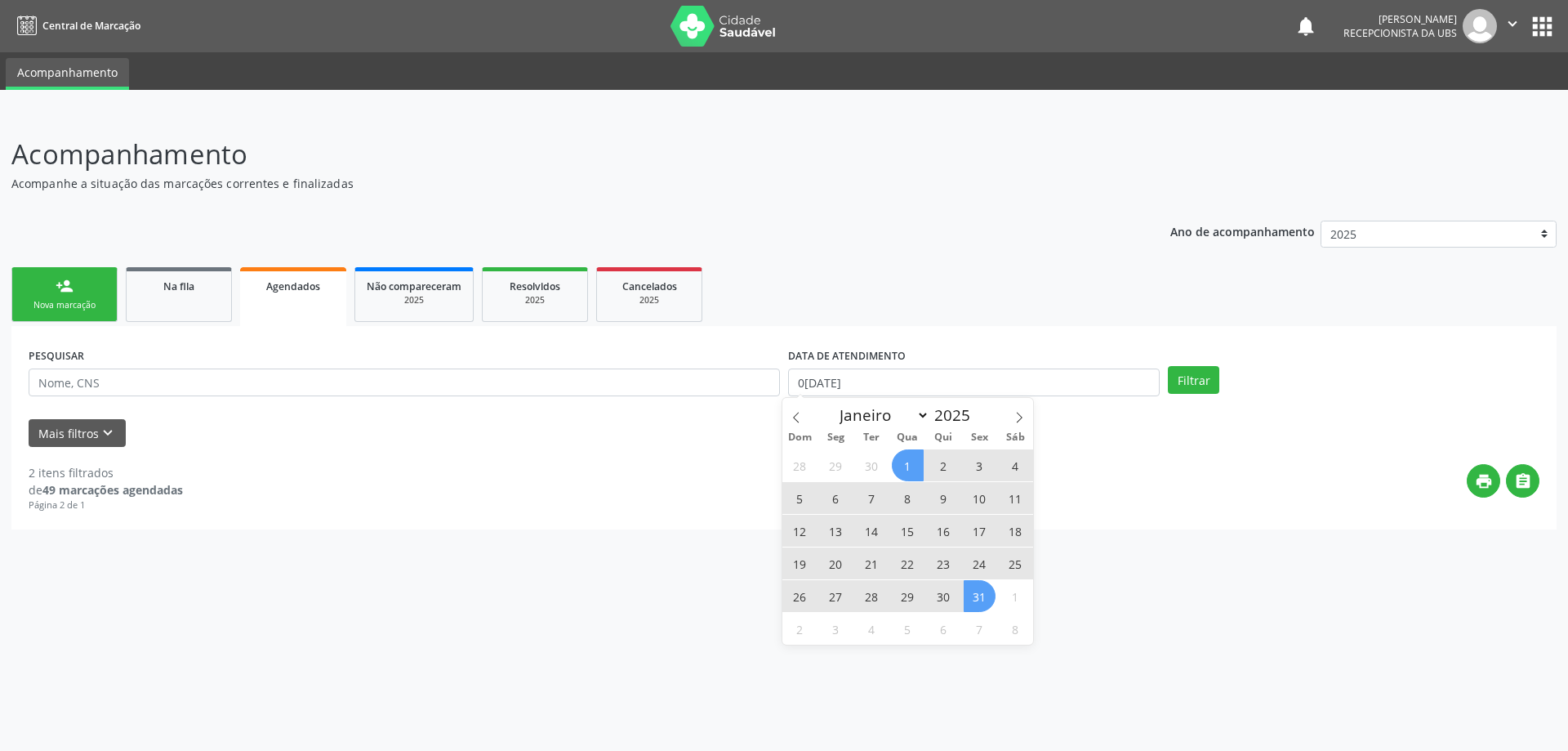
click at [974, 602] on span "31" at bounding box center [979, 596] width 32 height 32
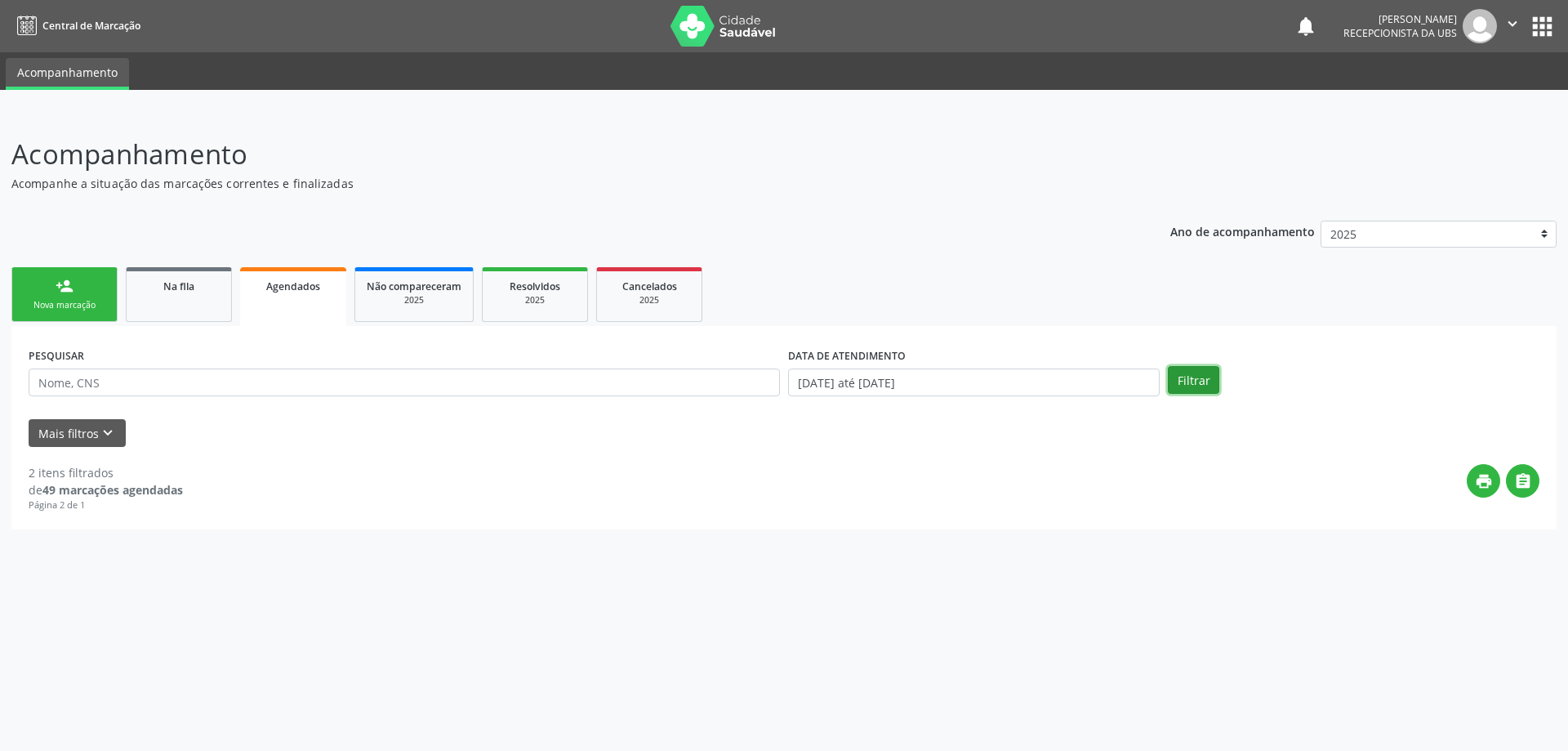
click at [1187, 384] on button "Filtrar" at bounding box center [1193, 380] width 52 height 28
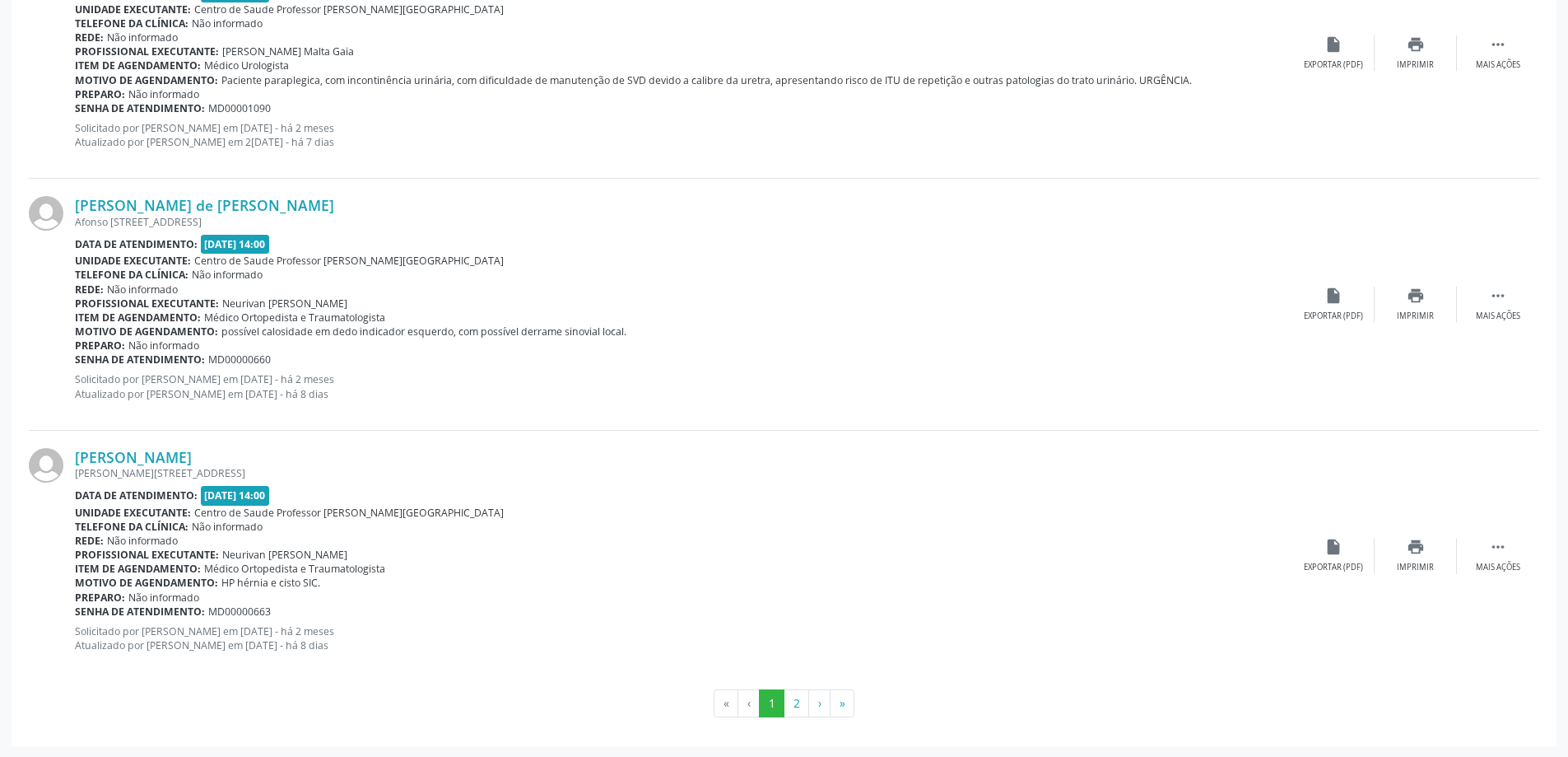
scroll to position [3607, 0]
click at [801, 706] on button "2" at bounding box center [796, 702] width 25 height 28
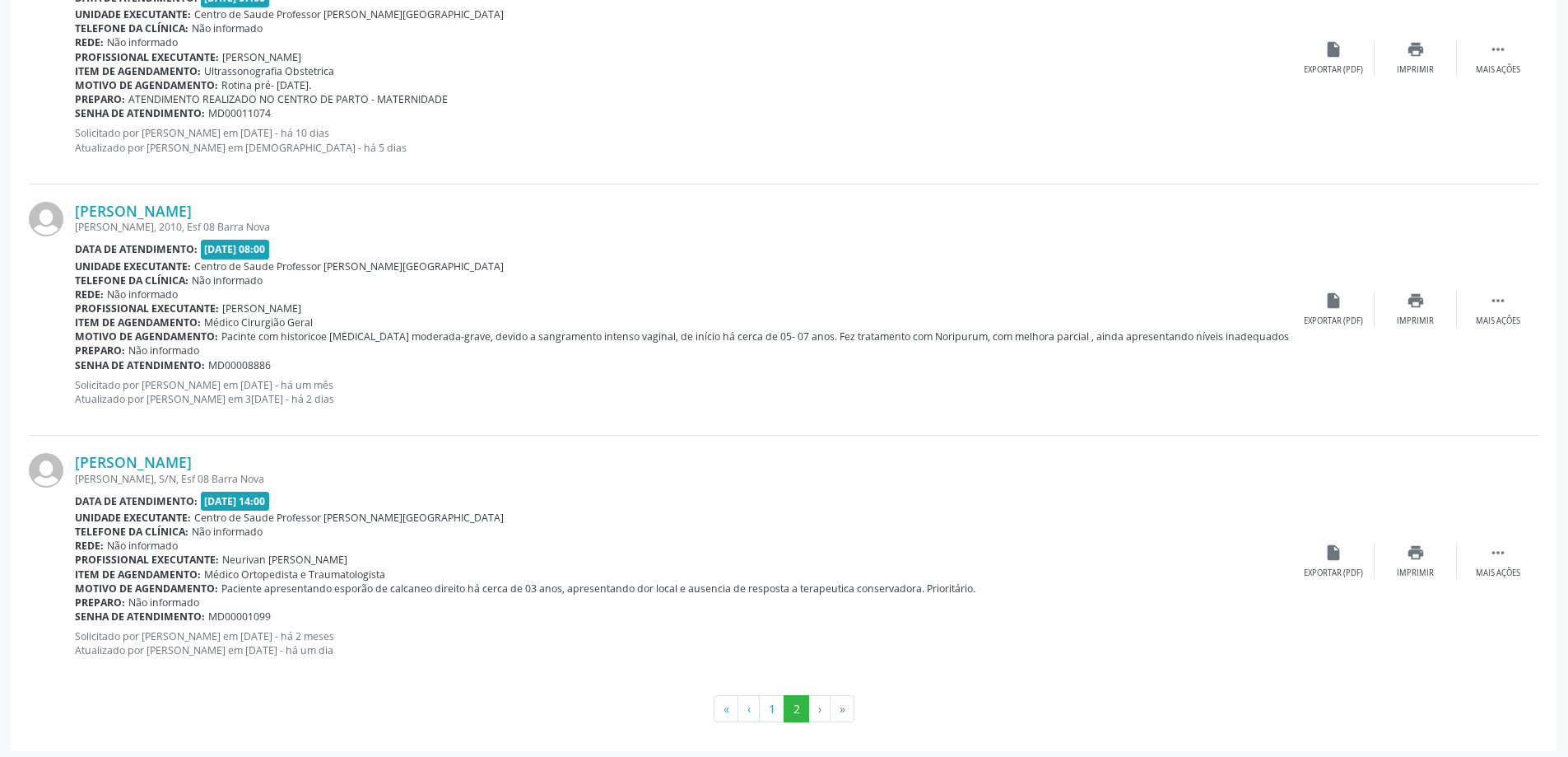
scroll to position [1344, 0]
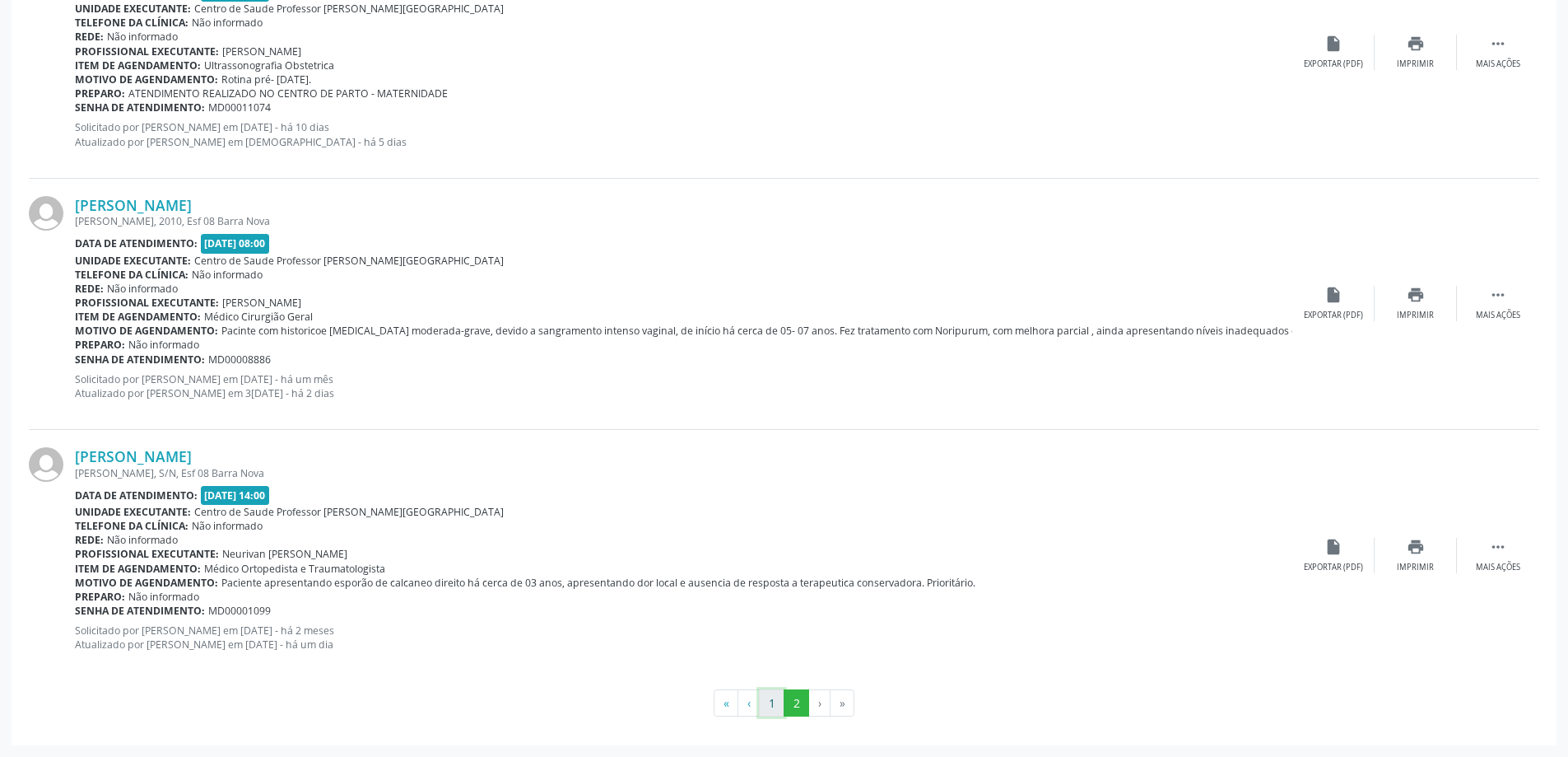
click at [768, 705] on button "1" at bounding box center [771, 703] width 25 height 28
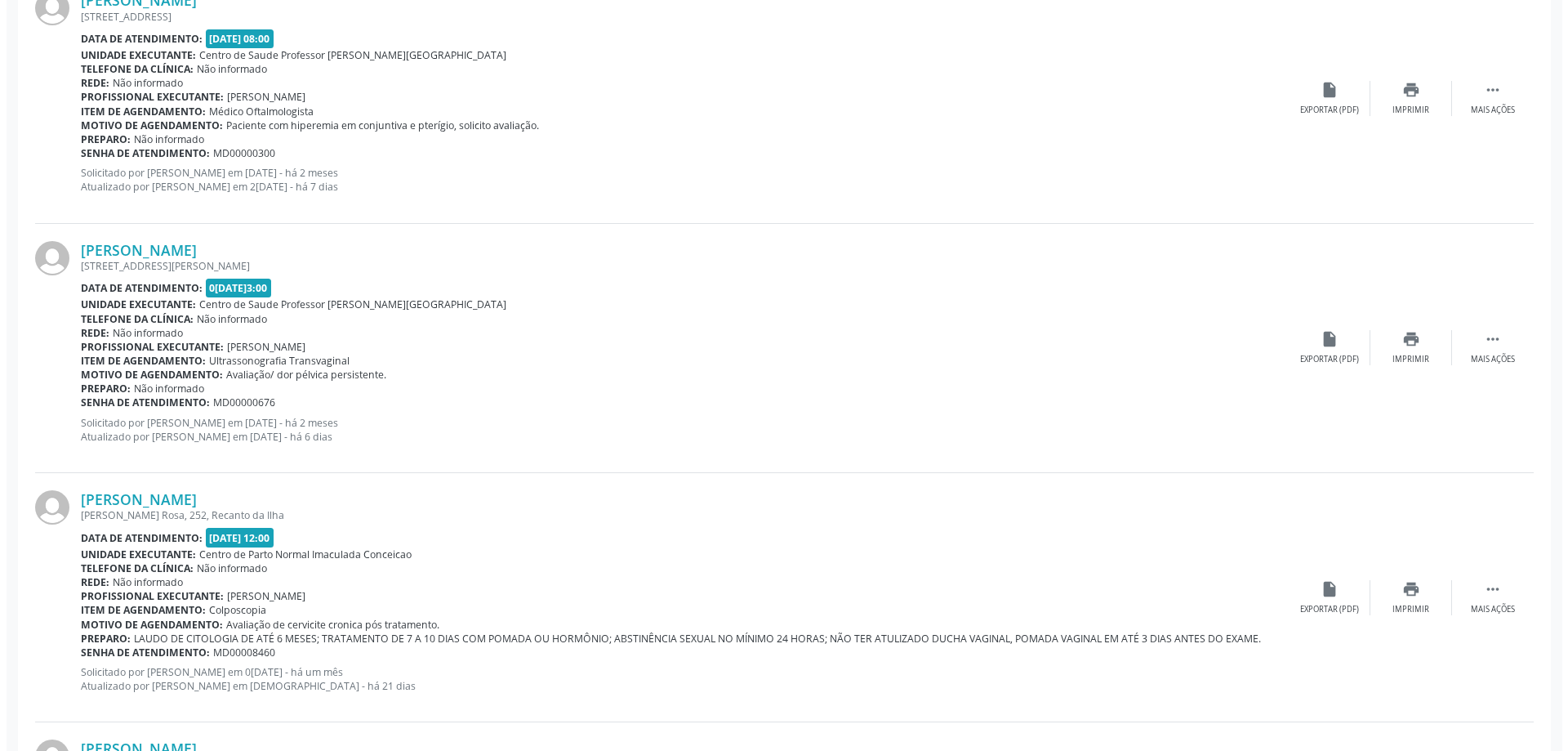
scroll to position [1716, 0]
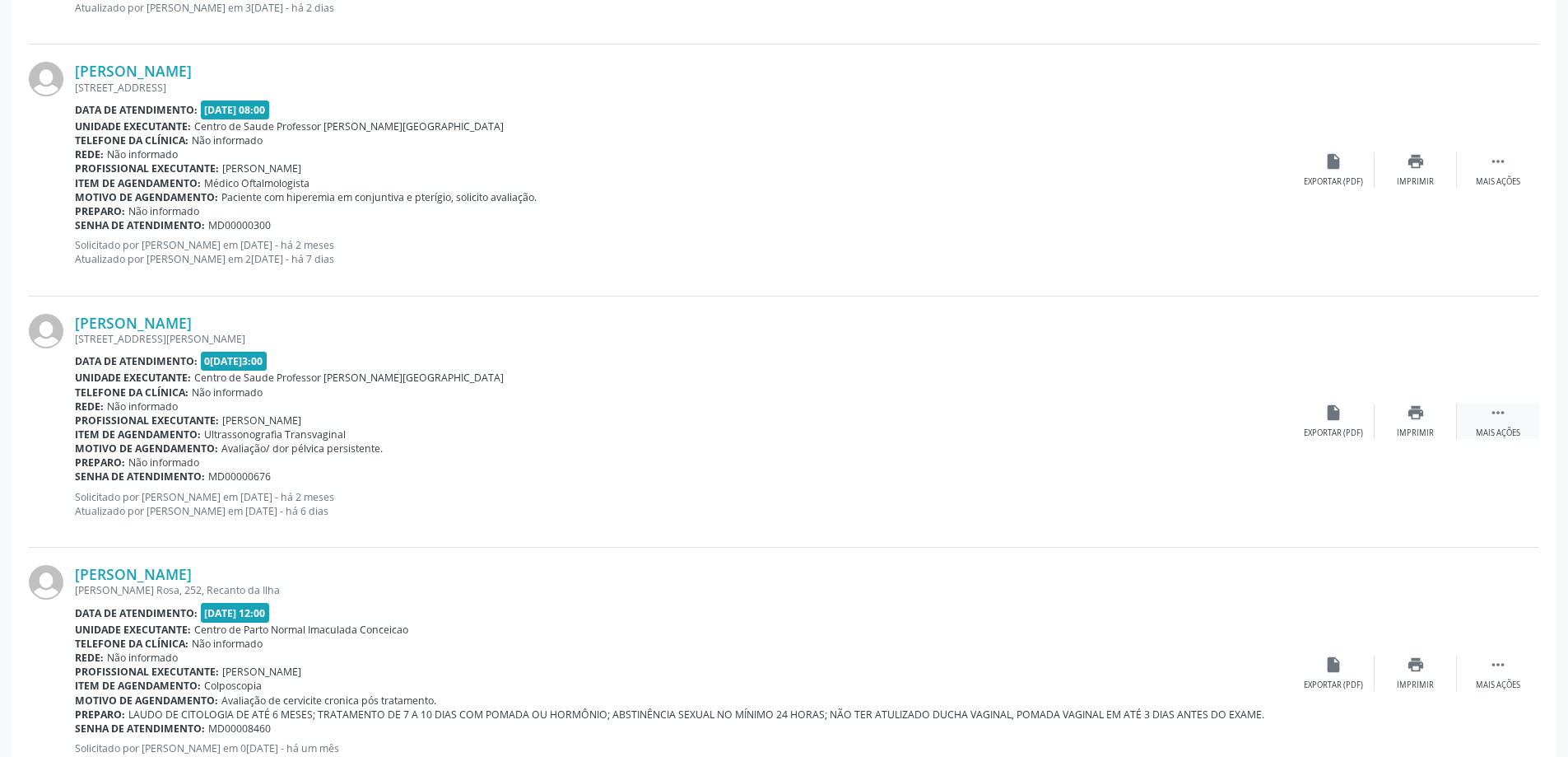
click at [1498, 413] on icon "" at bounding box center [1498, 412] width 18 height 18
click at [1329, 416] on icon "cancel" at bounding box center [1333, 412] width 18 height 18
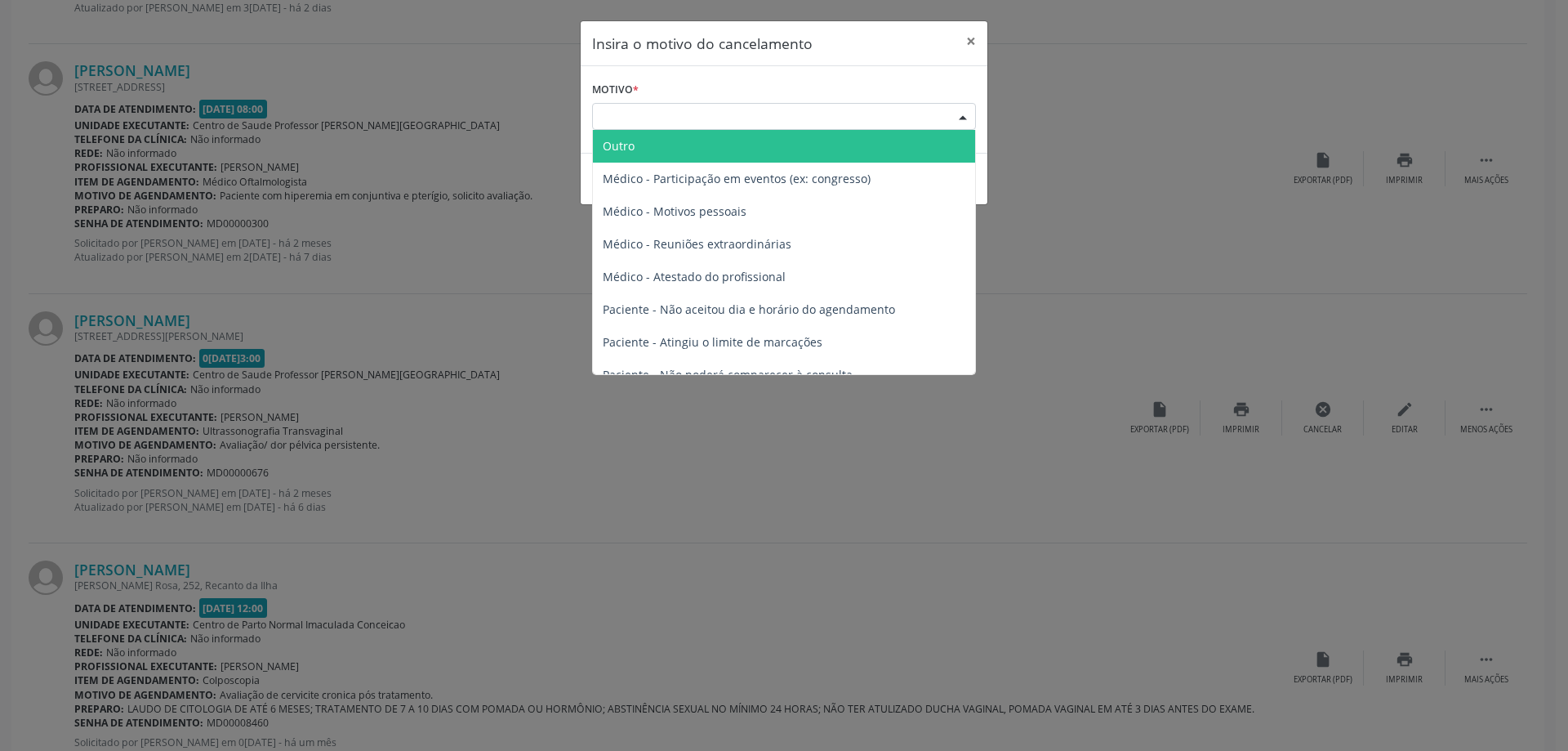
click at [955, 111] on div at bounding box center [963, 117] width 24 height 28
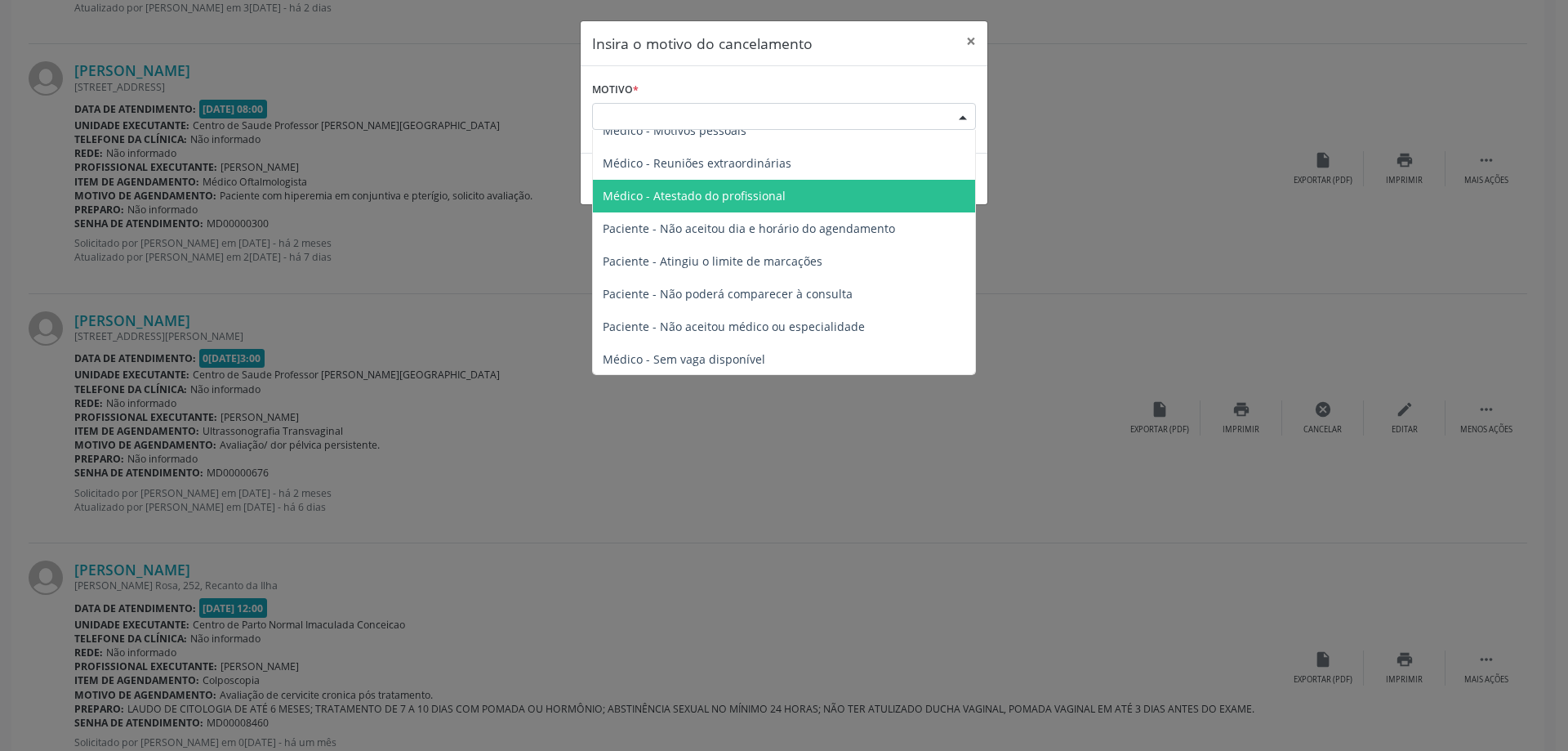
scroll to position [82, 0]
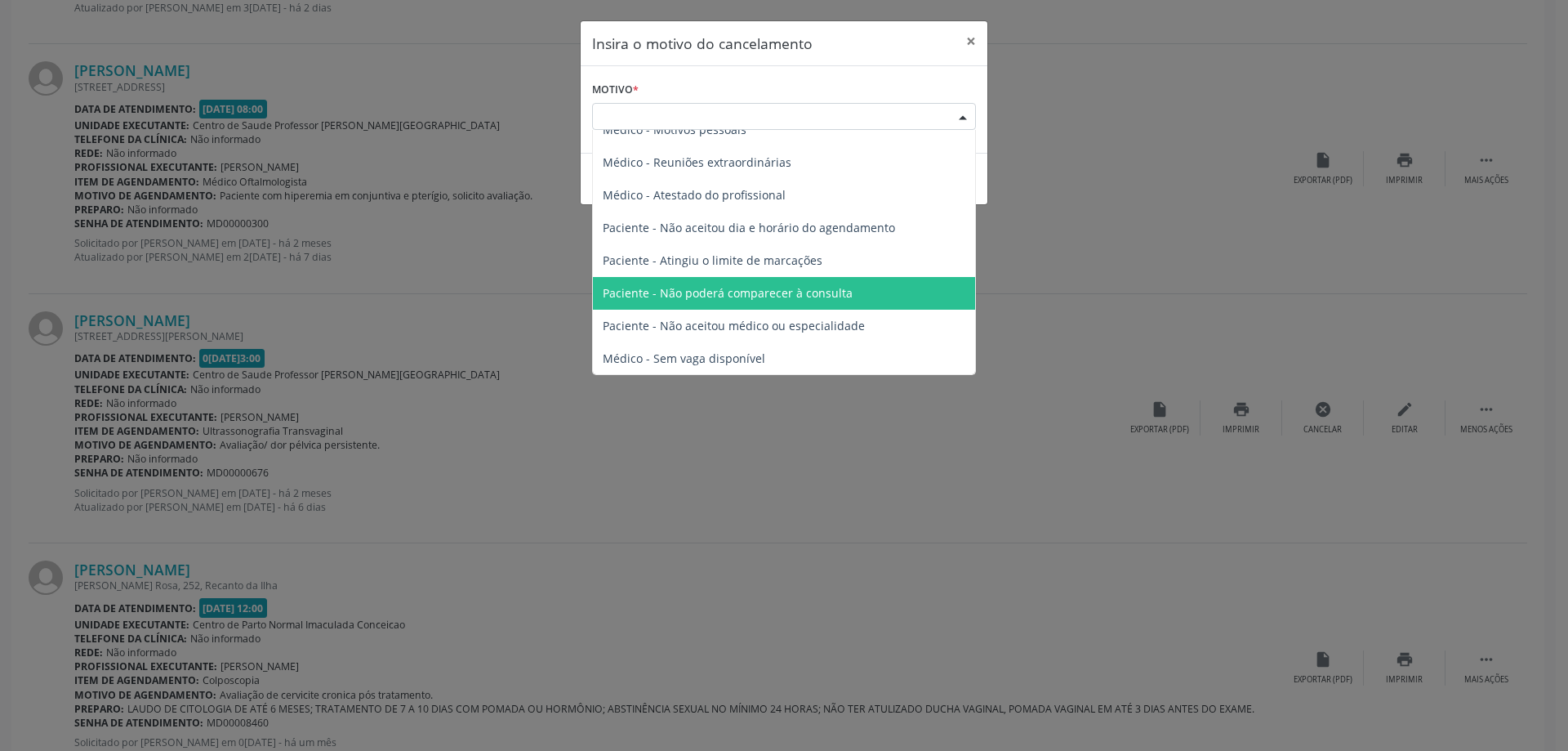
click at [789, 296] on span "Paciente - Não poderá comparecer à consulta" at bounding box center [727, 293] width 250 height 16
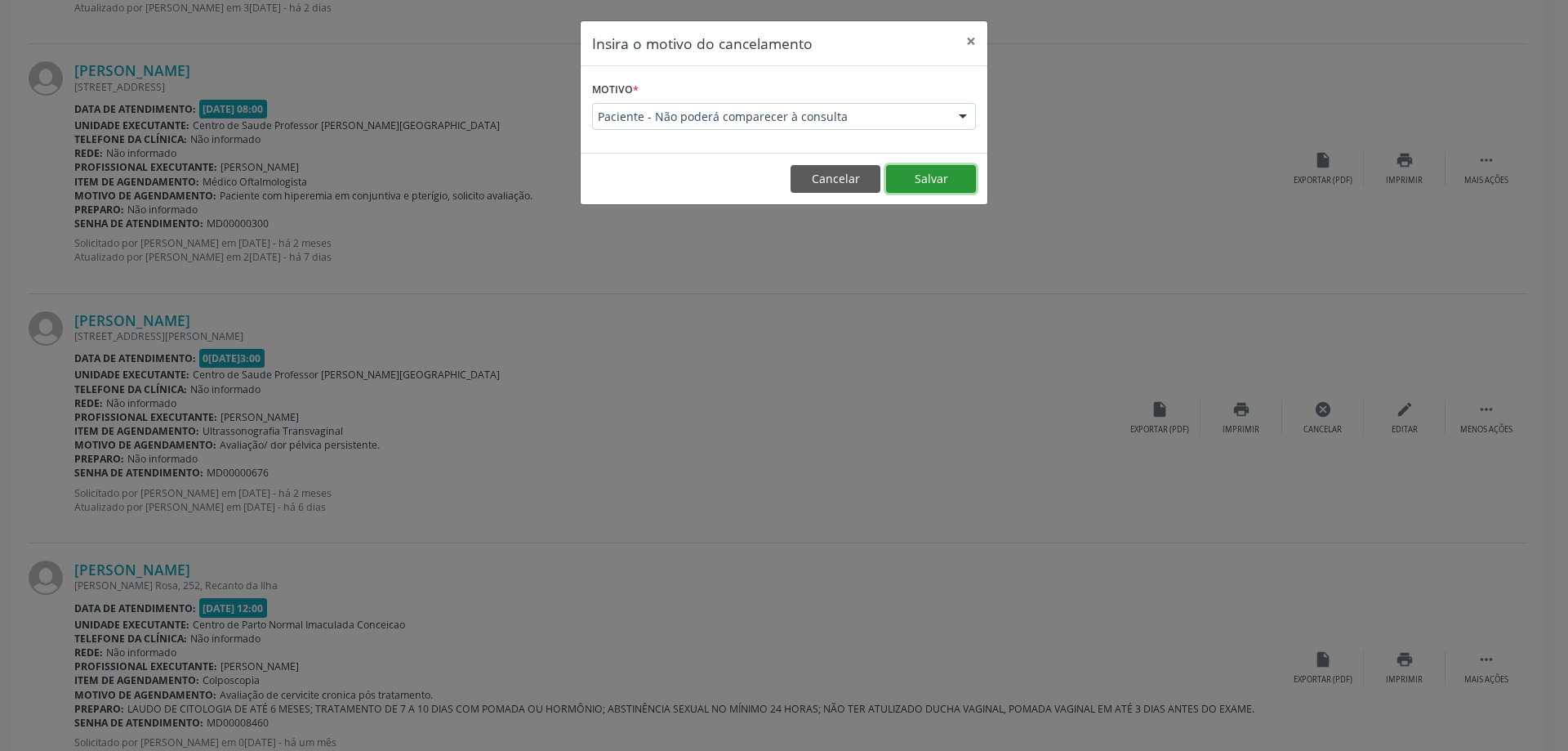
click at [934, 181] on button "Salvar" at bounding box center [931, 179] width 90 height 28
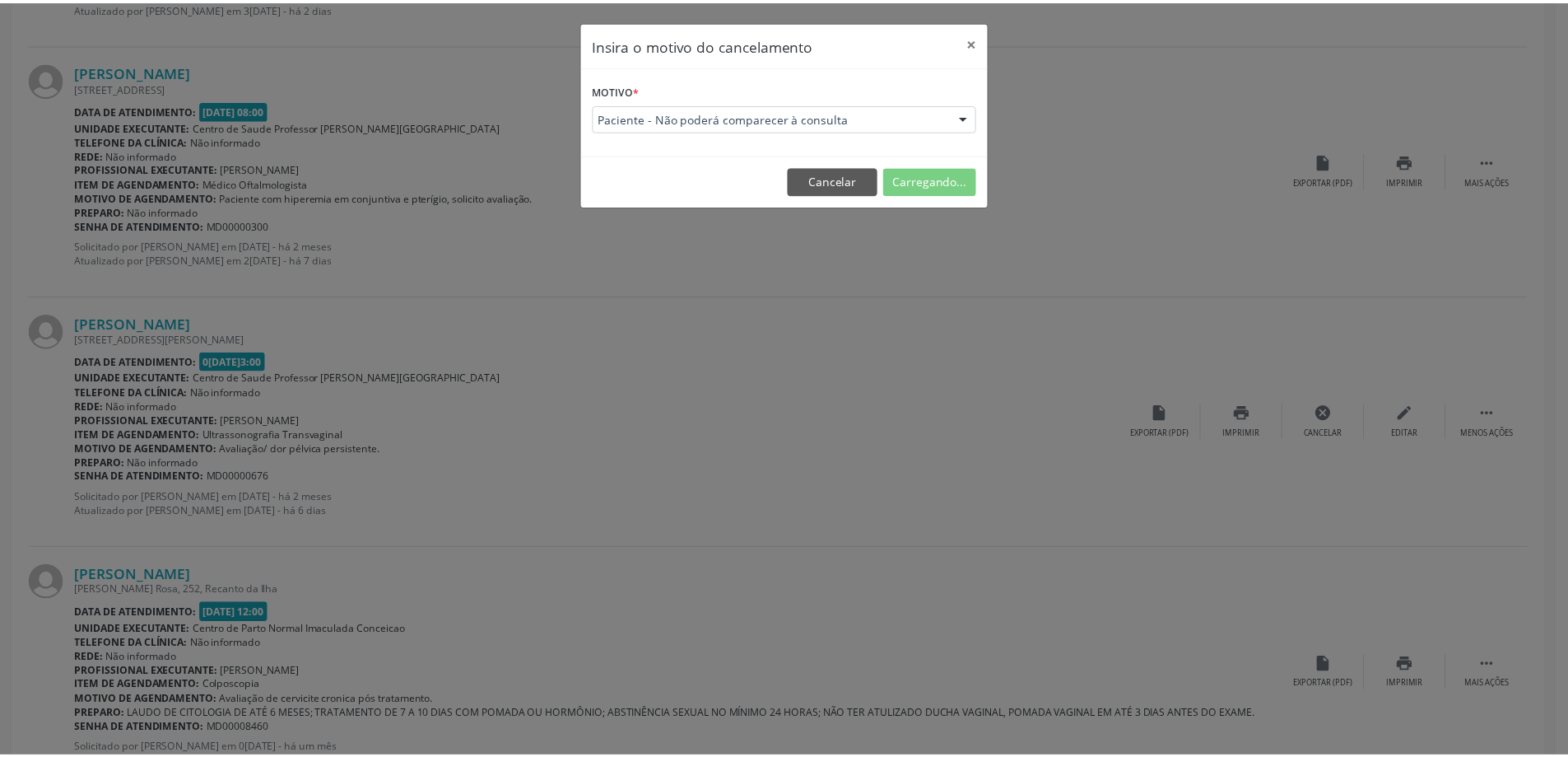
scroll to position [0, 0]
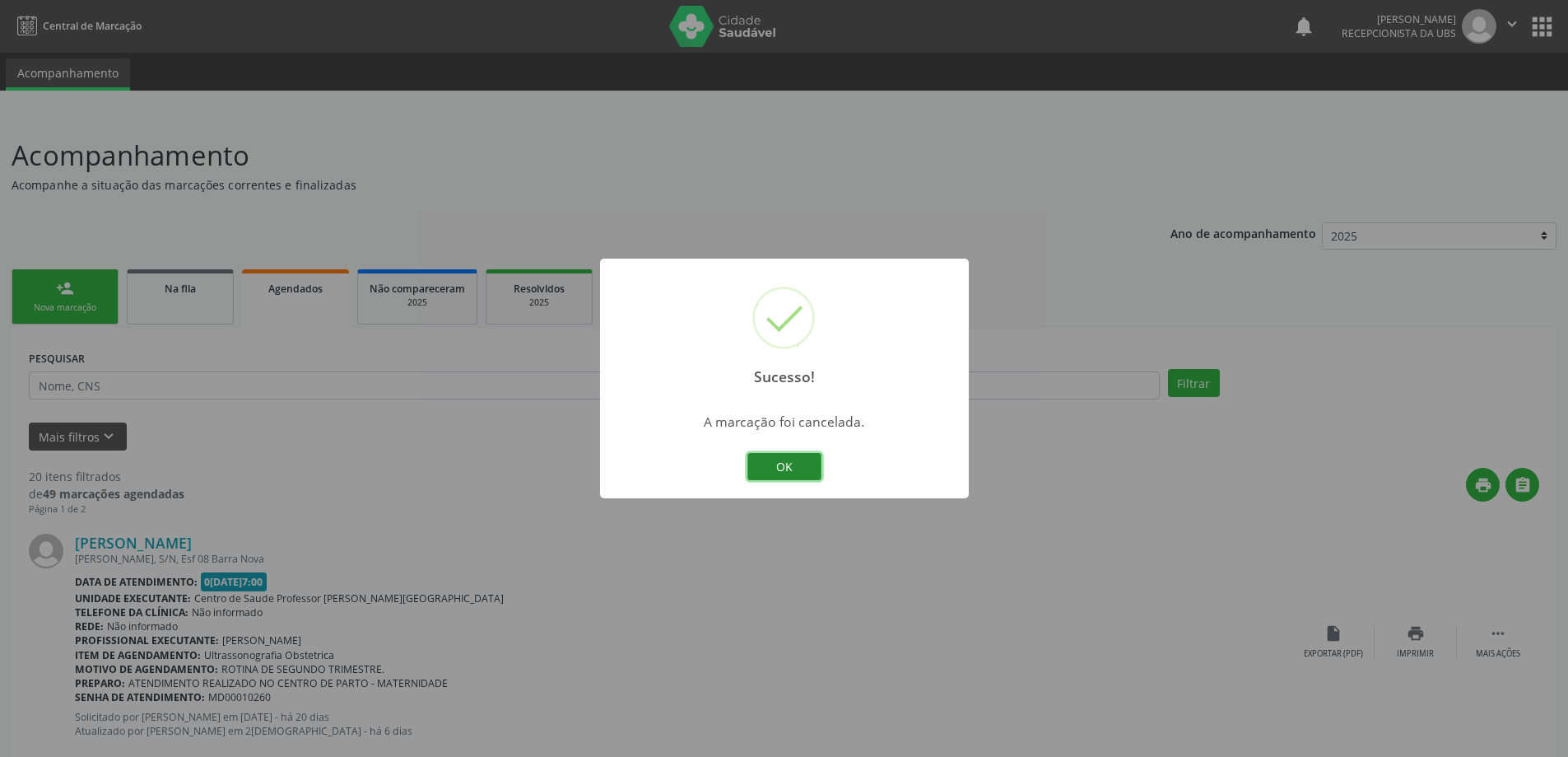
click at [794, 468] on button "OK" at bounding box center [784, 467] width 74 height 28
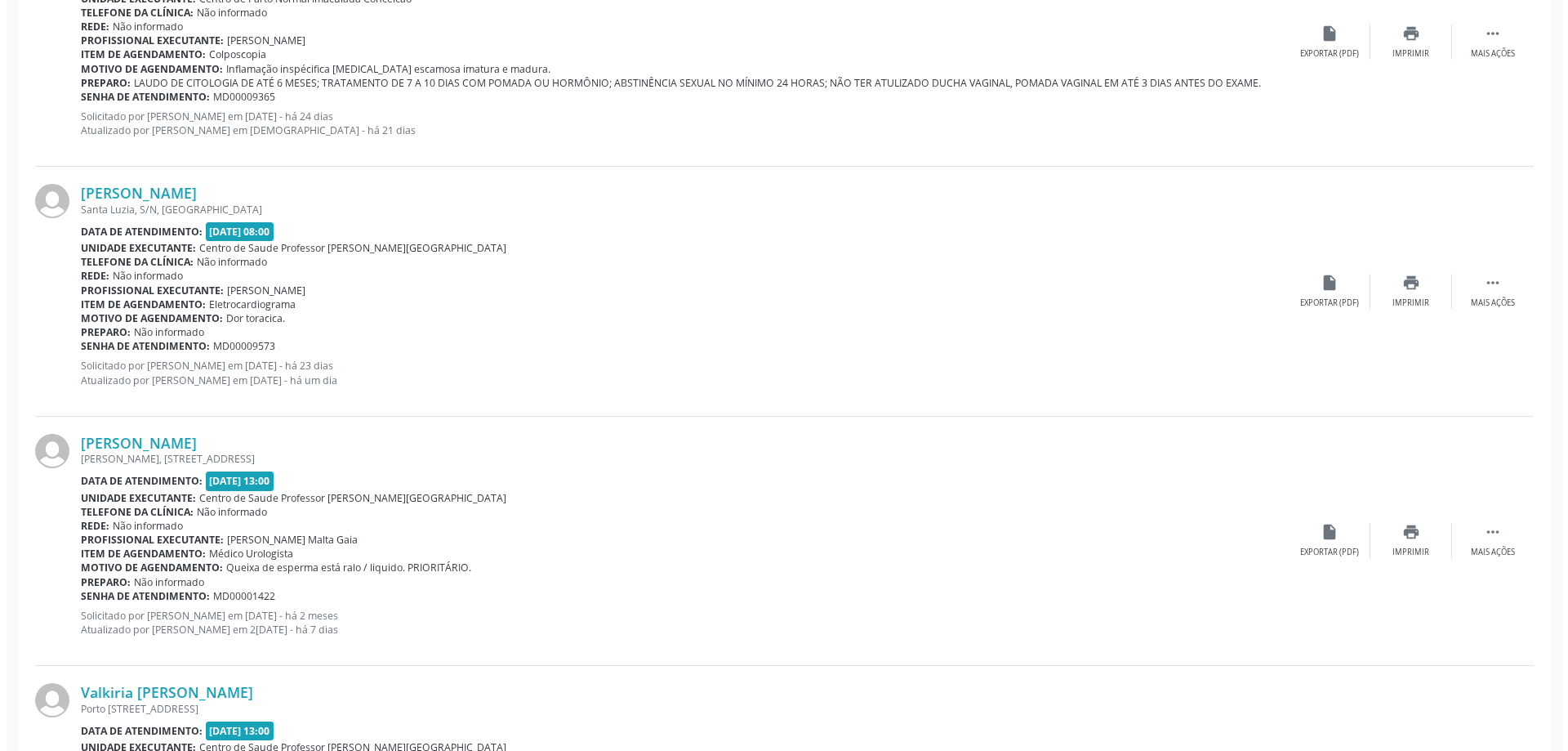
scroll to position [2370, 0]
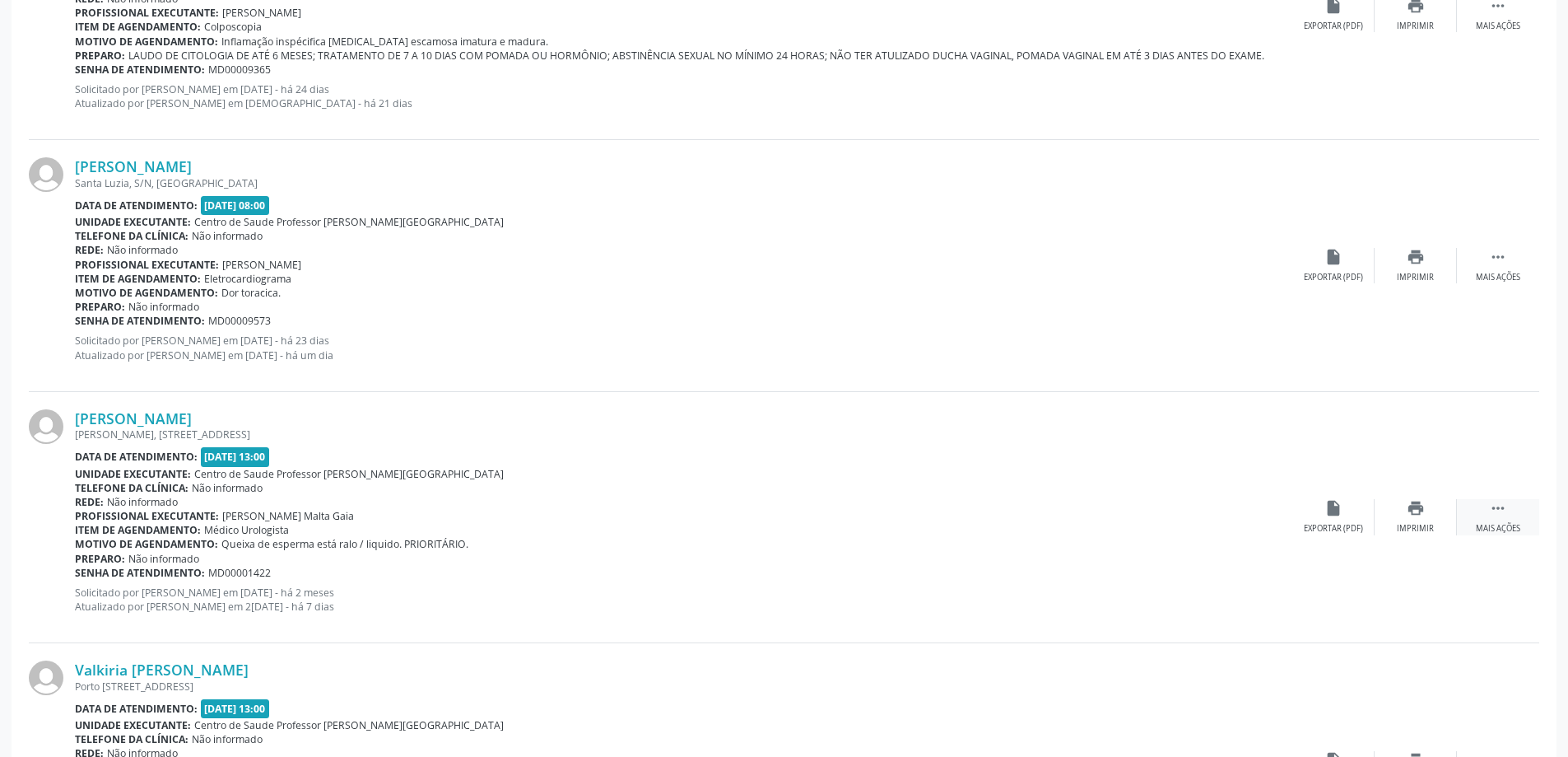
click at [1501, 511] on icon "" at bounding box center [1498, 508] width 18 height 18
click at [1335, 504] on icon "cancel" at bounding box center [1333, 508] width 18 height 18
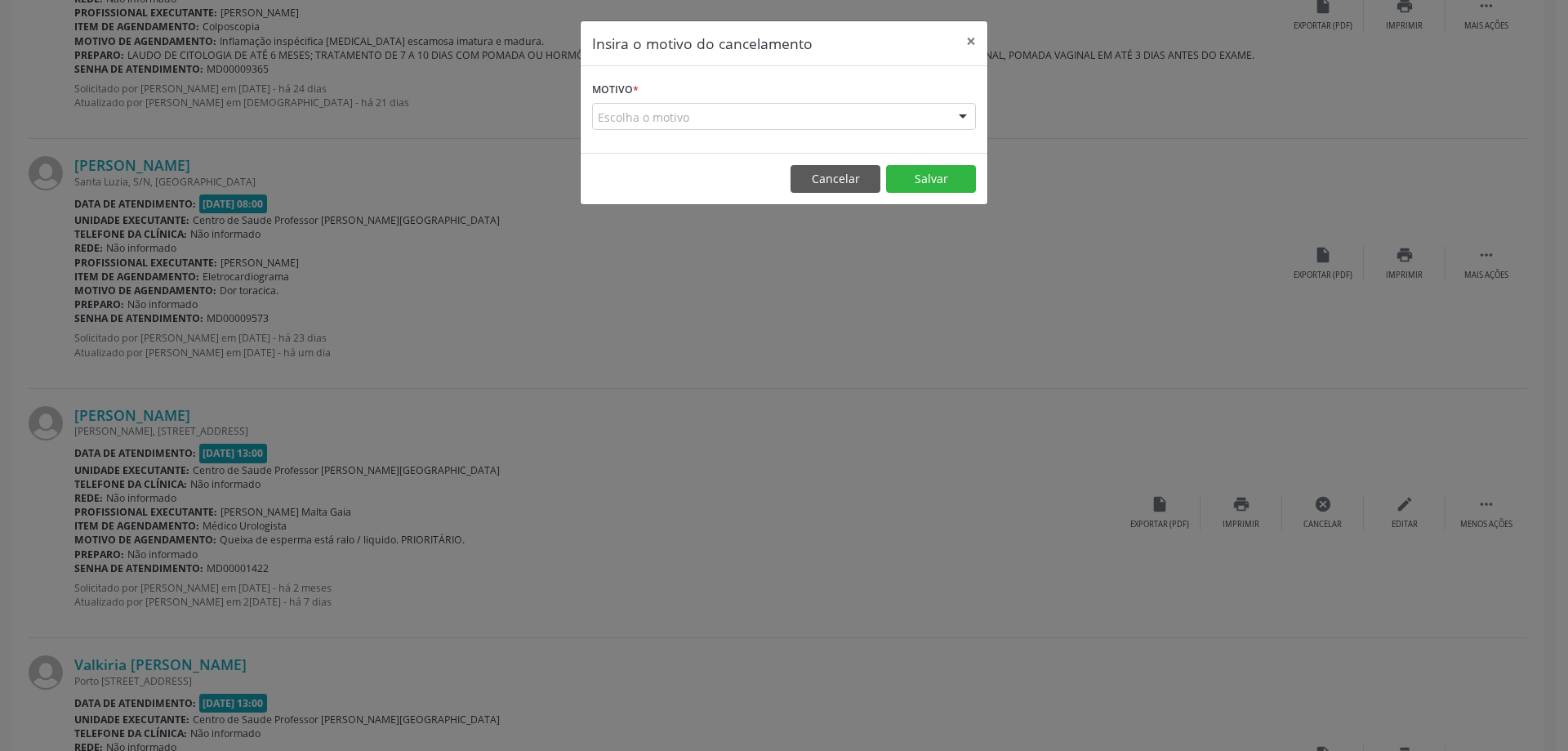
click at [931, 119] on div "Escolha o motivo" at bounding box center [784, 117] width 384 height 28
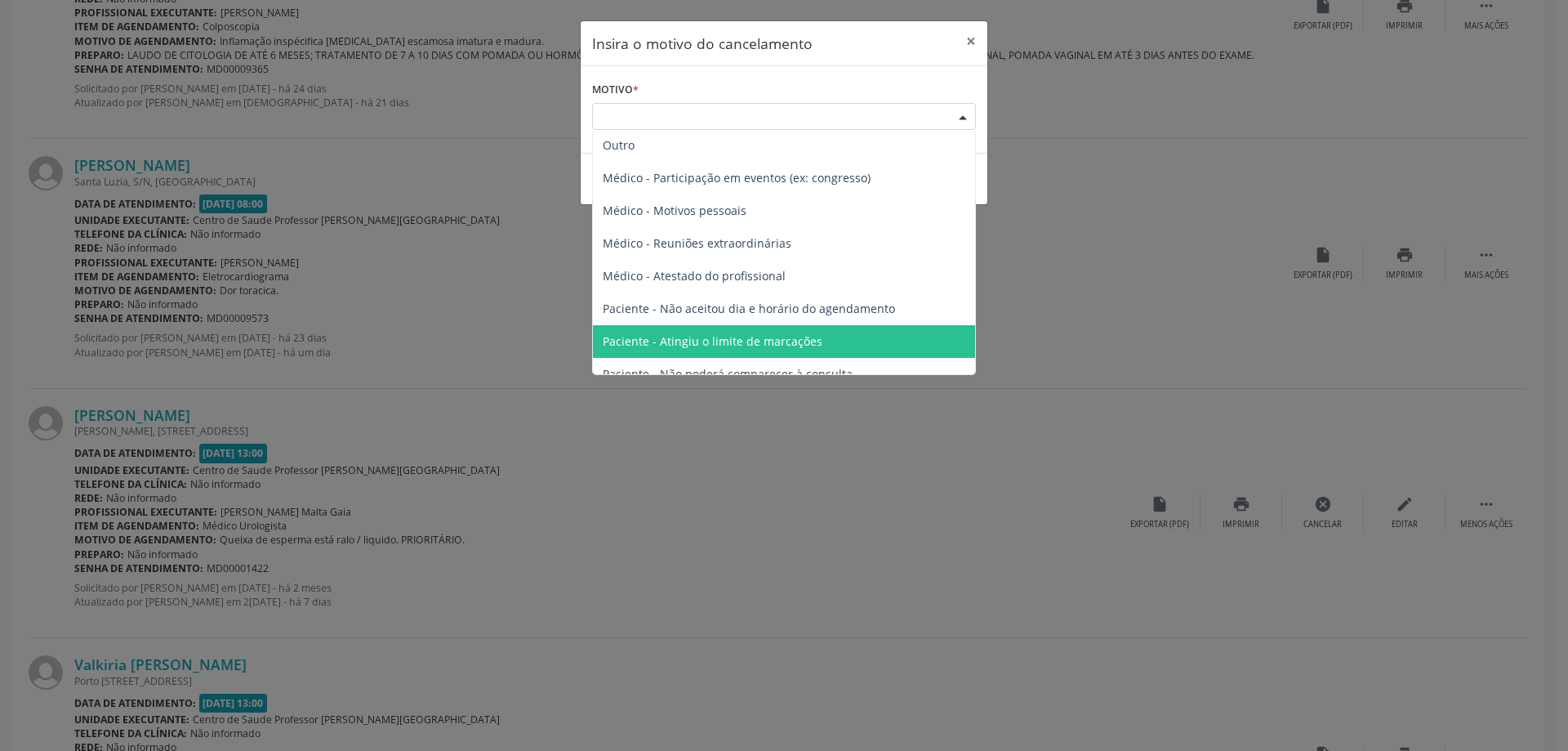
scroll to position [0, 0]
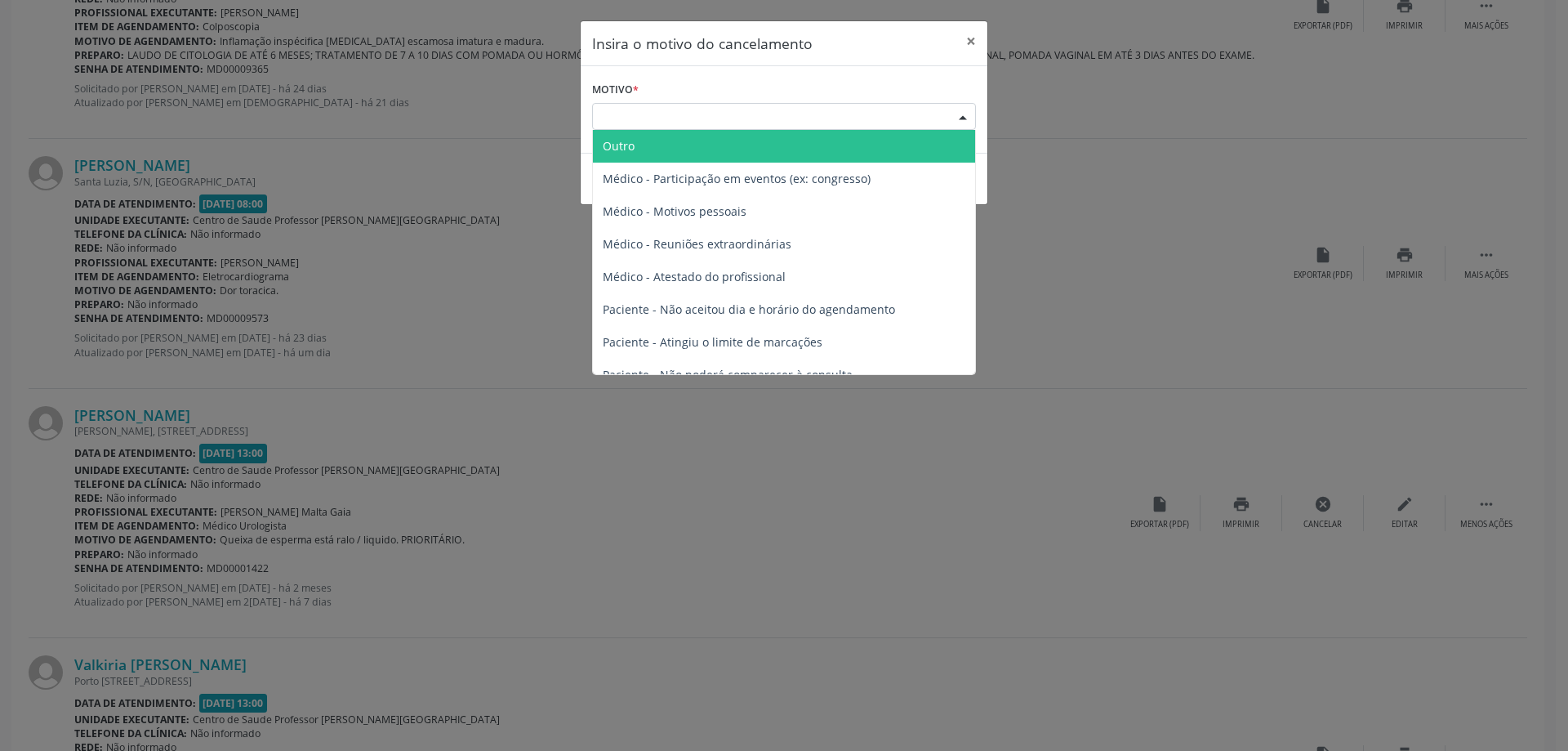
click at [640, 151] on span "Outro" at bounding box center [784, 146] width 382 height 33
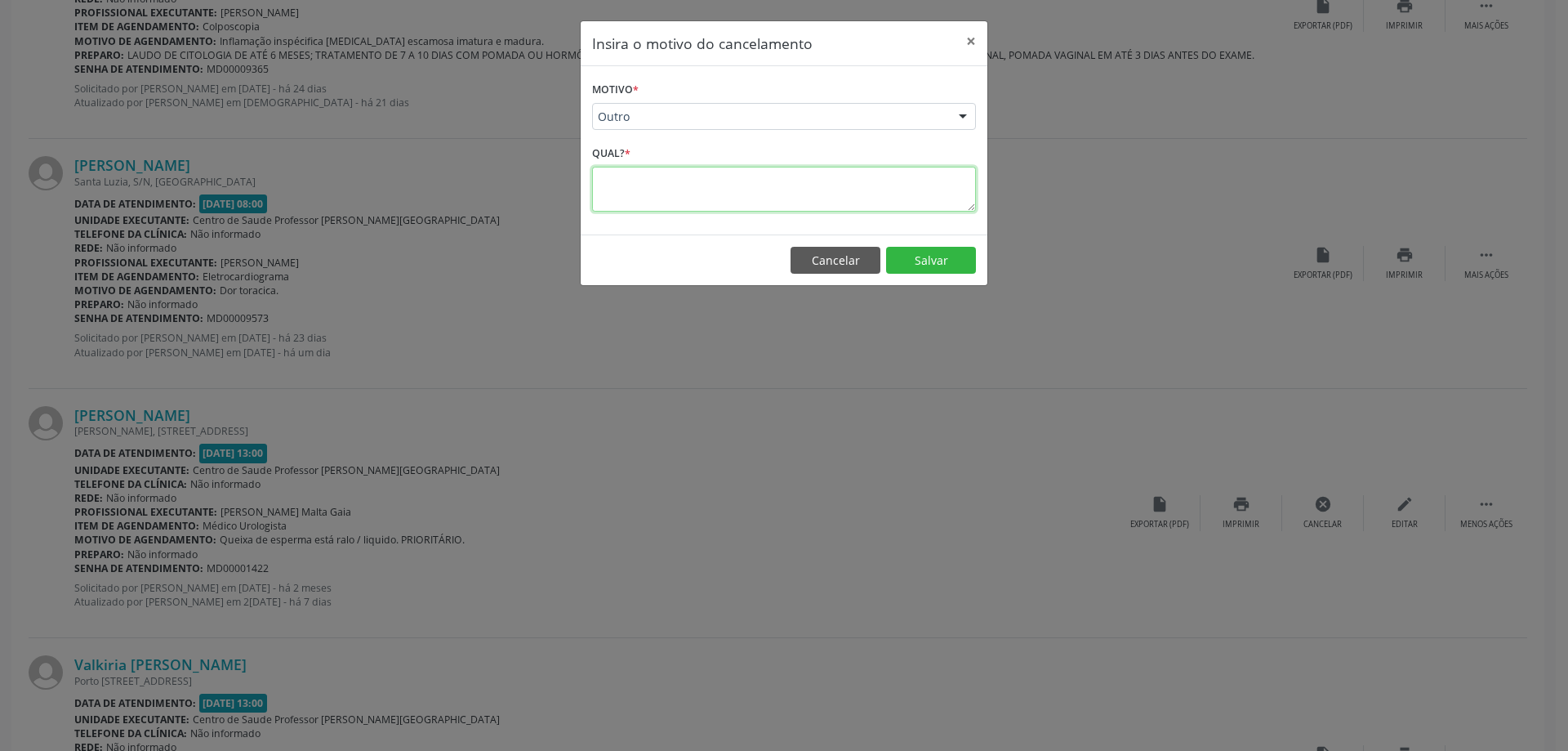
click at [636, 180] on textarea at bounding box center [784, 189] width 384 height 45
type textarea "Paciente já realizou a consulta no recanto da ilha."
click at [921, 252] on button "Salvar" at bounding box center [931, 261] width 90 height 28
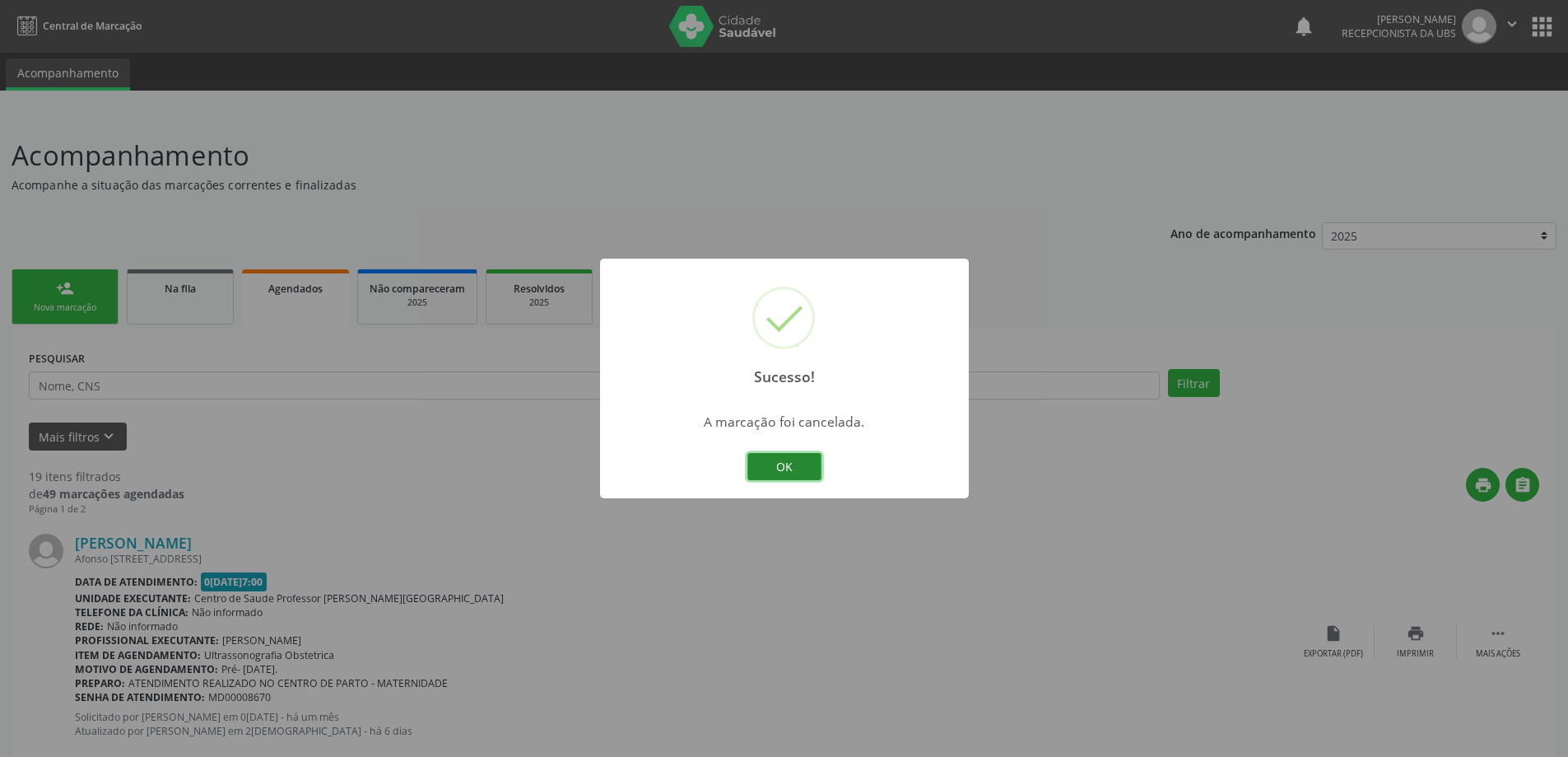
click at [781, 476] on button "OK" at bounding box center [784, 467] width 74 height 28
